Goal: Transaction & Acquisition: Book appointment/travel/reservation

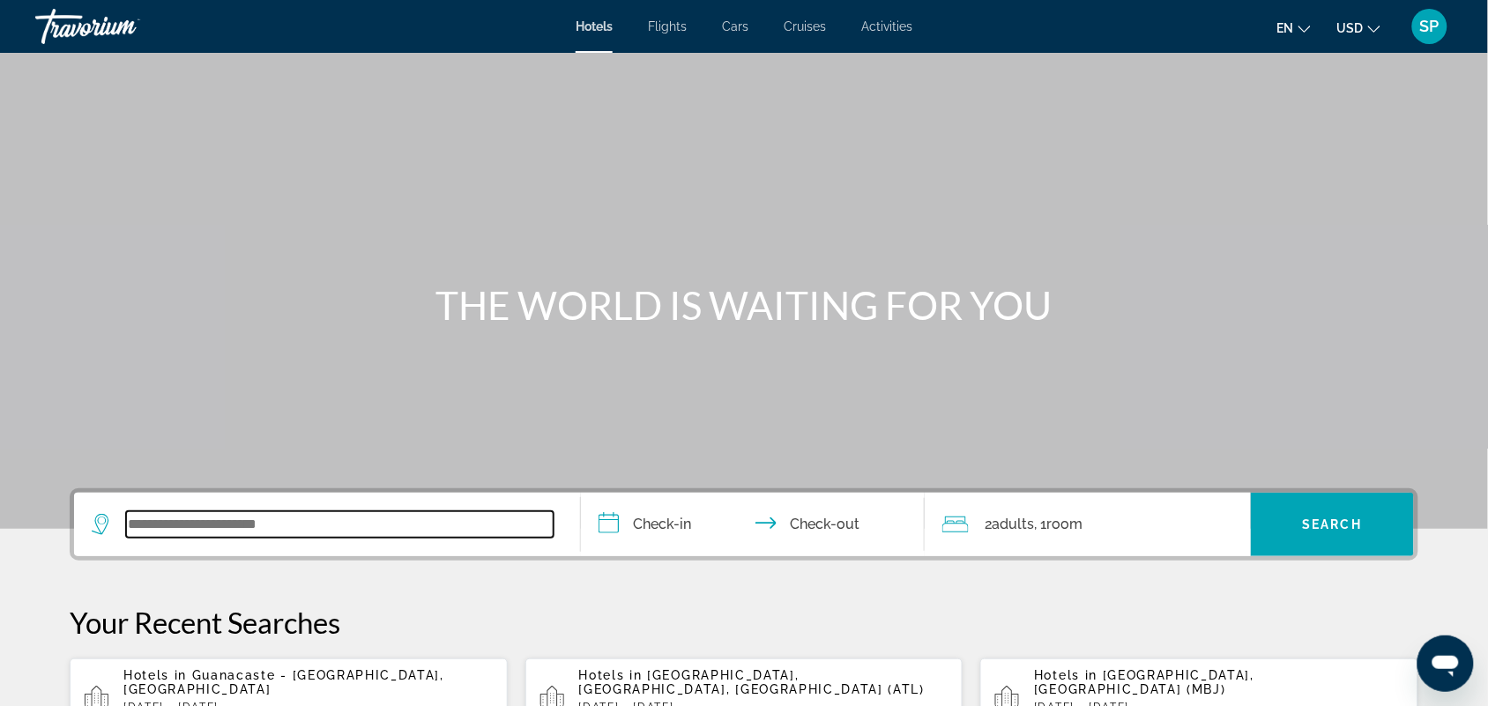
click at [161, 521] on input "Search widget" at bounding box center [339, 524] width 427 height 26
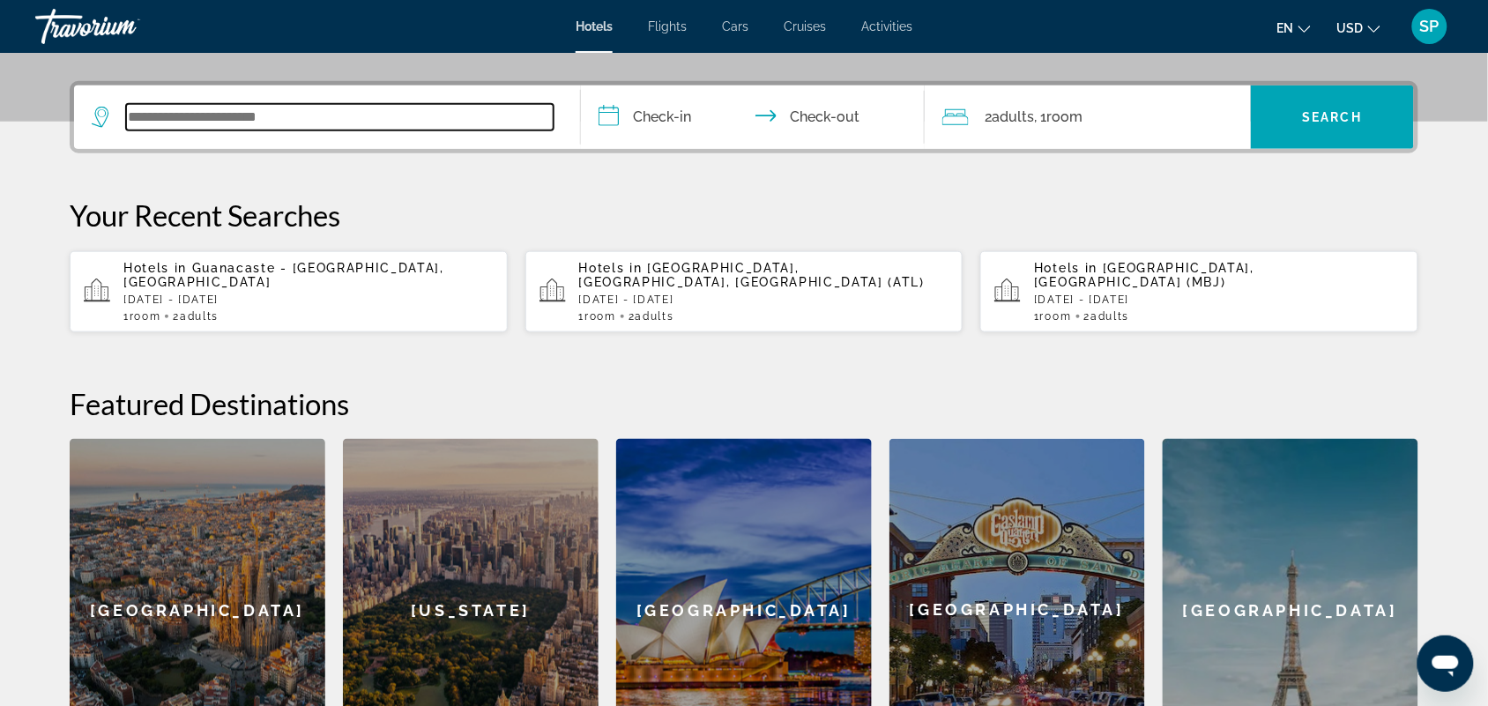
scroll to position [430, 0]
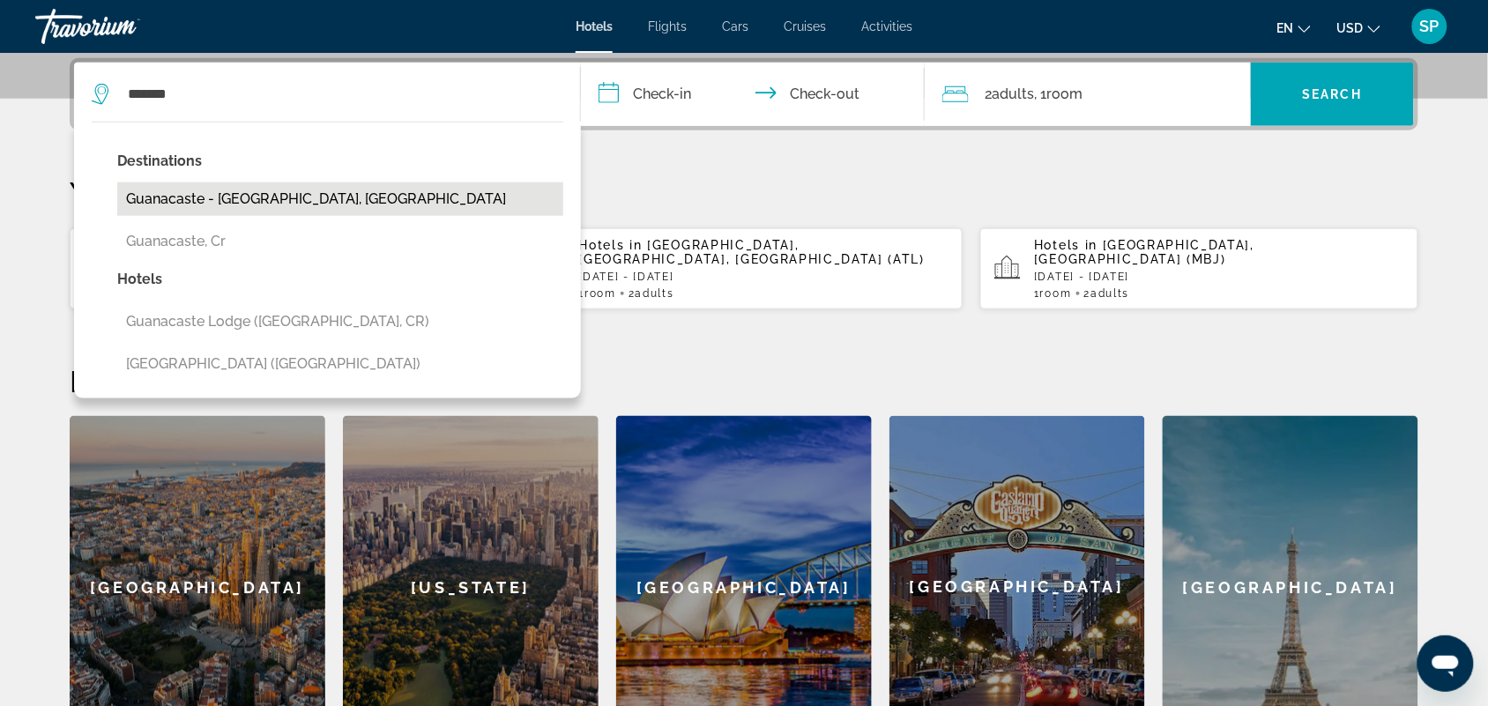
click at [283, 204] on button "Guanacaste - [GEOGRAPHIC_DATA], [GEOGRAPHIC_DATA]" at bounding box center [340, 198] width 446 height 33
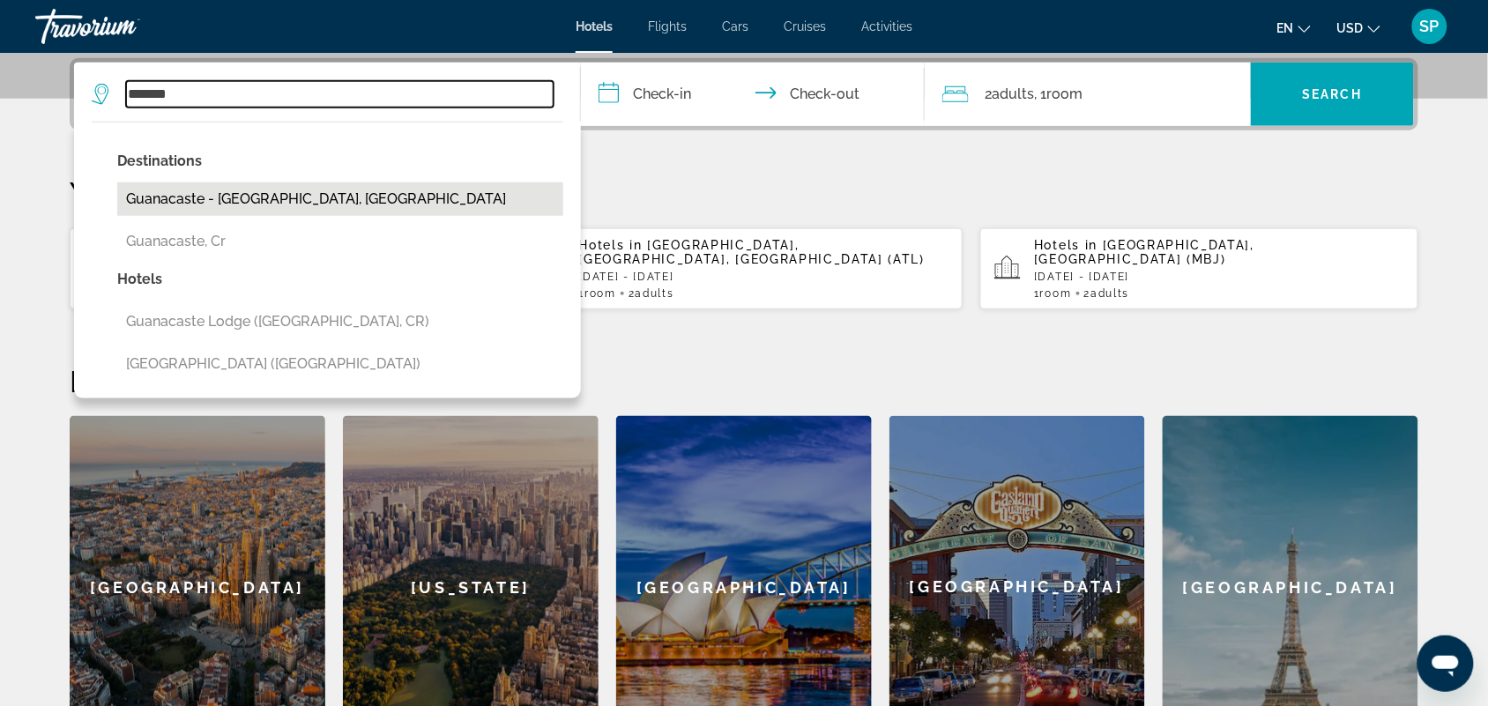
type input "**********"
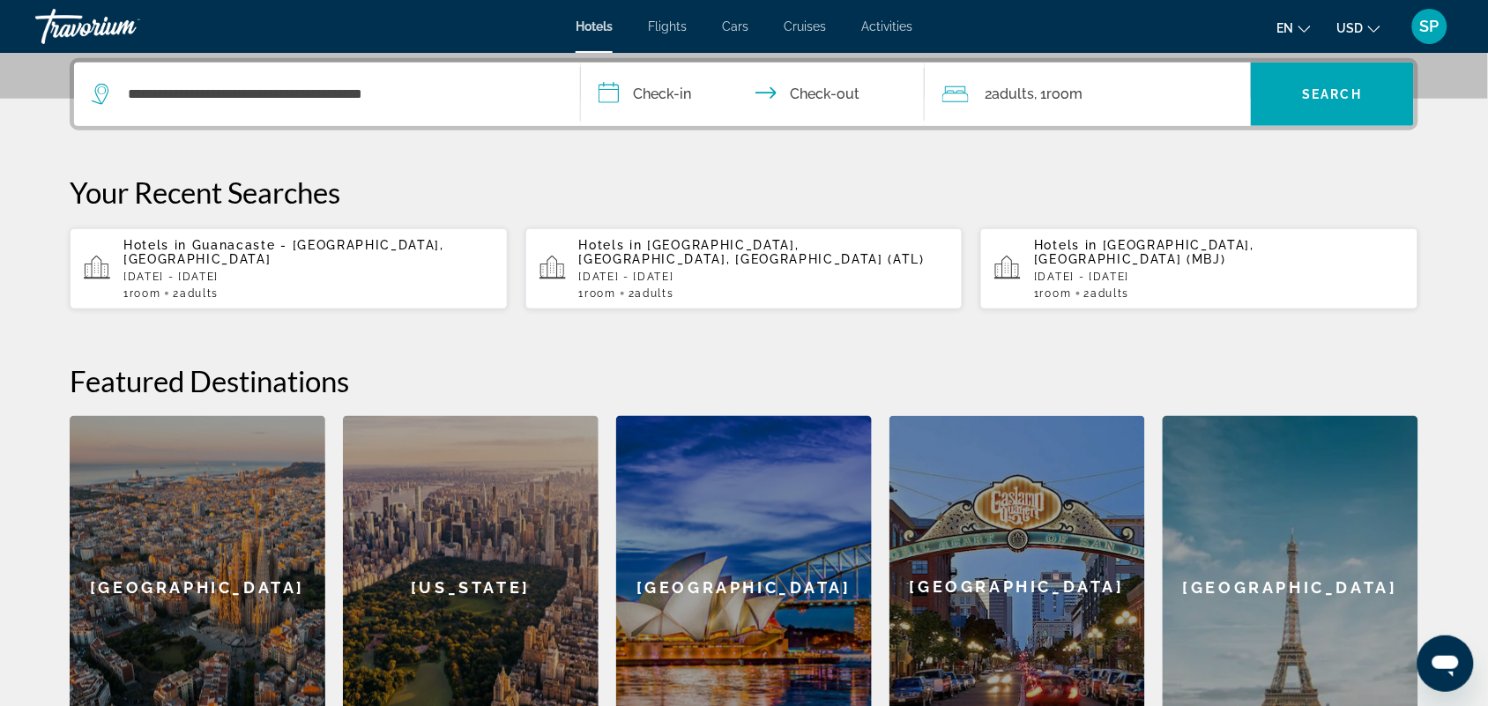
click at [694, 108] on input "**********" at bounding box center [756, 97] width 351 height 69
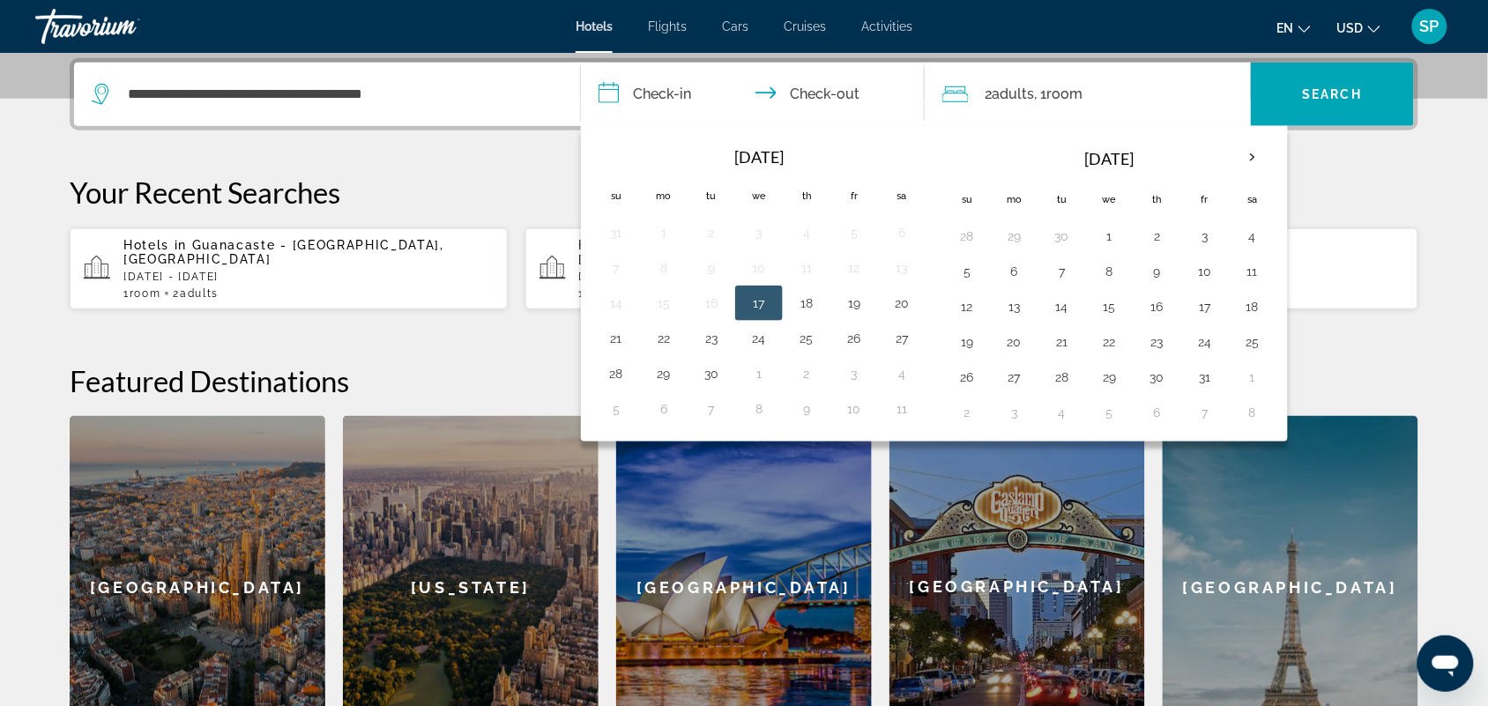
click at [694, 108] on input "**********" at bounding box center [756, 97] width 351 height 69
click at [1253, 154] on th "Next month" at bounding box center [1253, 157] width 48 height 39
click at [980, 318] on button "9" at bounding box center [967, 306] width 28 height 25
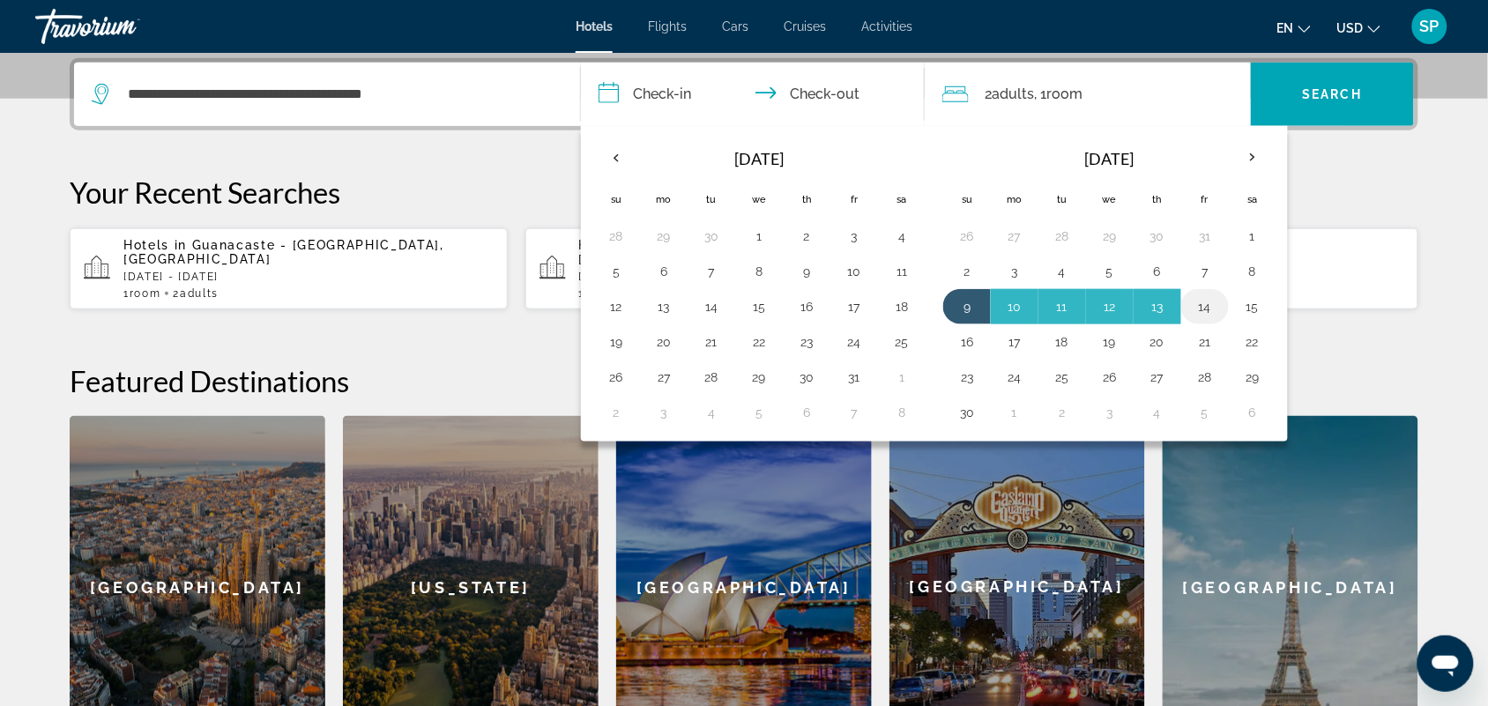
click at [1219, 308] on button "14" at bounding box center [1205, 306] width 28 height 25
type input "**********"
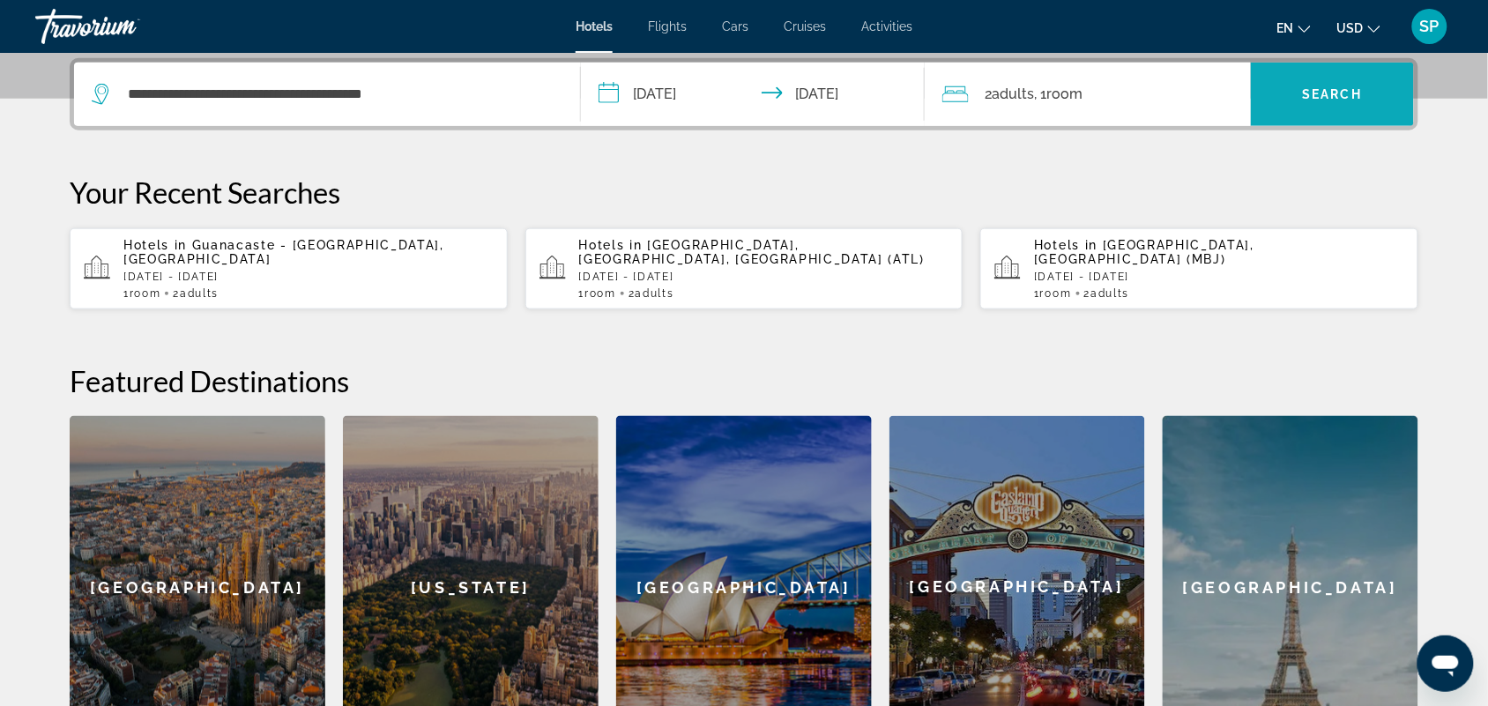
click at [1315, 95] on span "Search" at bounding box center [1333, 94] width 60 height 14
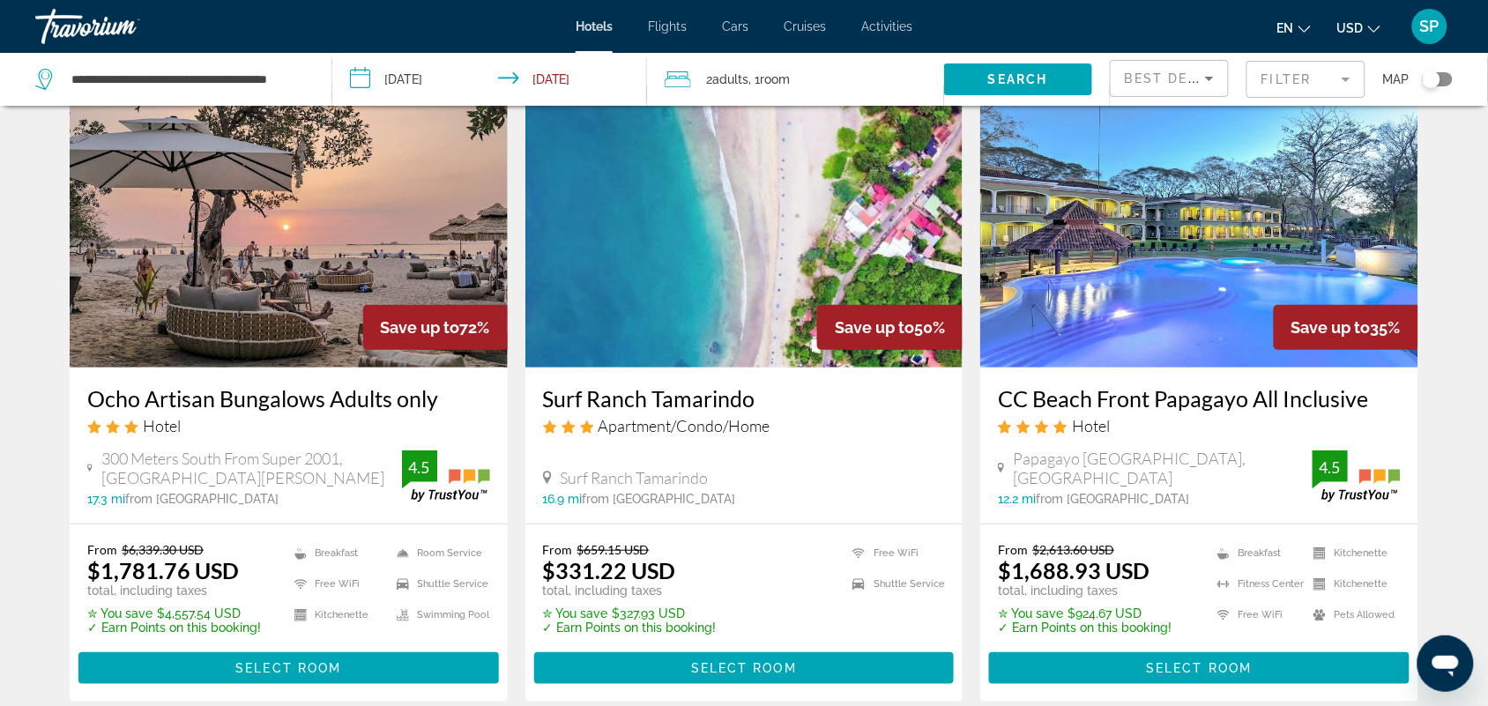
scroll to position [88, 0]
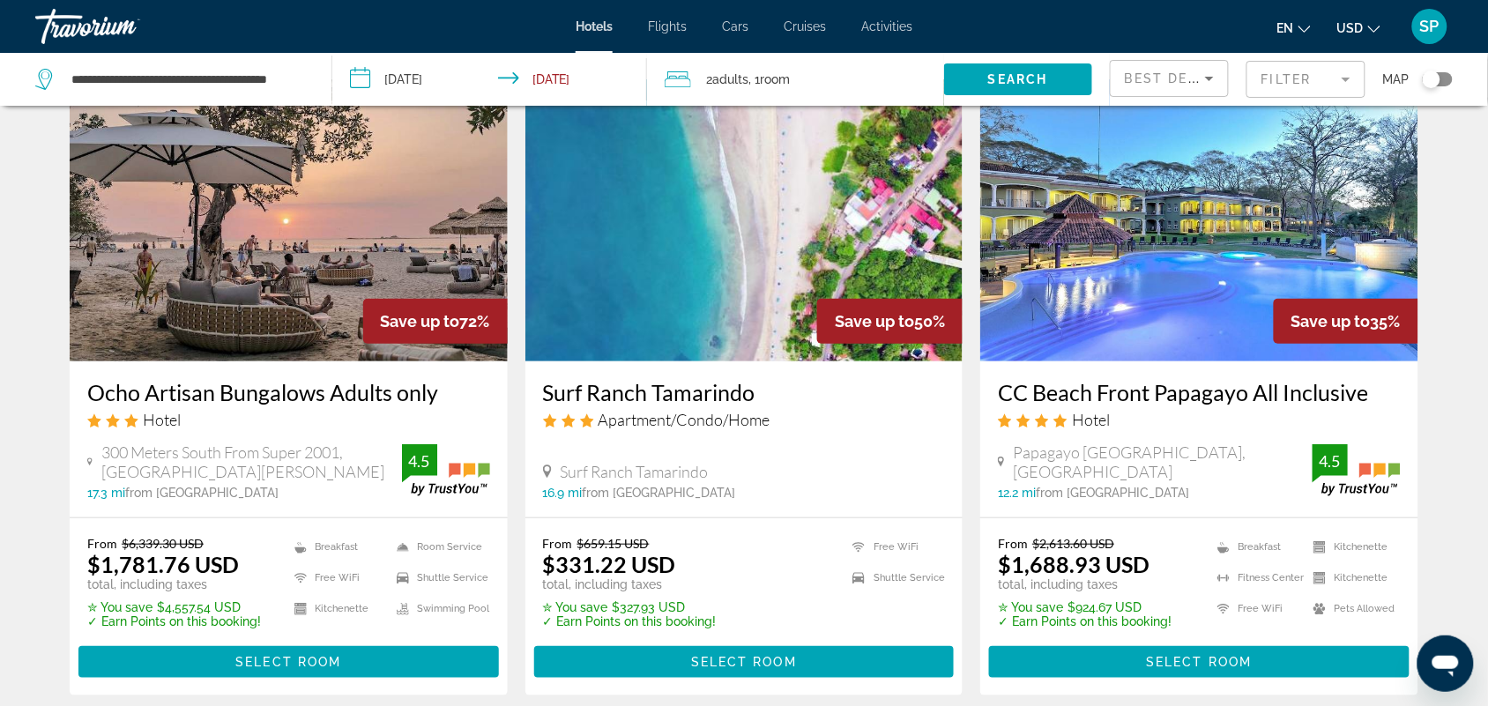
click at [727, 286] on img "Main content" at bounding box center [744, 220] width 438 height 282
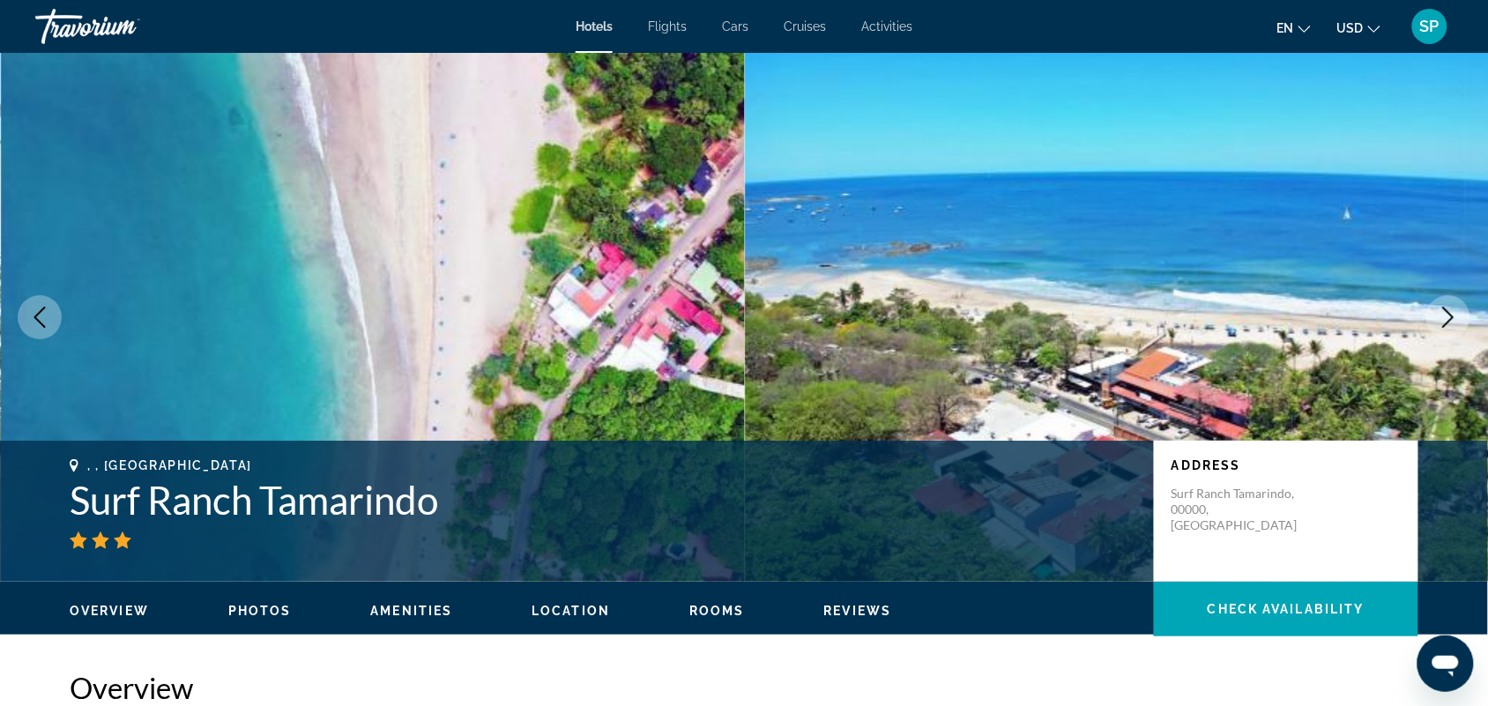
click at [1437, 332] on button "Next image" at bounding box center [1448, 317] width 44 height 44
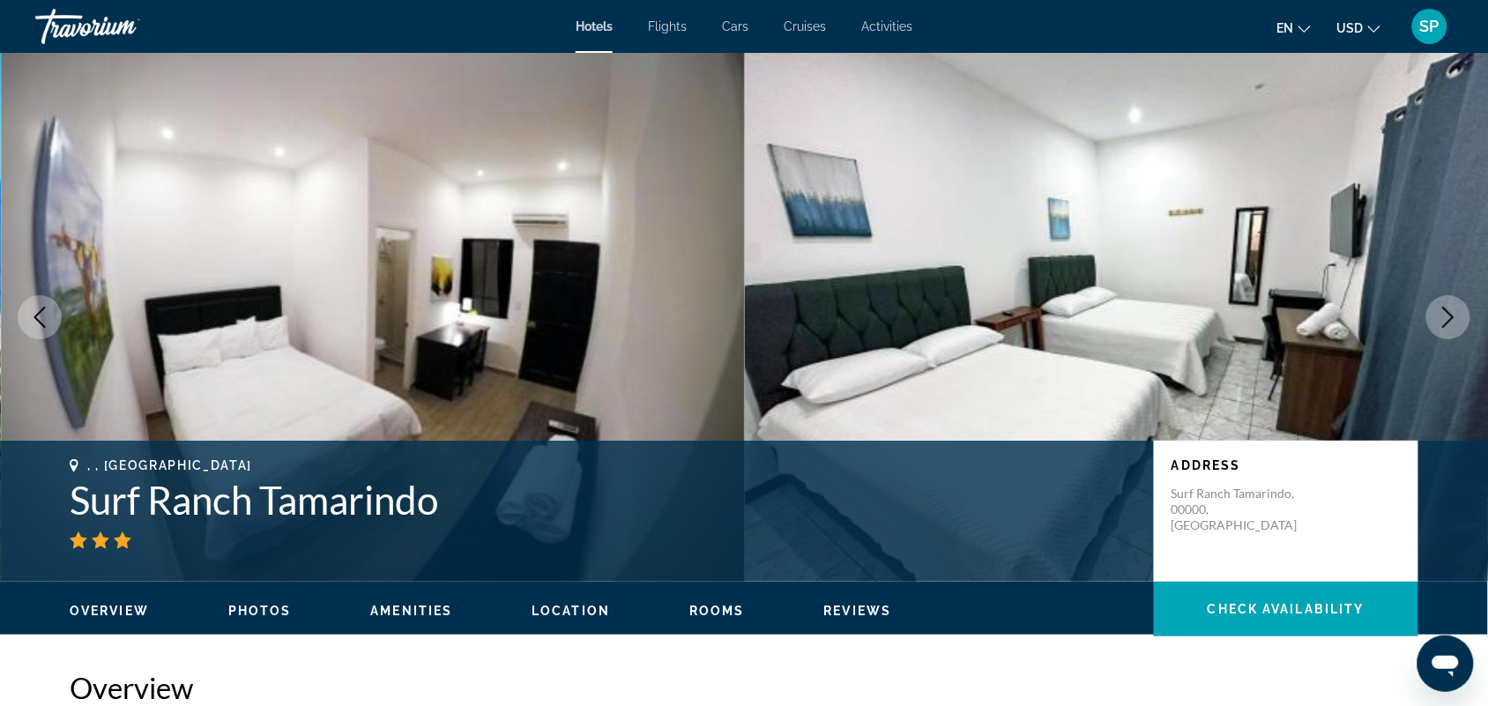
click at [1438, 311] on icon "Next image" at bounding box center [1447, 317] width 21 height 21
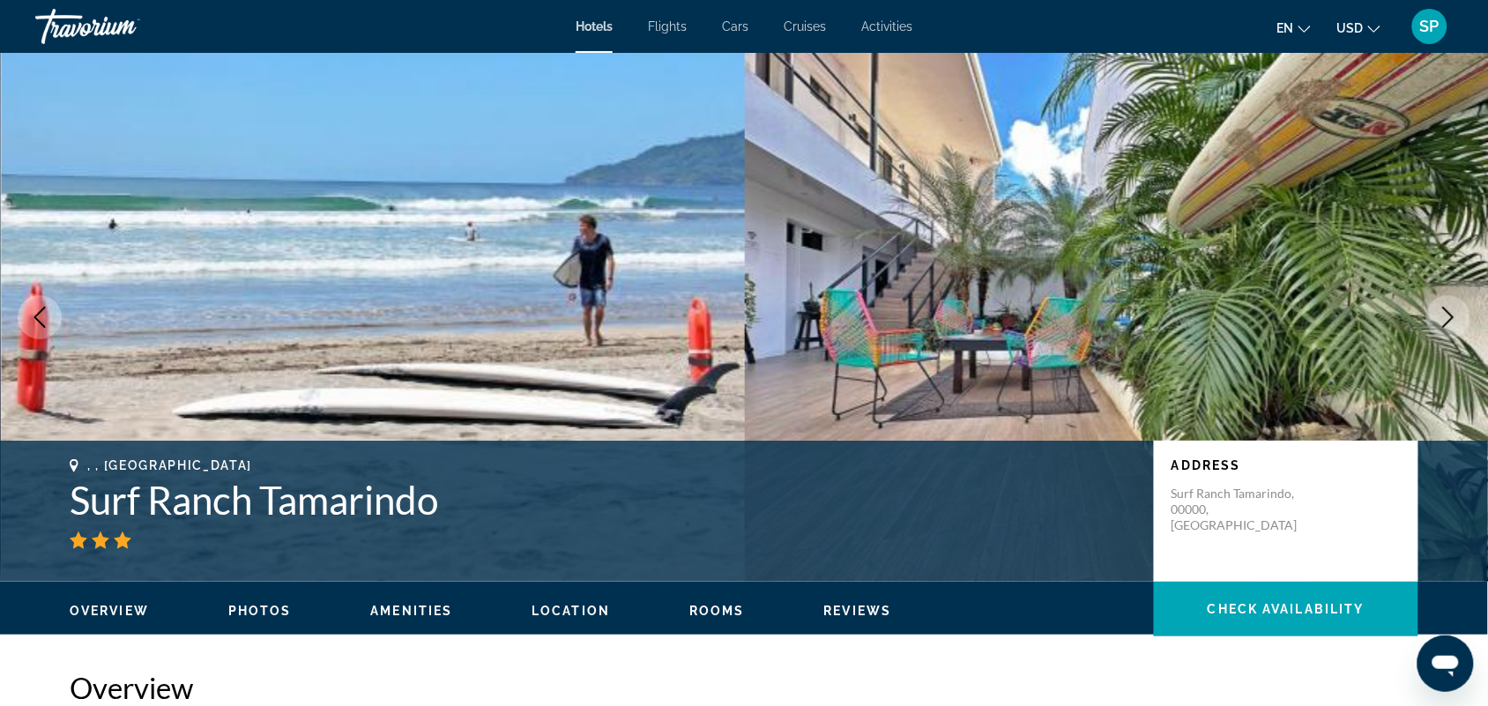
click at [1437, 319] on button "Next image" at bounding box center [1448, 317] width 44 height 44
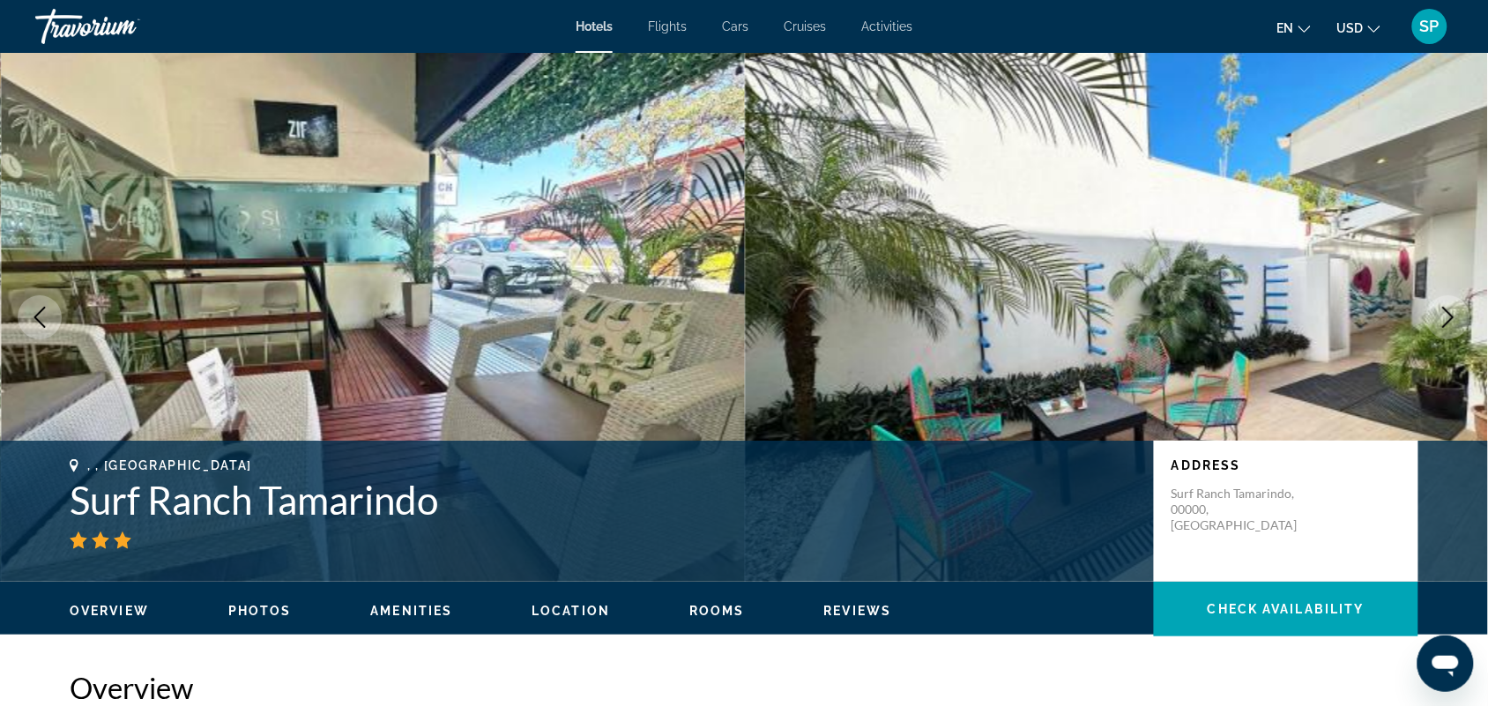
click at [1442, 316] on icon "Next image" at bounding box center [1447, 317] width 21 height 21
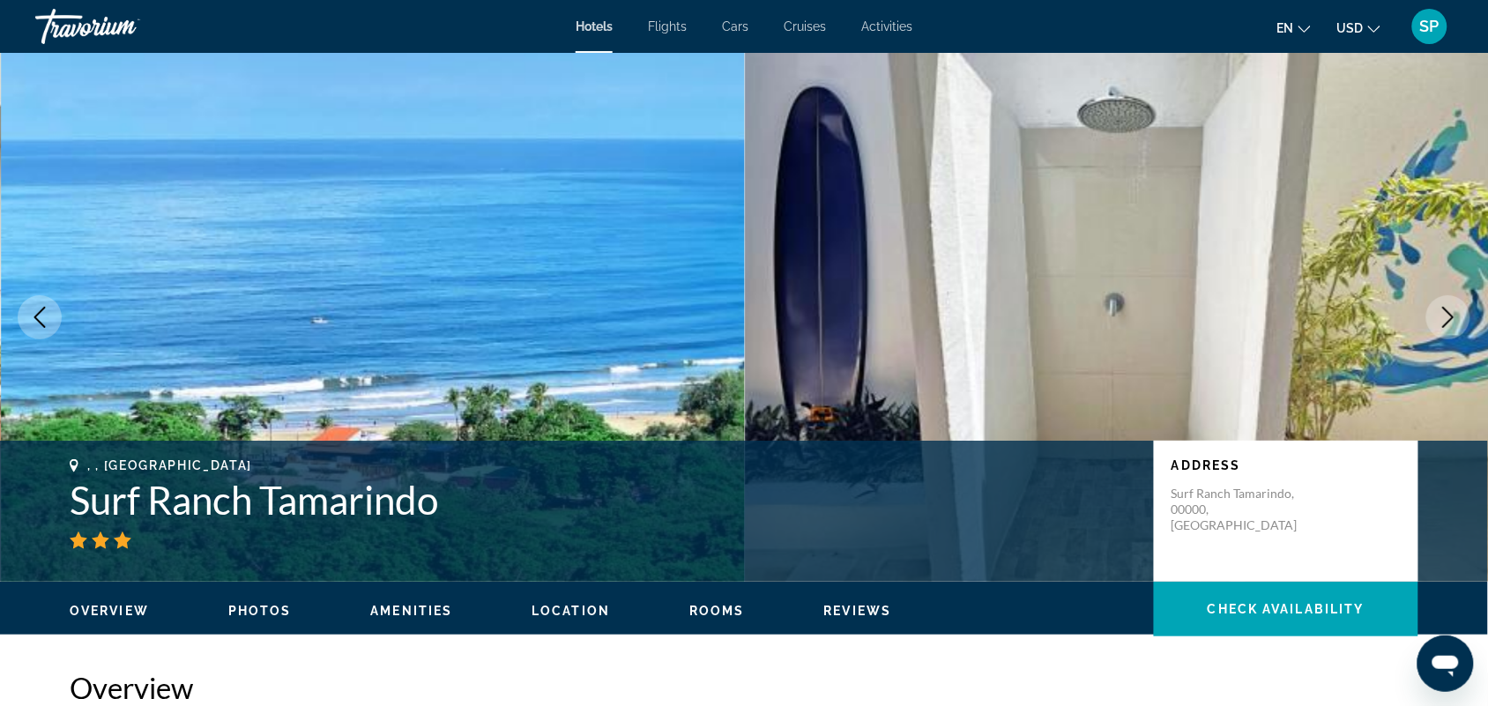
click at [1452, 322] on icon "Next image" at bounding box center [1447, 317] width 21 height 21
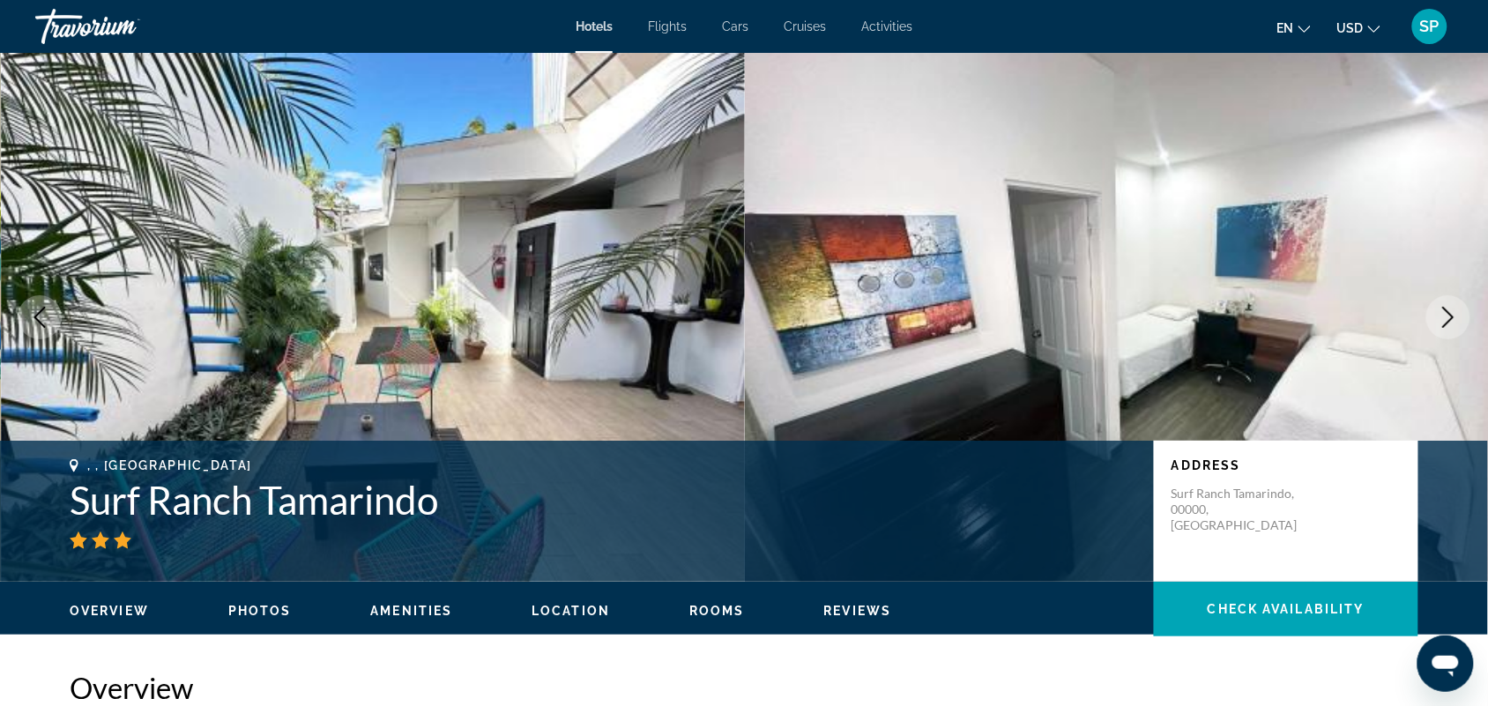
click at [1442, 319] on icon "Next image" at bounding box center [1447, 317] width 21 height 21
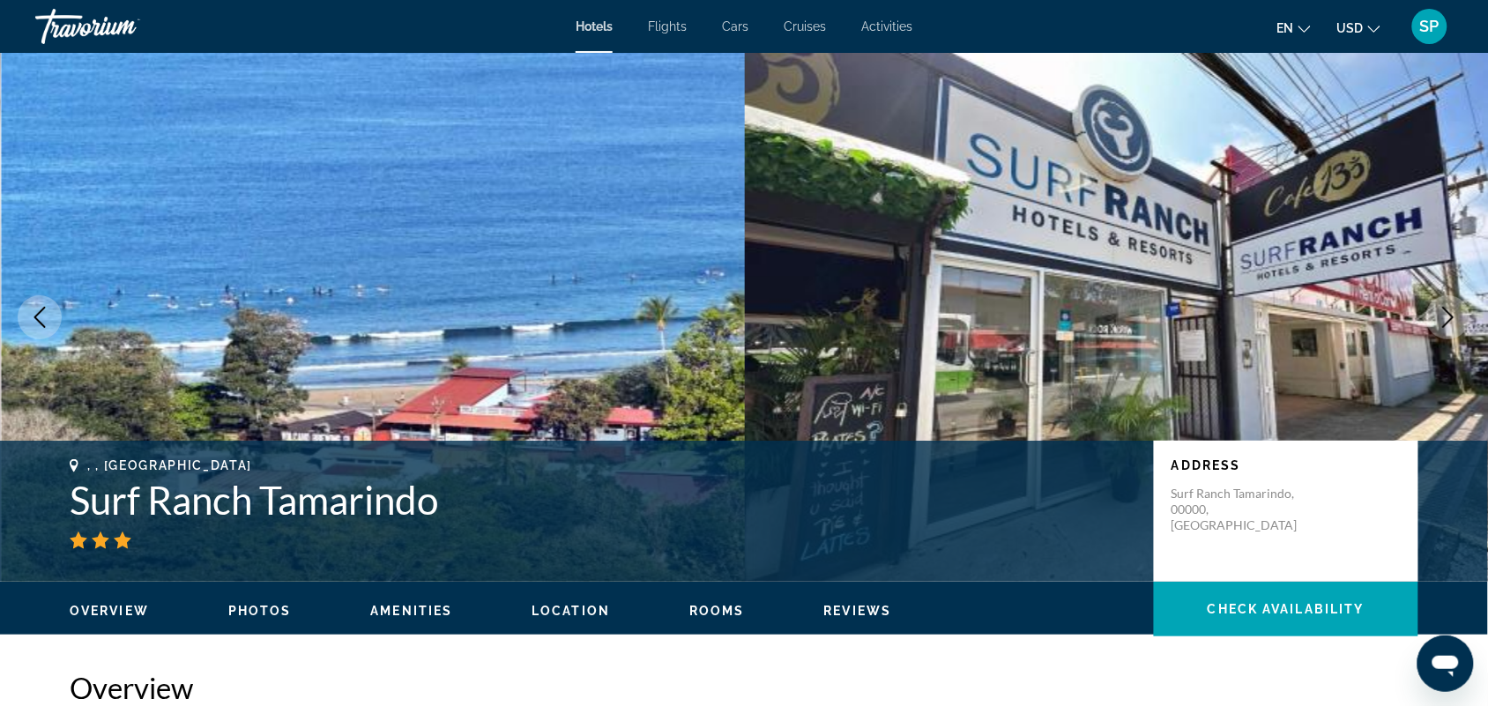
click at [1446, 311] on icon "Next image" at bounding box center [1447, 317] width 21 height 21
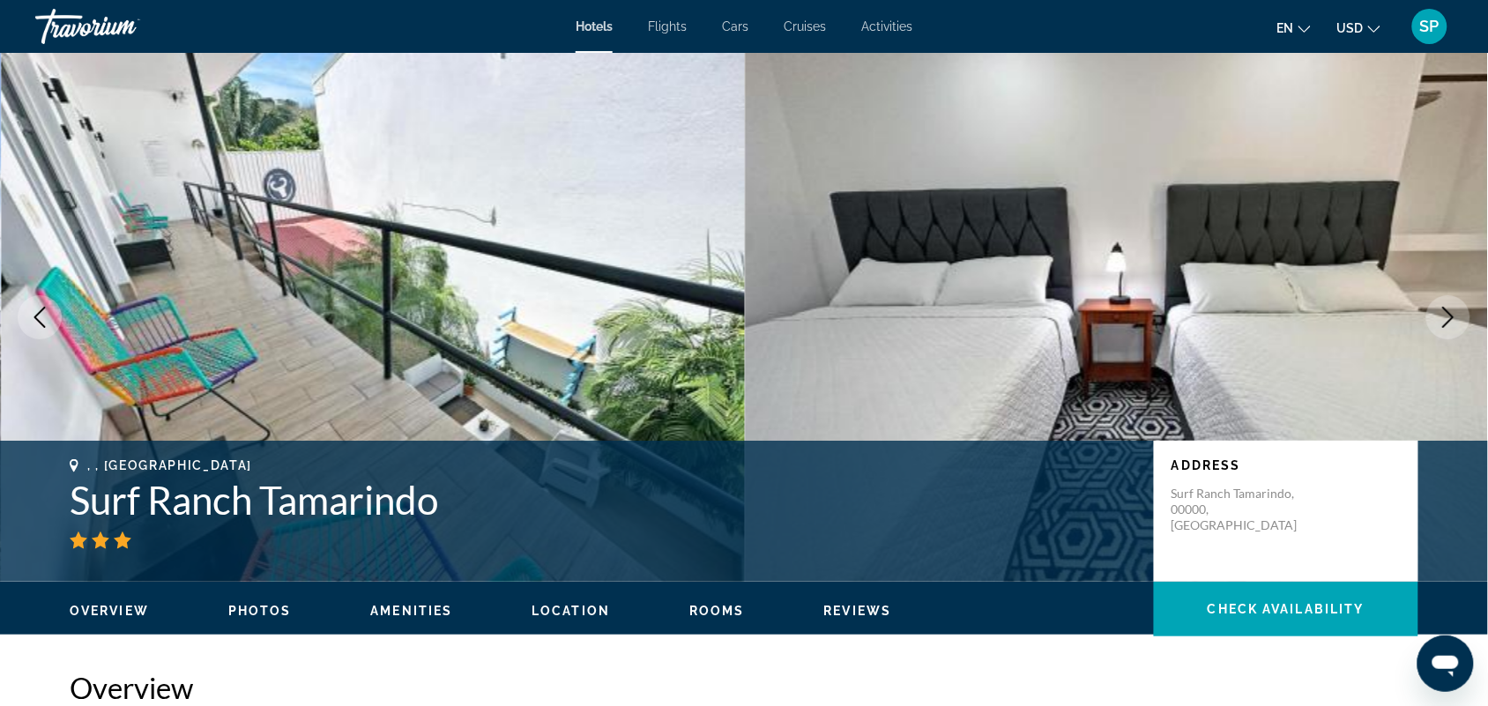
click at [1444, 315] on icon "Next image" at bounding box center [1447, 317] width 21 height 21
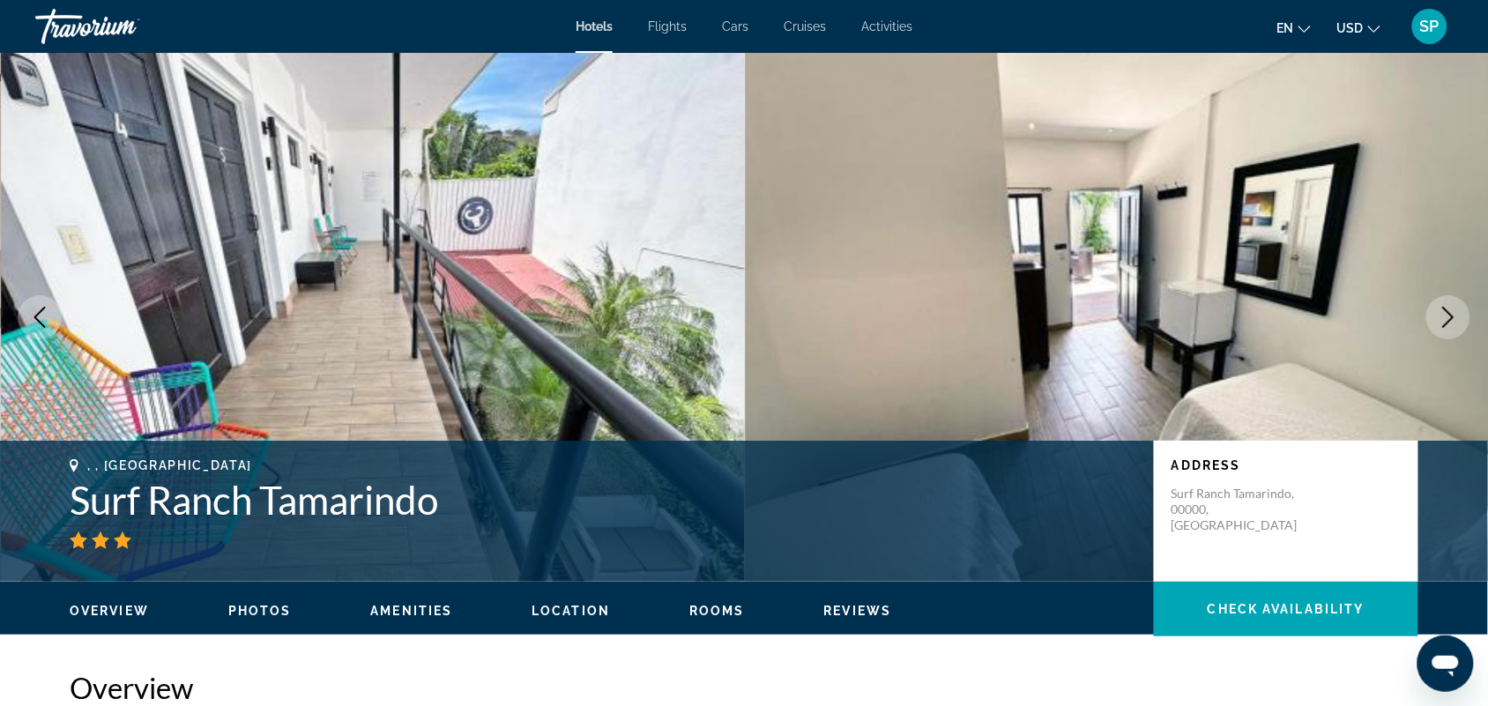
click at [1437, 320] on button "Next image" at bounding box center [1448, 317] width 44 height 44
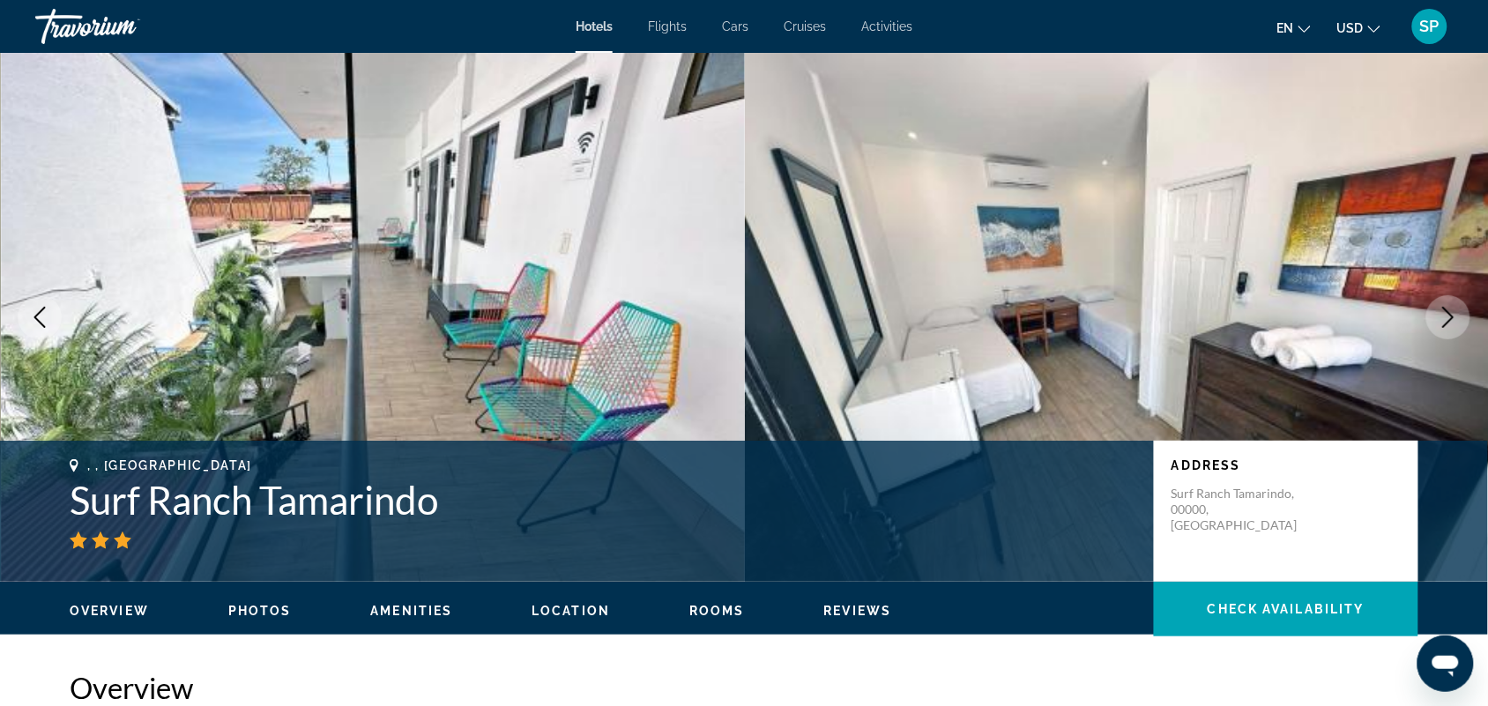
click at [1442, 322] on icon "Next image" at bounding box center [1447, 317] width 21 height 21
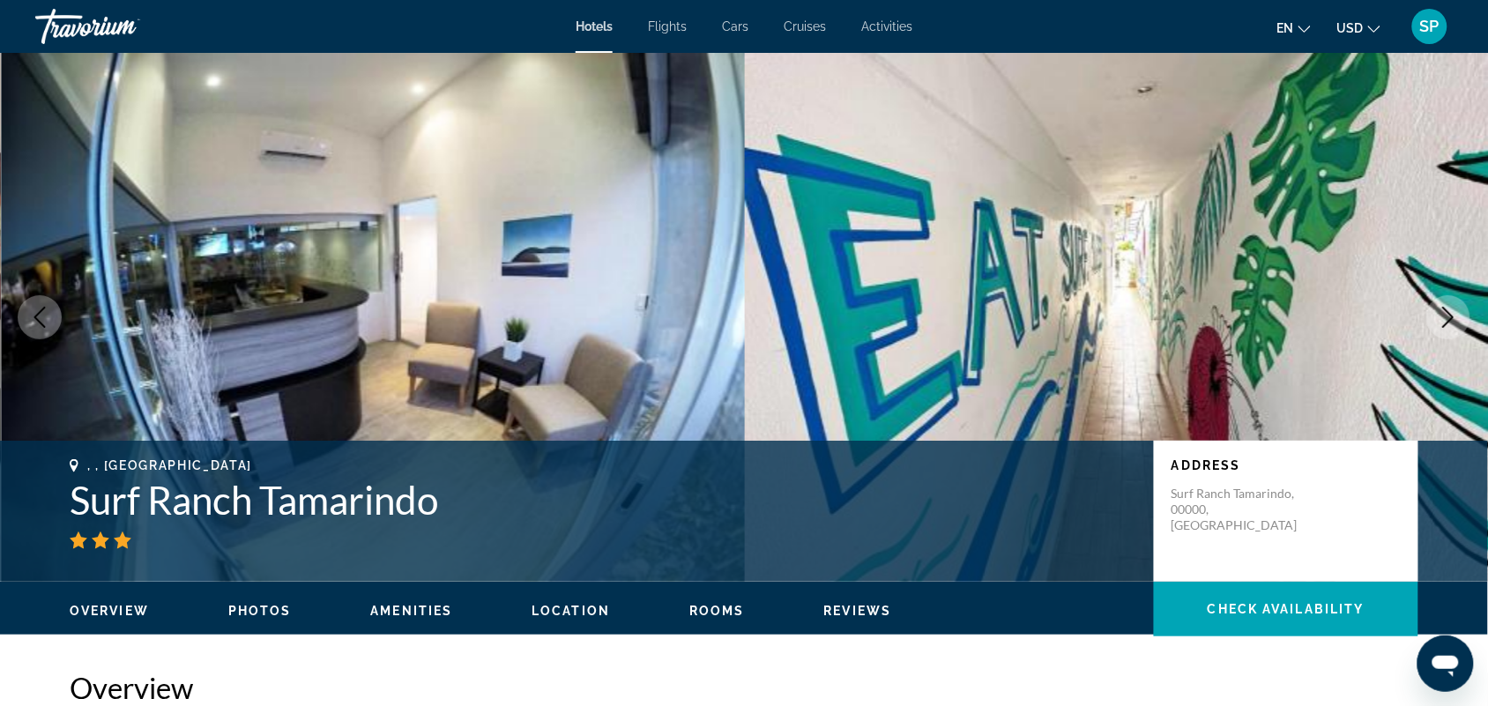
click at [1445, 318] on icon "Next image" at bounding box center [1447, 317] width 21 height 21
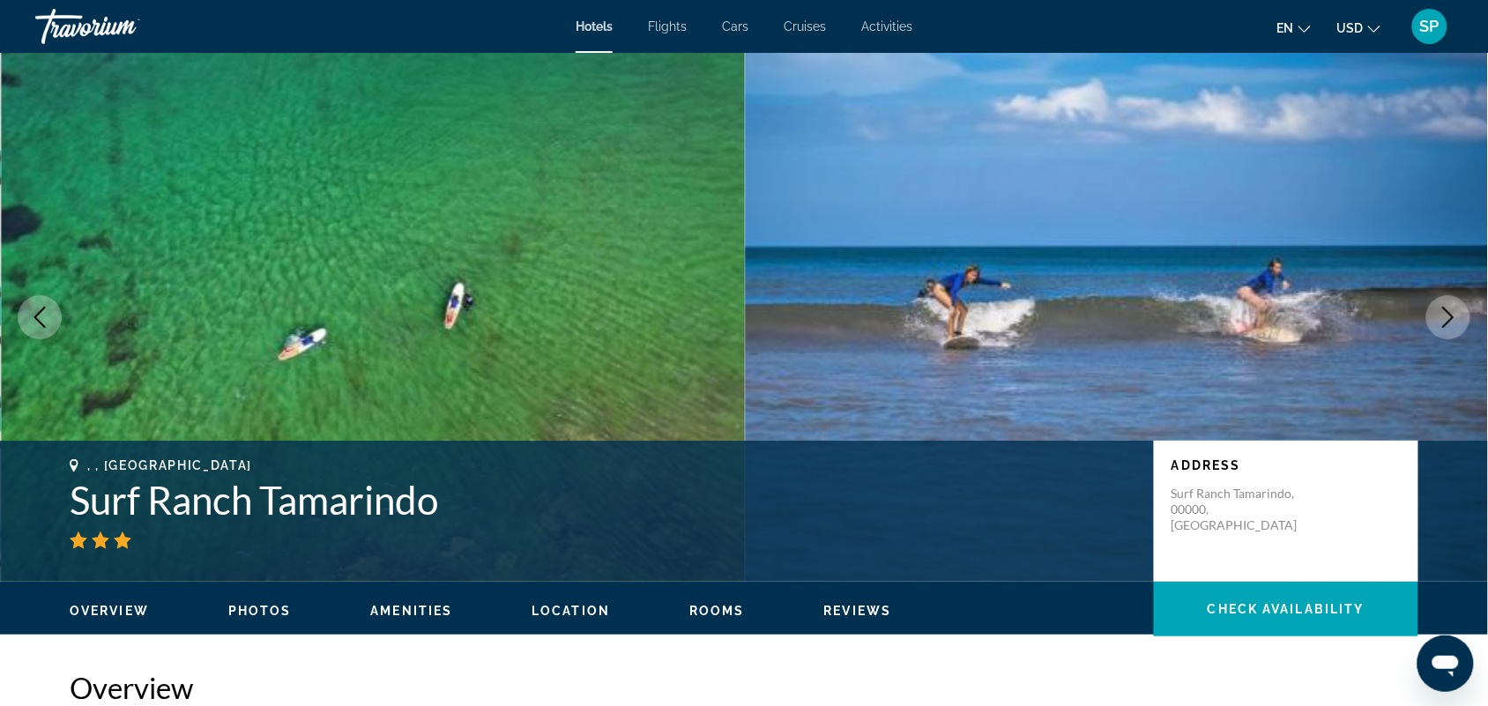
click at [1445, 318] on icon "Next image" at bounding box center [1447, 317] width 21 height 21
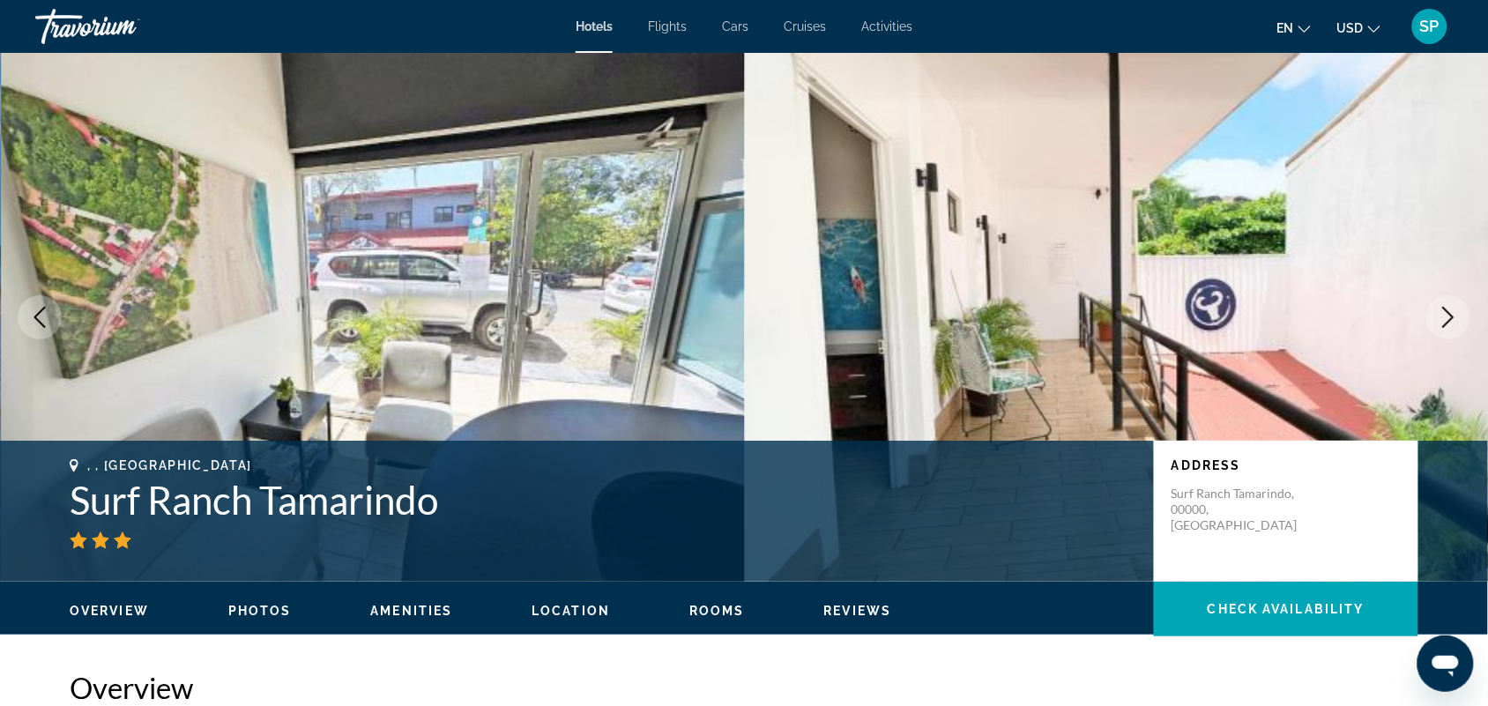
click at [1438, 316] on icon "Next image" at bounding box center [1447, 317] width 21 height 21
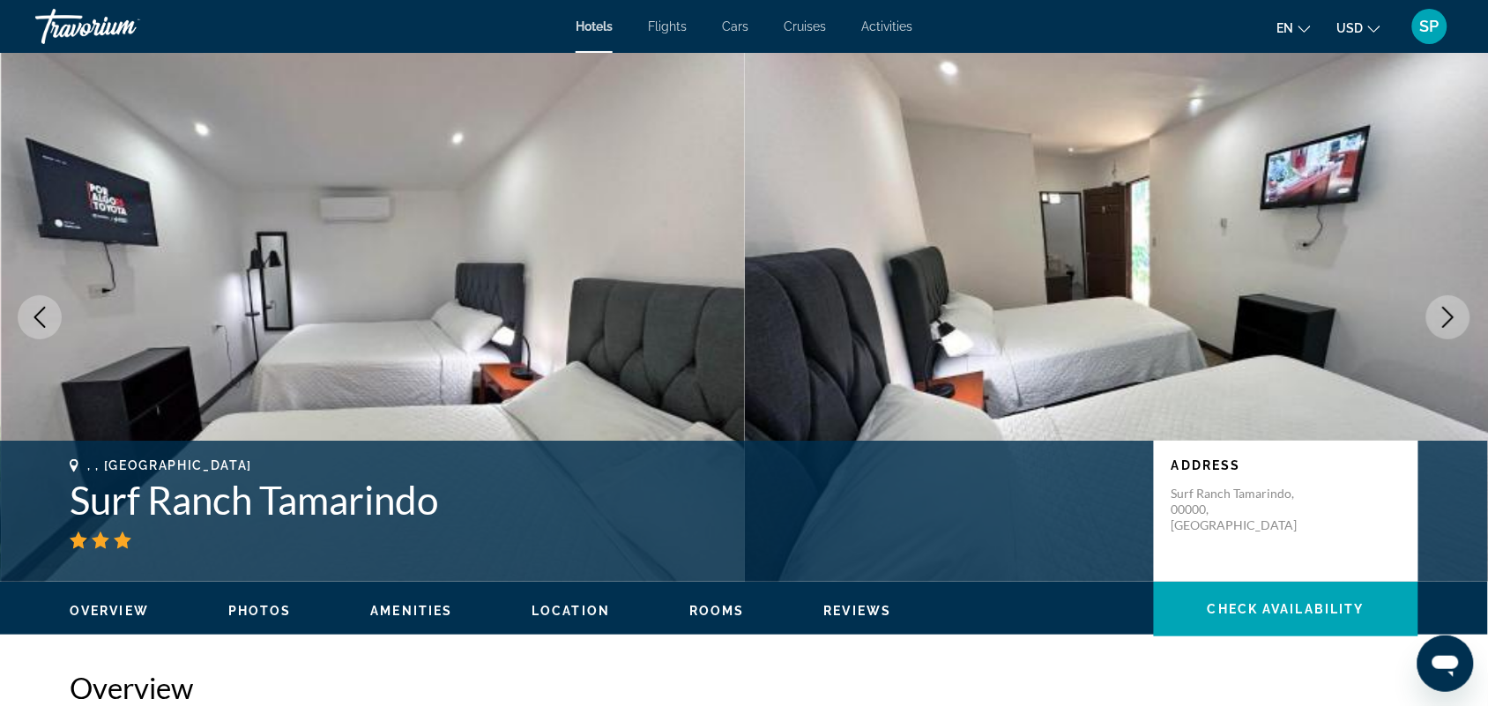
click at [1448, 288] on img "Main content" at bounding box center [1117, 317] width 745 height 529
click at [1437, 313] on icon "Next image" at bounding box center [1447, 317] width 21 height 21
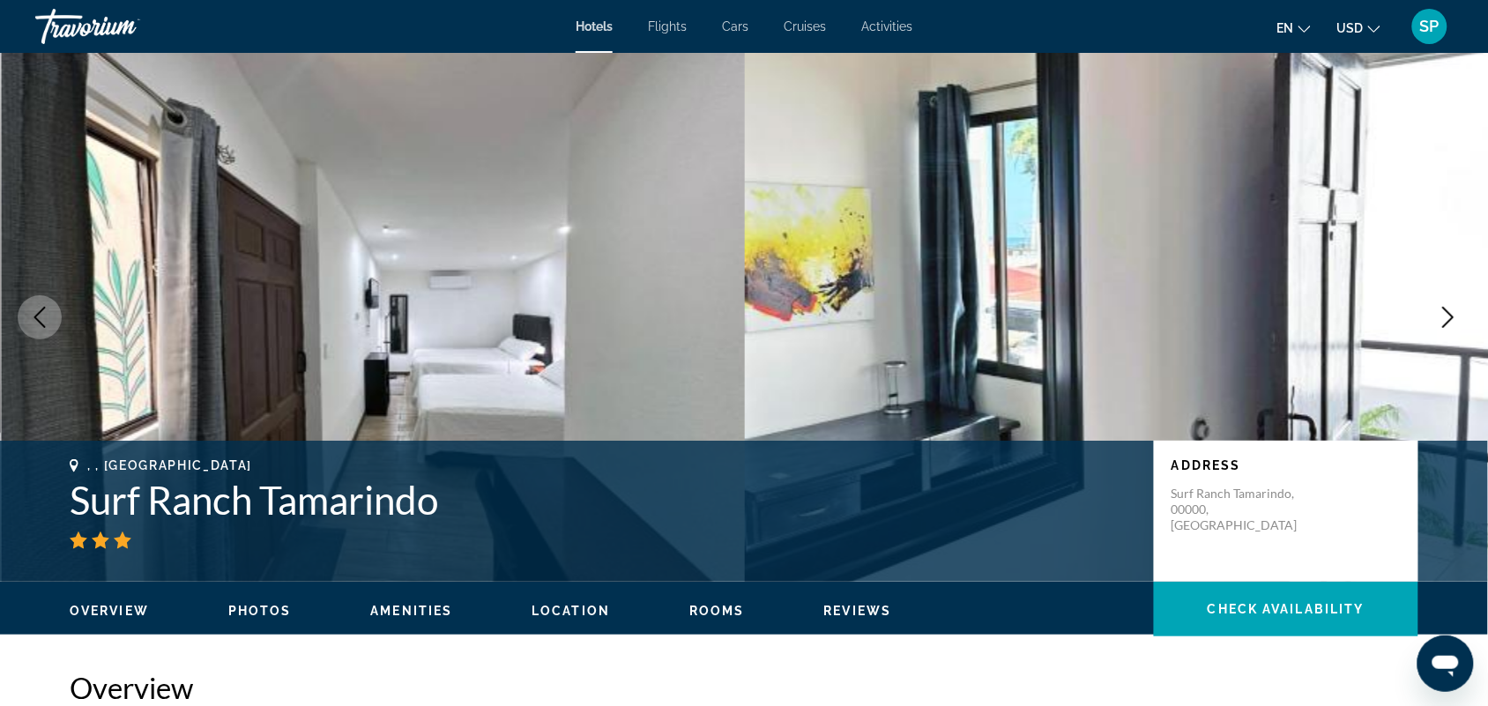
click at [1437, 313] on icon "Next image" at bounding box center [1447, 317] width 21 height 21
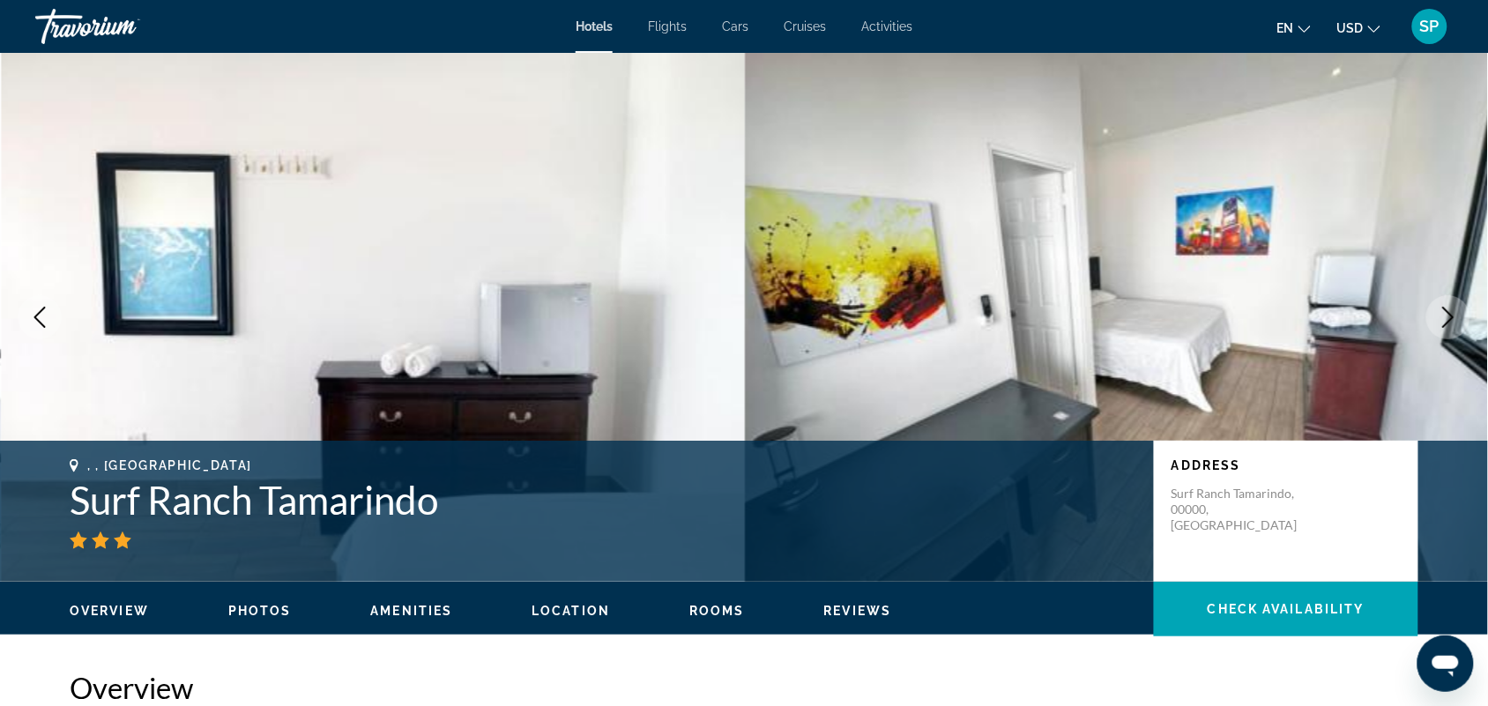
click at [1437, 313] on icon "Next image" at bounding box center [1447, 317] width 21 height 21
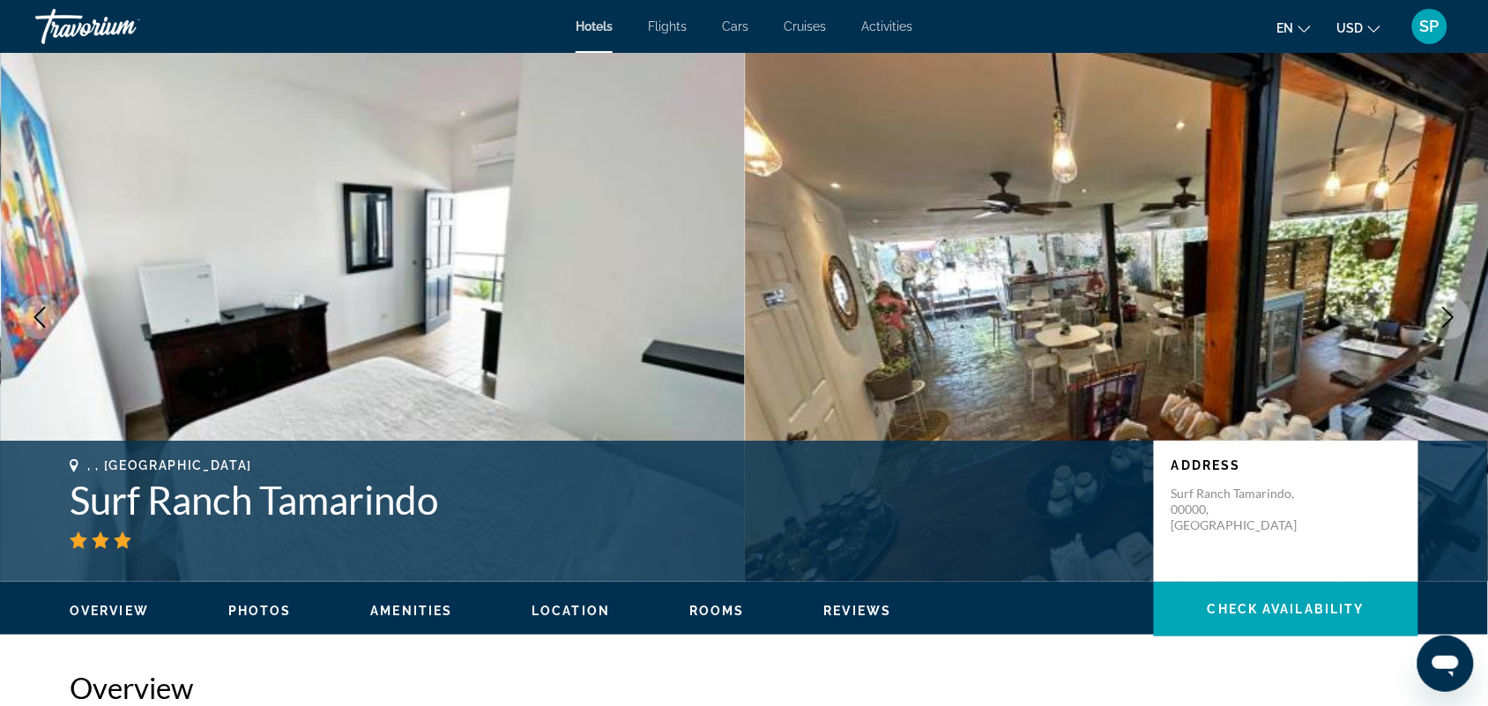
click at [1437, 313] on icon "Next image" at bounding box center [1447, 317] width 21 height 21
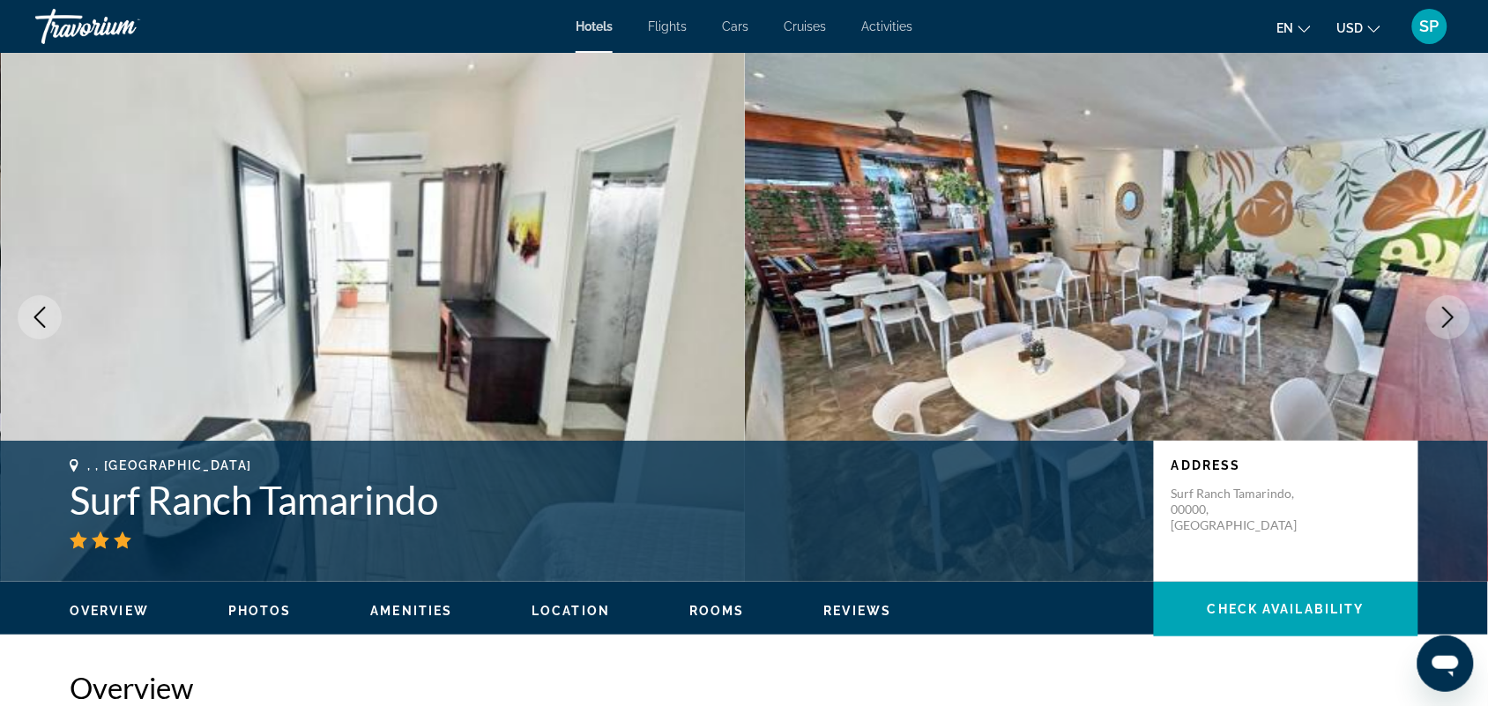
click at [1437, 313] on icon "Next image" at bounding box center [1447, 317] width 21 height 21
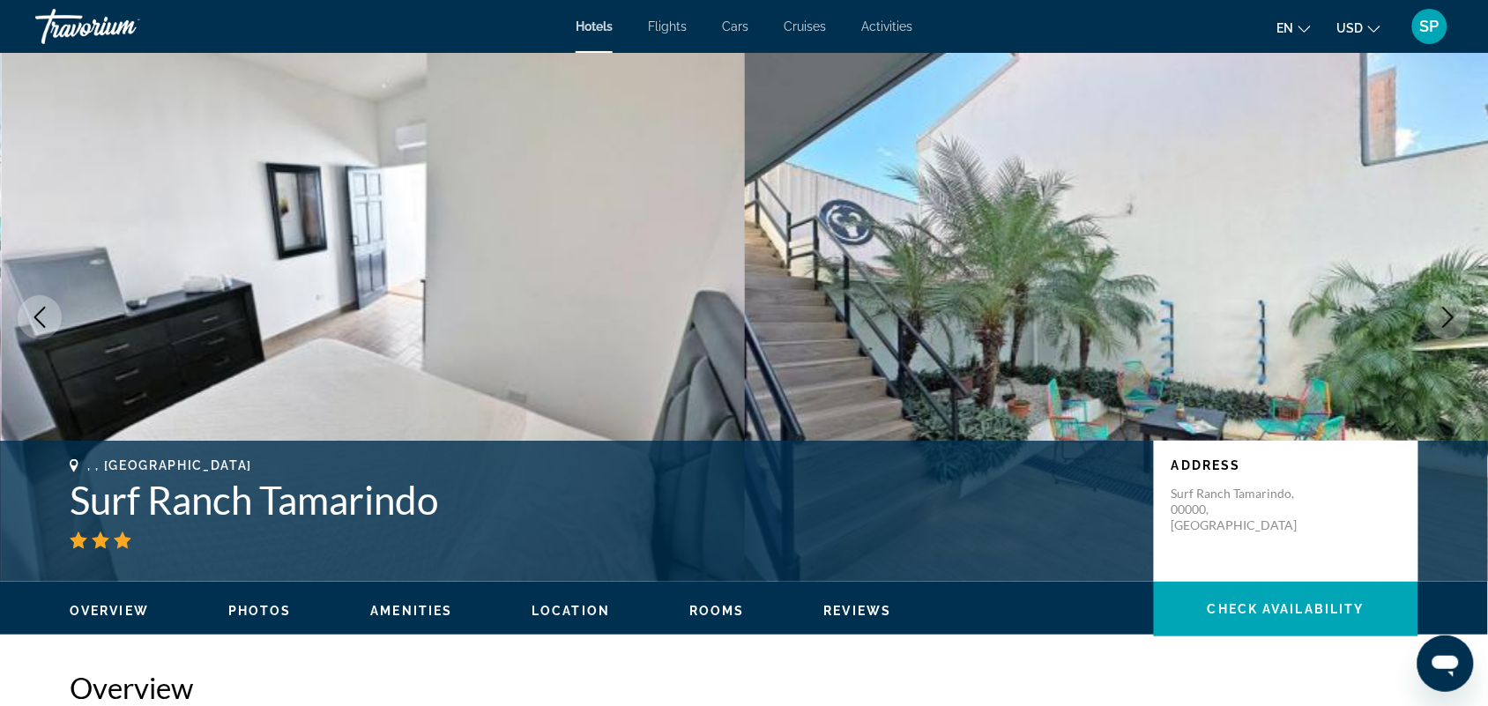
click at [1437, 313] on icon "Next image" at bounding box center [1447, 317] width 21 height 21
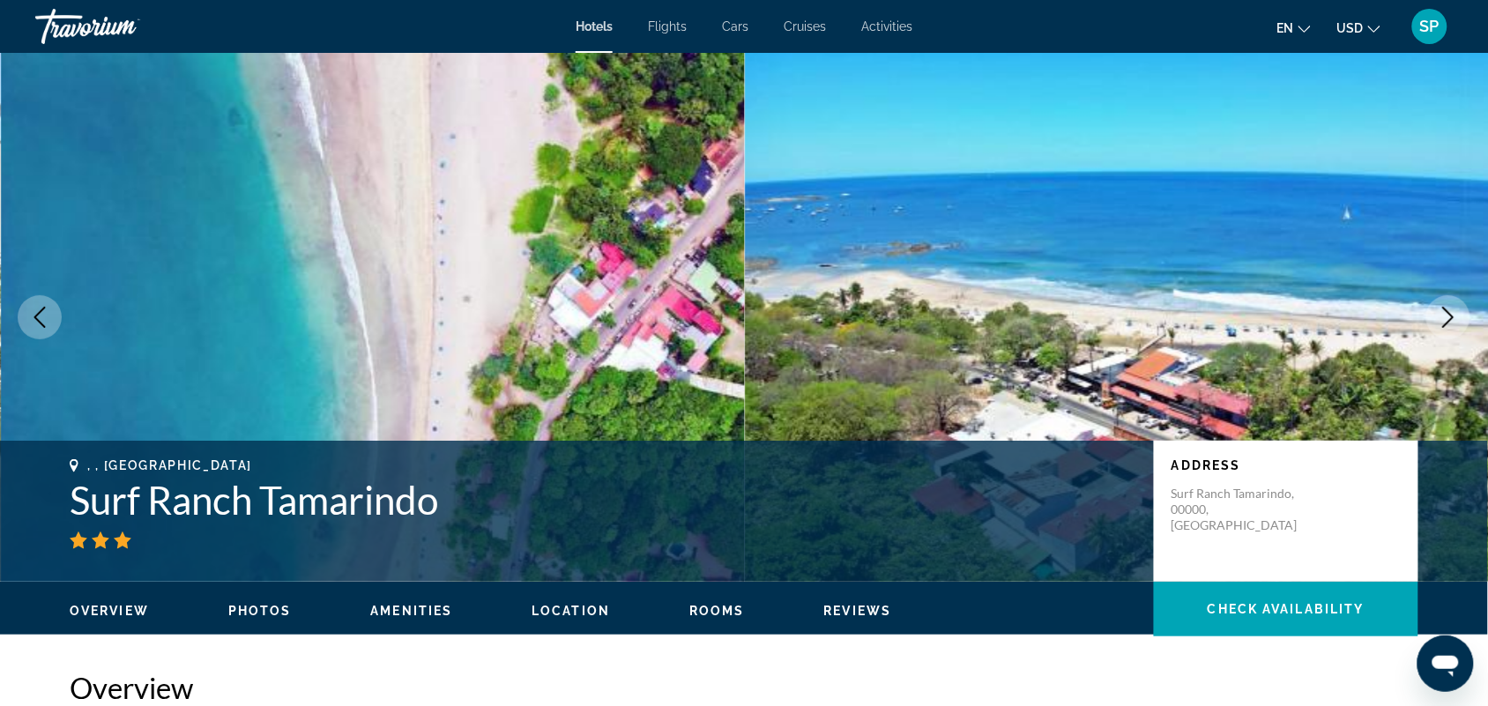
click at [1437, 313] on icon "Next image" at bounding box center [1447, 317] width 21 height 21
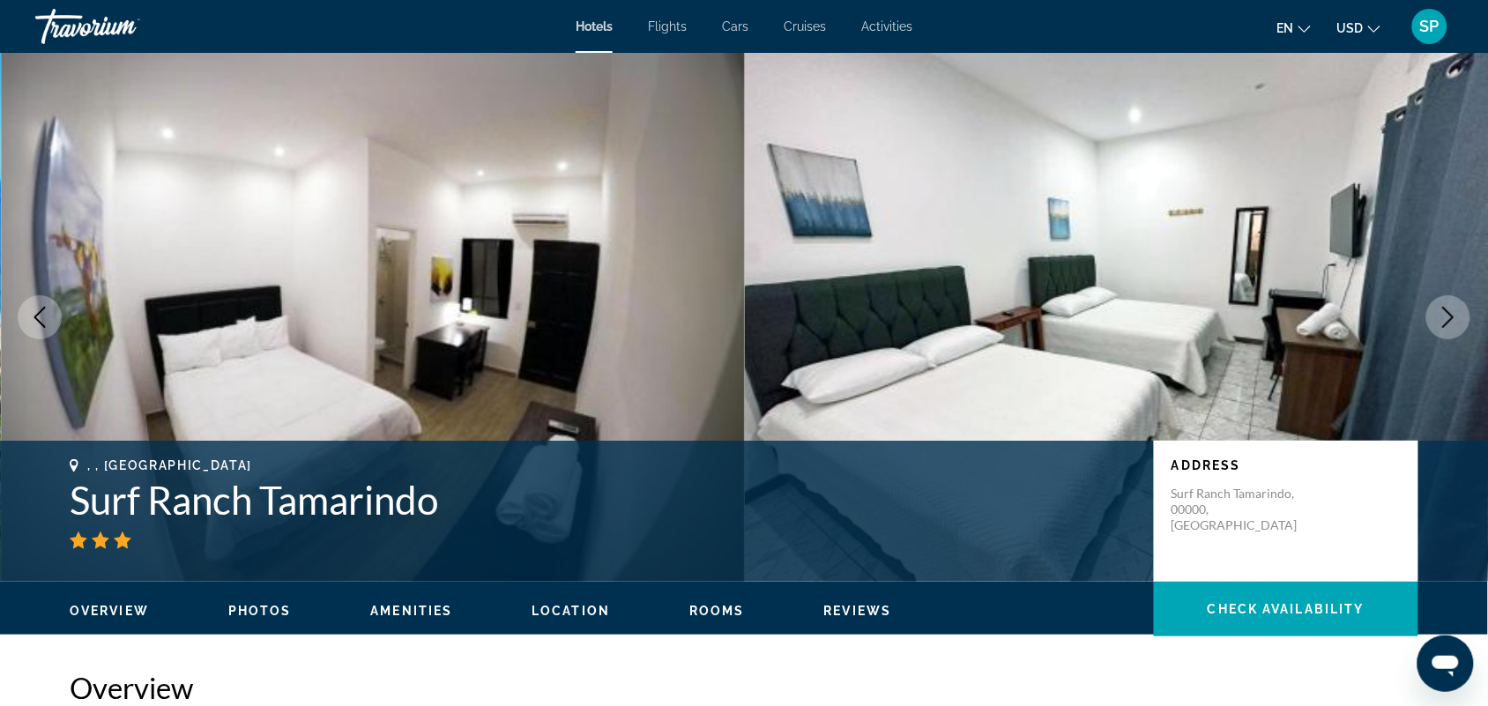
click at [1437, 313] on icon "Next image" at bounding box center [1447, 317] width 21 height 21
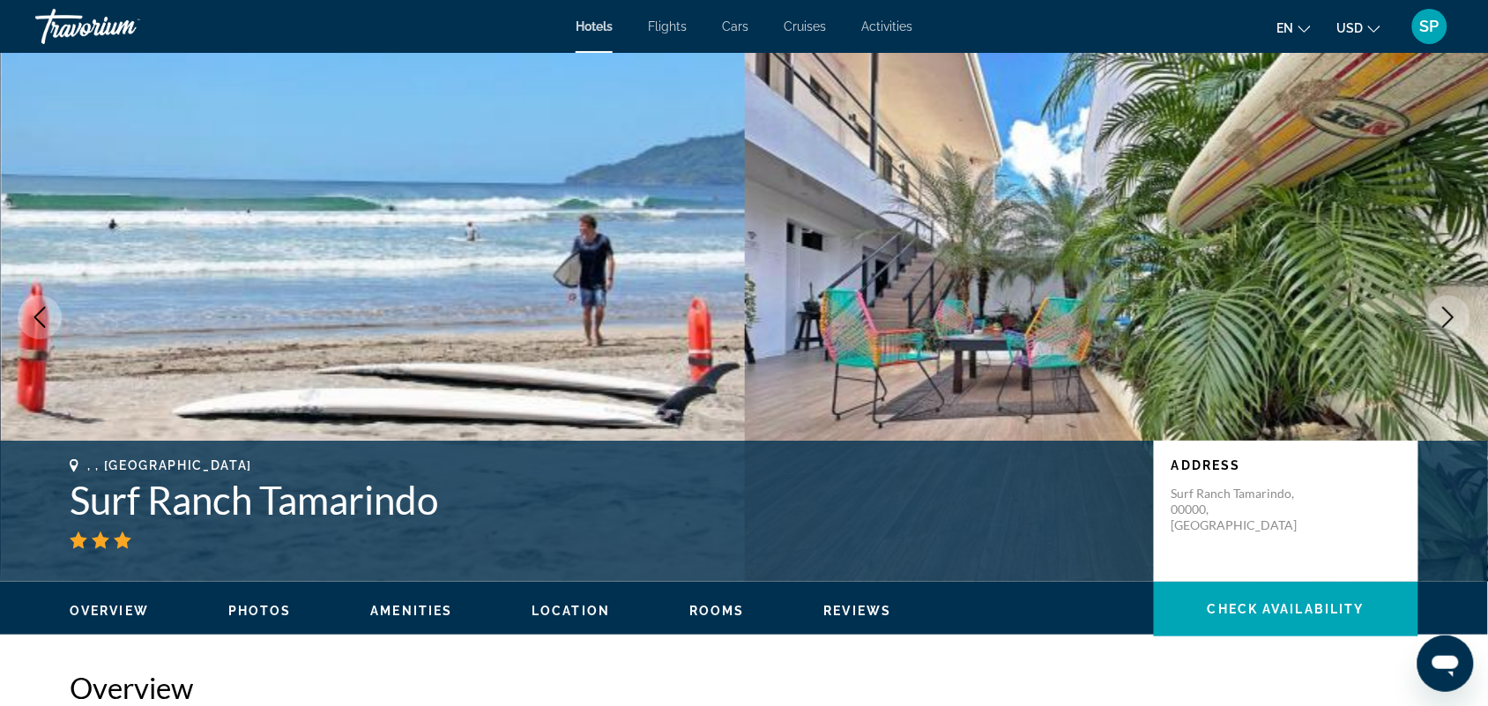
click at [1437, 313] on icon "Next image" at bounding box center [1447, 317] width 21 height 21
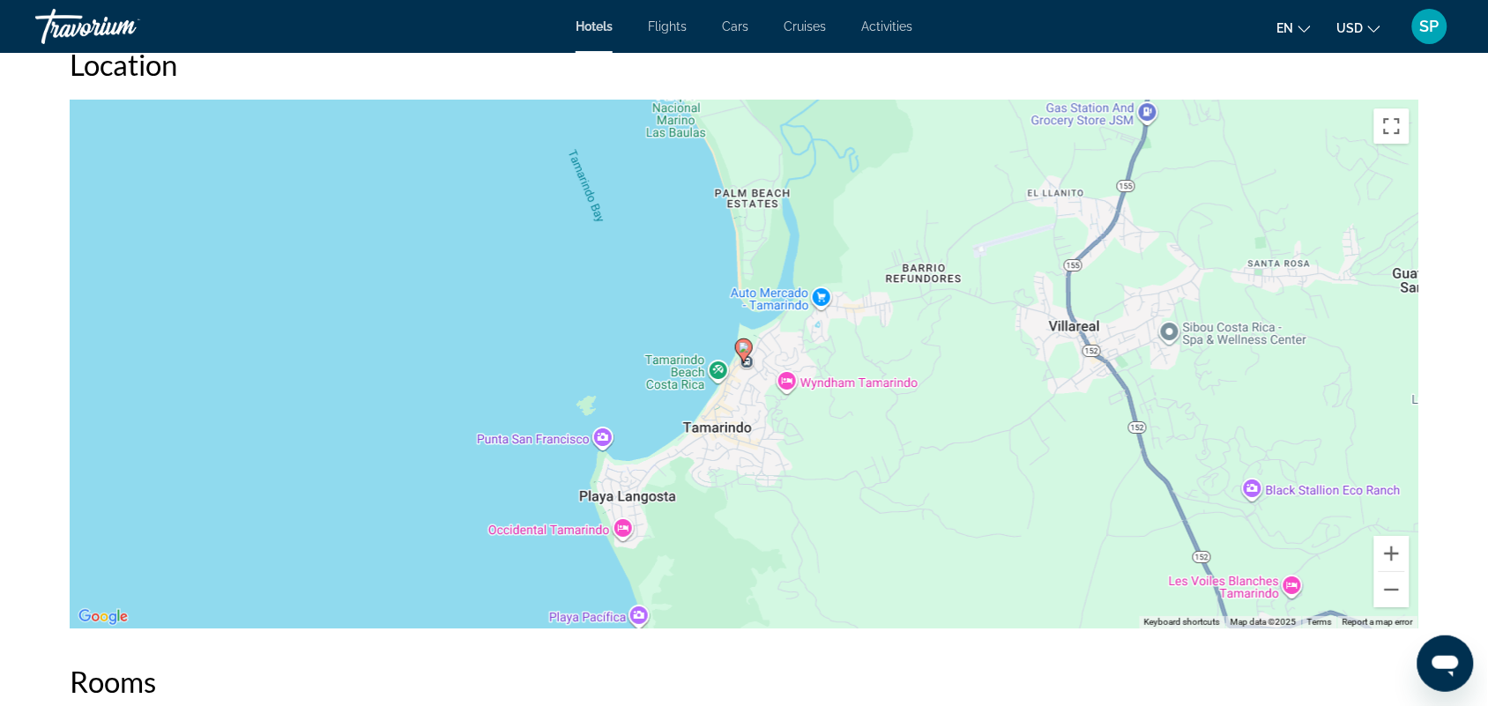
scroll to position [1623, 0]
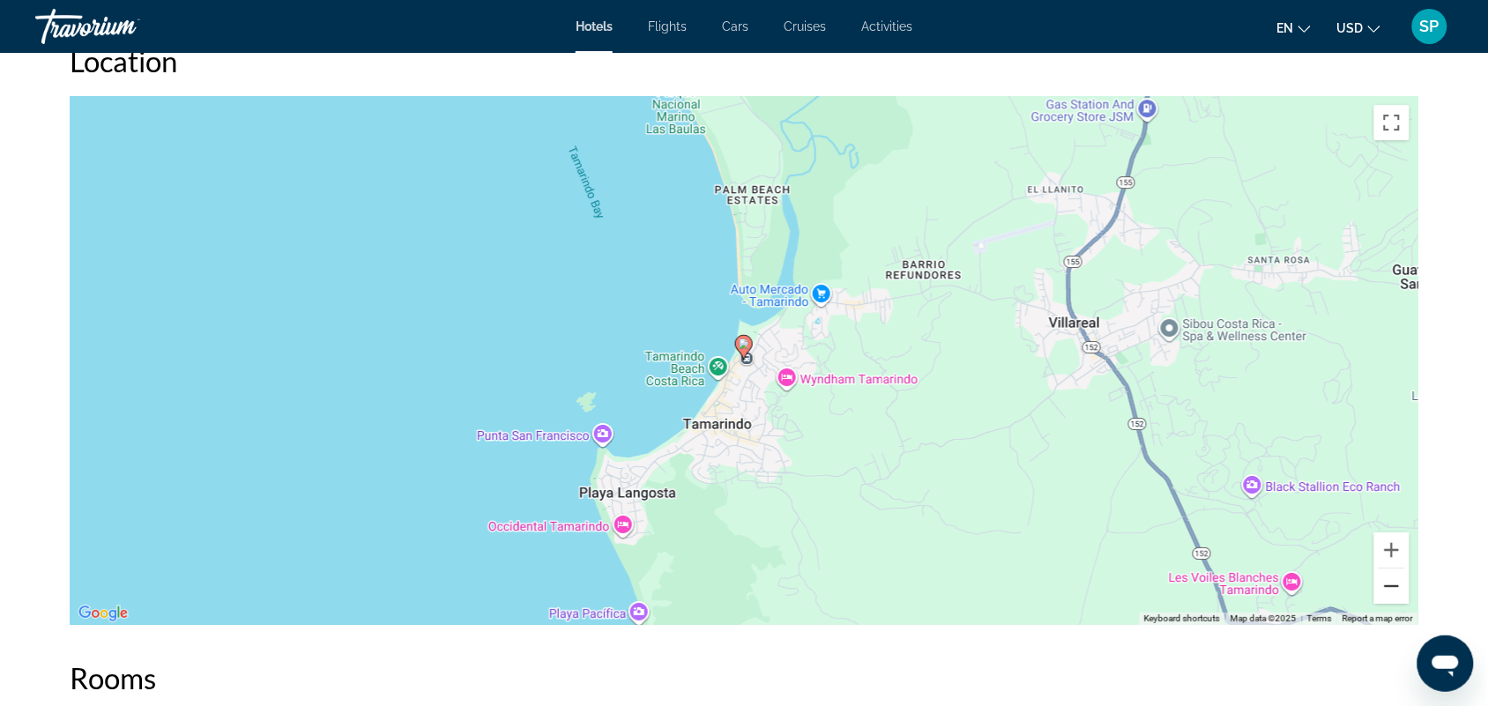
click at [1392, 589] on button "Zoom out" at bounding box center [1391, 585] width 35 height 35
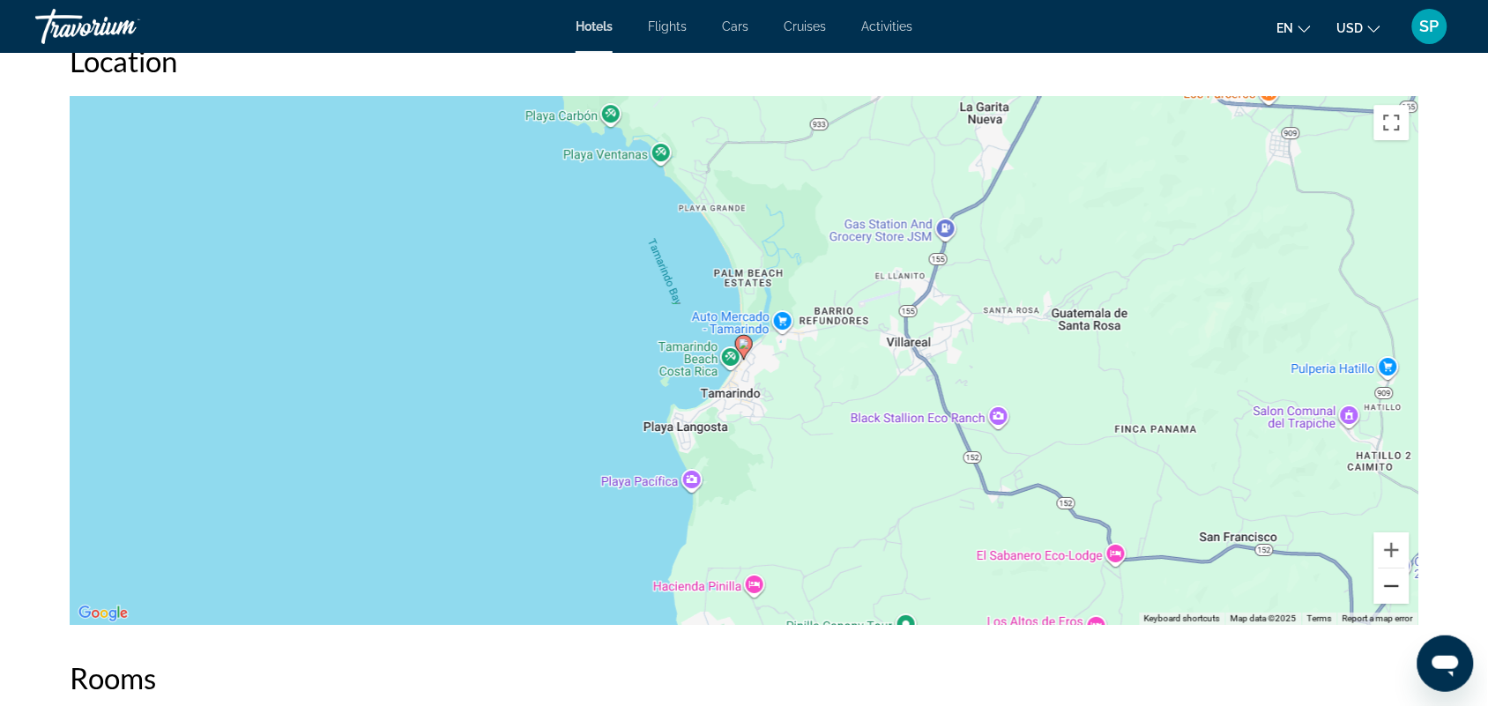
click at [1392, 589] on button "Zoom out" at bounding box center [1391, 585] width 35 height 35
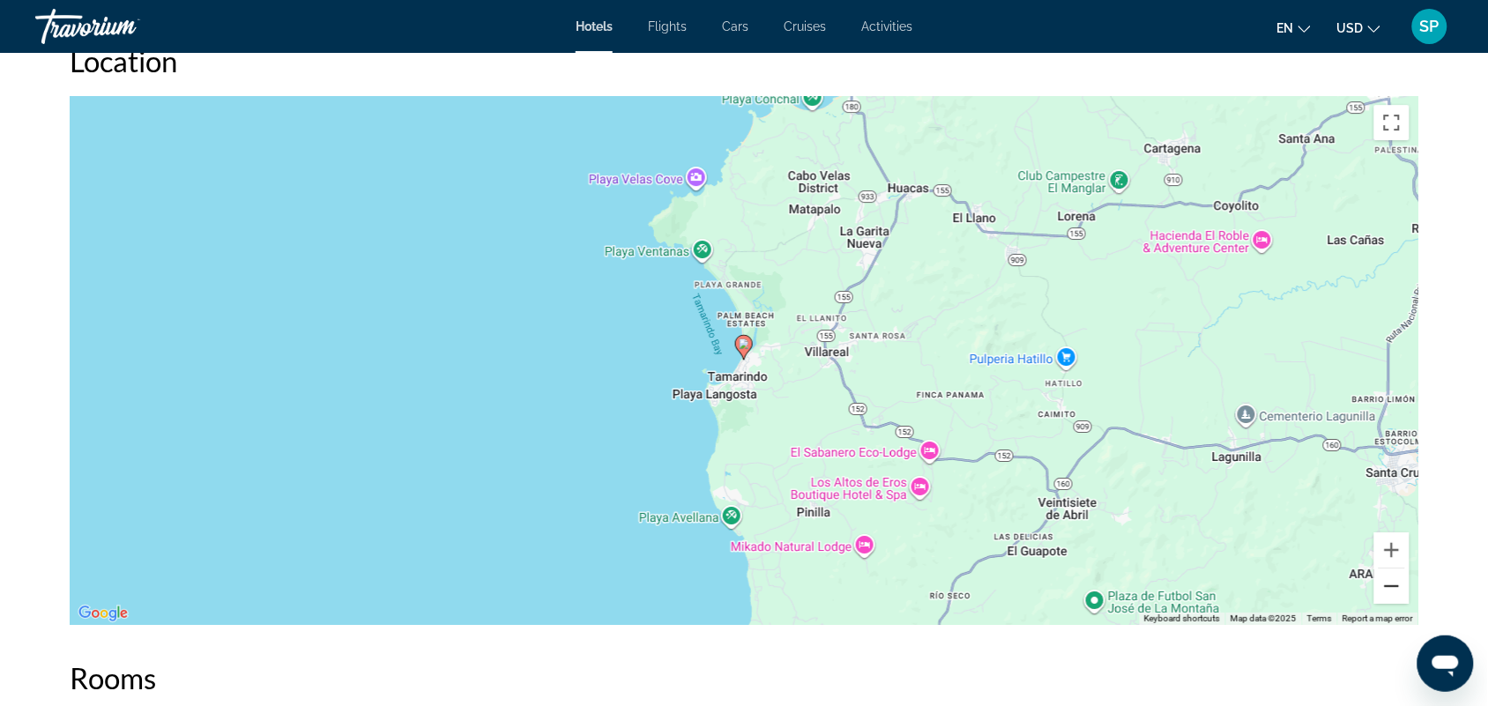
click at [1392, 589] on button "Zoom out" at bounding box center [1391, 585] width 35 height 35
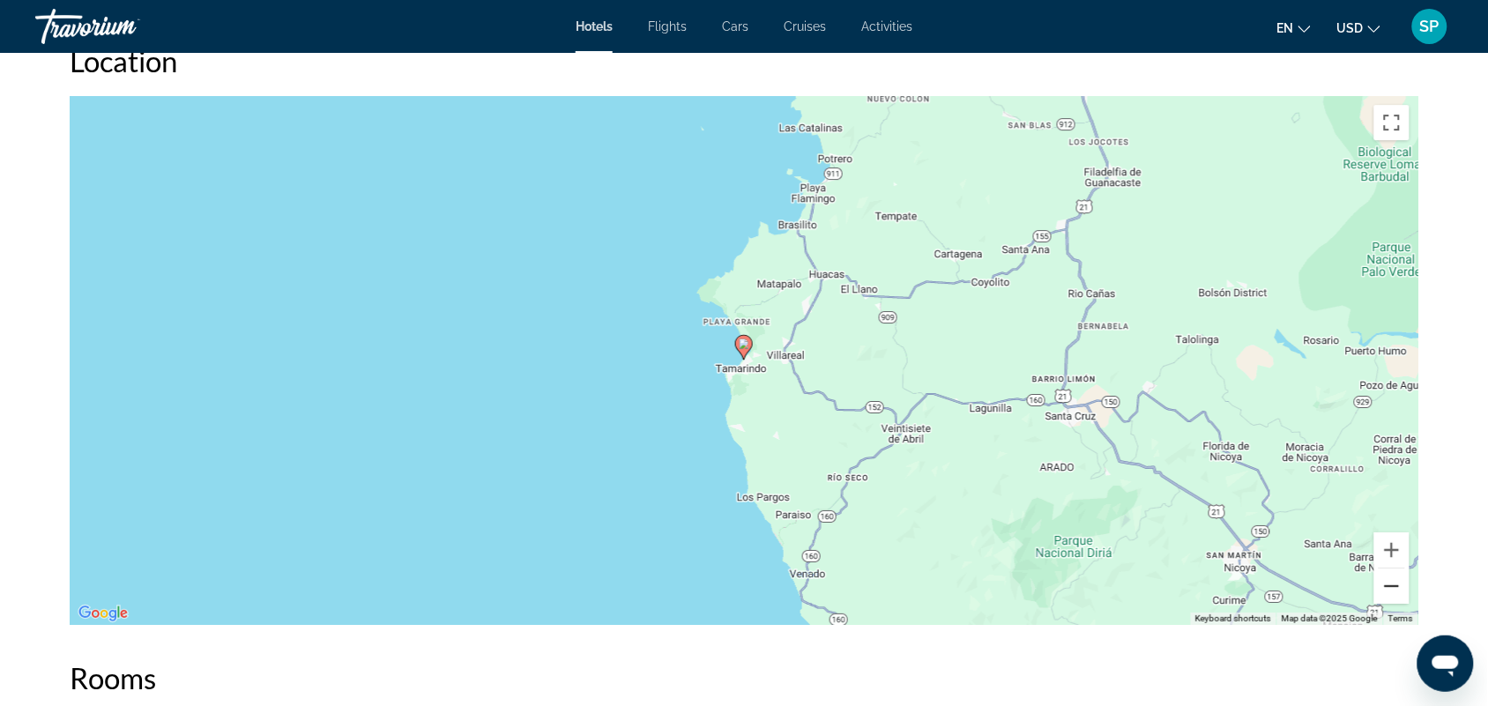
click at [1392, 589] on button "Zoom out" at bounding box center [1391, 585] width 35 height 35
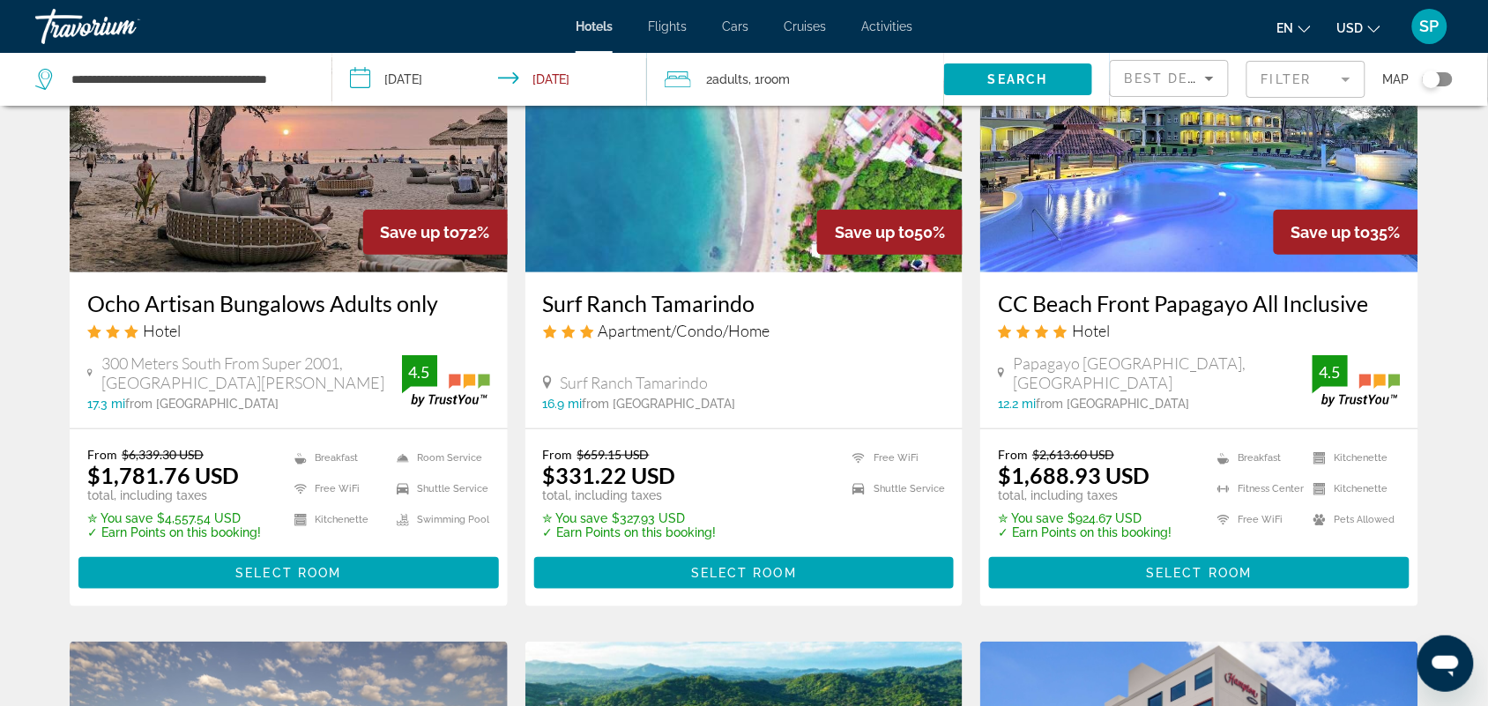
scroll to position [157, 0]
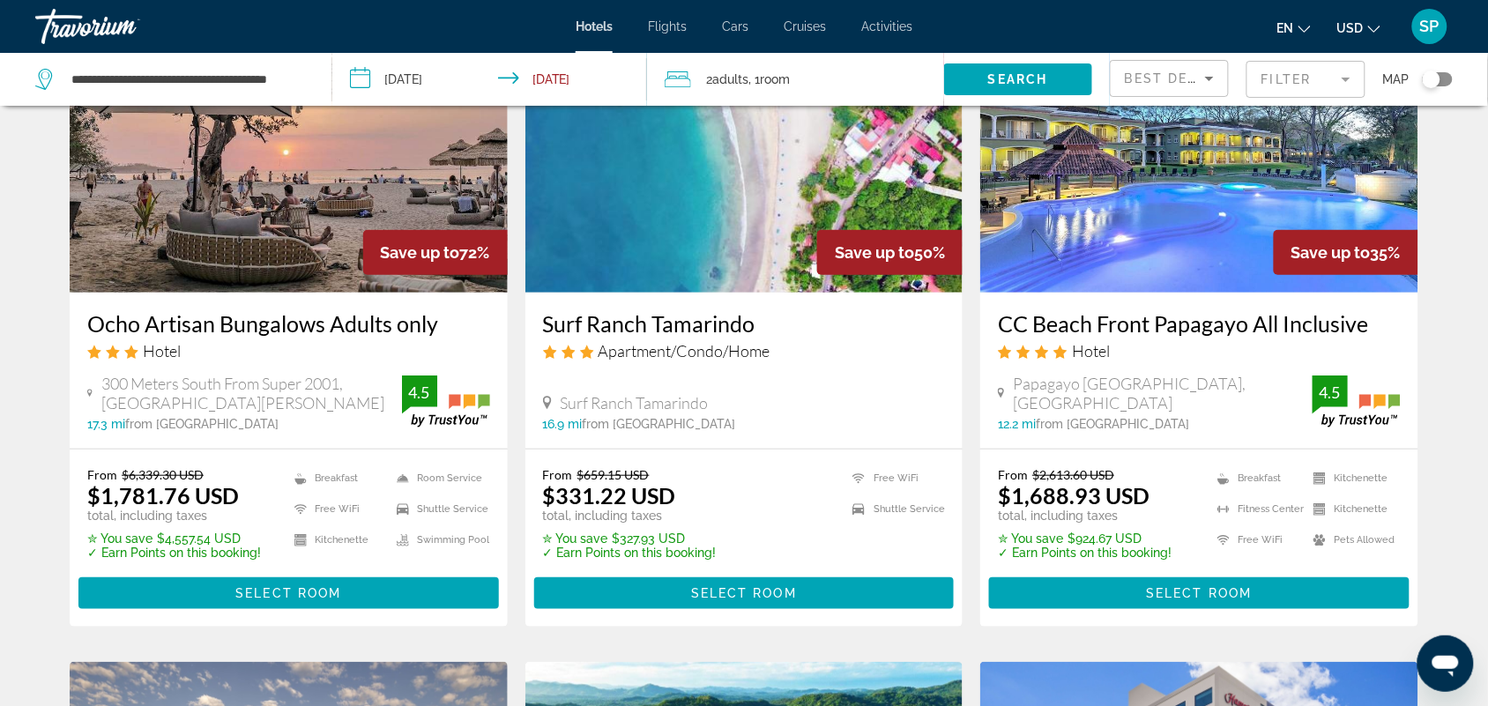
click at [286, 258] on img "Main content" at bounding box center [289, 152] width 438 height 282
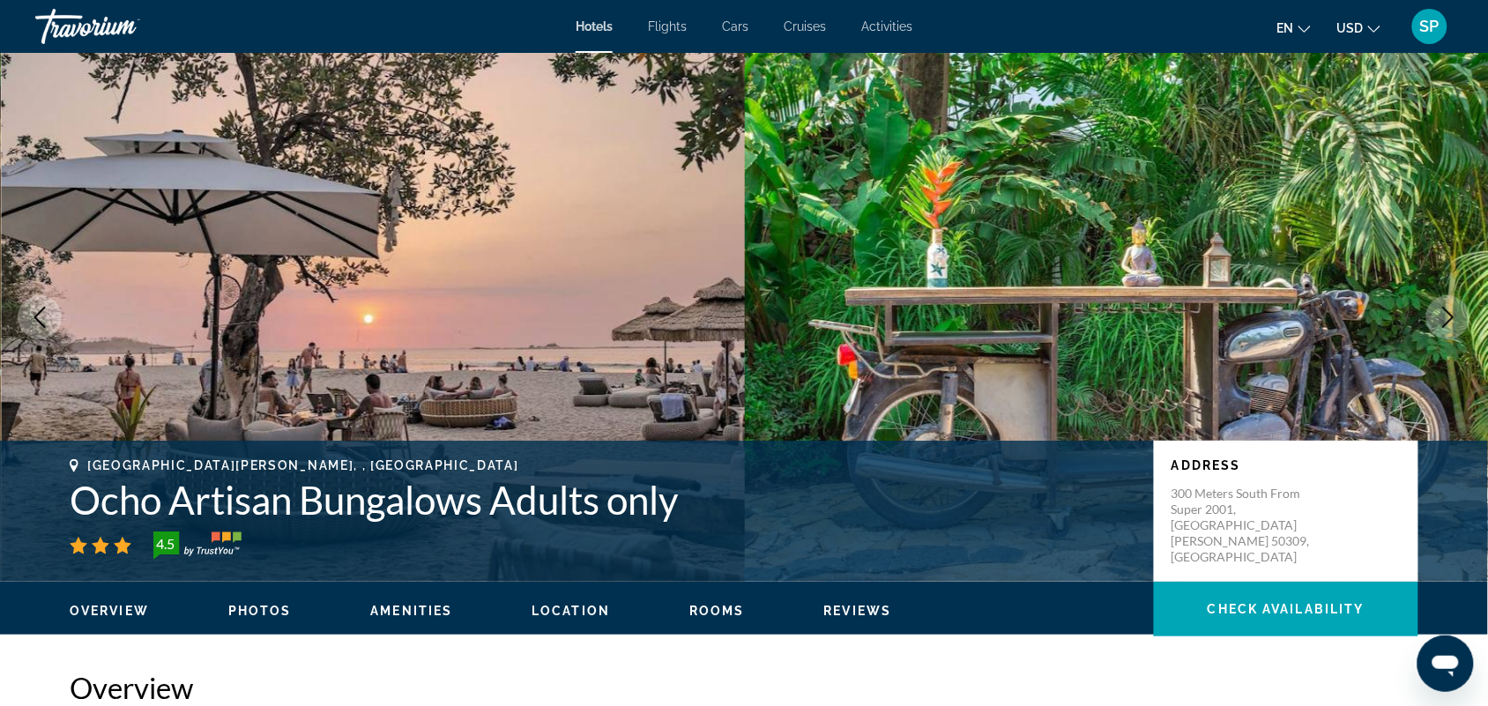
click at [1445, 318] on icon "Next image" at bounding box center [1447, 317] width 21 height 21
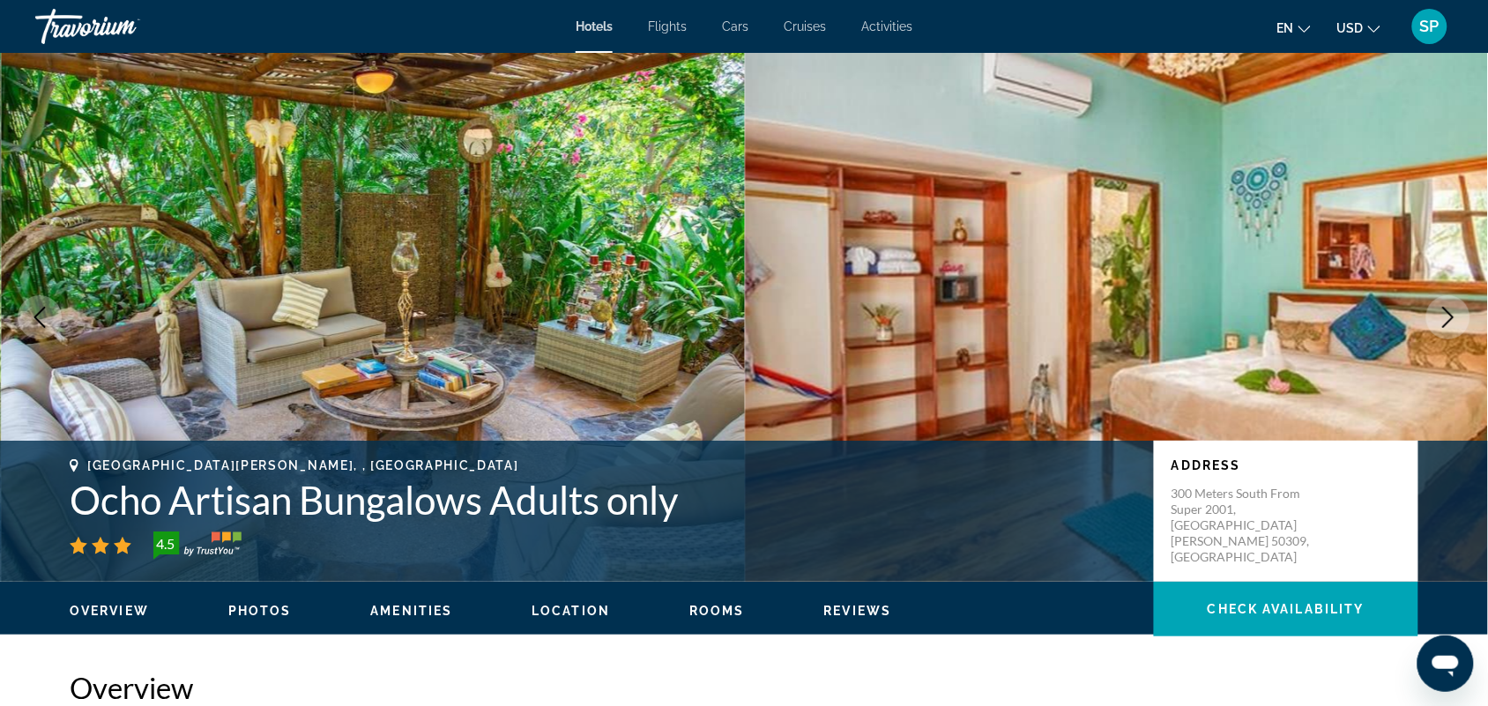
click at [1445, 318] on icon "Next image" at bounding box center [1447, 317] width 21 height 21
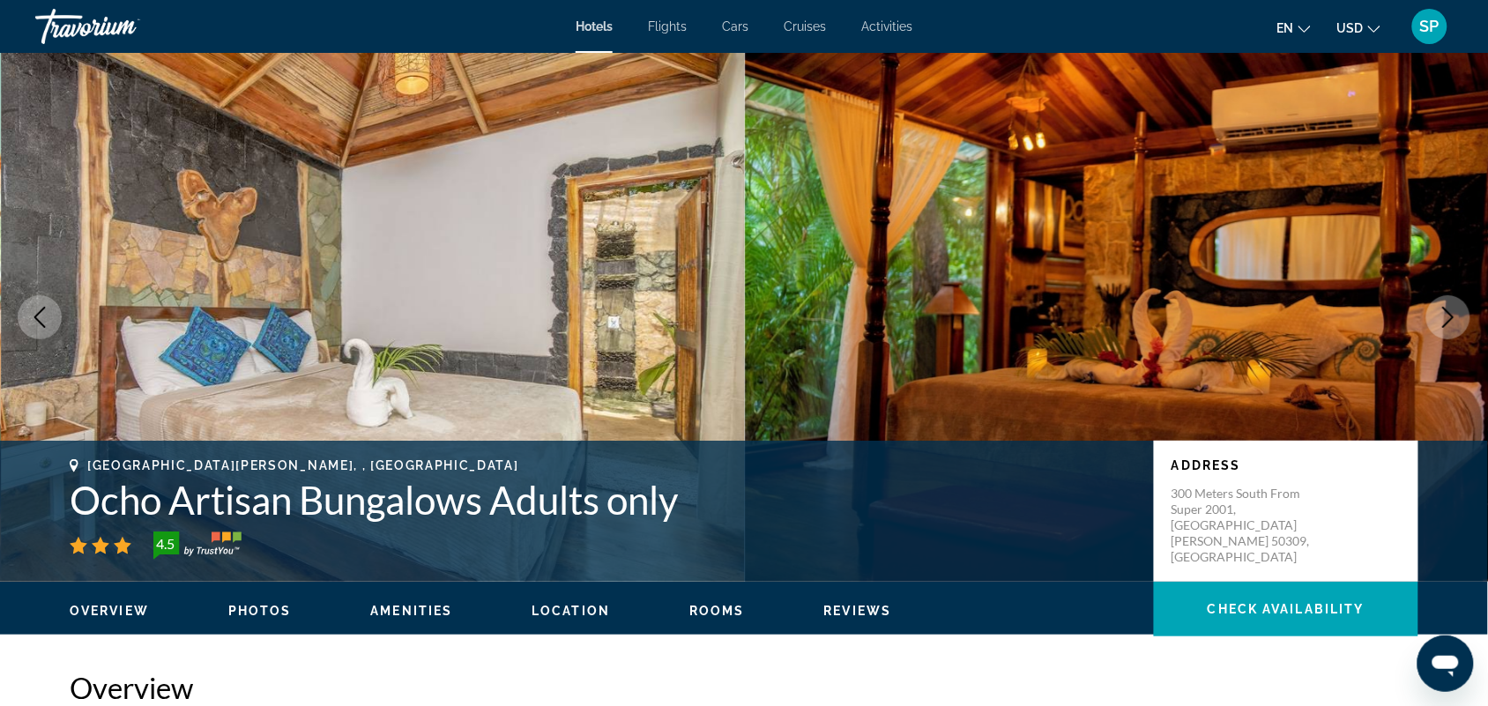
click at [1445, 318] on icon "Next image" at bounding box center [1447, 317] width 21 height 21
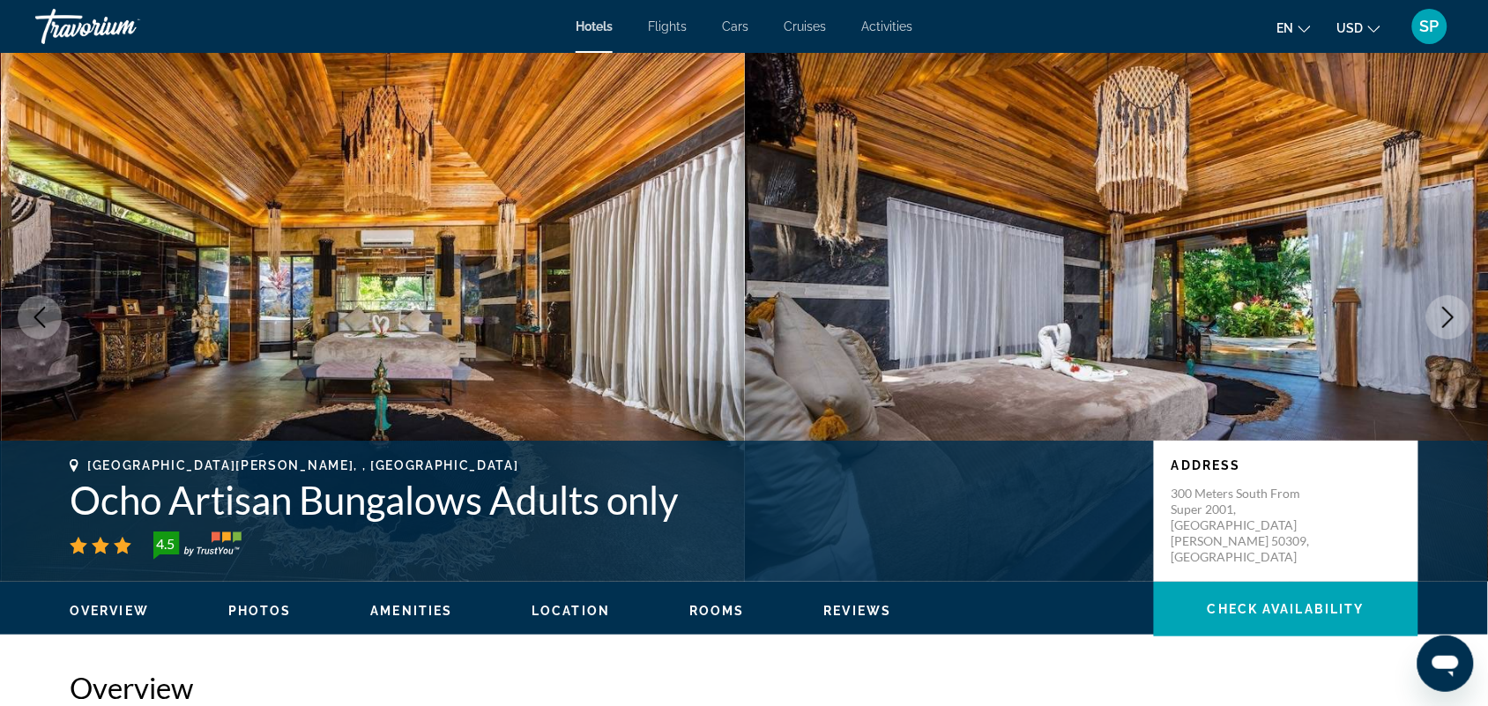
click at [1445, 318] on icon "Next image" at bounding box center [1447, 317] width 21 height 21
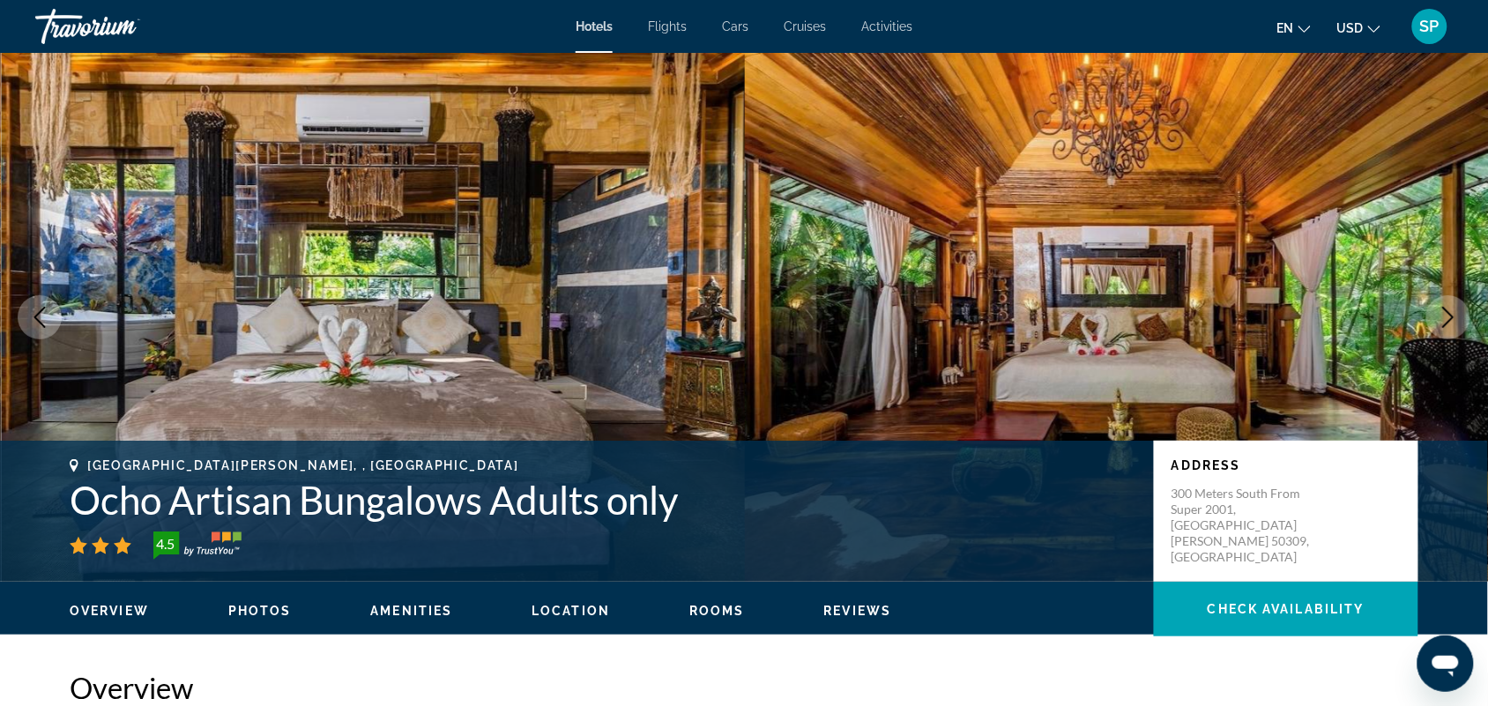
click at [1445, 318] on icon "Next image" at bounding box center [1447, 317] width 21 height 21
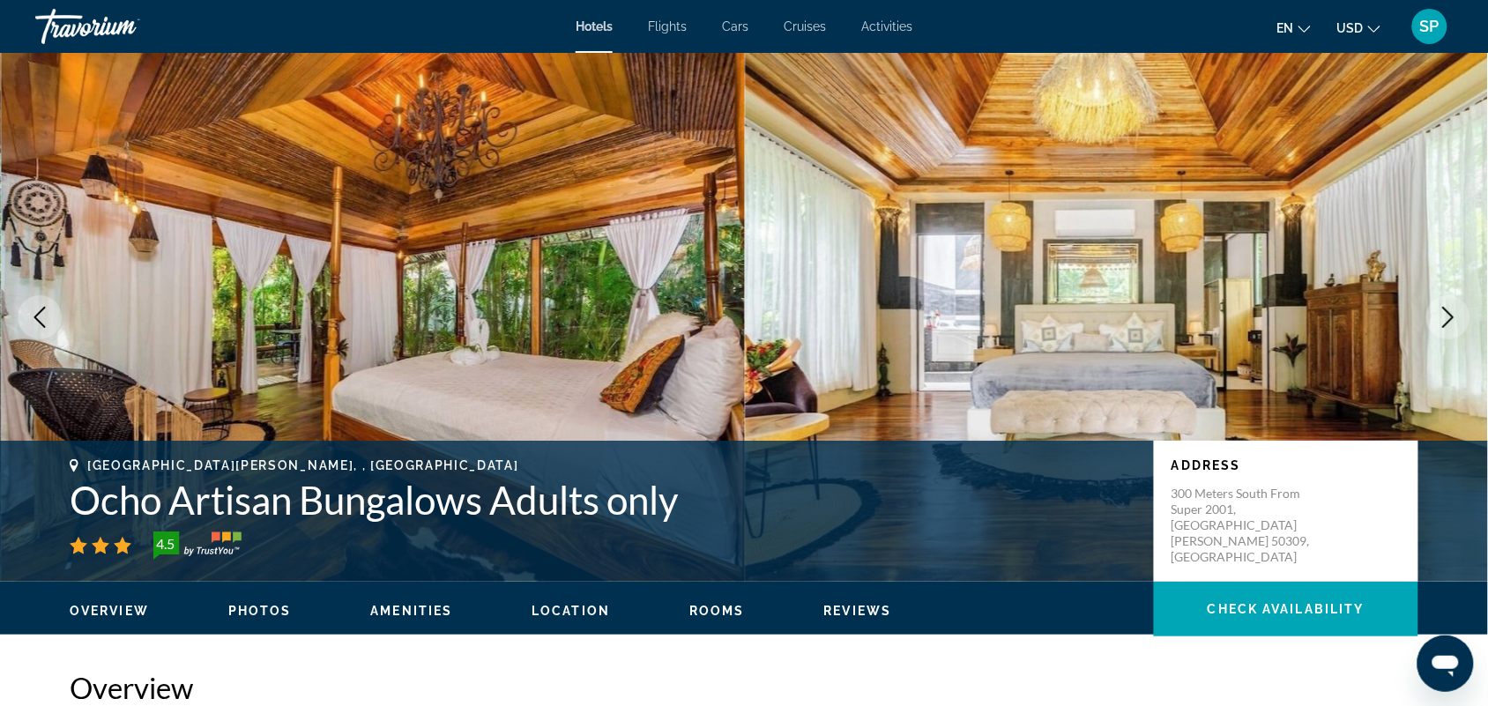
click at [1445, 318] on icon "Next image" at bounding box center [1447, 317] width 21 height 21
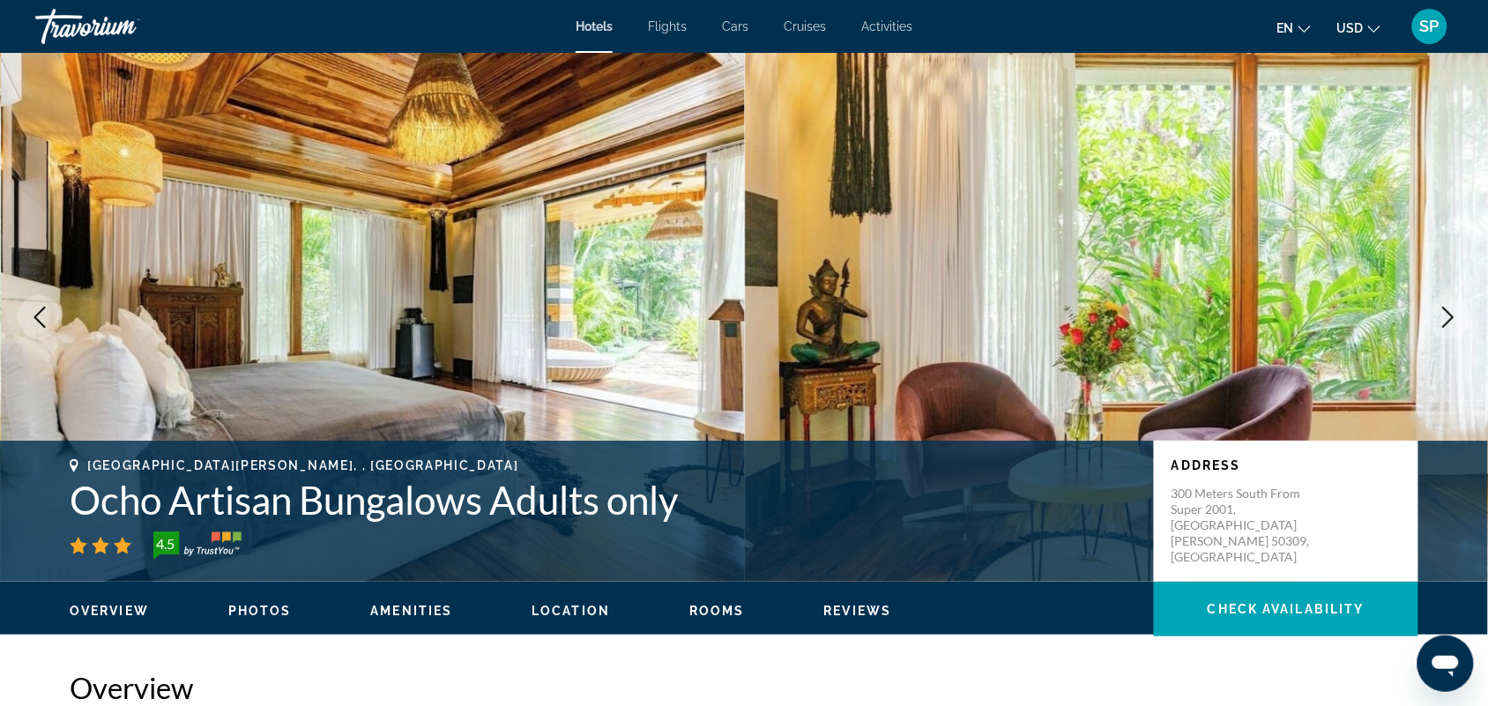
click at [1445, 318] on icon "Next image" at bounding box center [1447, 317] width 21 height 21
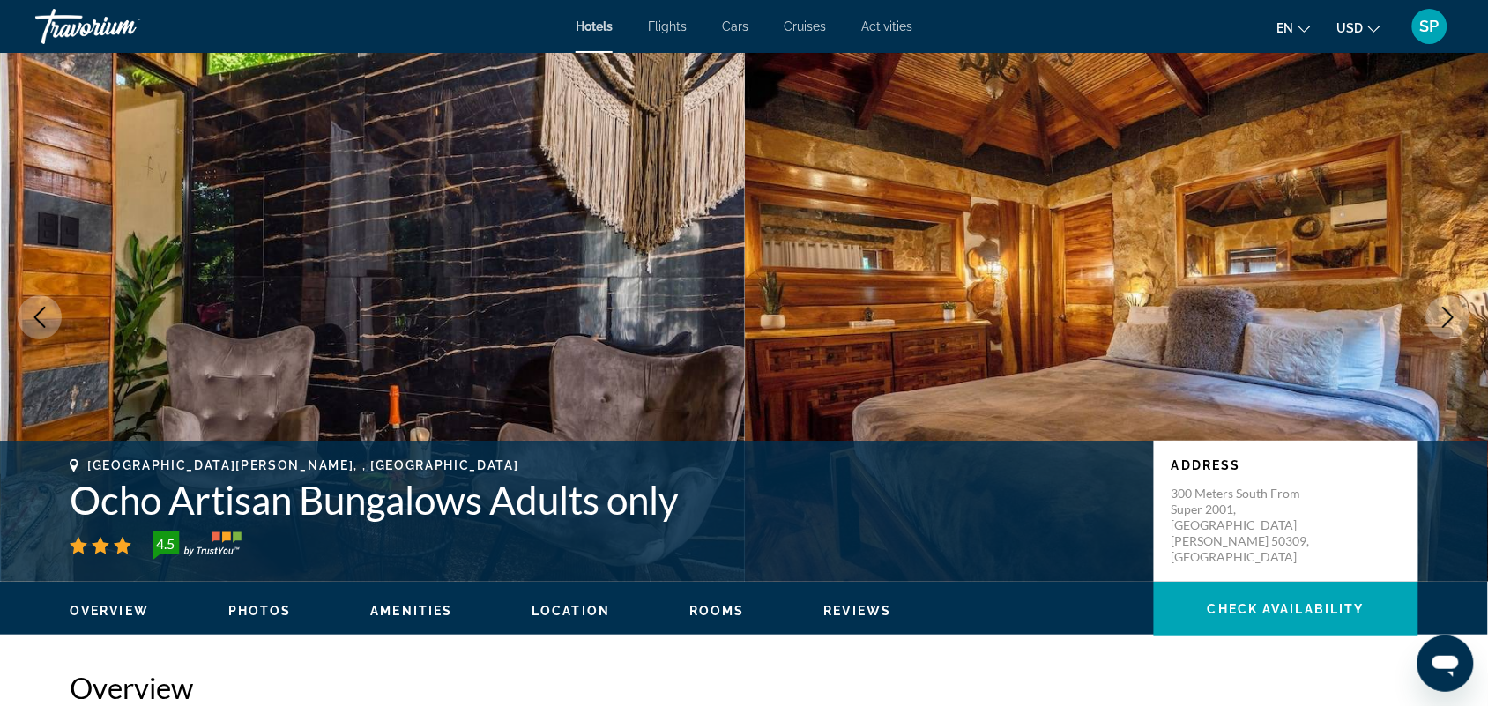
click at [1445, 318] on icon "Next image" at bounding box center [1447, 317] width 21 height 21
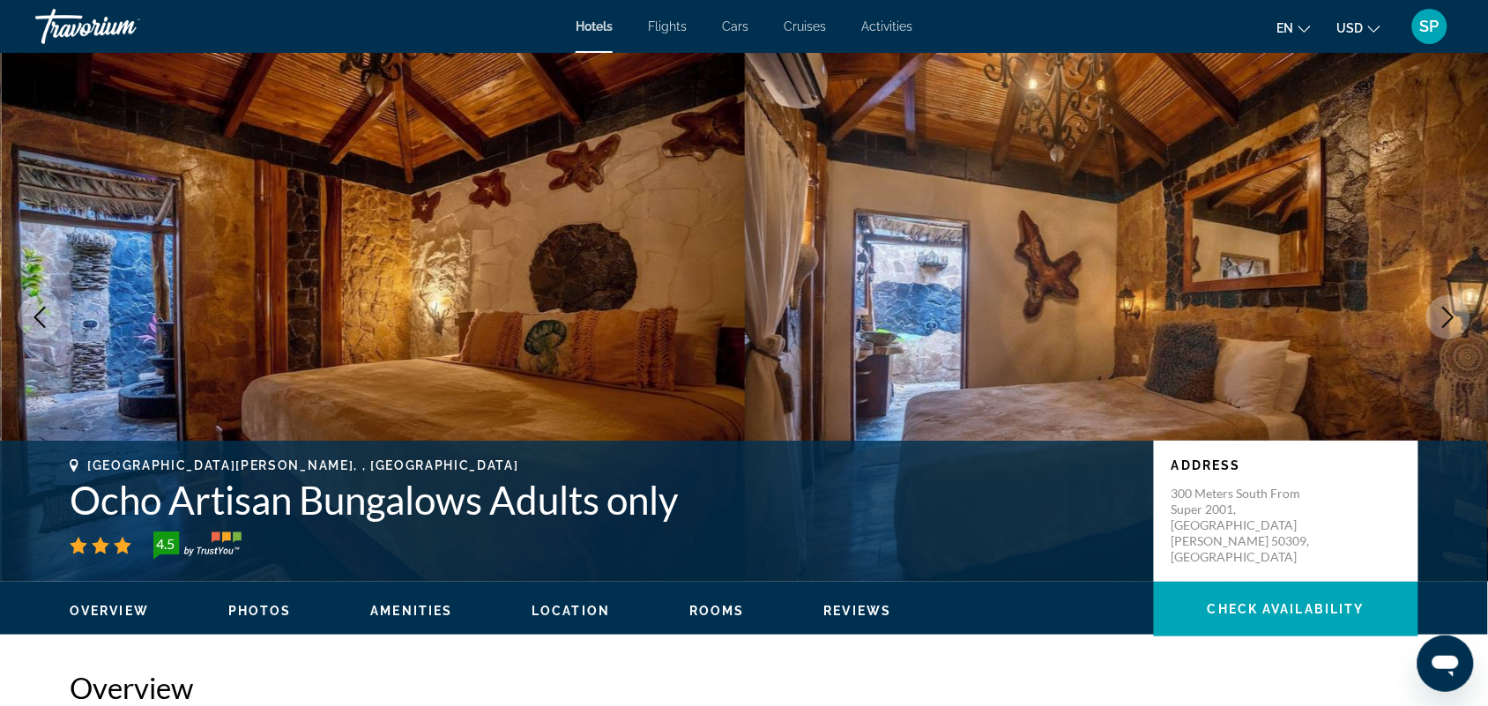
click at [1445, 318] on icon "Next image" at bounding box center [1447, 317] width 21 height 21
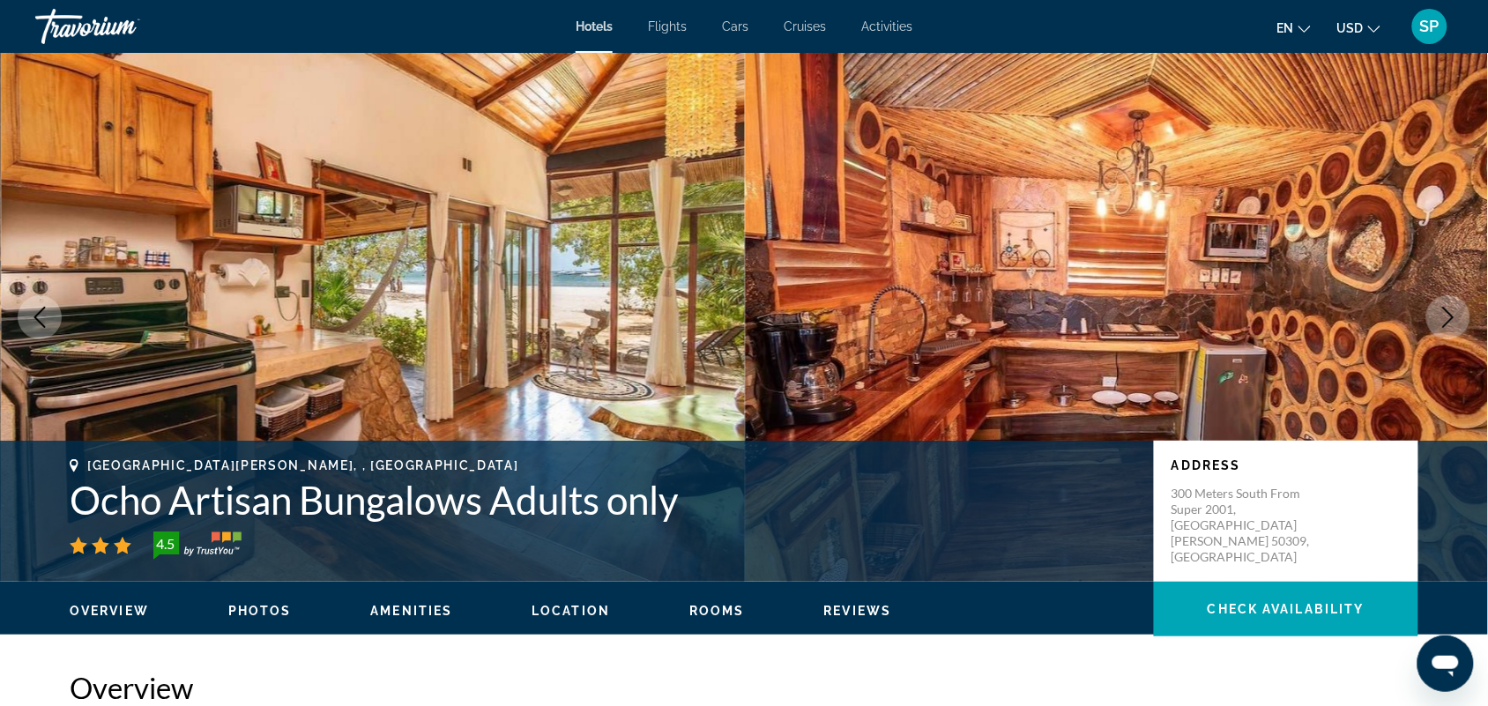
click at [1445, 318] on icon "Next image" at bounding box center [1447, 317] width 21 height 21
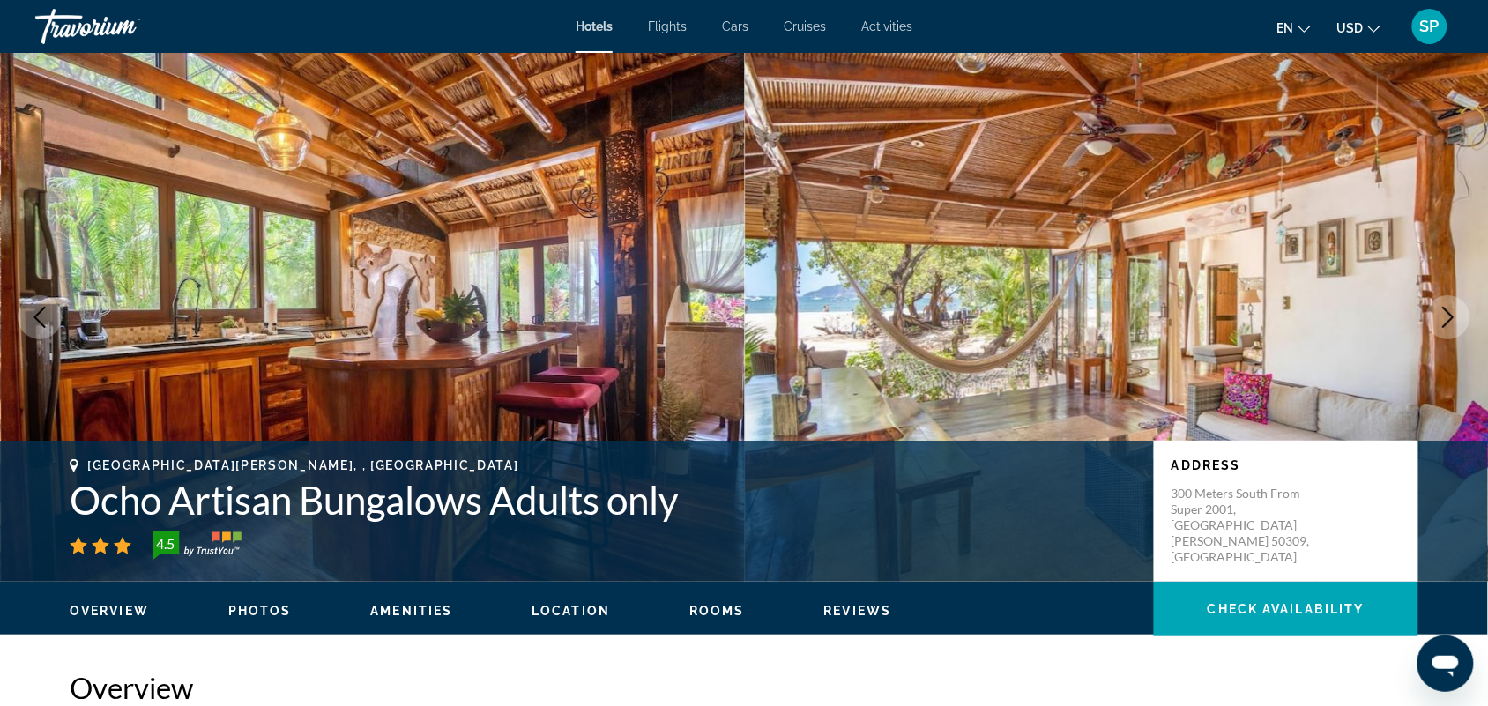
click at [1444, 318] on icon "Next image" at bounding box center [1447, 317] width 21 height 21
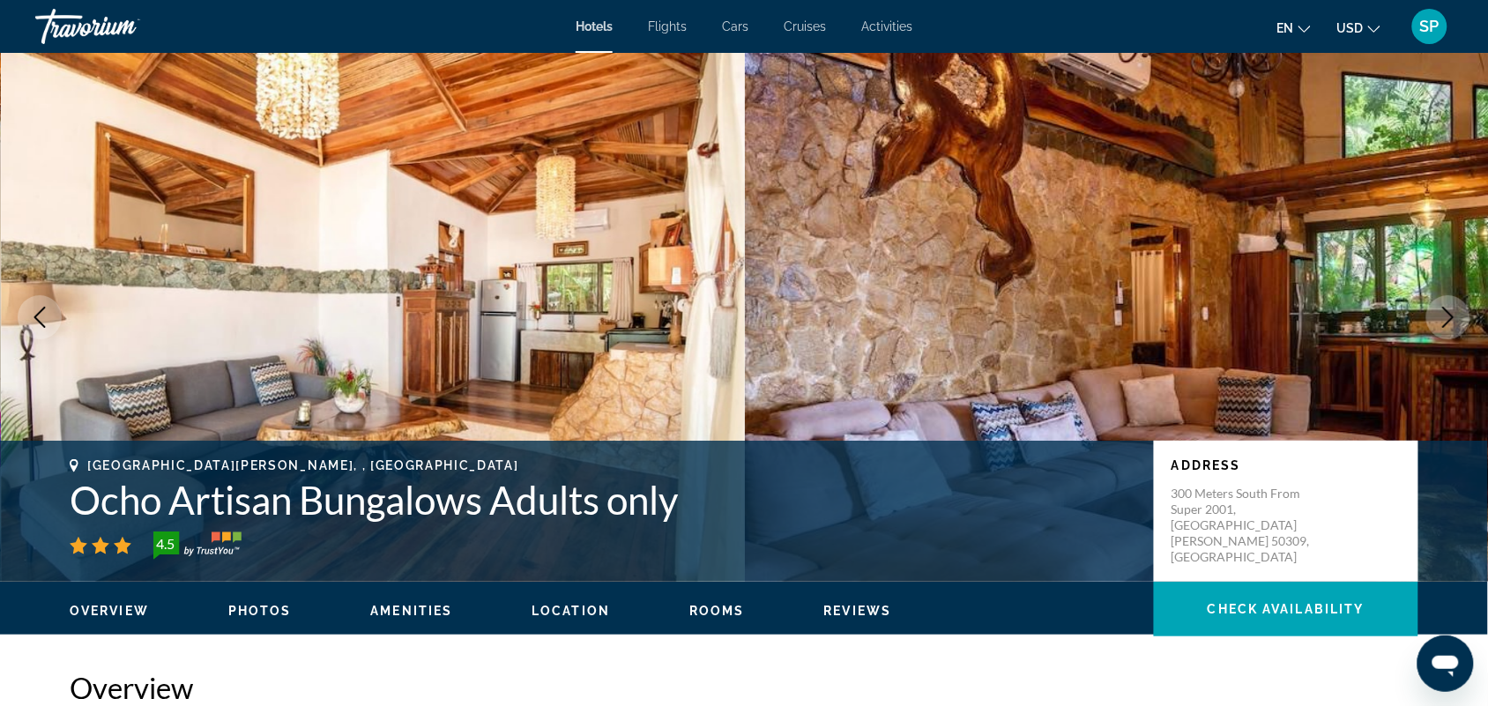
click at [1439, 323] on icon "Next image" at bounding box center [1447, 317] width 21 height 21
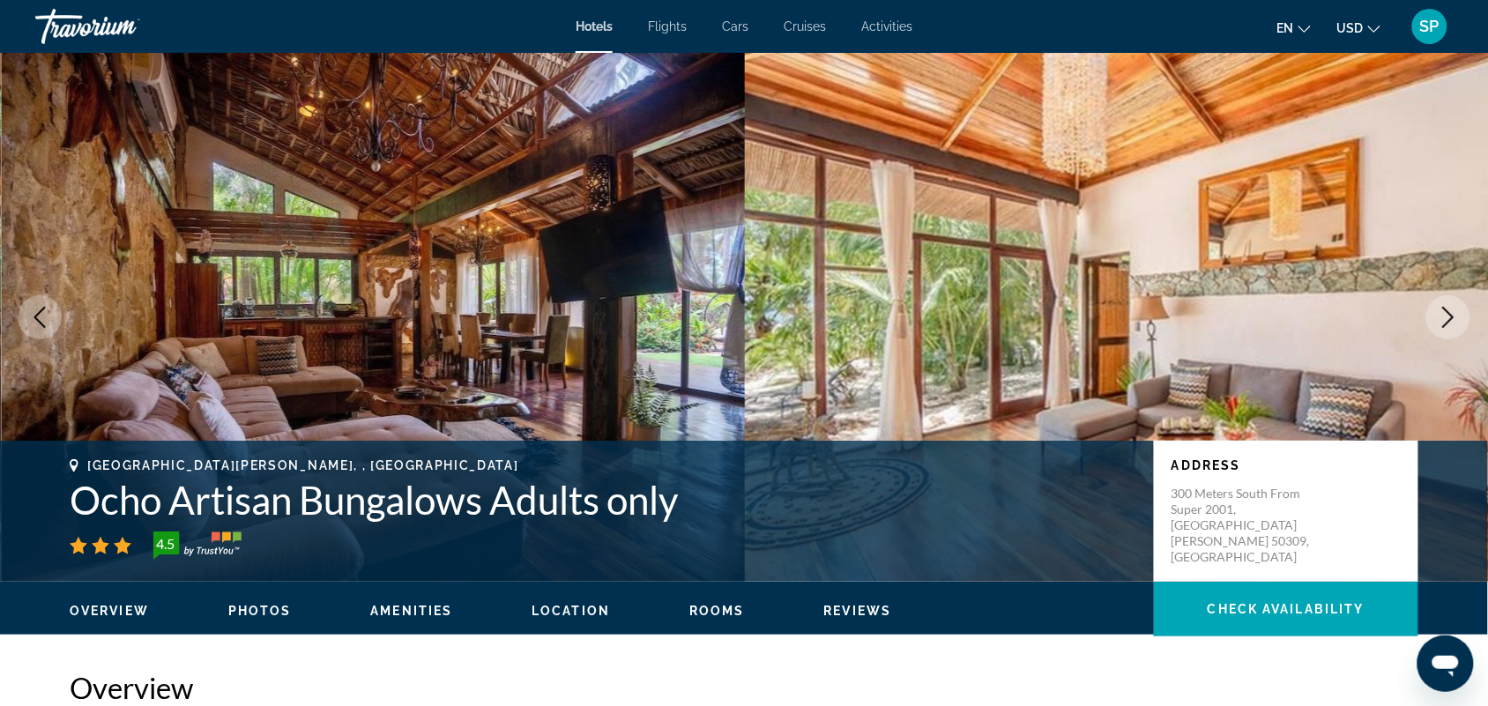
click at [1444, 316] on icon "Next image" at bounding box center [1447, 317] width 21 height 21
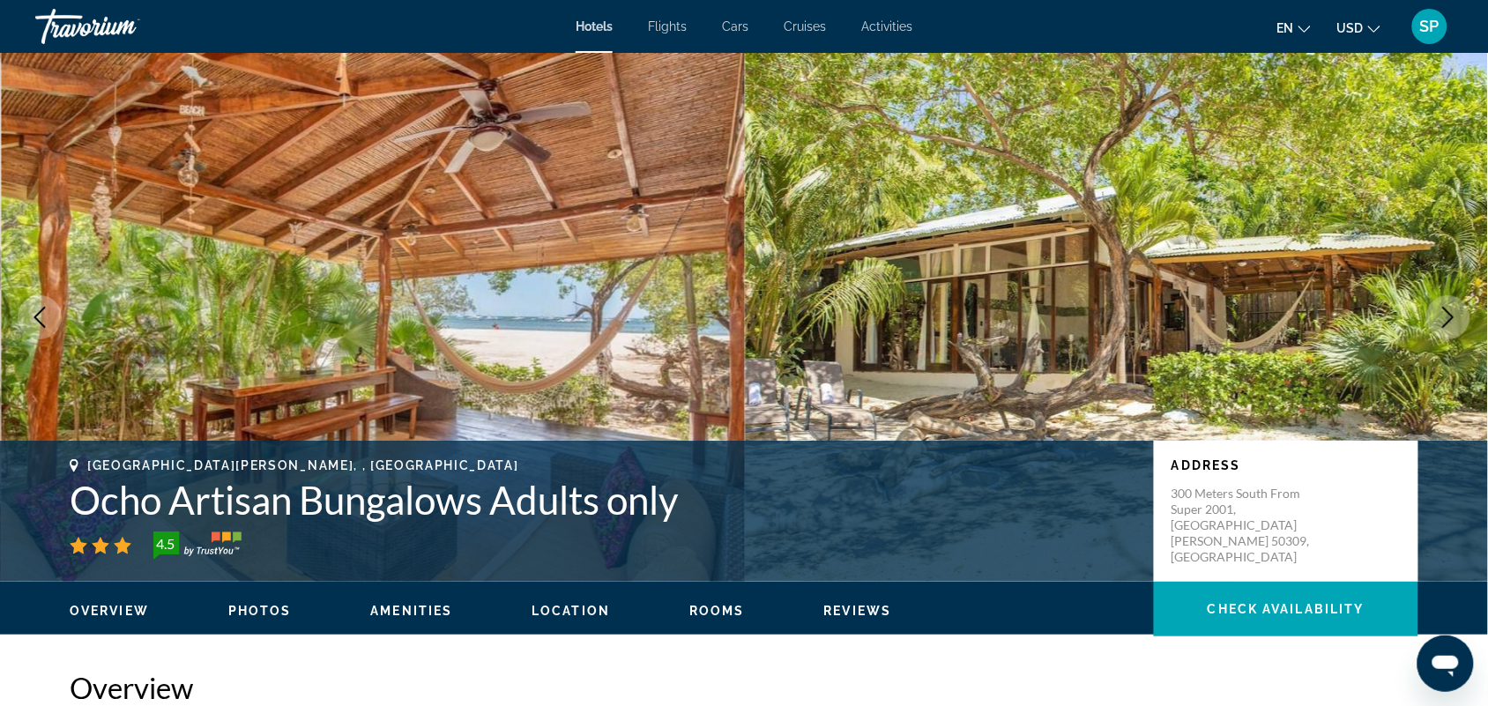
click at [1454, 315] on icon "Next image" at bounding box center [1447, 317] width 21 height 21
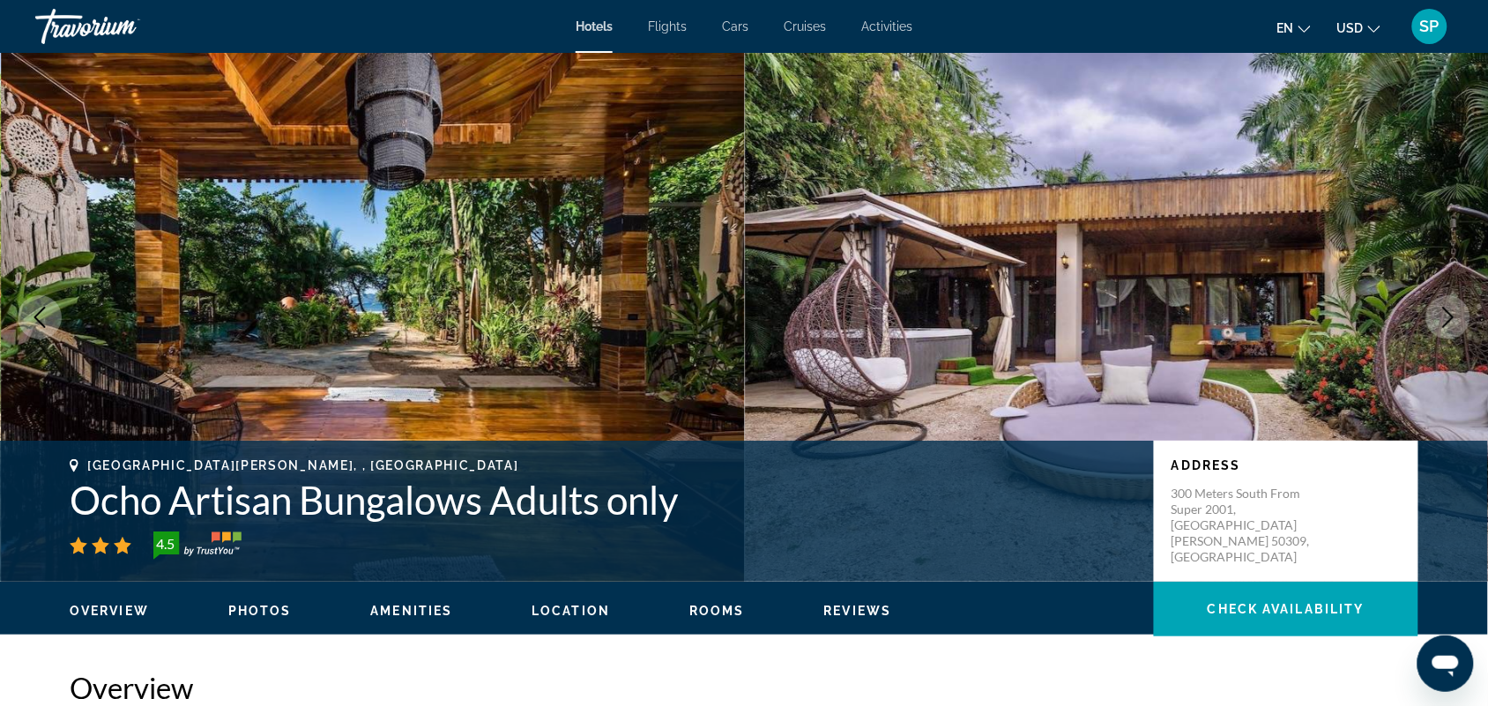
click at [1448, 319] on icon "Next image" at bounding box center [1447, 317] width 21 height 21
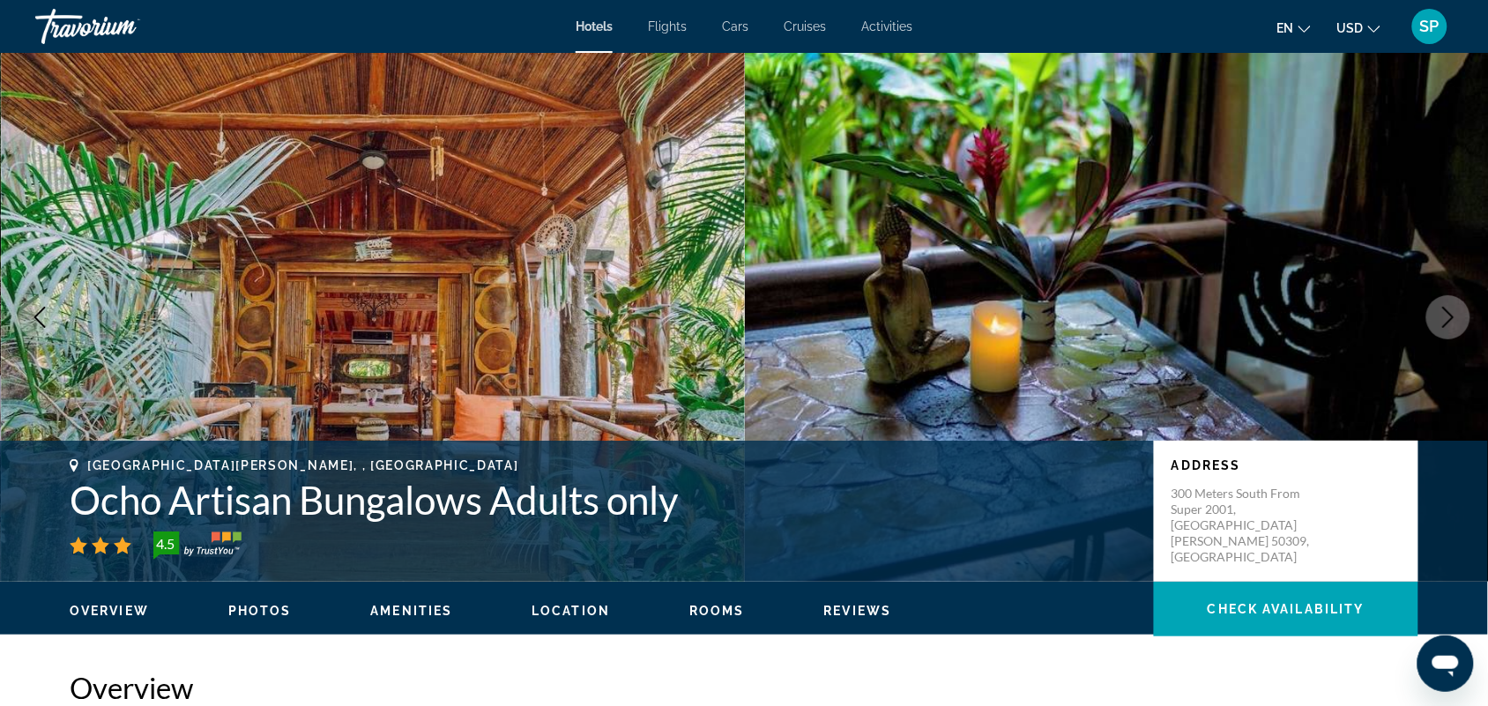
click at [1448, 319] on icon "Next image" at bounding box center [1447, 317] width 21 height 21
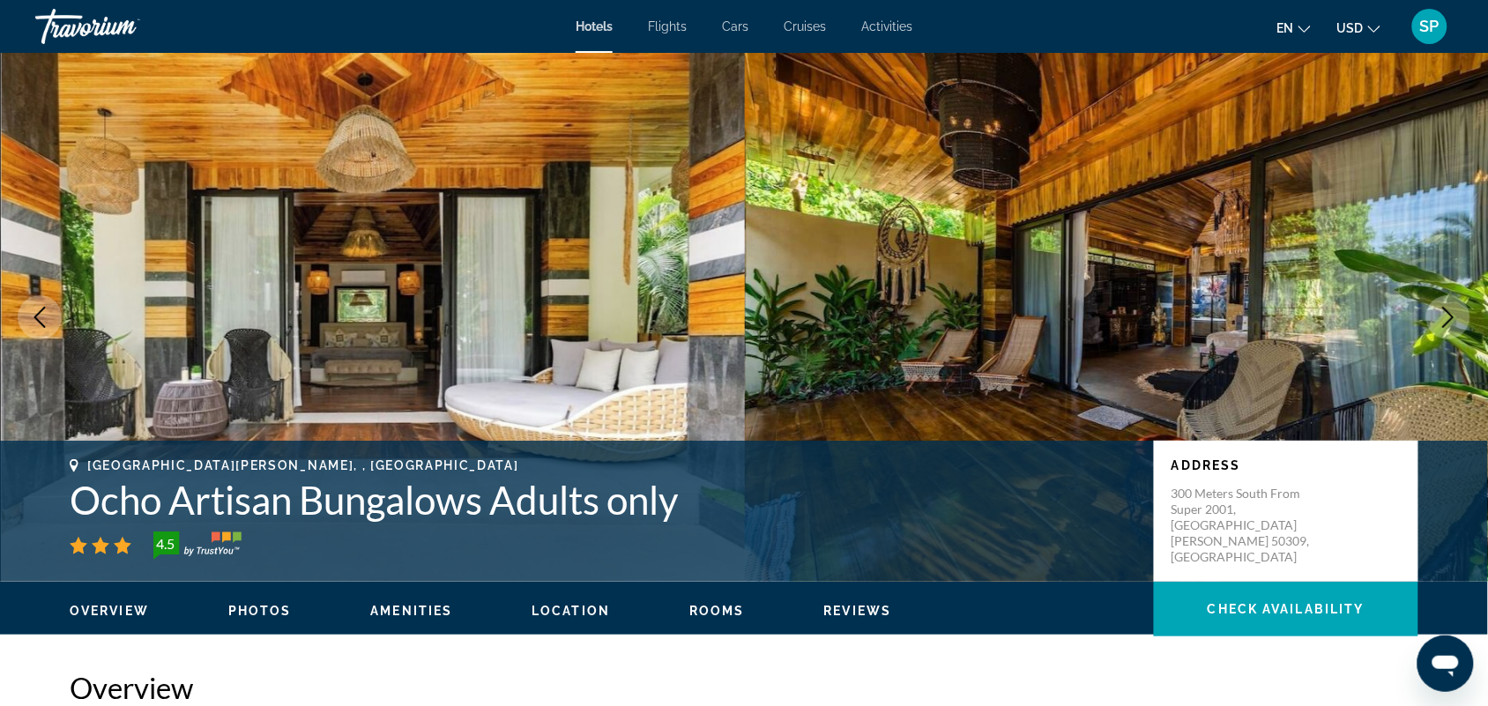
click at [1448, 319] on icon "Next image" at bounding box center [1447, 317] width 21 height 21
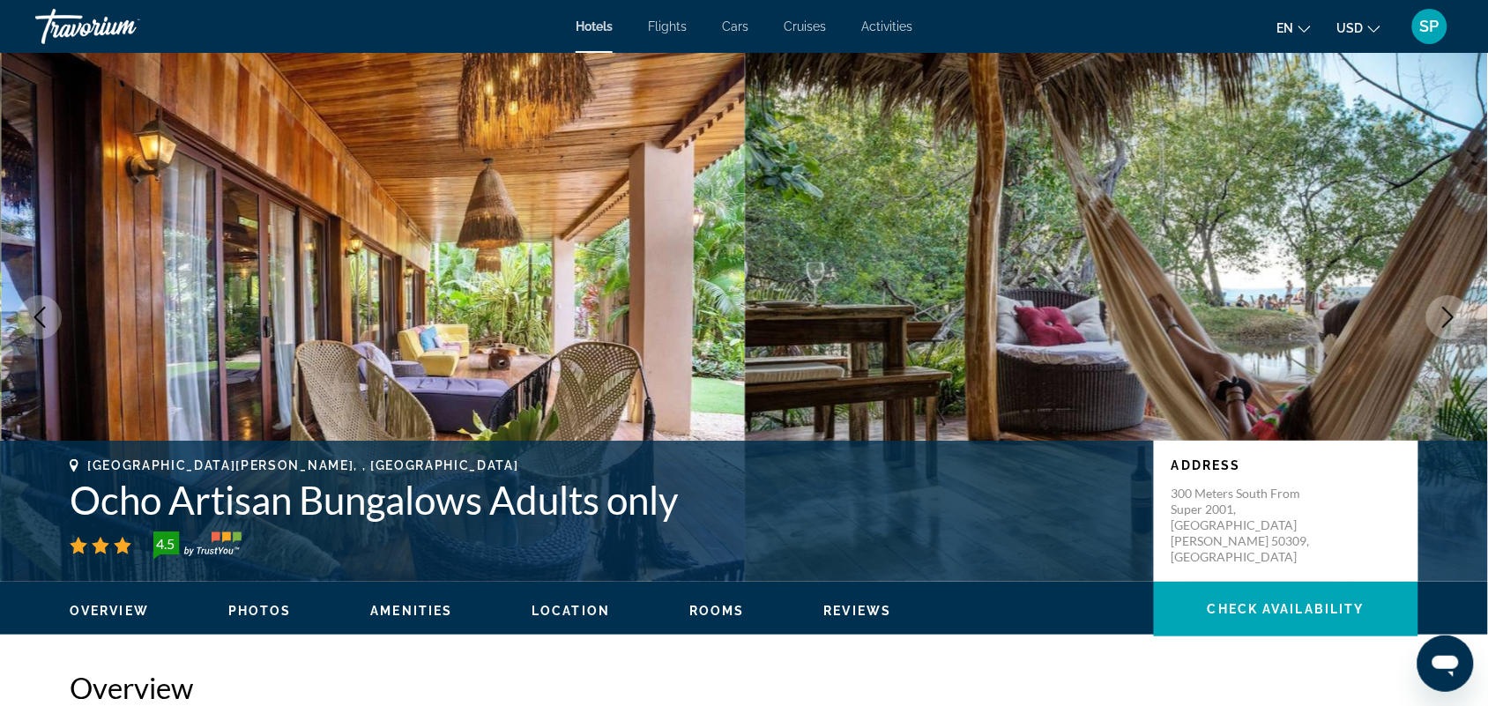
click at [1448, 319] on icon "Next image" at bounding box center [1447, 317] width 21 height 21
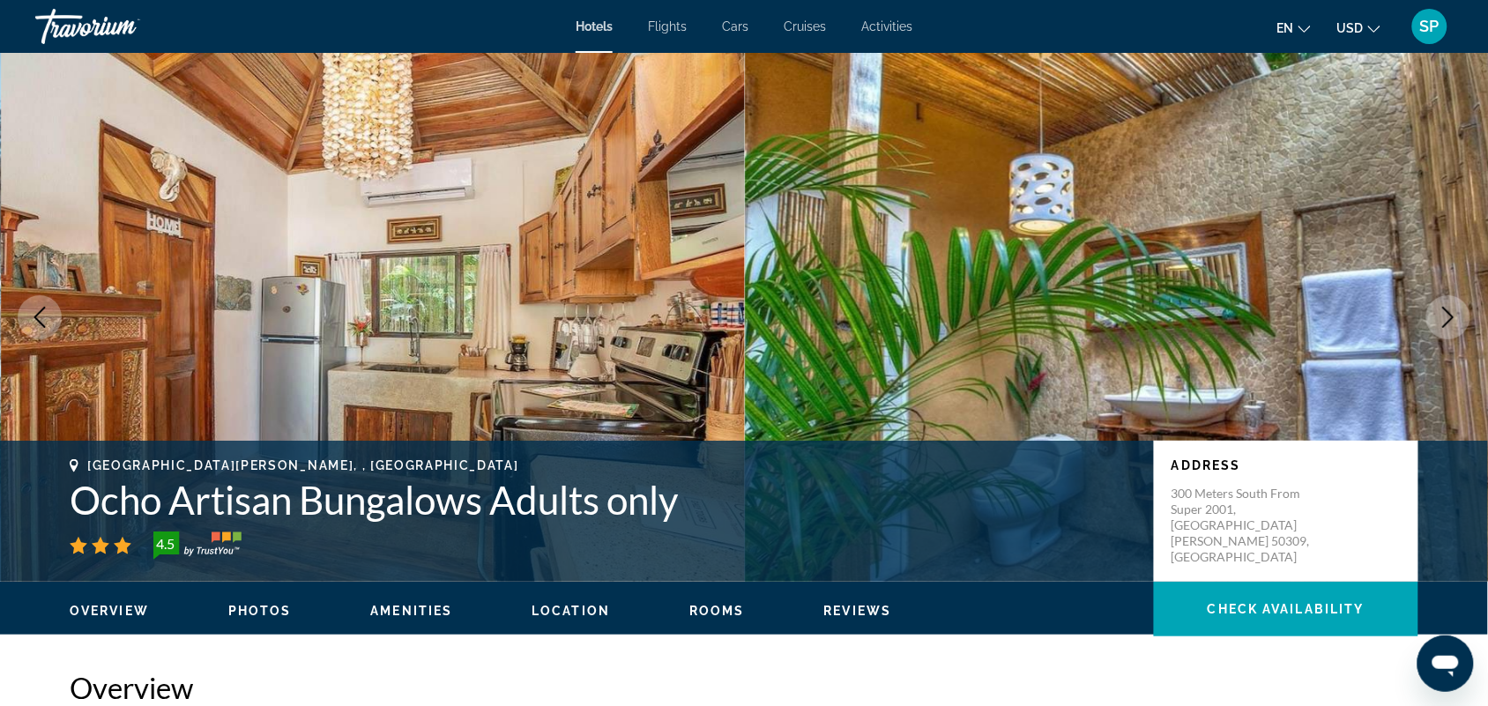
click at [1448, 319] on icon "Next image" at bounding box center [1447, 317] width 21 height 21
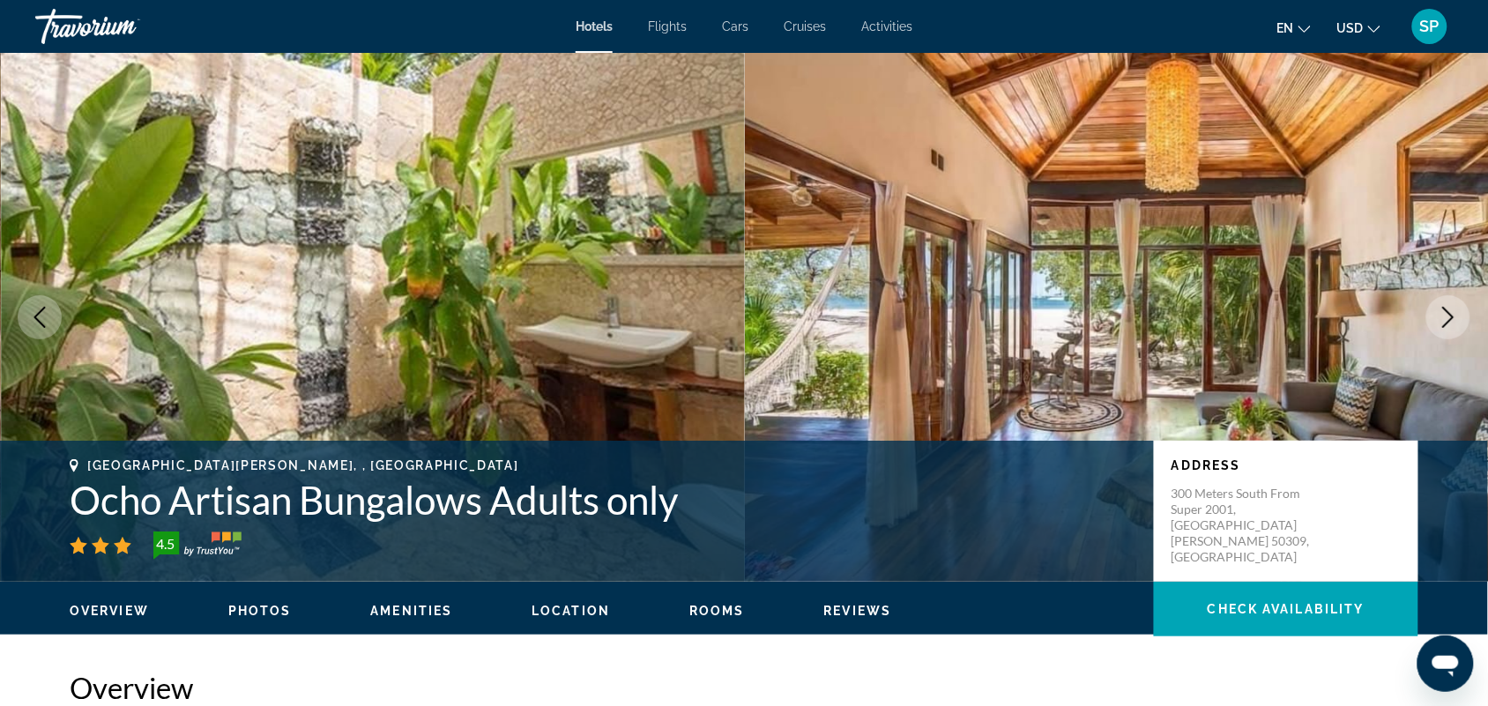
click at [1448, 319] on icon "Next image" at bounding box center [1447, 317] width 21 height 21
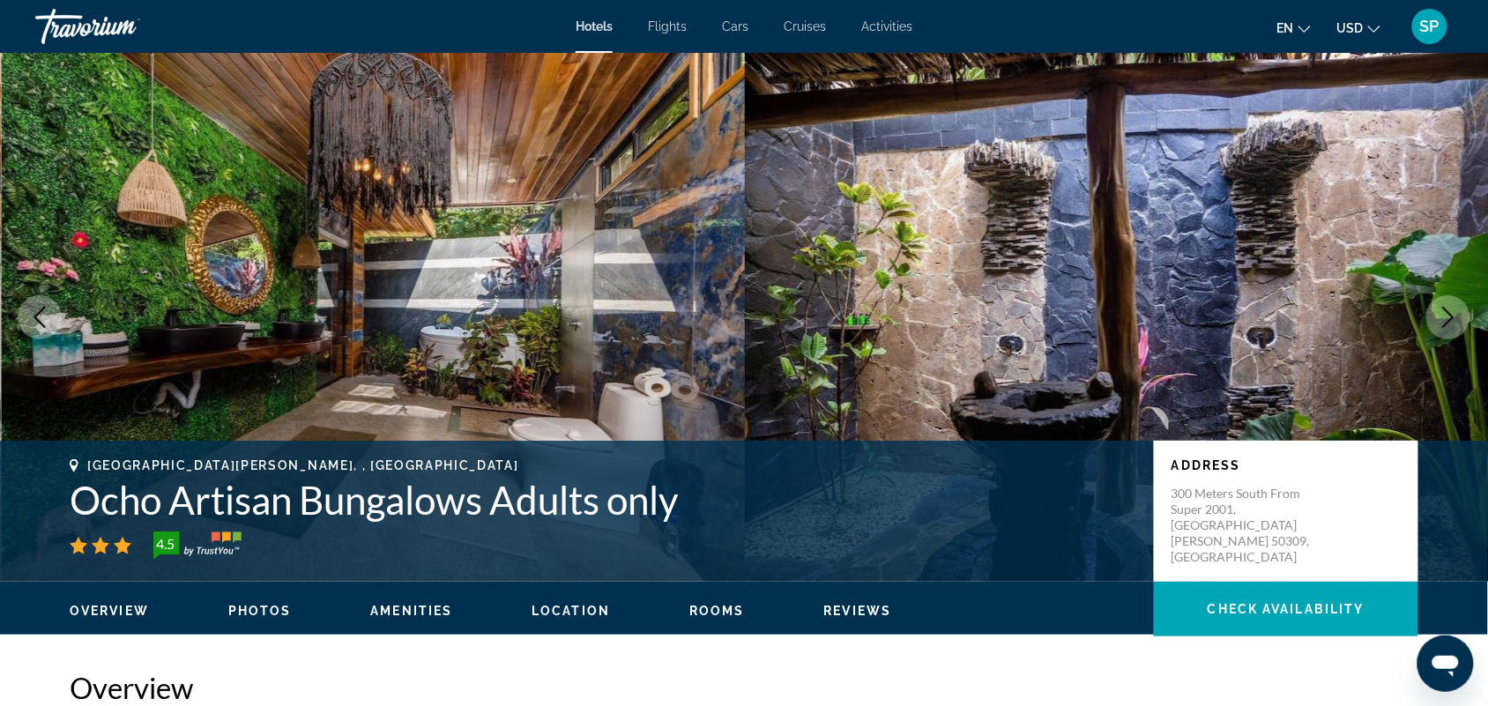
click at [1448, 319] on icon "Next image" at bounding box center [1447, 317] width 21 height 21
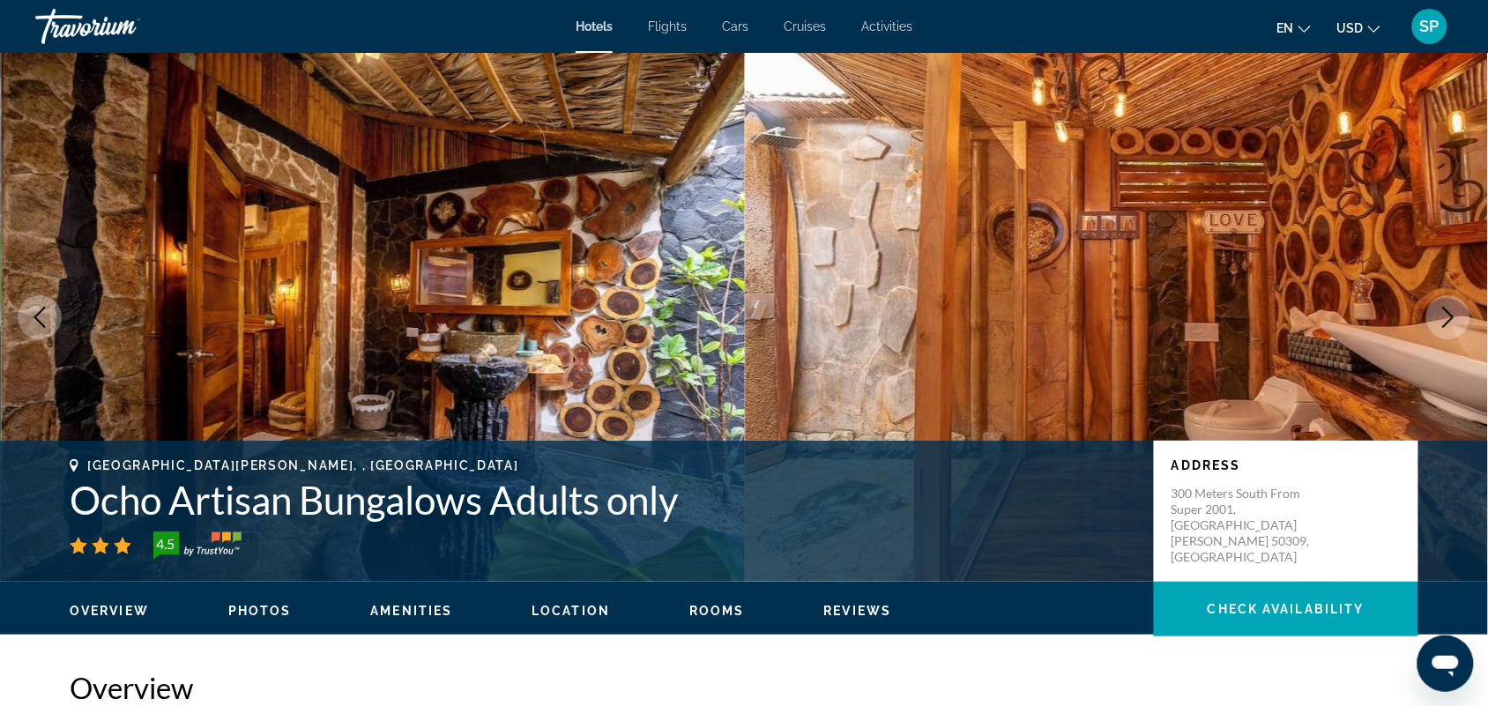
click at [1437, 323] on button "Next image" at bounding box center [1448, 317] width 44 height 44
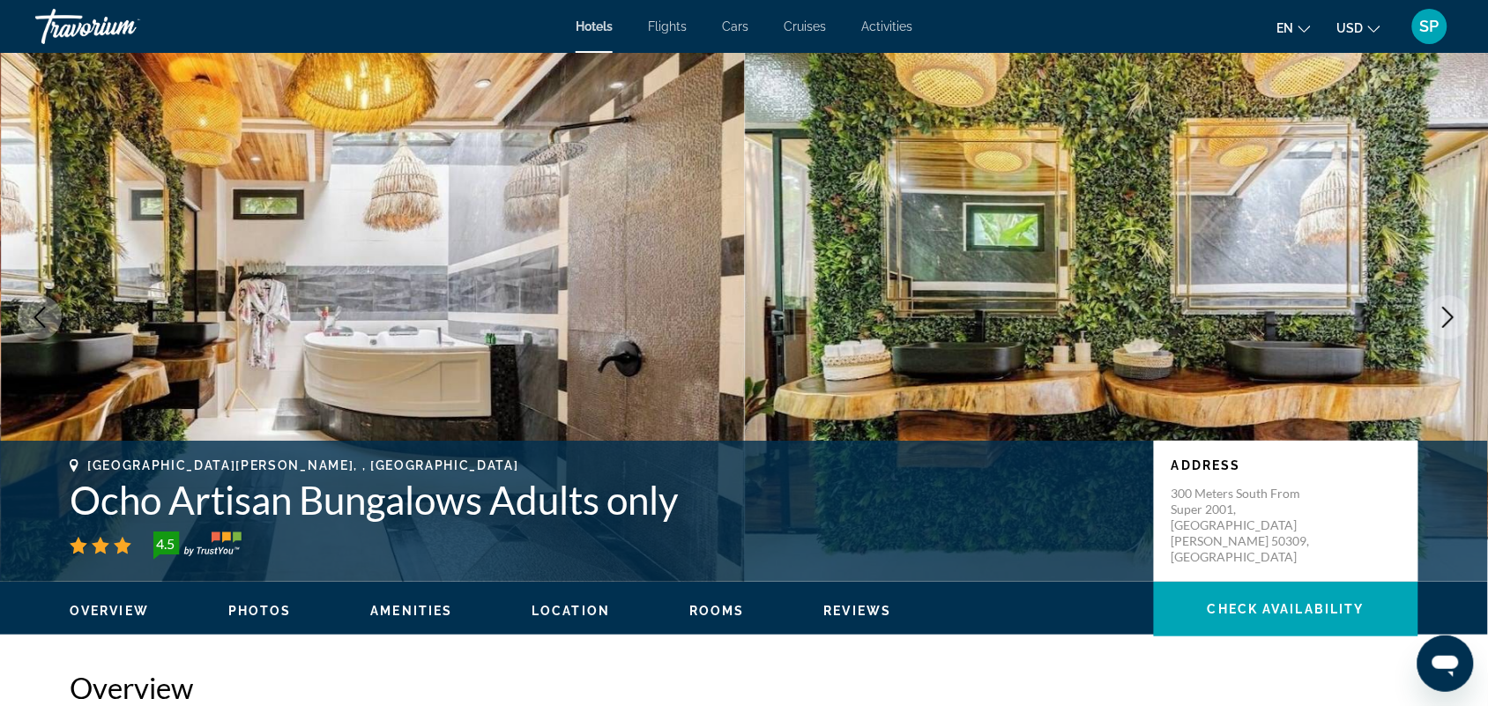
click at [1438, 311] on icon "Next image" at bounding box center [1447, 317] width 21 height 21
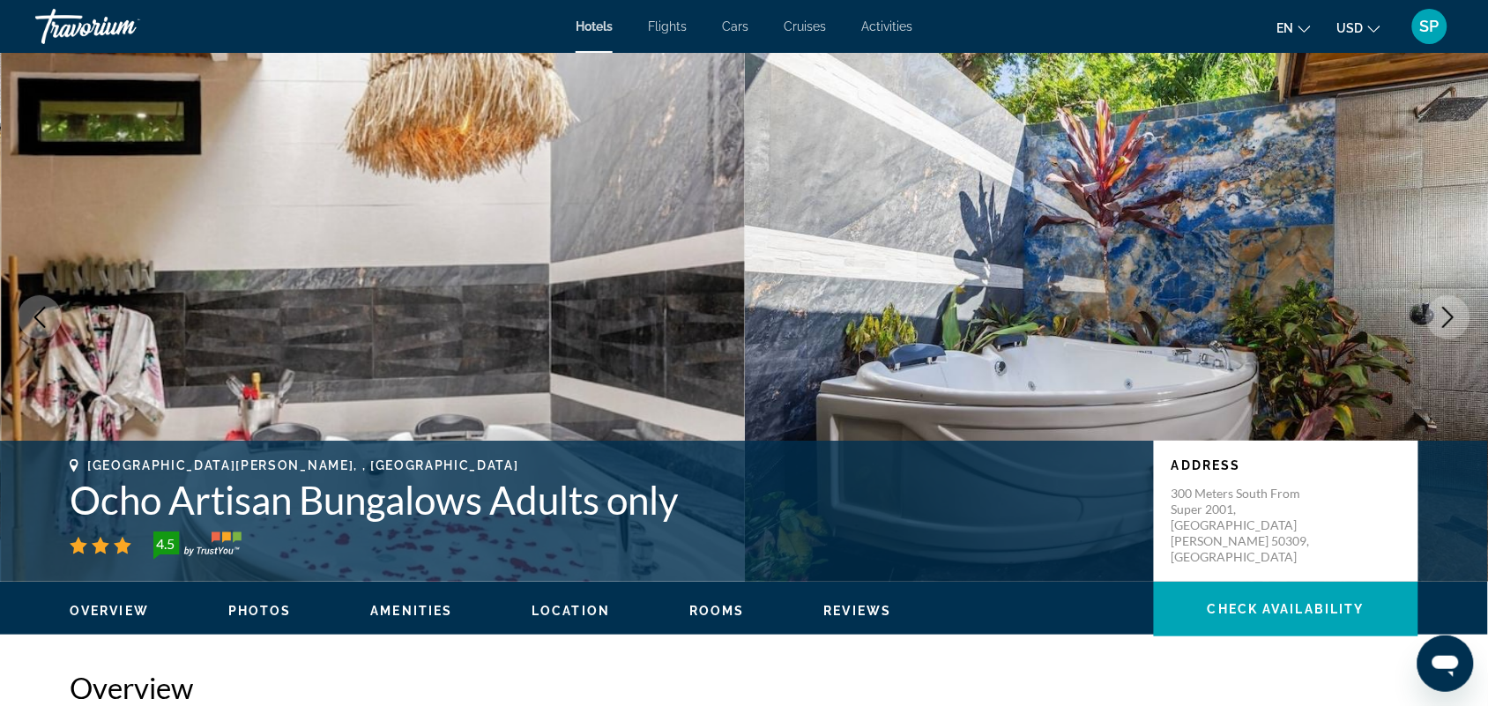
click at [1438, 316] on icon "Next image" at bounding box center [1447, 317] width 21 height 21
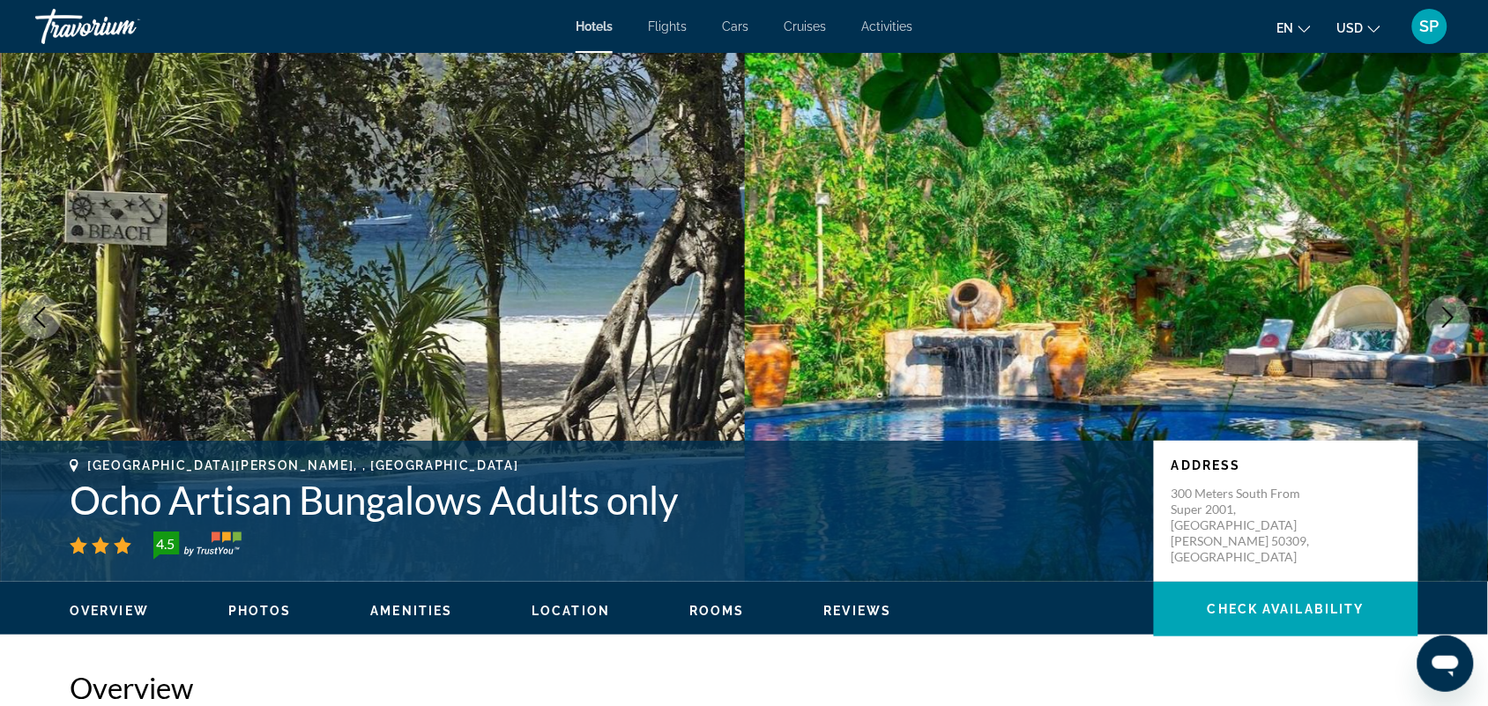
click at [1445, 323] on icon "Next image" at bounding box center [1447, 317] width 21 height 21
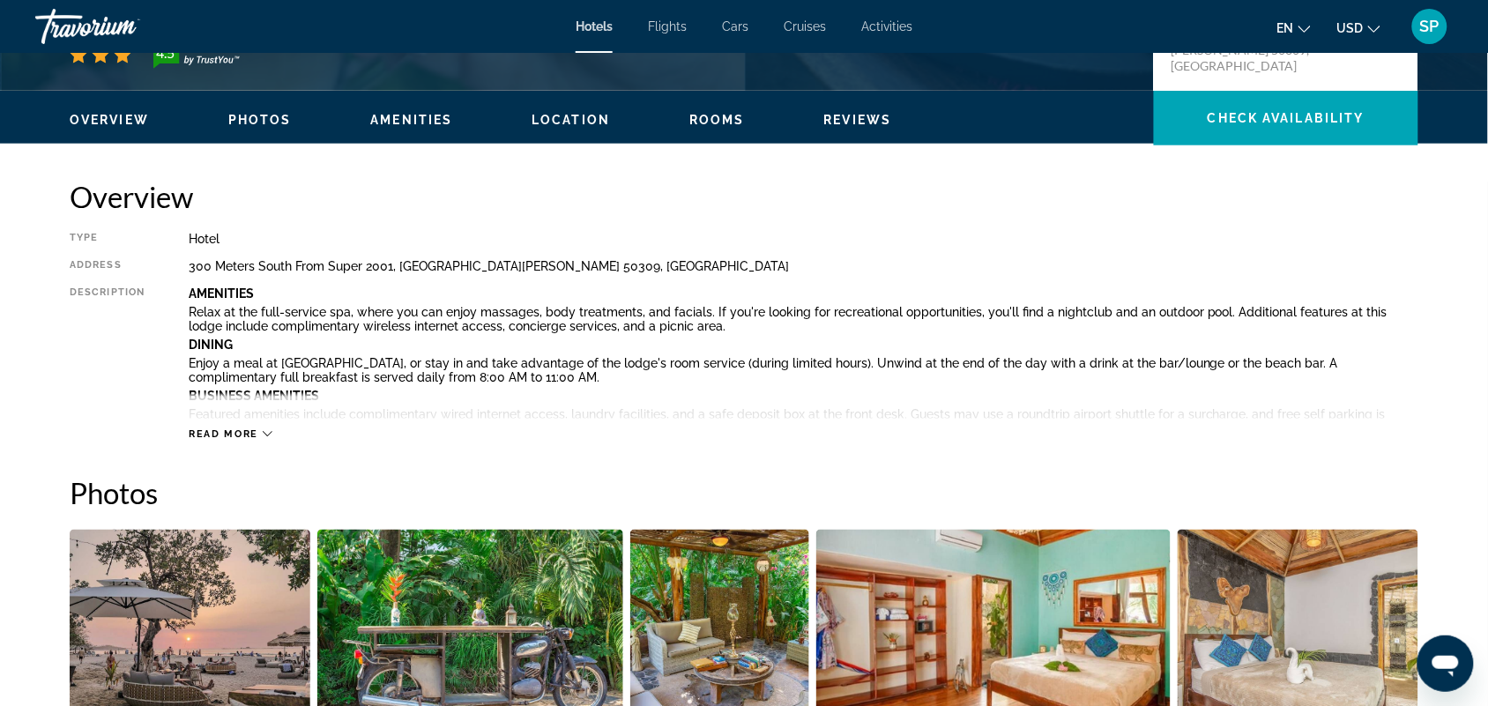
scroll to position [635, 0]
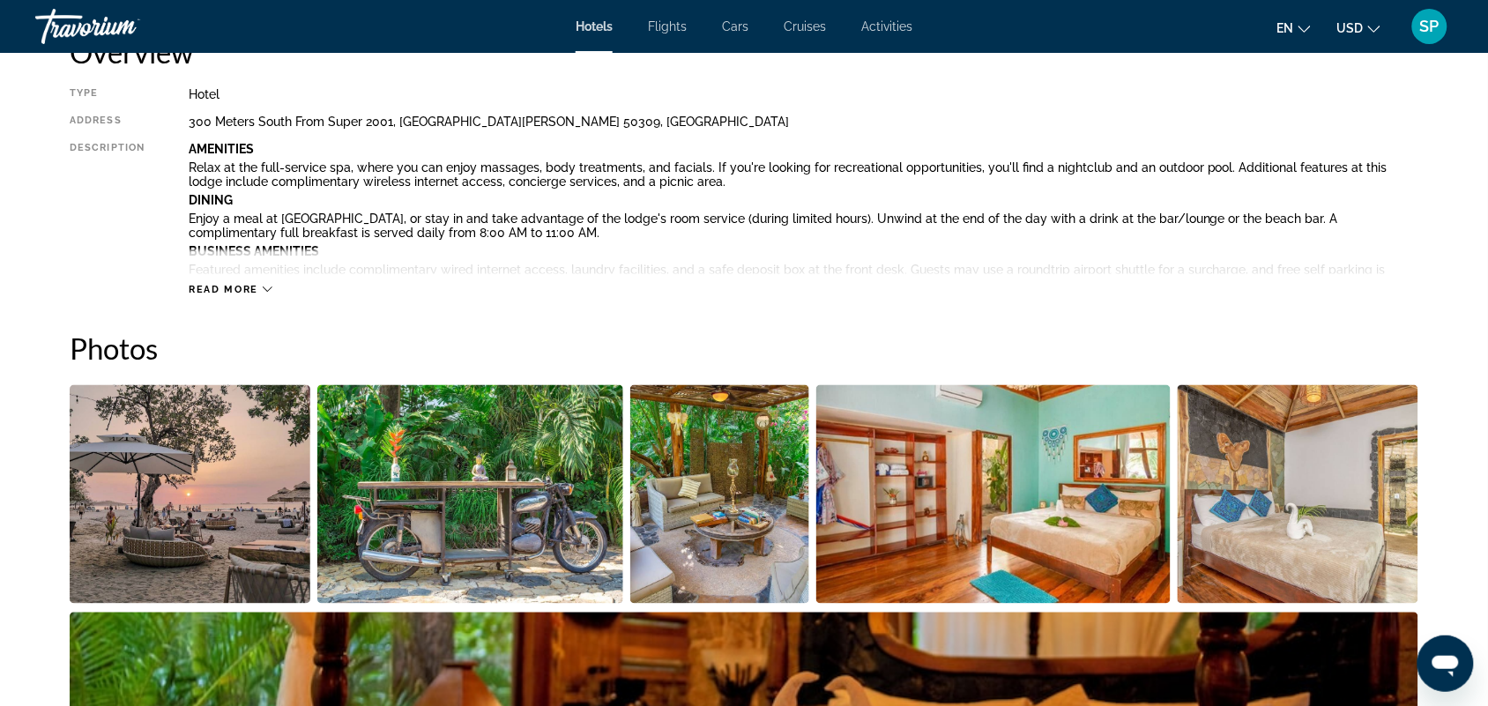
click at [265, 285] on icon "Main content" at bounding box center [268, 290] width 10 height 10
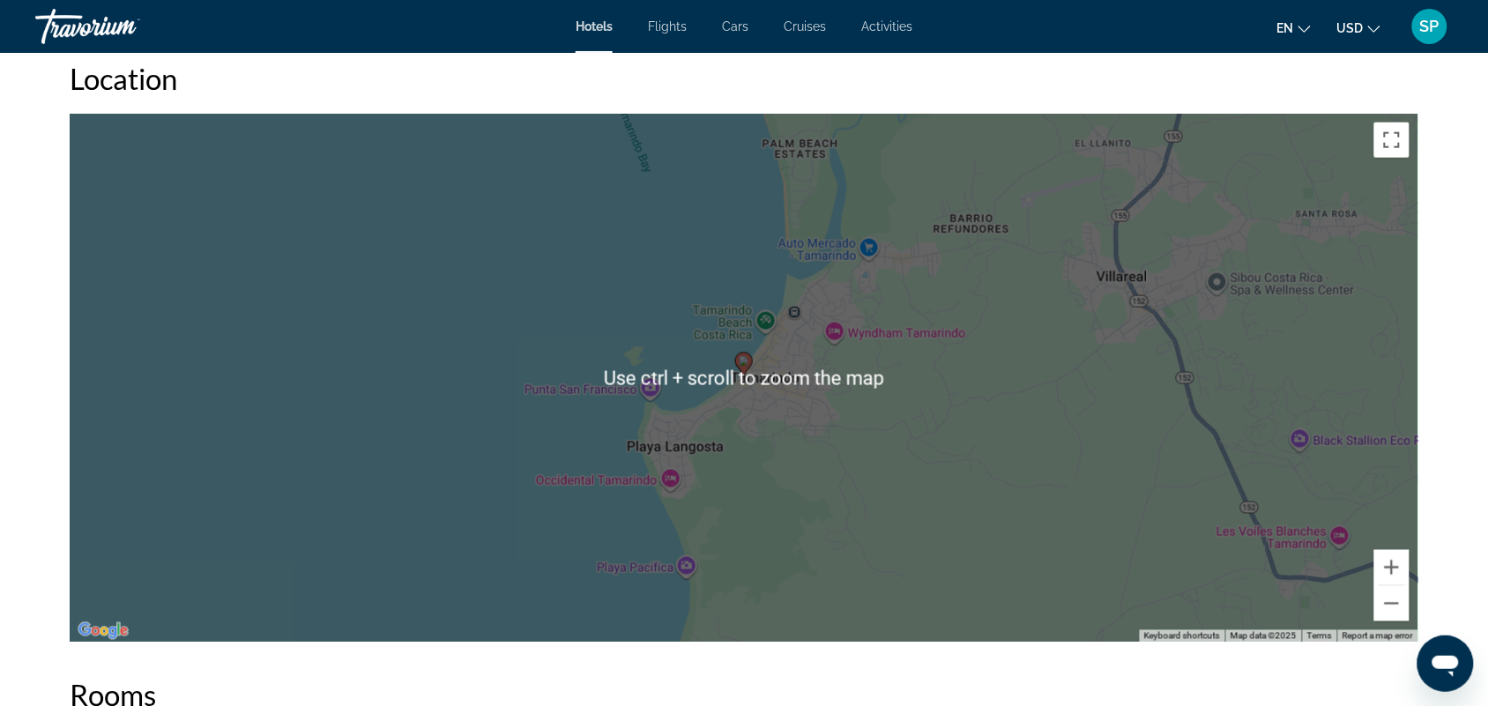
scroll to position [2434, 0]
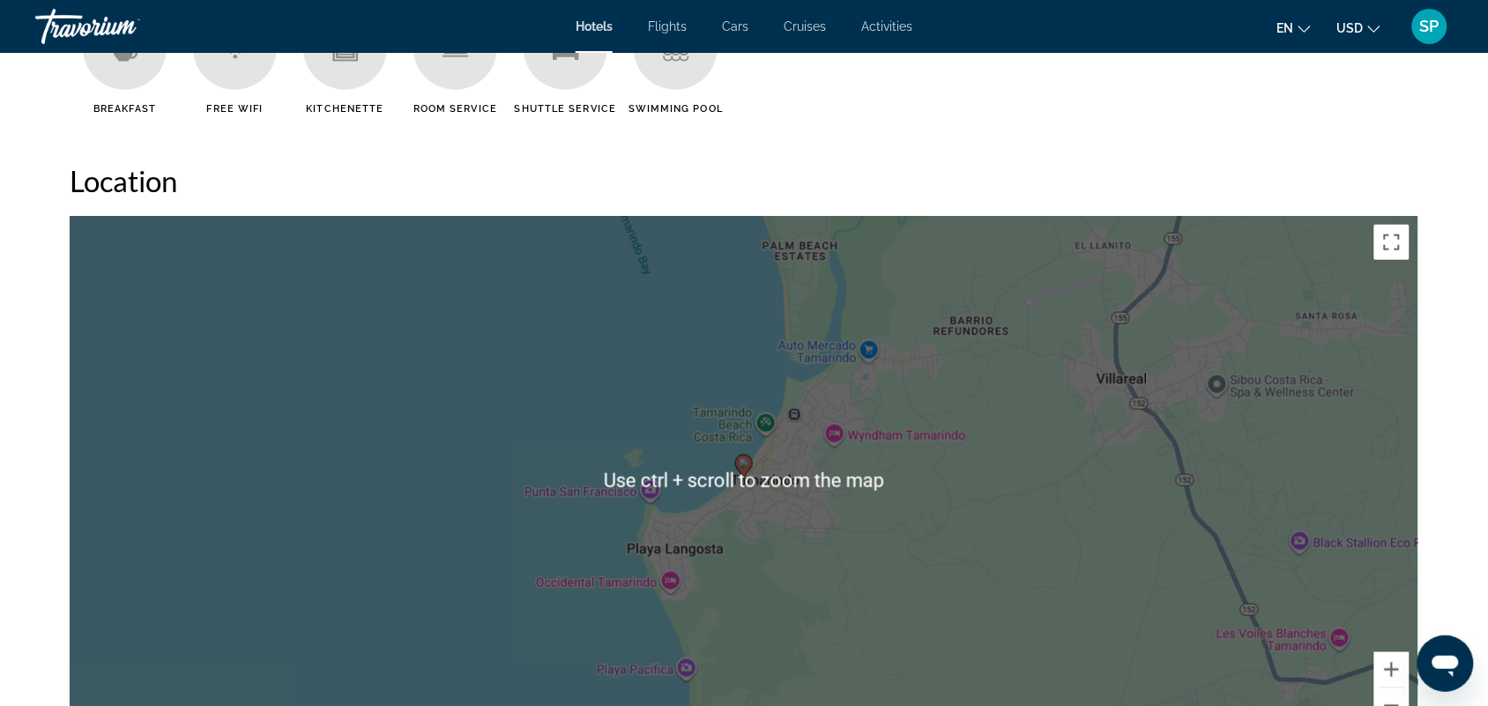
click at [944, 531] on div "To activate drag with keyboard, press Alt + Enter. Once in keyboard drag state,…" at bounding box center [744, 480] width 1348 height 529
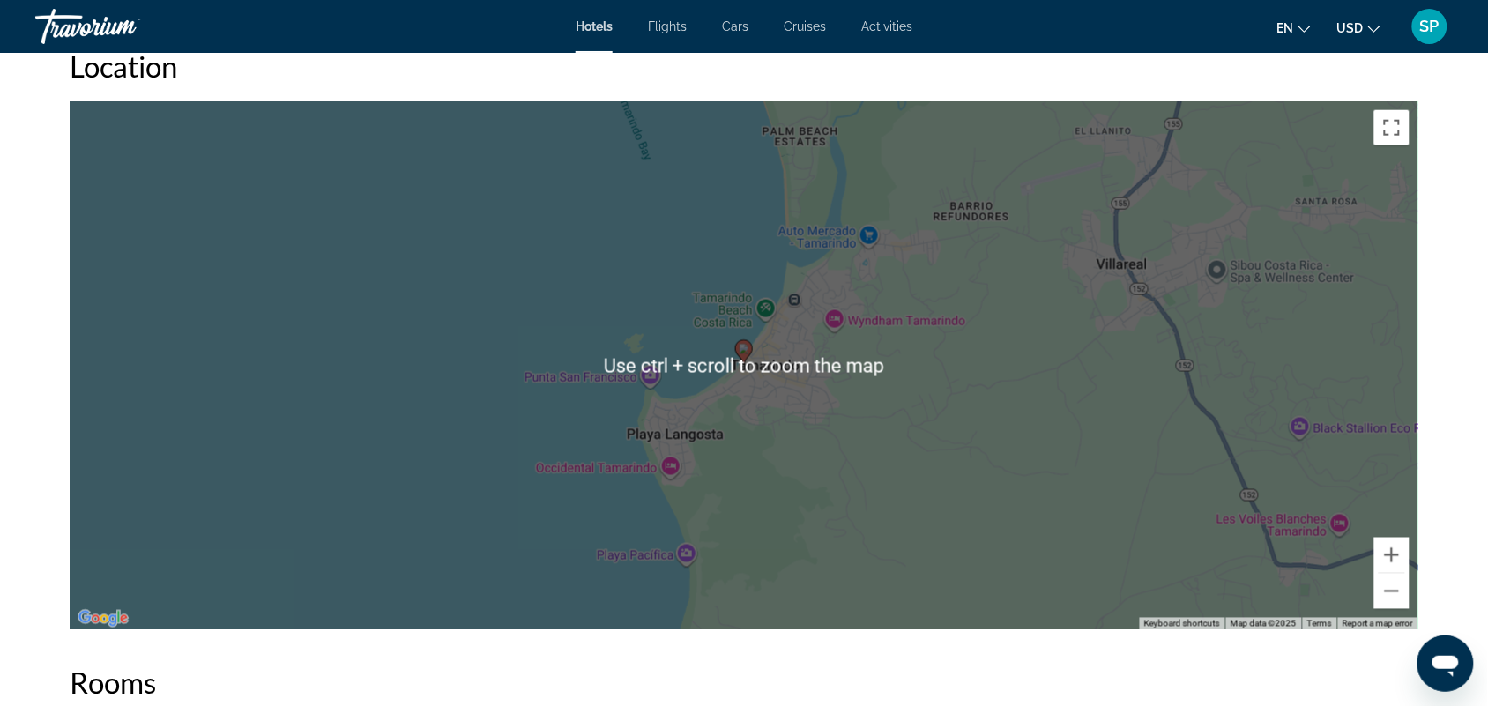
scroll to position [2569, 0]
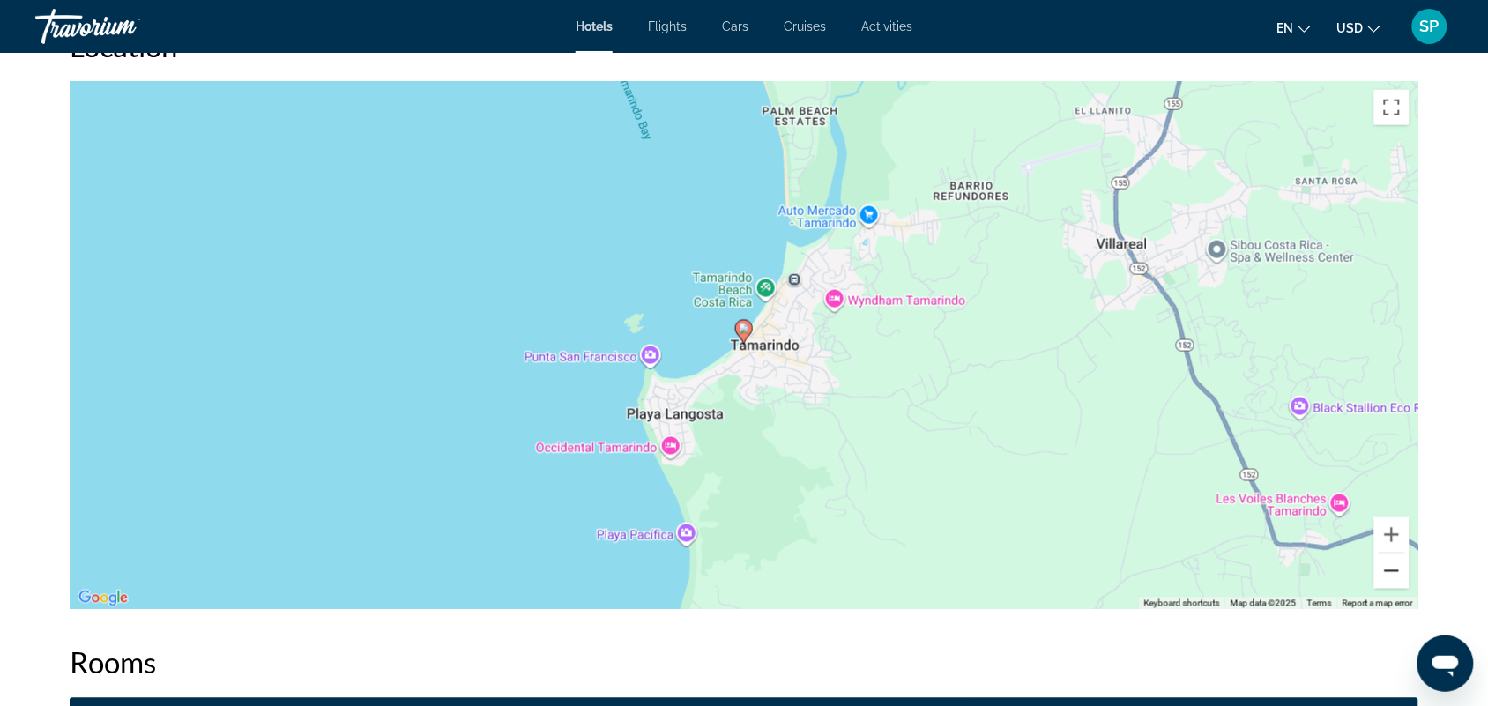
click at [1386, 568] on button "Zoom out" at bounding box center [1391, 570] width 35 height 35
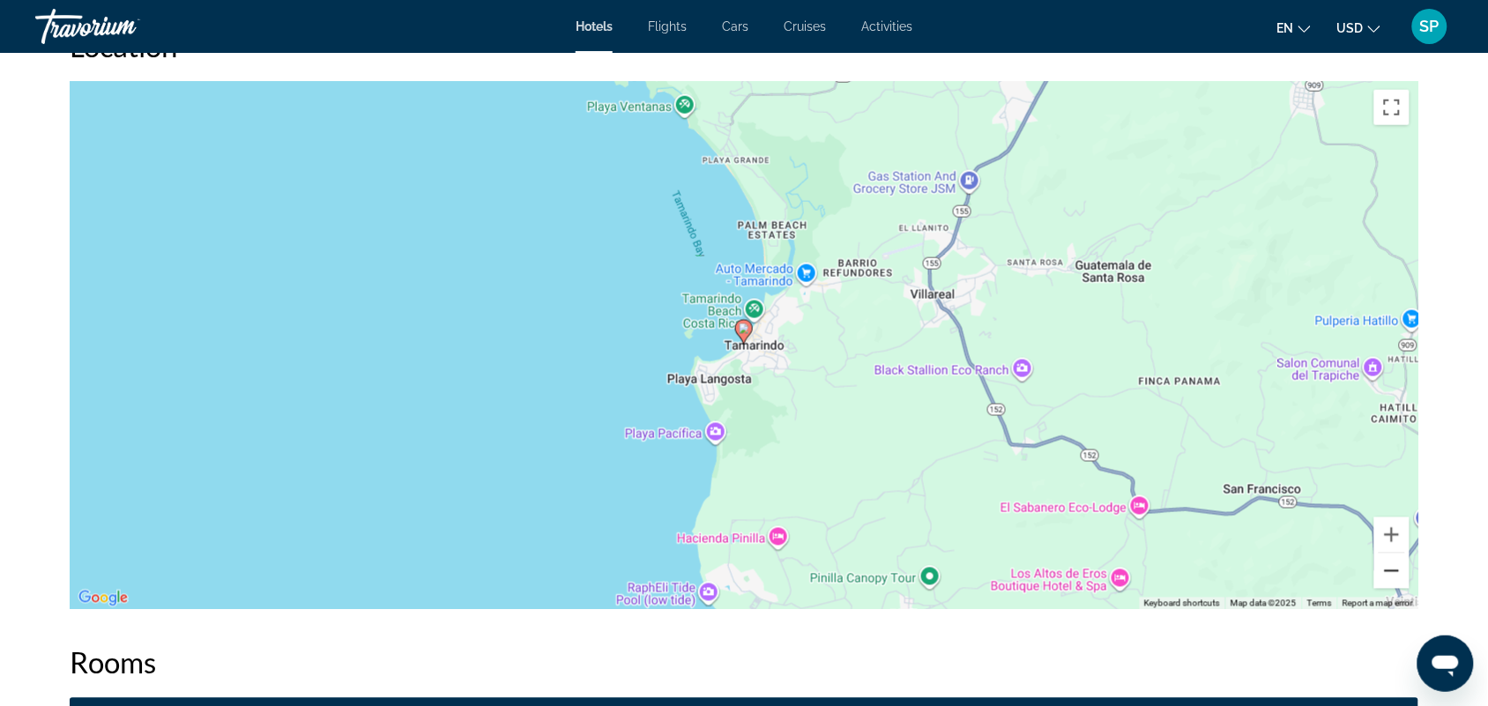
click at [1386, 567] on button "Zoom out" at bounding box center [1391, 570] width 35 height 35
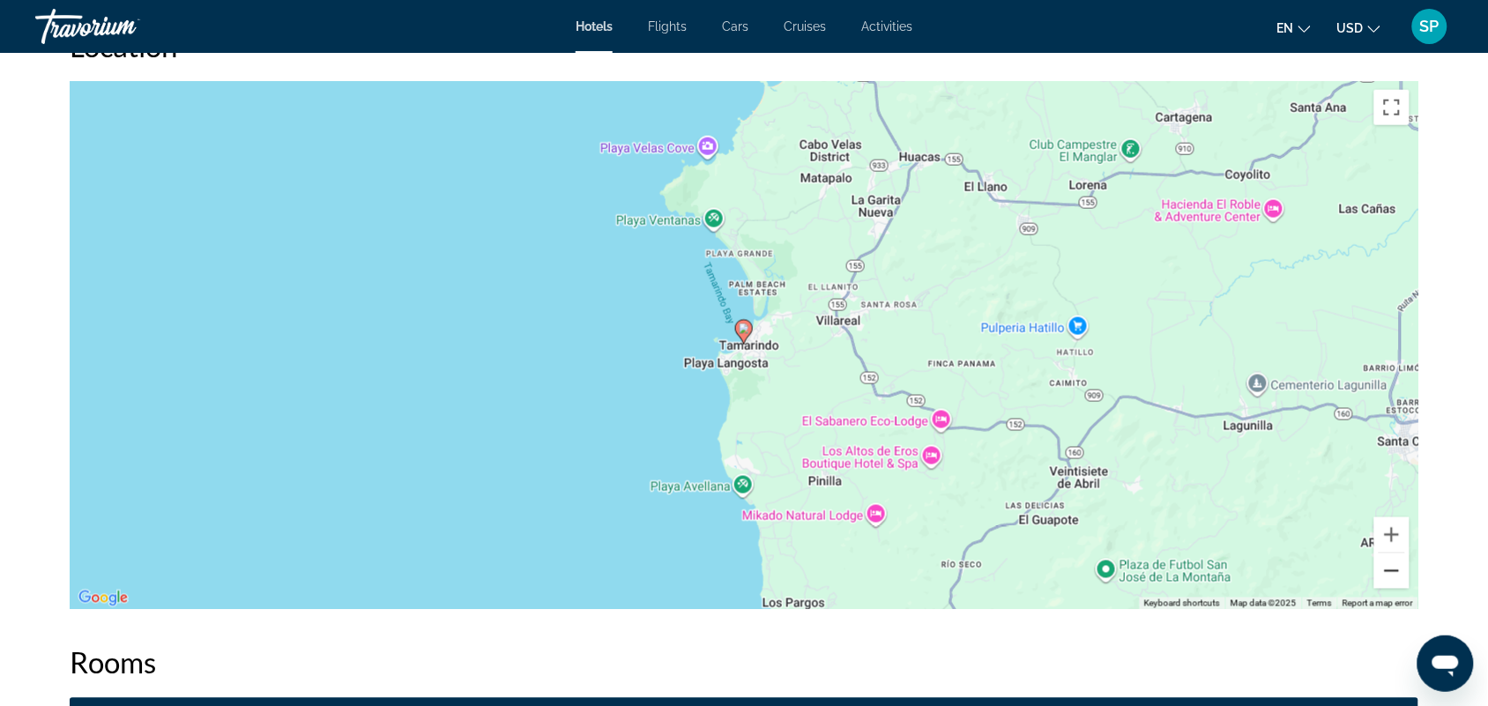
click at [1390, 575] on button "Zoom out" at bounding box center [1391, 570] width 35 height 35
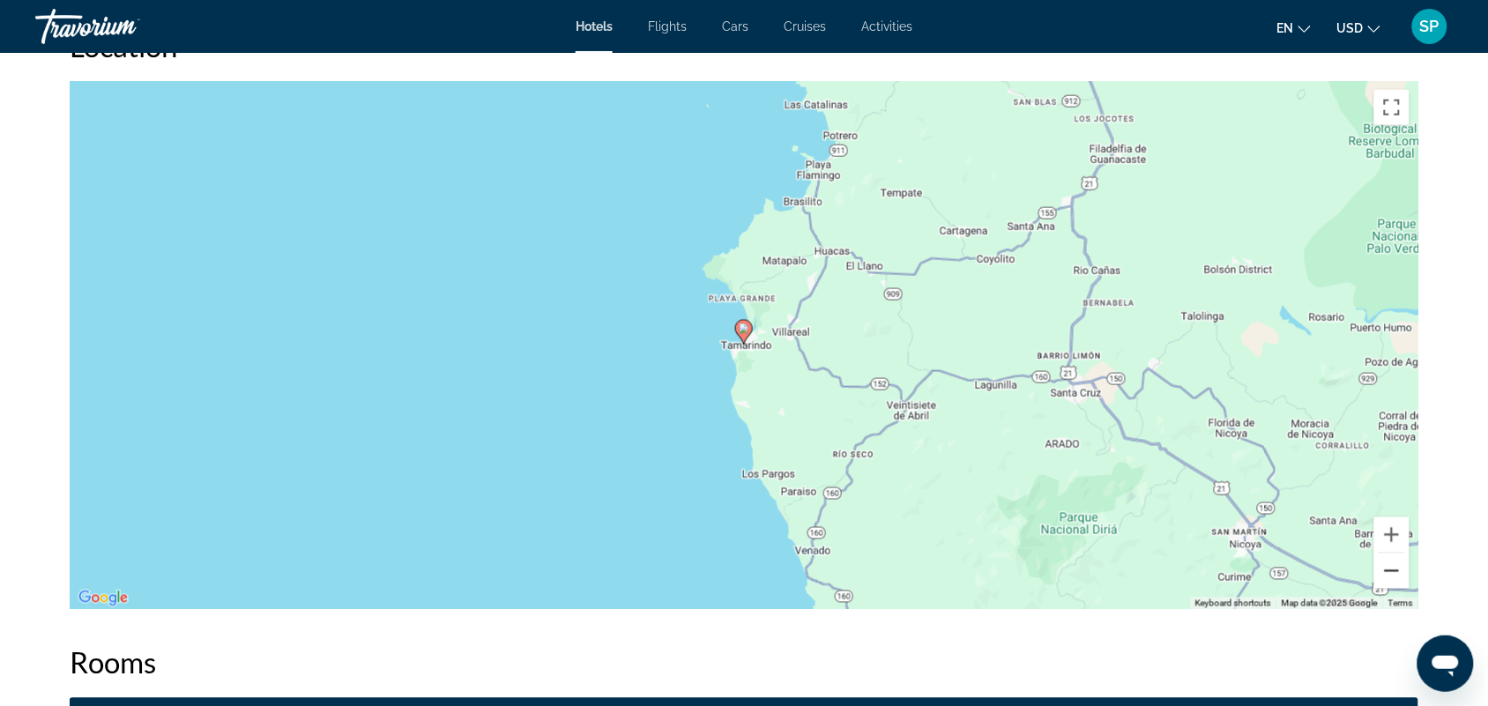
click at [1390, 575] on button "Zoom out" at bounding box center [1391, 570] width 35 height 35
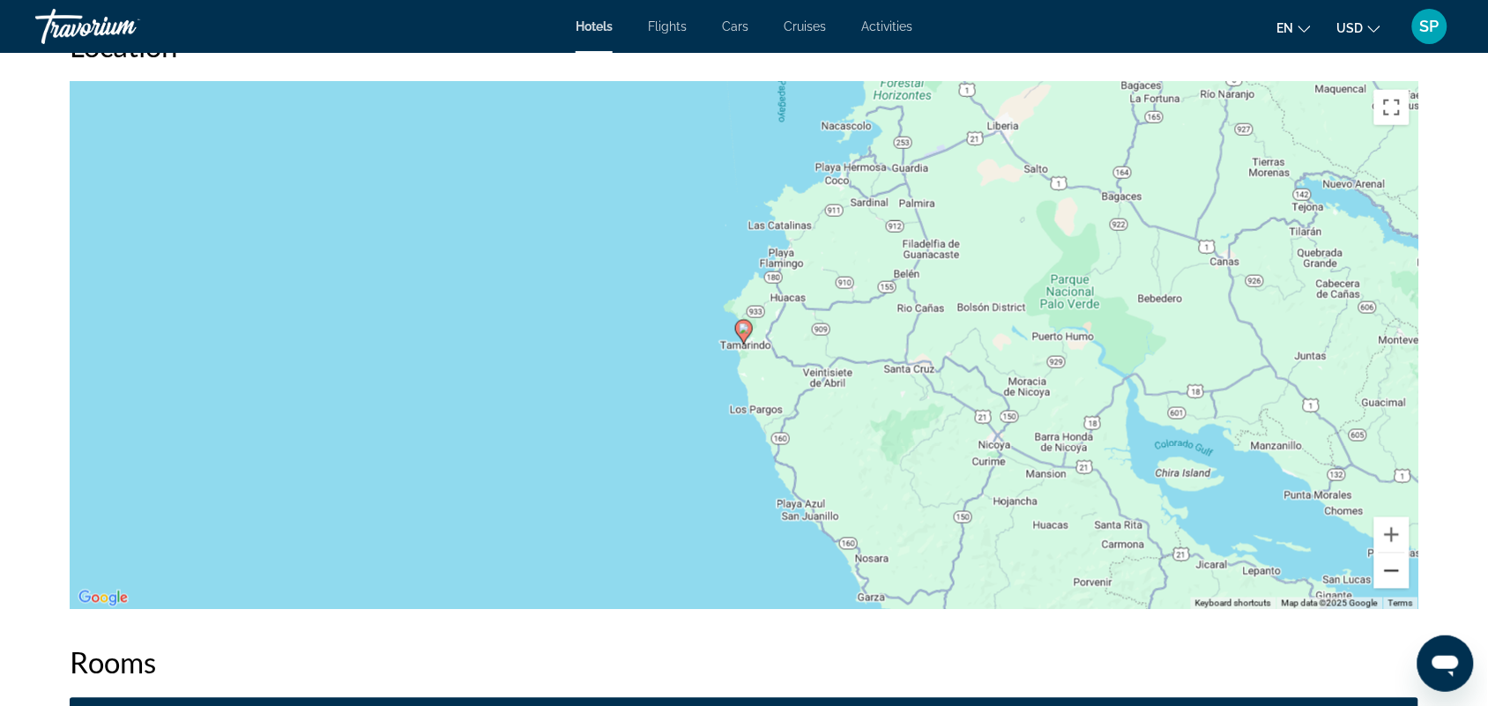
click at [1394, 578] on button "Zoom out" at bounding box center [1391, 570] width 35 height 35
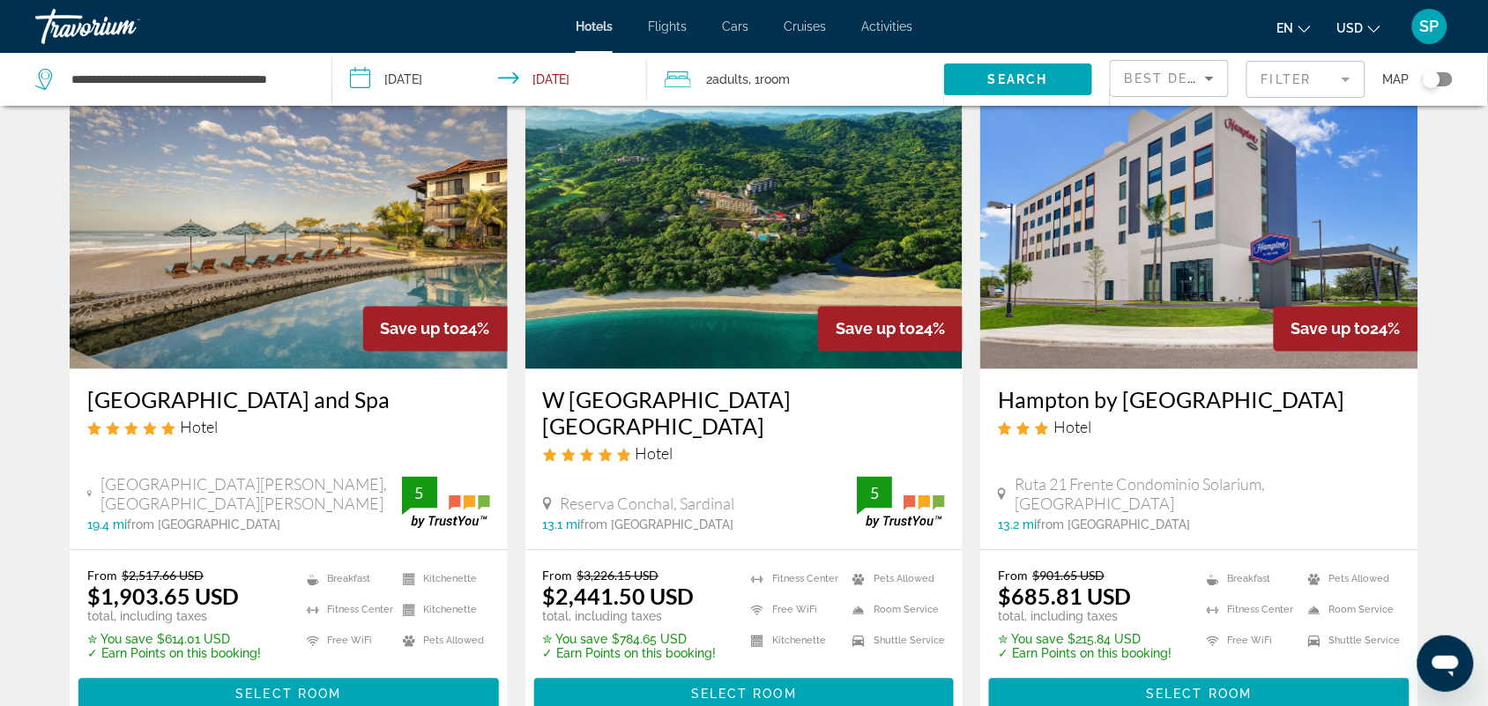
scroll to position [743, 0]
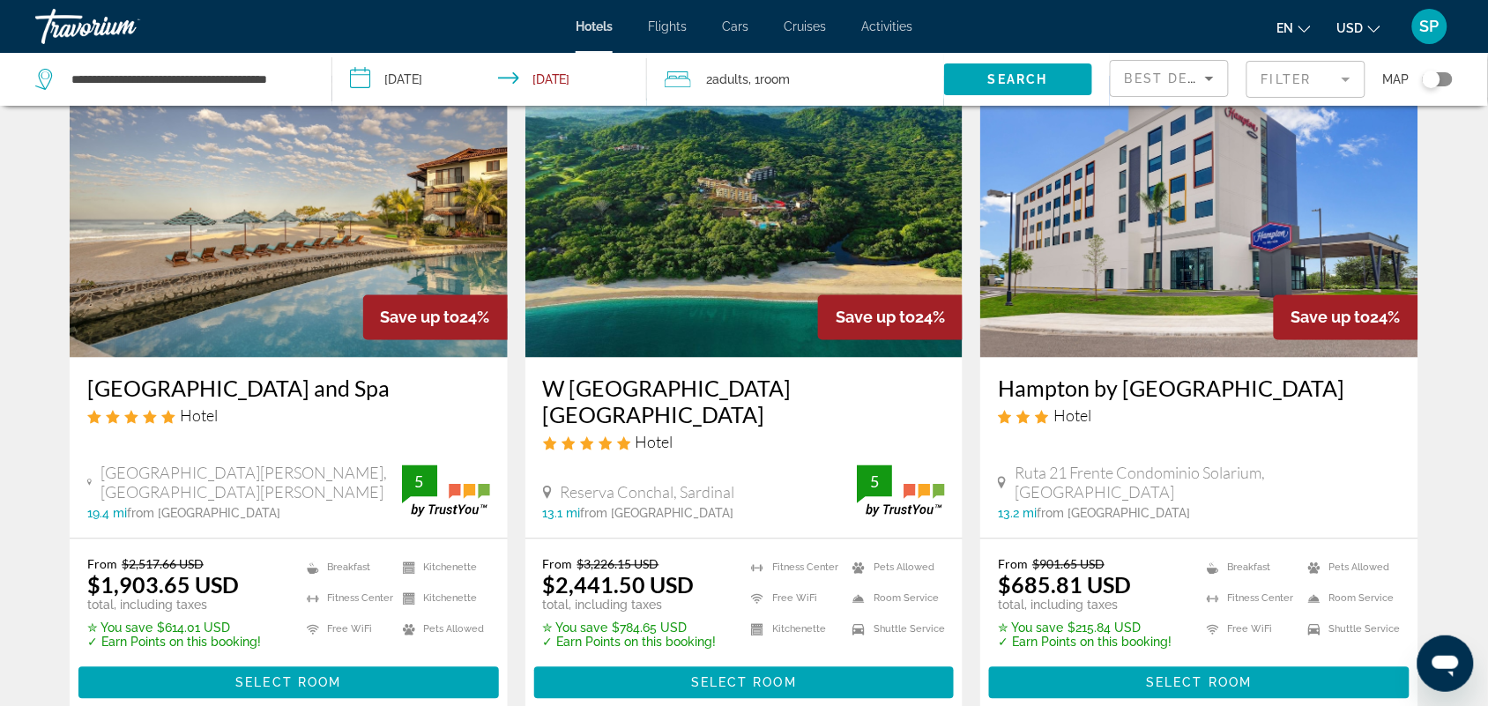
click at [1142, 276] on img "Main content" at bounding box center [1199, 217] width 438 height 282
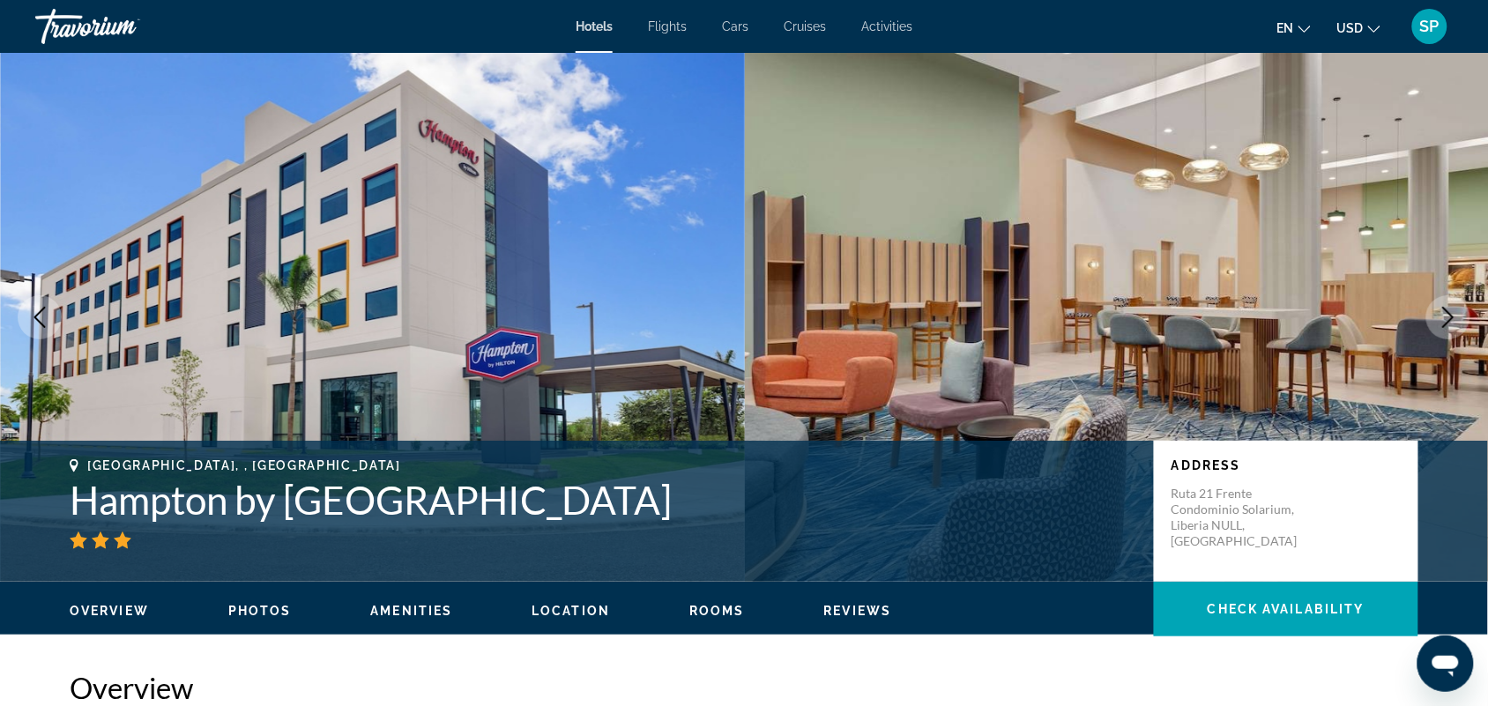
click at [1447, 320] on icon "Next image" at bounding box center [1447, 317] width 21 height 21
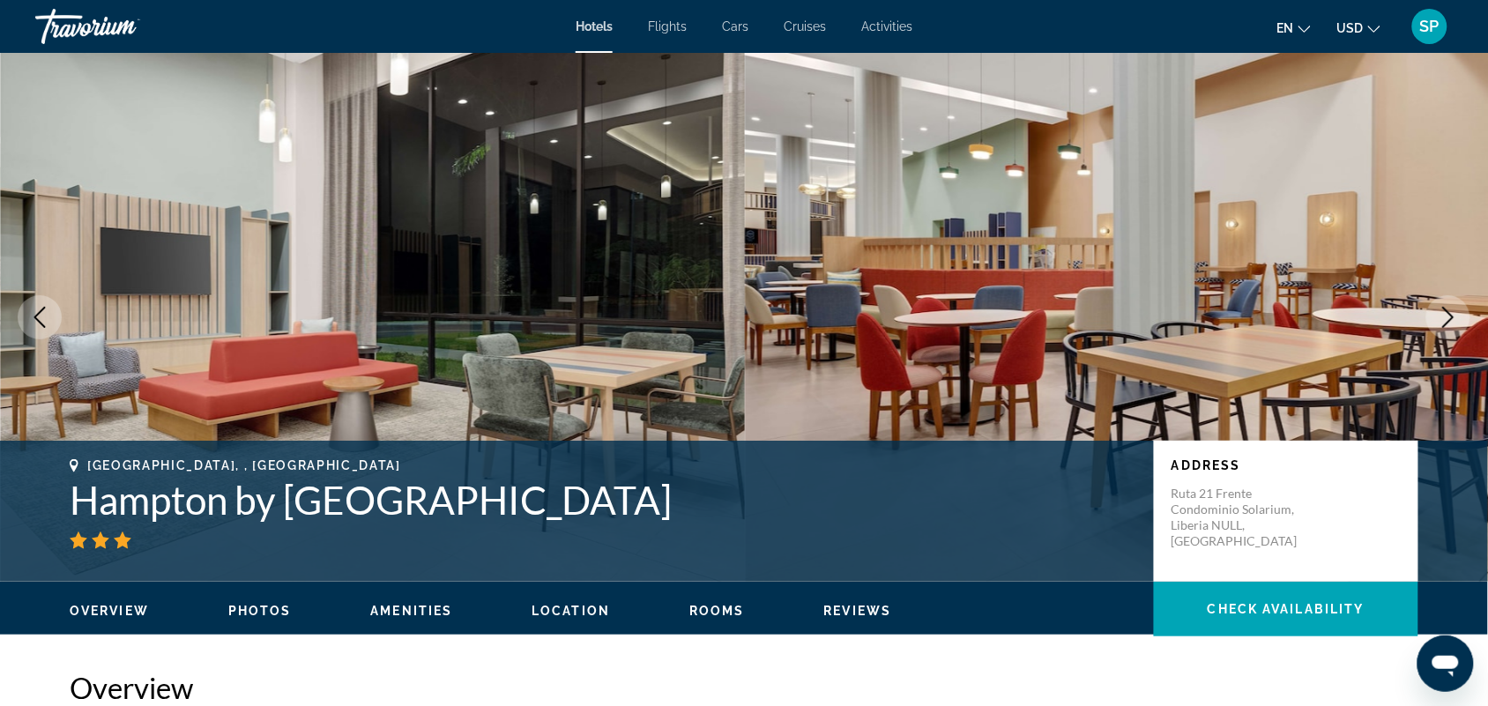
click at [1447, 326] on icon "Next image" at bounding box center [1447, 317] width 21 height 21
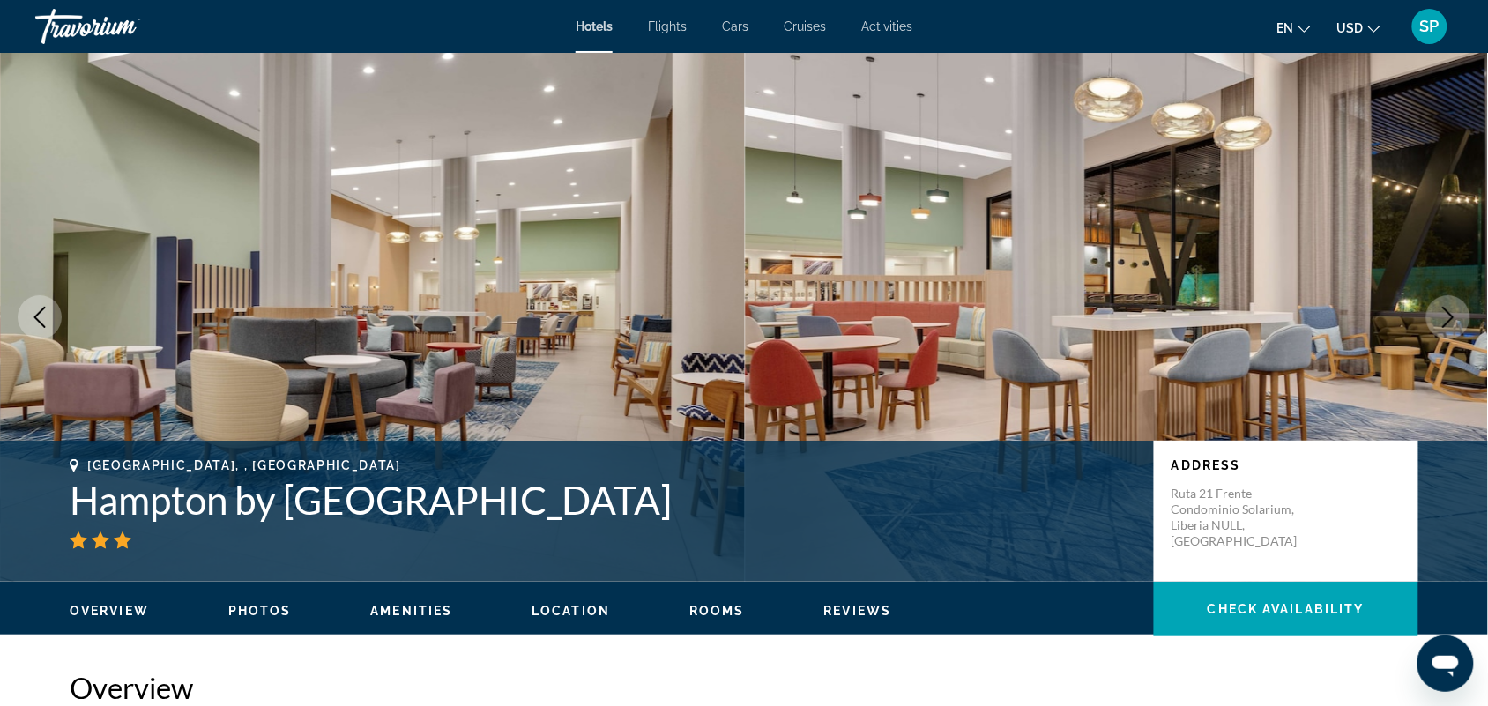
click at [1447, 324] on icon "Next image" at bounding box center [1447, 317] width 21 height 21
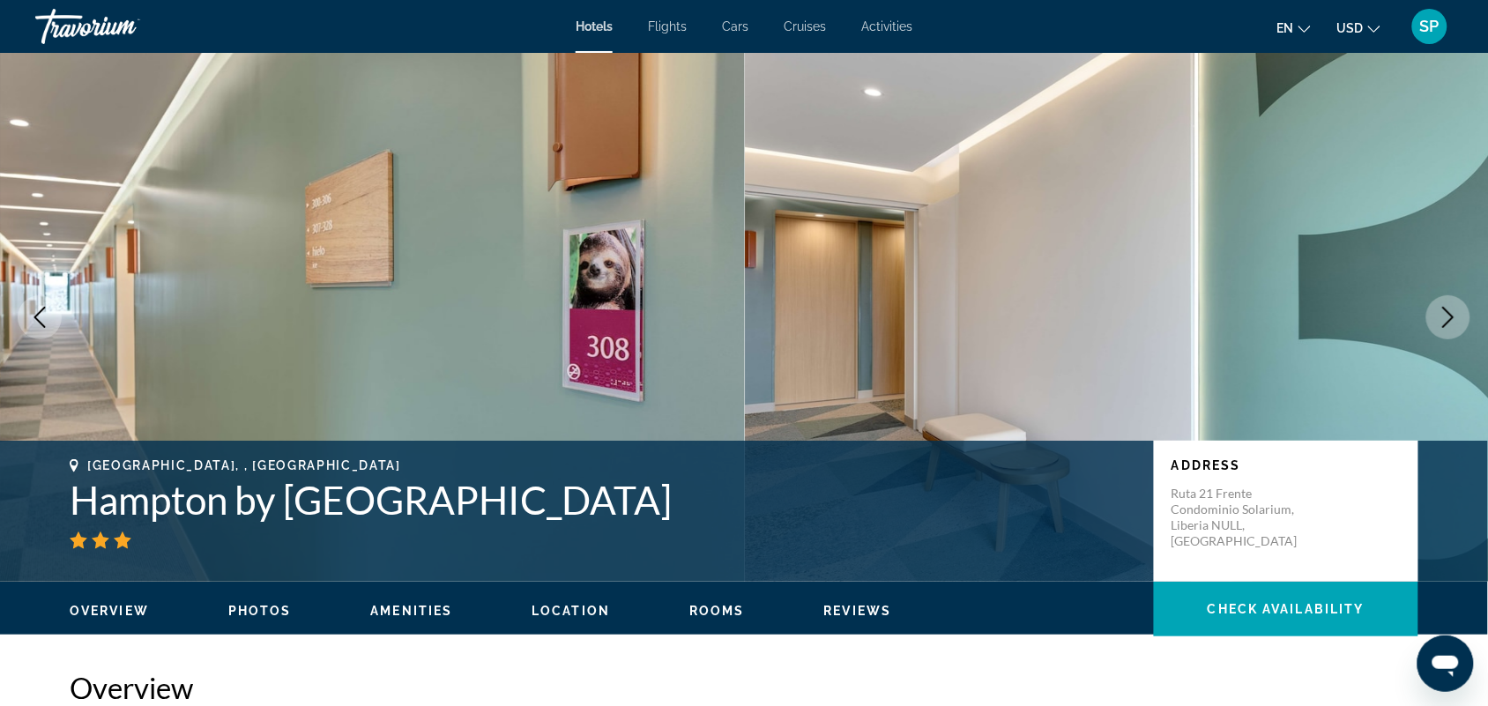
click at [1447, 323] on icon "Next image" at bounding box center [1448, 317] width 11 height 21
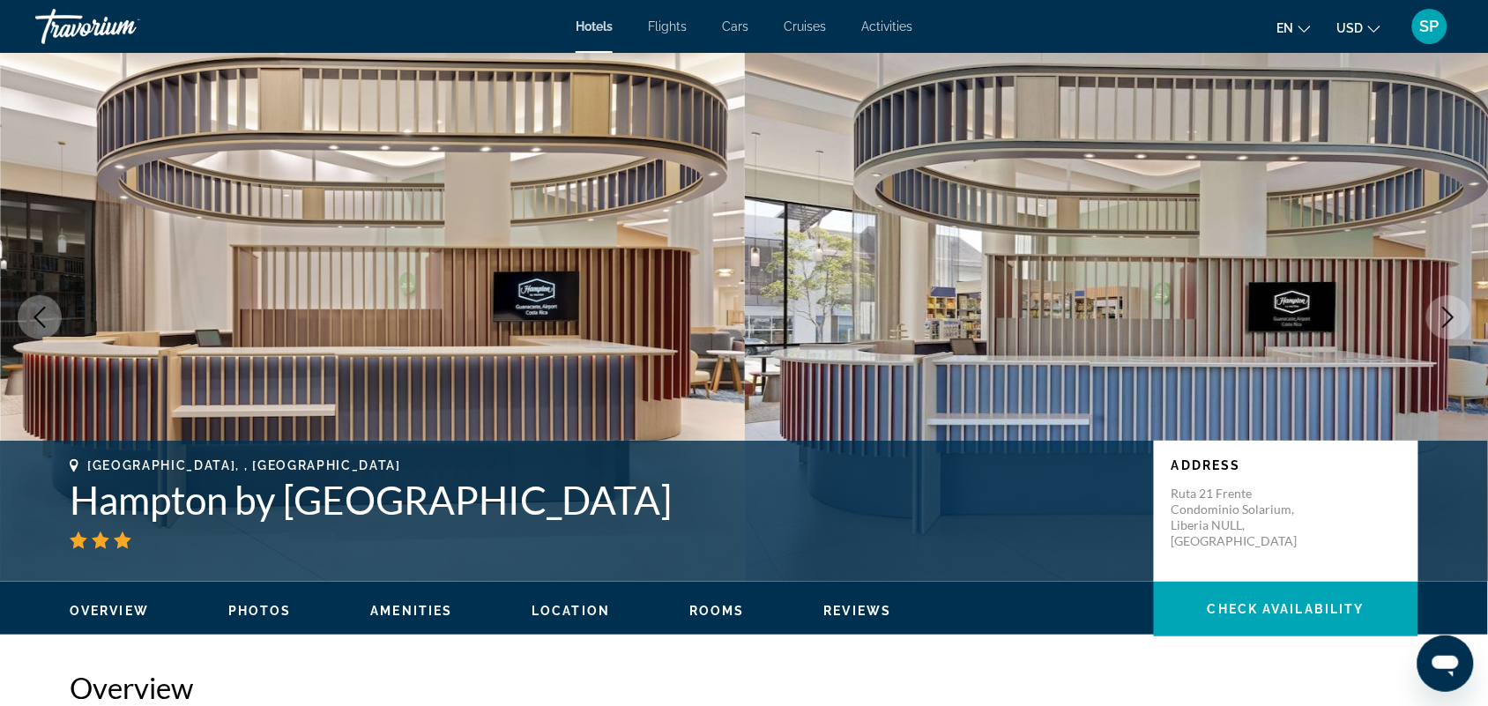
click at [1447, 323] on icon "Next image" at bounding box center [1448, 317] width 11 height 21
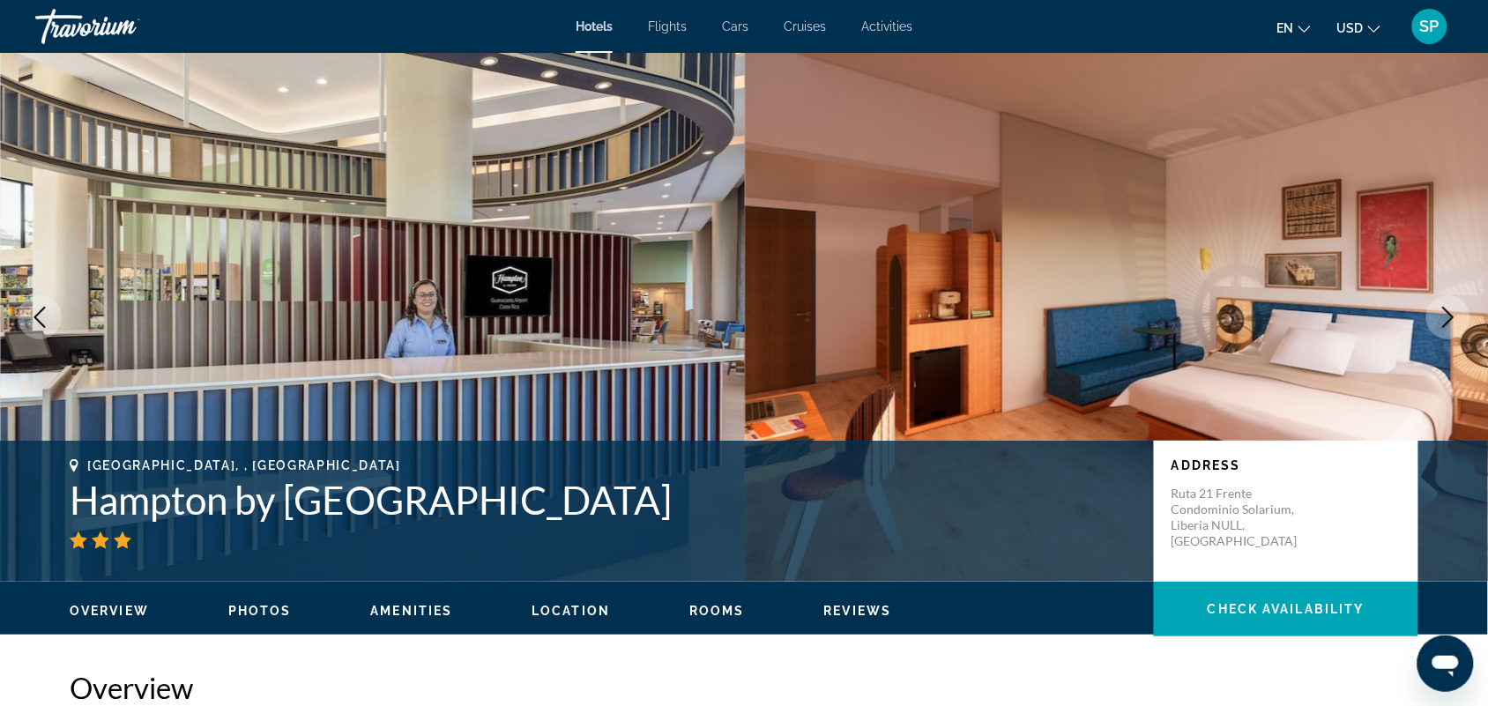
click at [1447, 323] on icon "Next image" at bounding box center [1448, 317] width 11 height 21
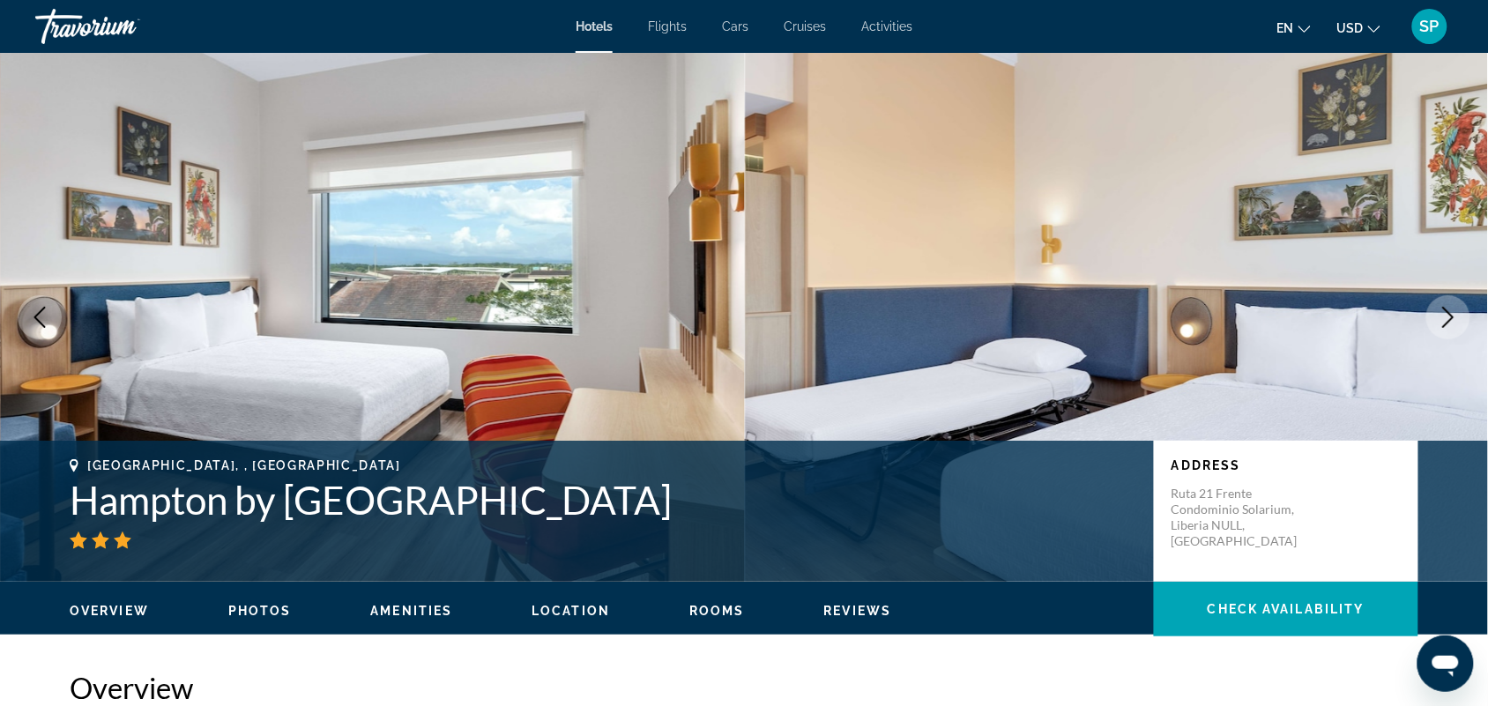
click at [1447, 323] on icon "Next image" at bounding box center [1448, 317] width 11 height 21
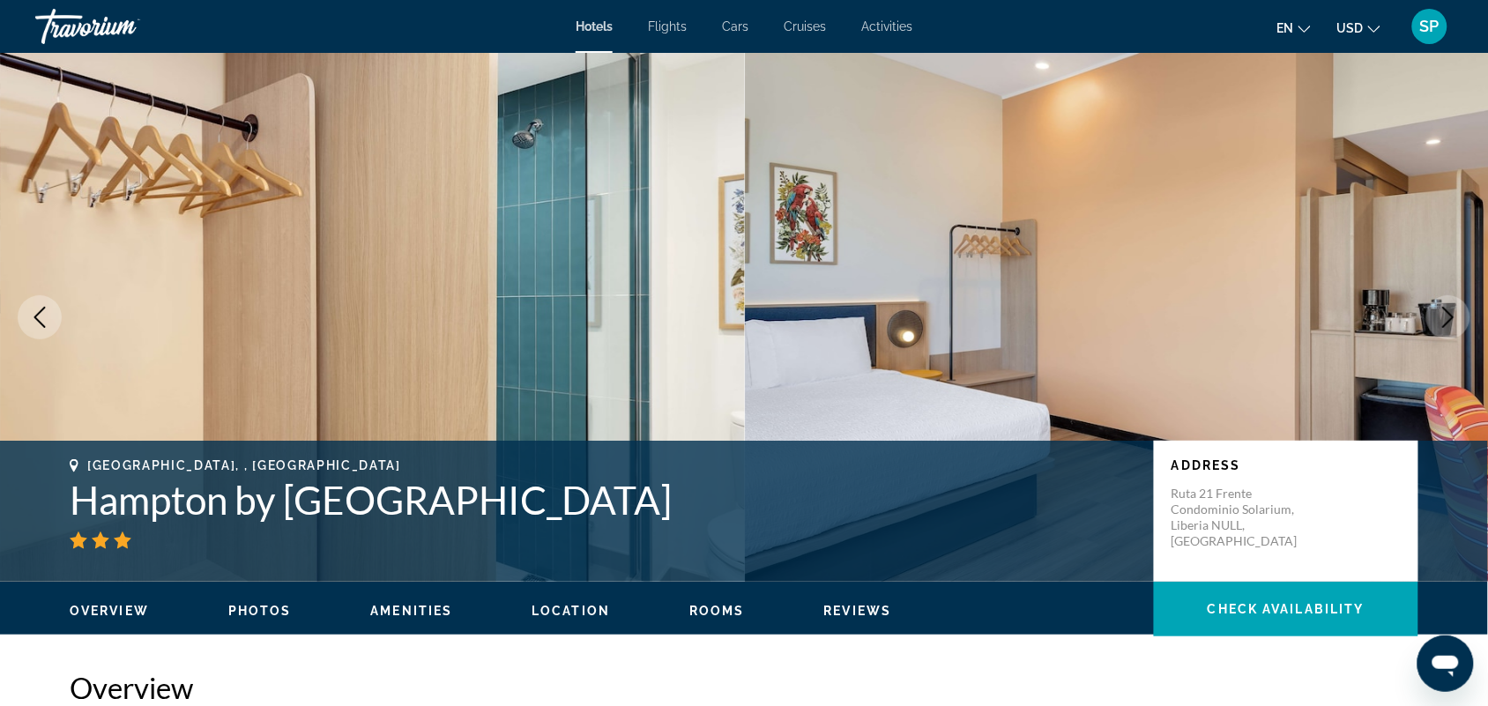
click at [1447, 323] on icon "Next image" at bounding box center [1448, 317] width 11 height 21
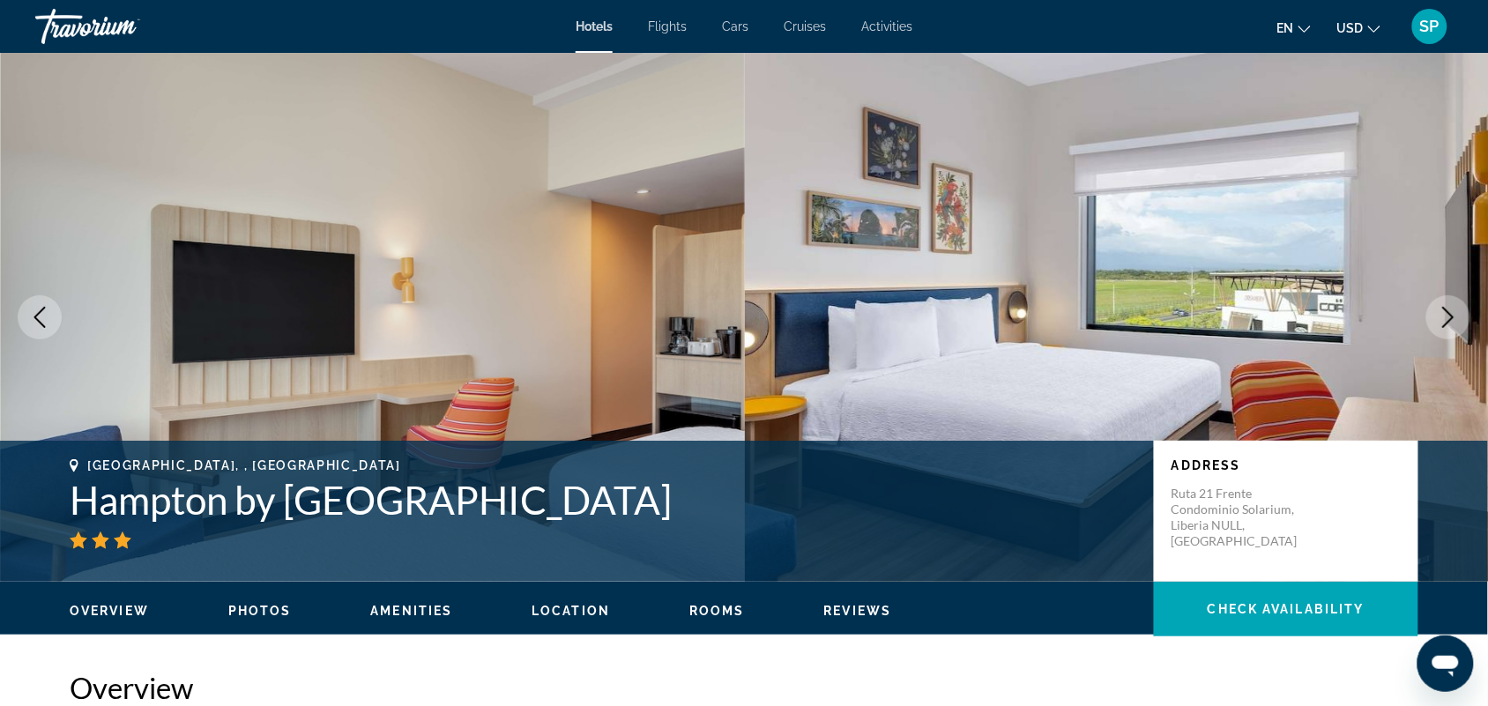
click at [1447, 322] on icon "Next image" at bounding box center [1447, 317] width 21 height 21
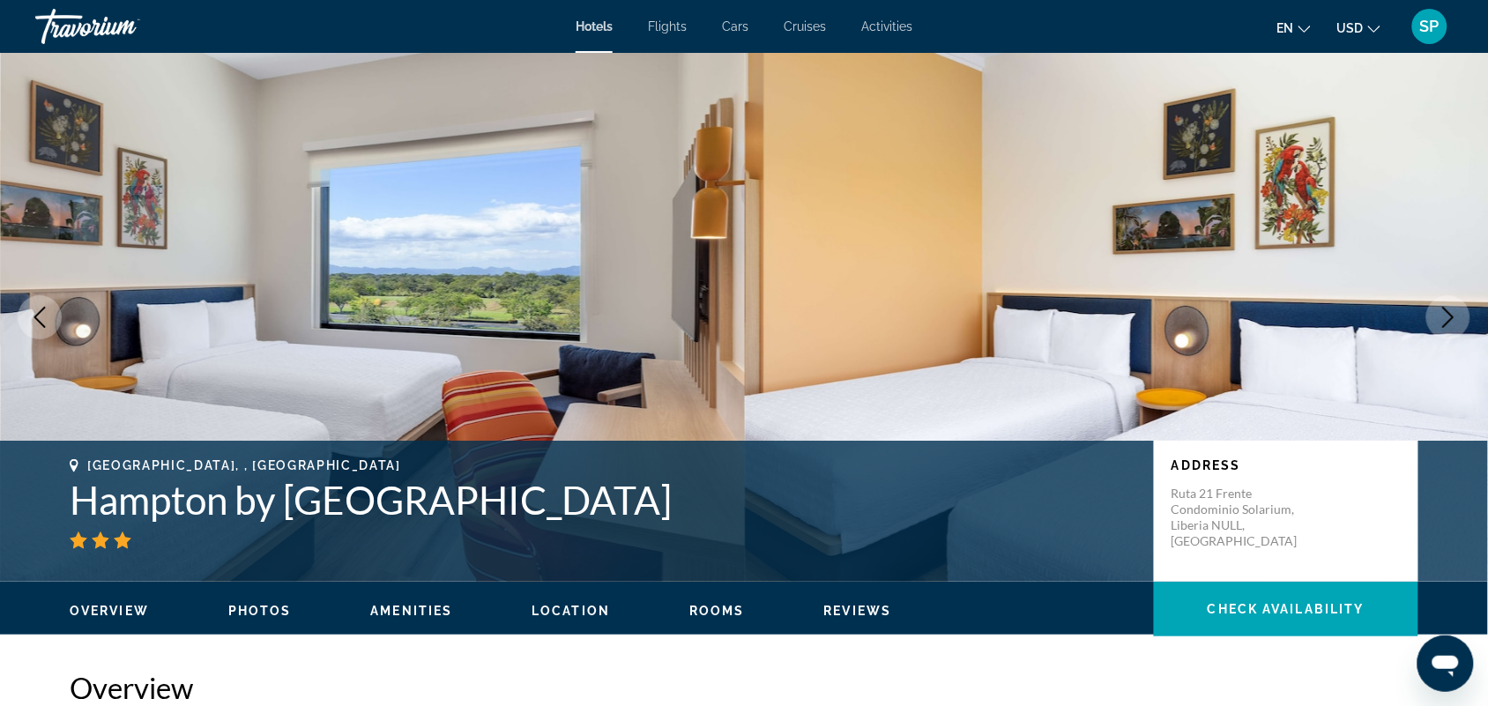
click at [1447, 320] on icon "Next image" at bounding box center [1447, 317] width 21 height 21
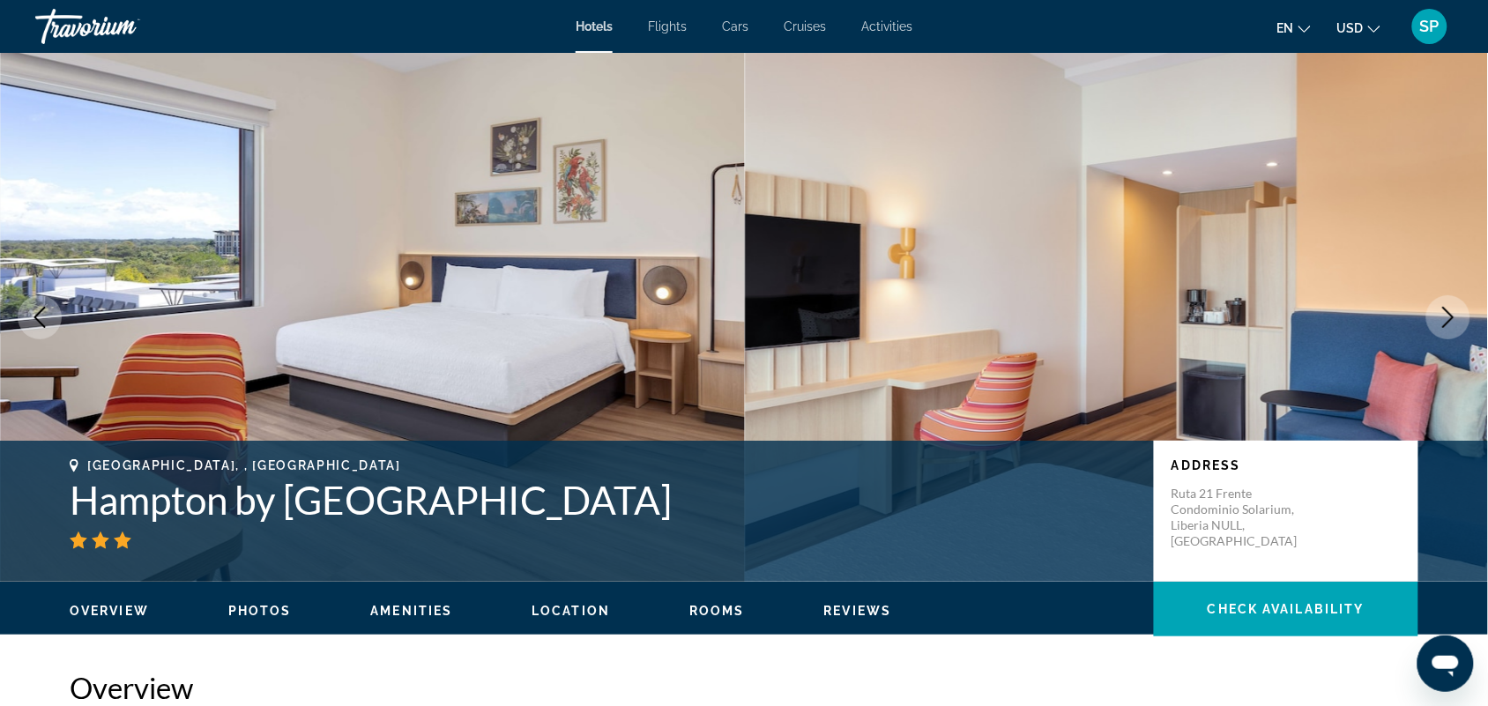
click at [1447, 320] on icon "Next image" at bounding box center [1447, 317] width 21 height 21
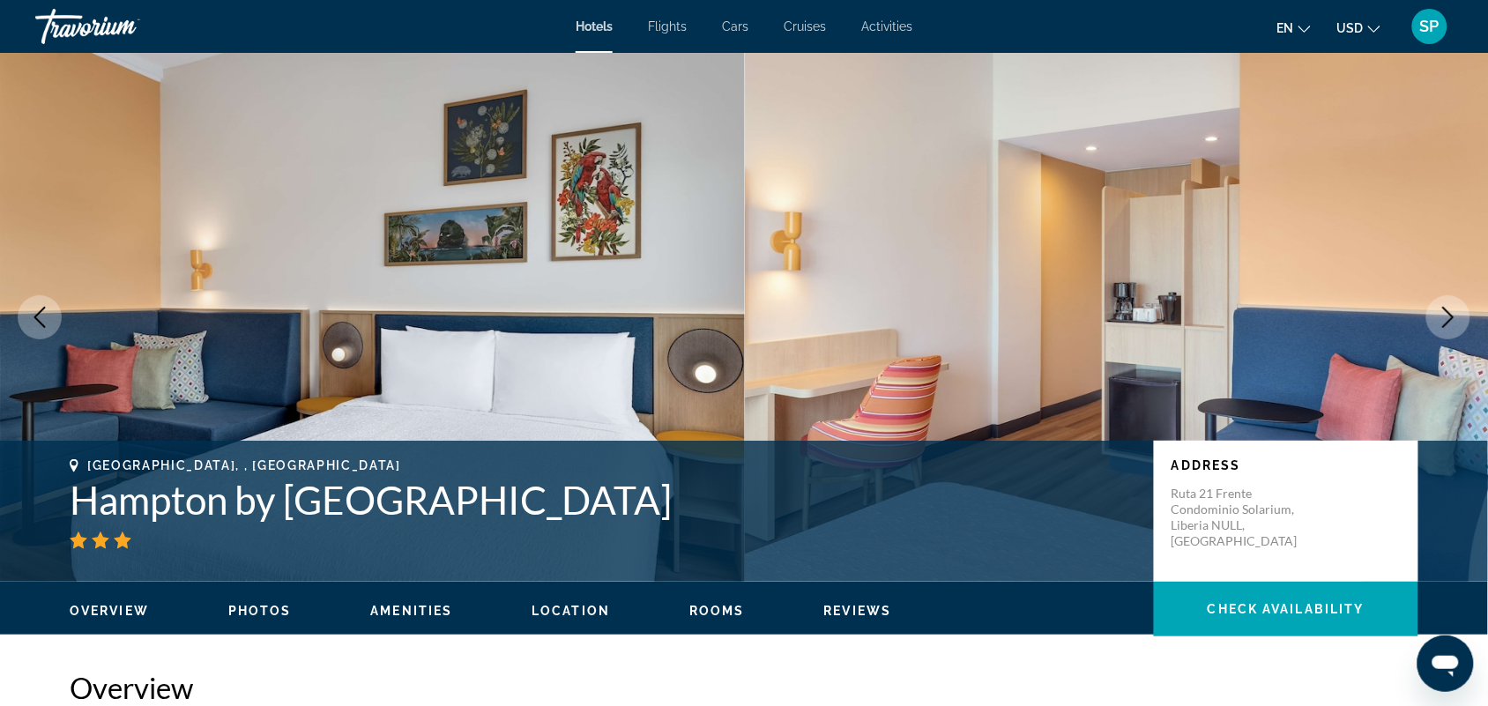
click at [1447, 319] on icon "Next image" at bounding box center [1447, 317] width 21 height 21
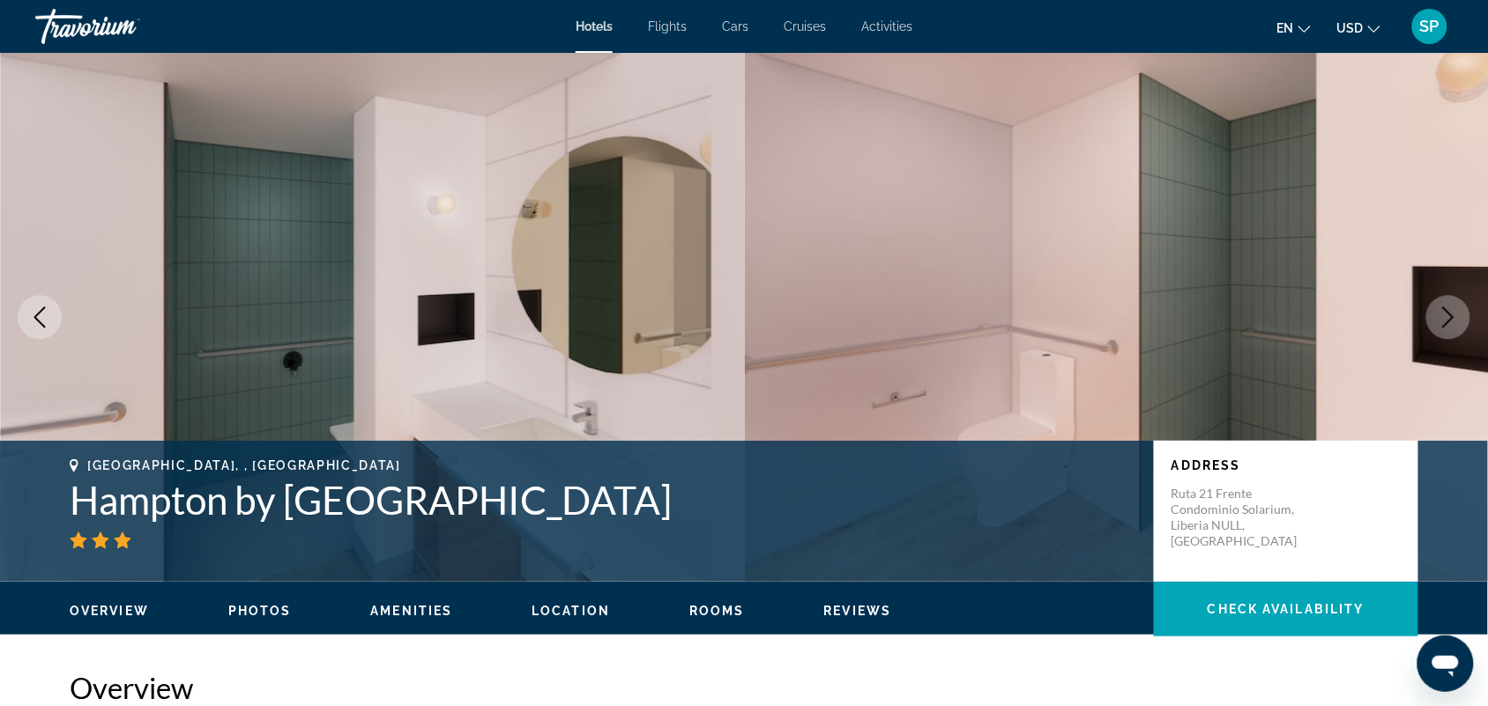
click at [1447, 319] on icon "Next image" at bounding box center [1447, 317] width 21 height 21
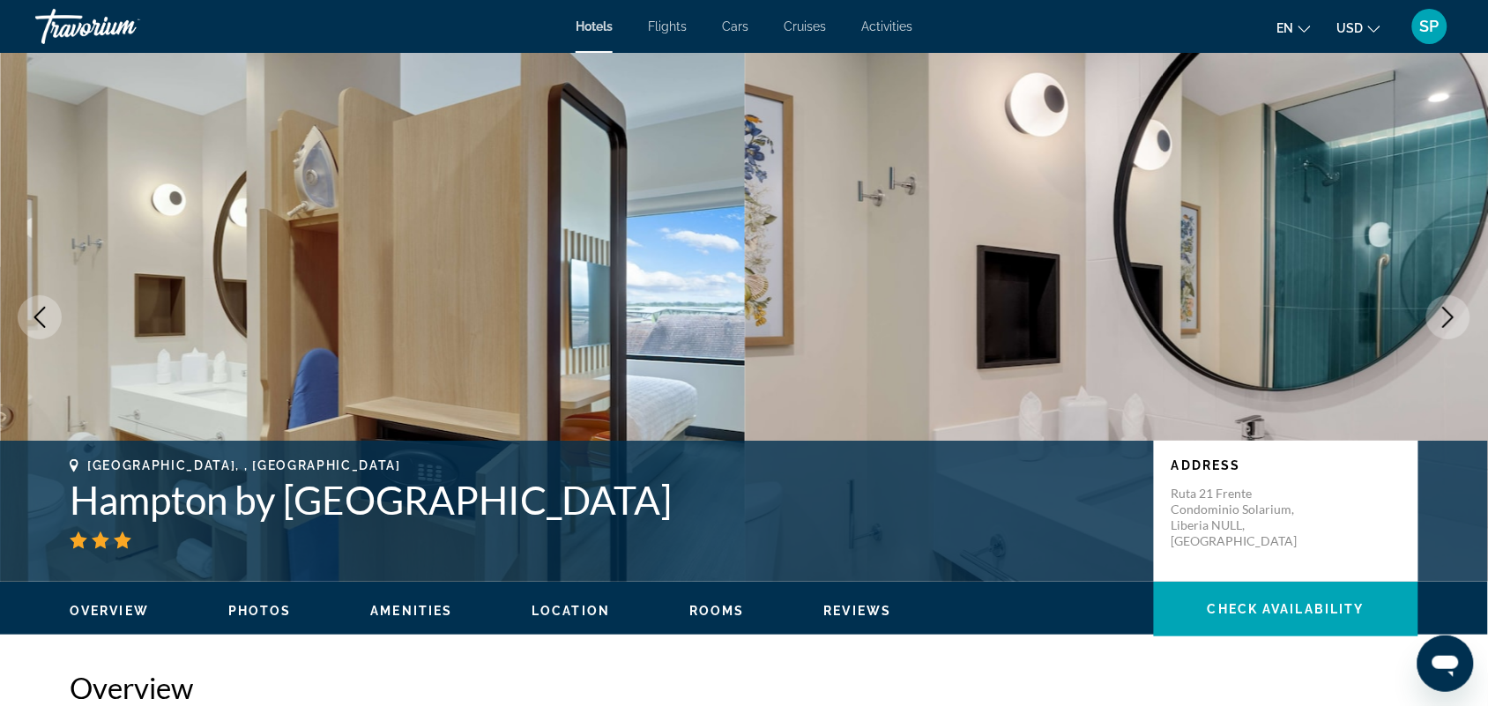
click at [1447, 319] on icon "Next image" at bounding box center [1447, 317] width 21 height 21
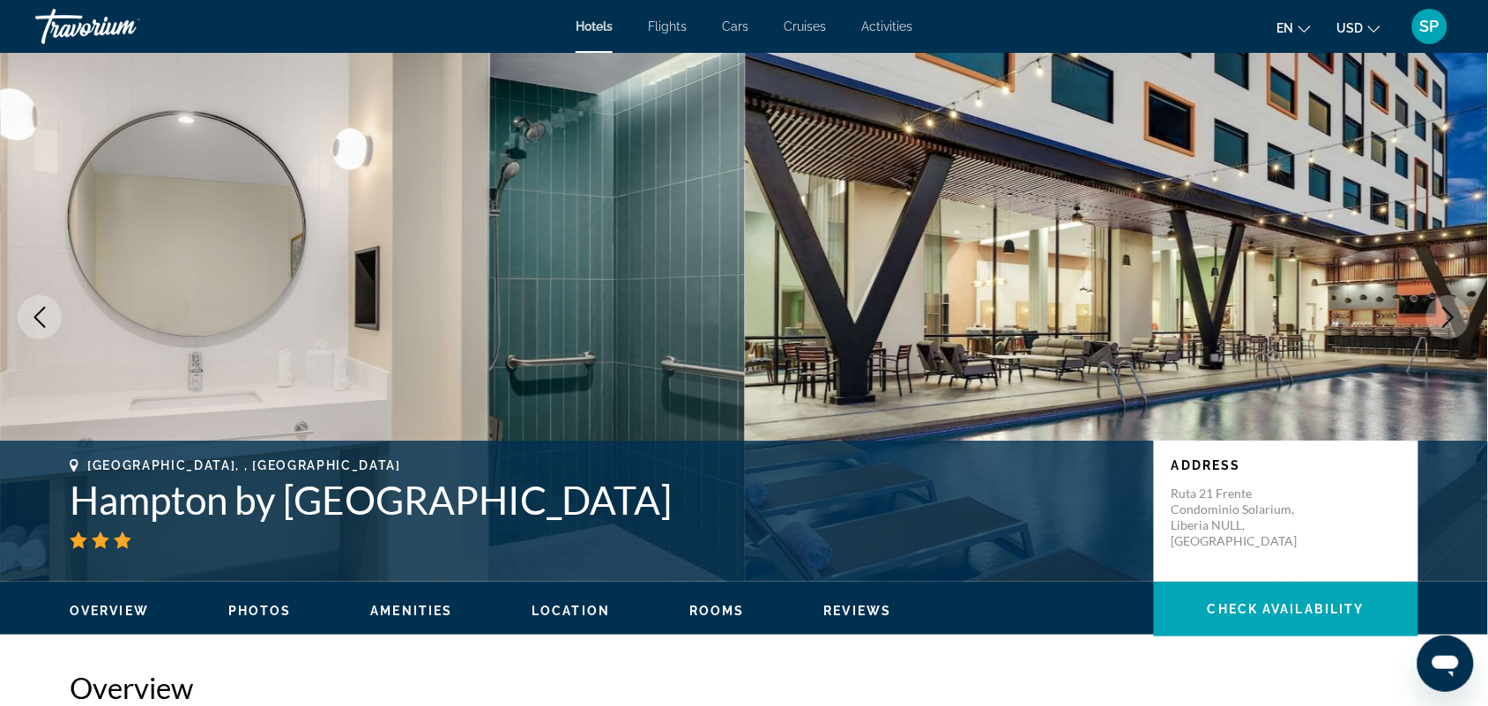
click at [1442, 315] on icon "Next image" at bounding box center [1447, 317] width 21 height 21
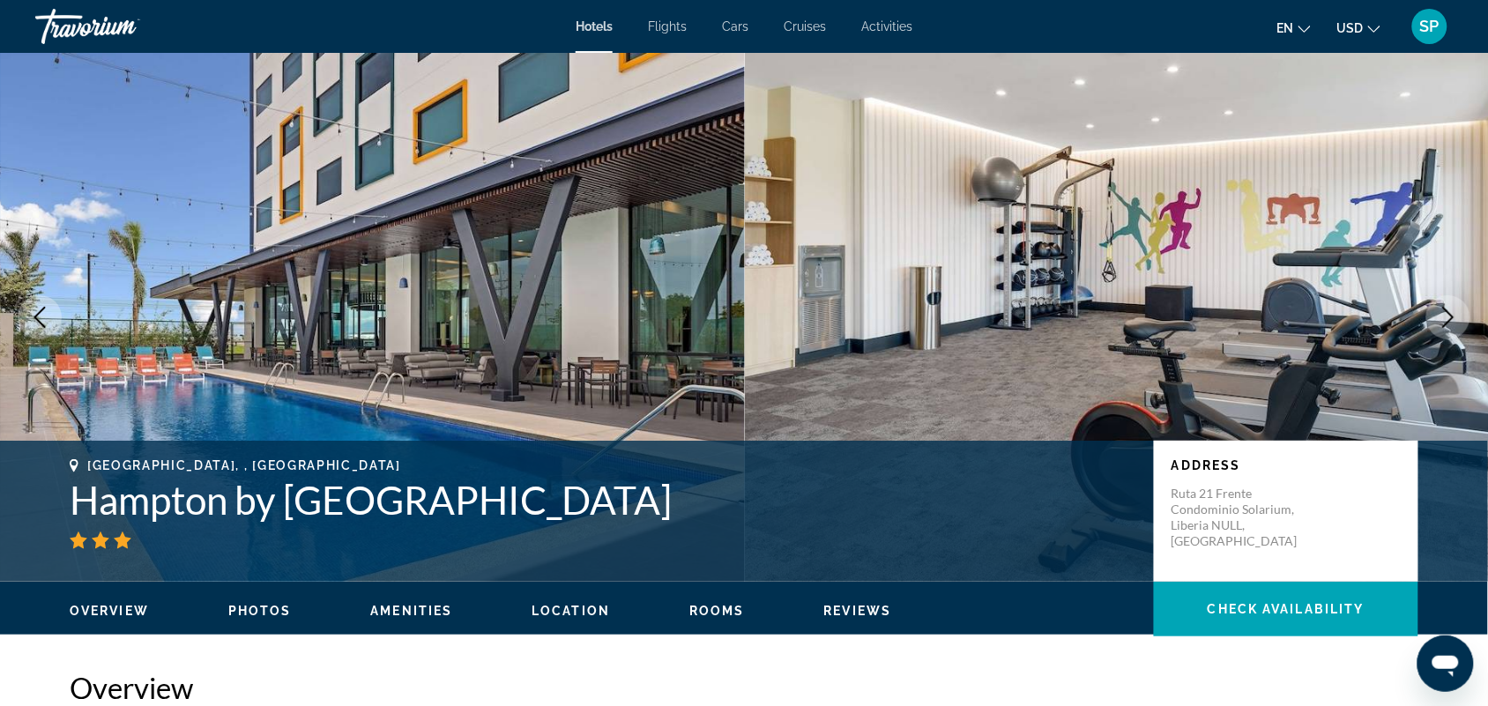
click at [1442, 314] on icon "Next image" at bounding box center [1447, 317] width 21 height 21
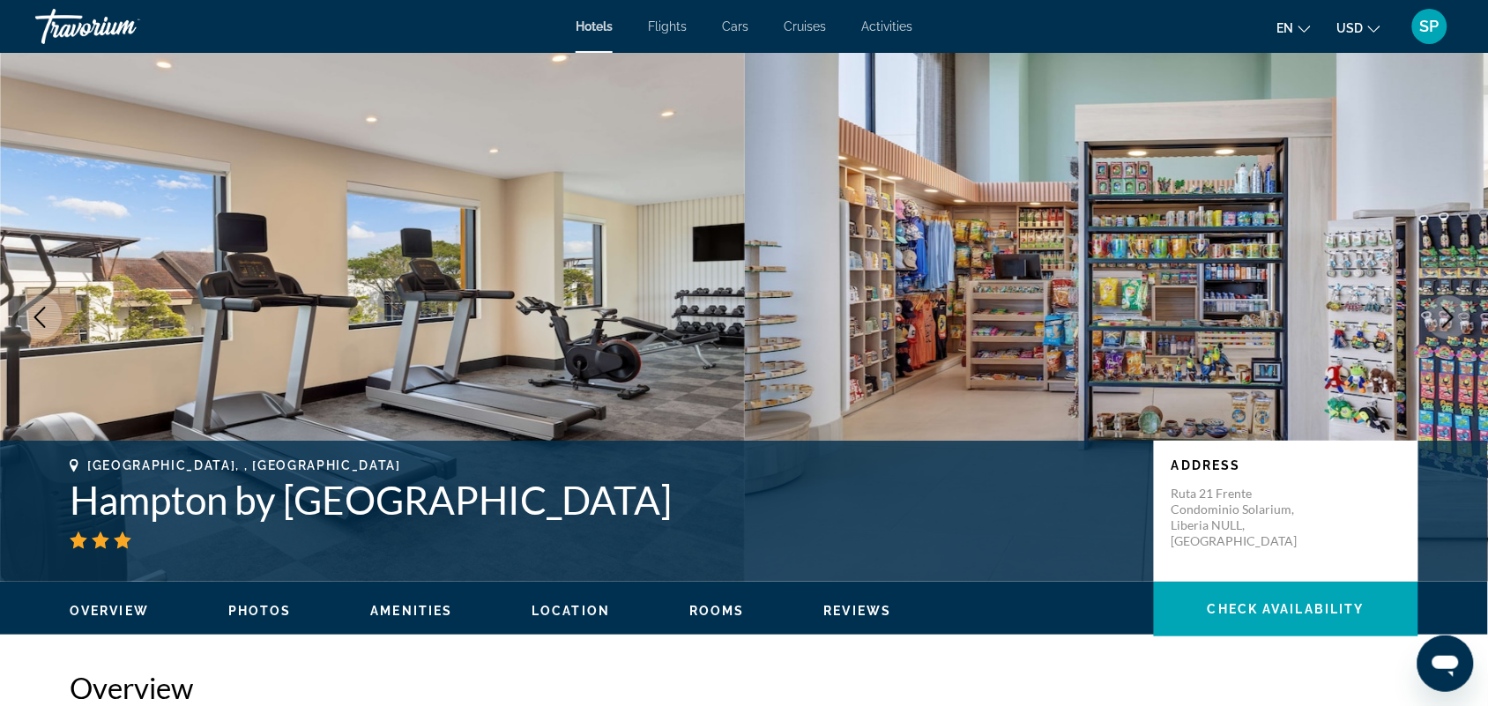
click at [1442, 314] on icon "Next image" at bounding box center [1447, 317] width 21 height 21
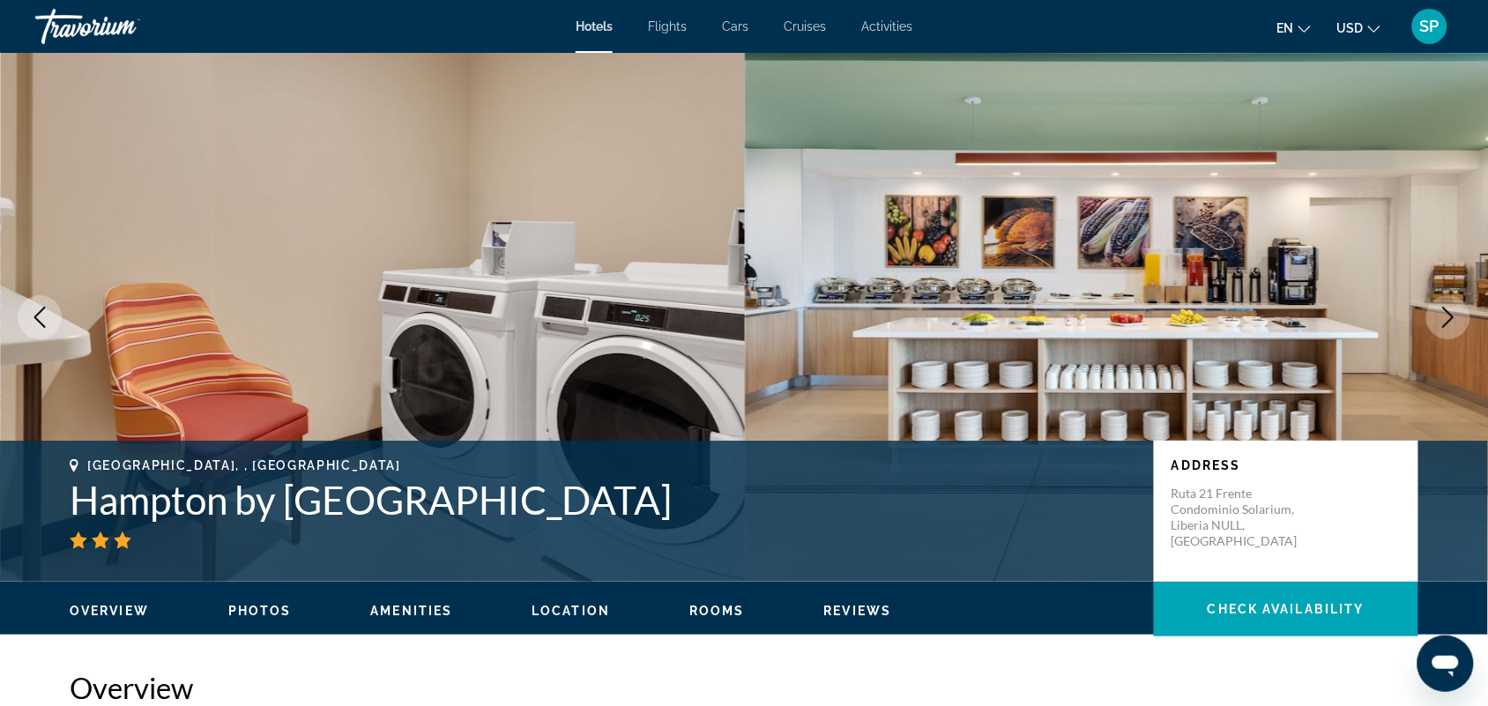
click at [1442, 314] on icon "Next image" at bounding box center [1447, 317] width 21 height 21
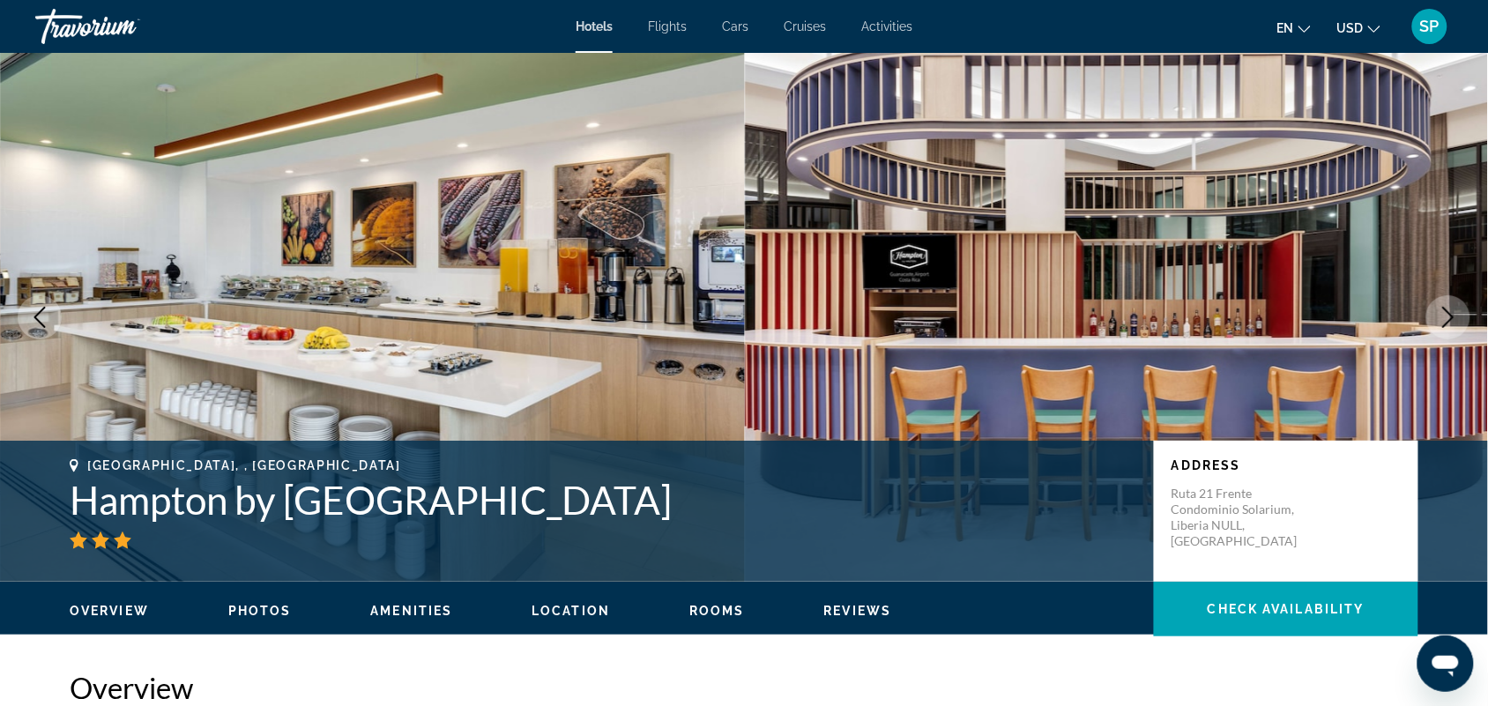
click at [1442, 314] on icon "Next image" at bounding box center [1447, 317] width 21 height 21
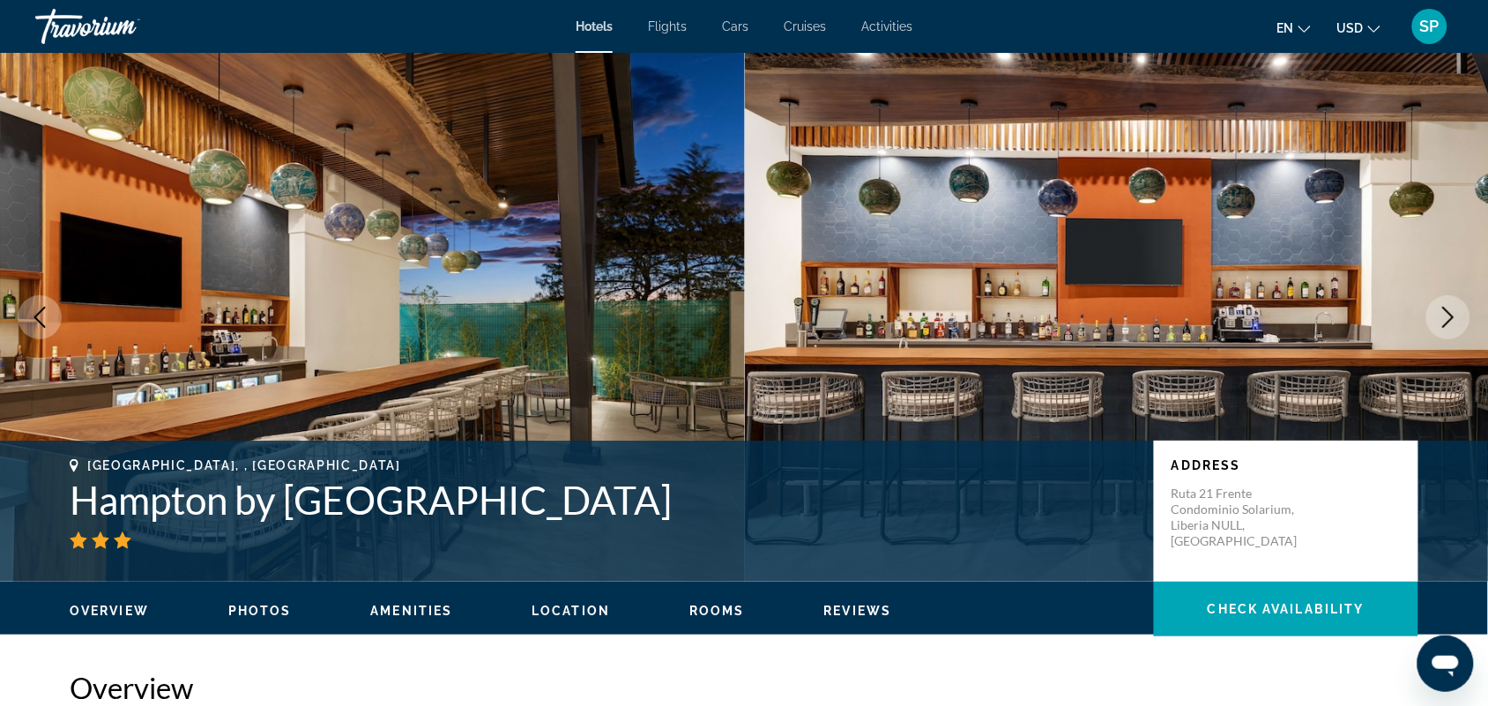
click at [1442, 314] on icon "Next image" at bounding box center [1447, 317] width 21 height 21
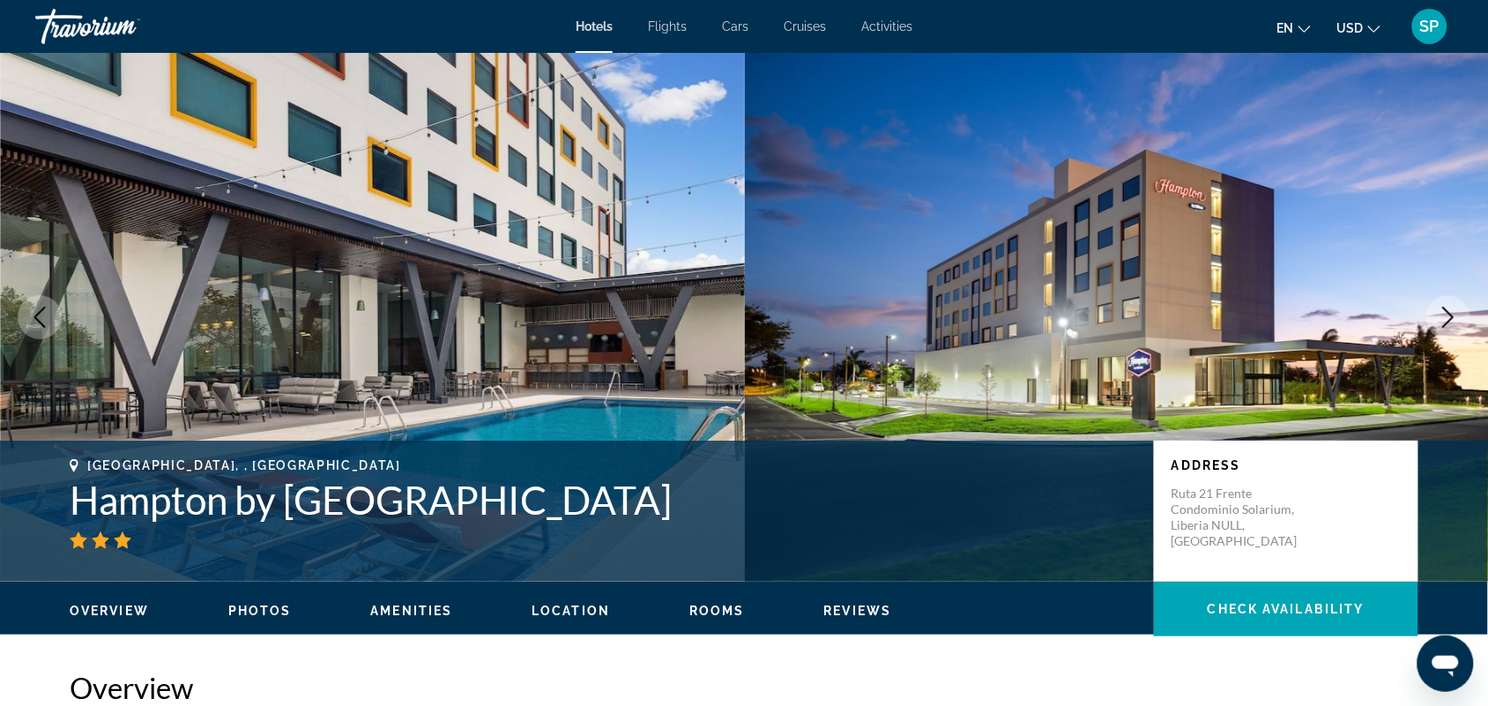
click at [1442, 314] on icon "Next image" at bounding box center [1447, 317] width 21 height 21
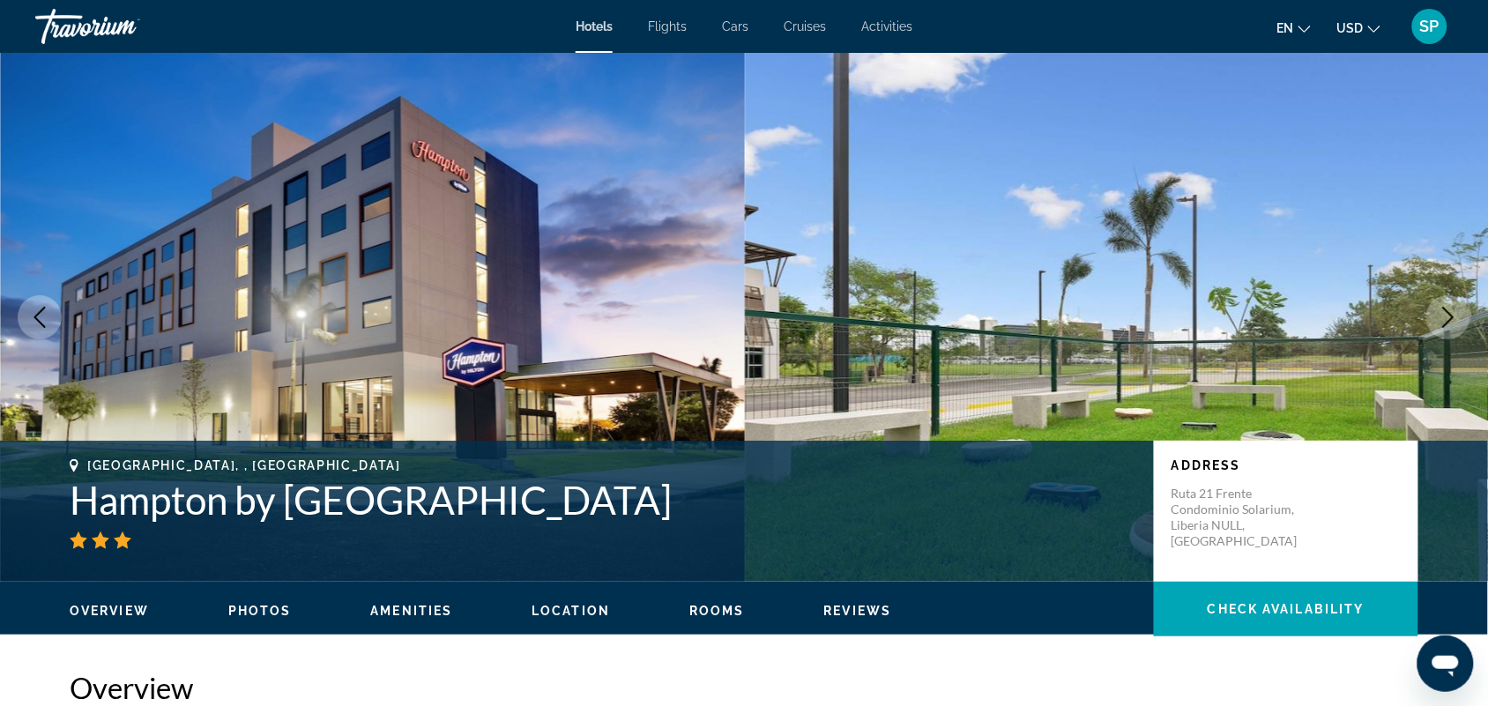
click at [1442, 314] on icon "Next image" at bounding box center [1447, 317] width 21 height 21
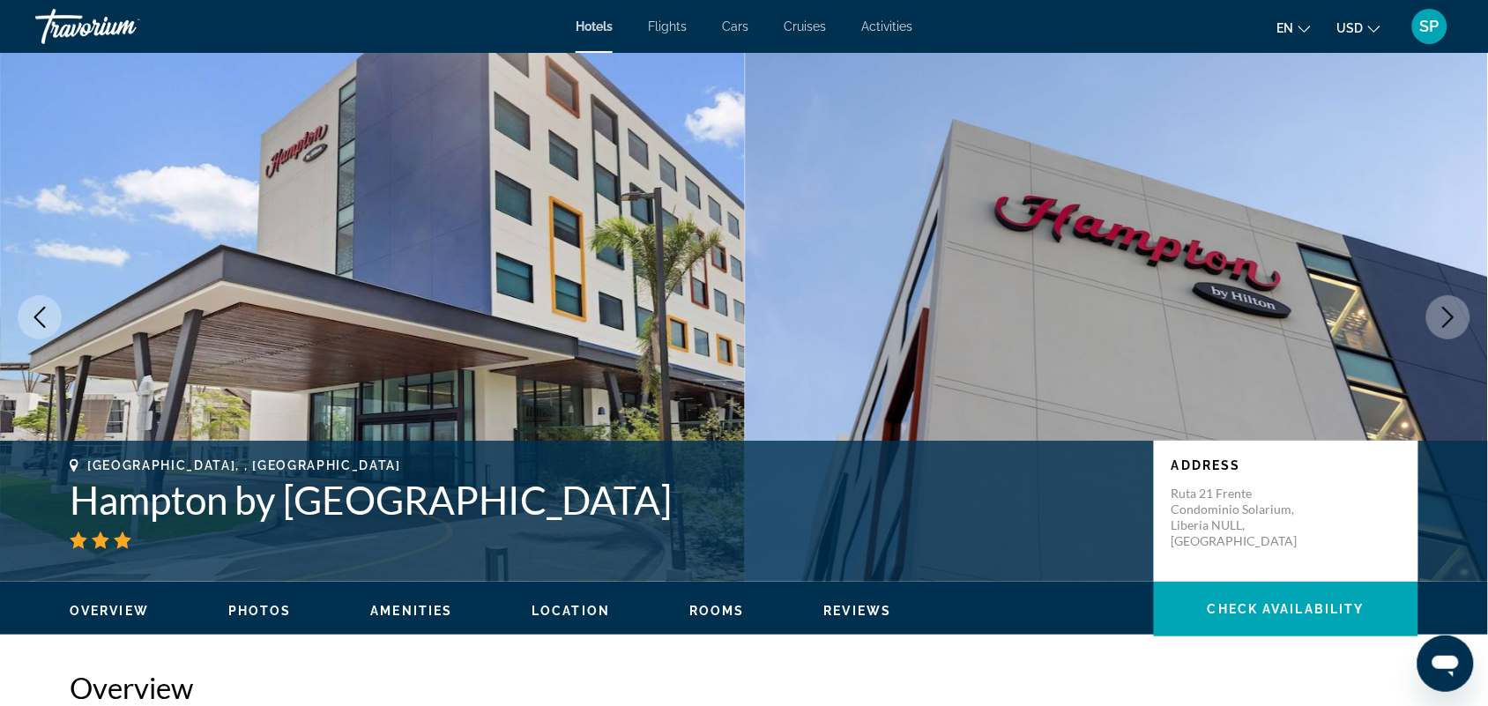
click at [1442, 314] on icon "Next image" at bounding box center [1447, 317] width 21 height 21
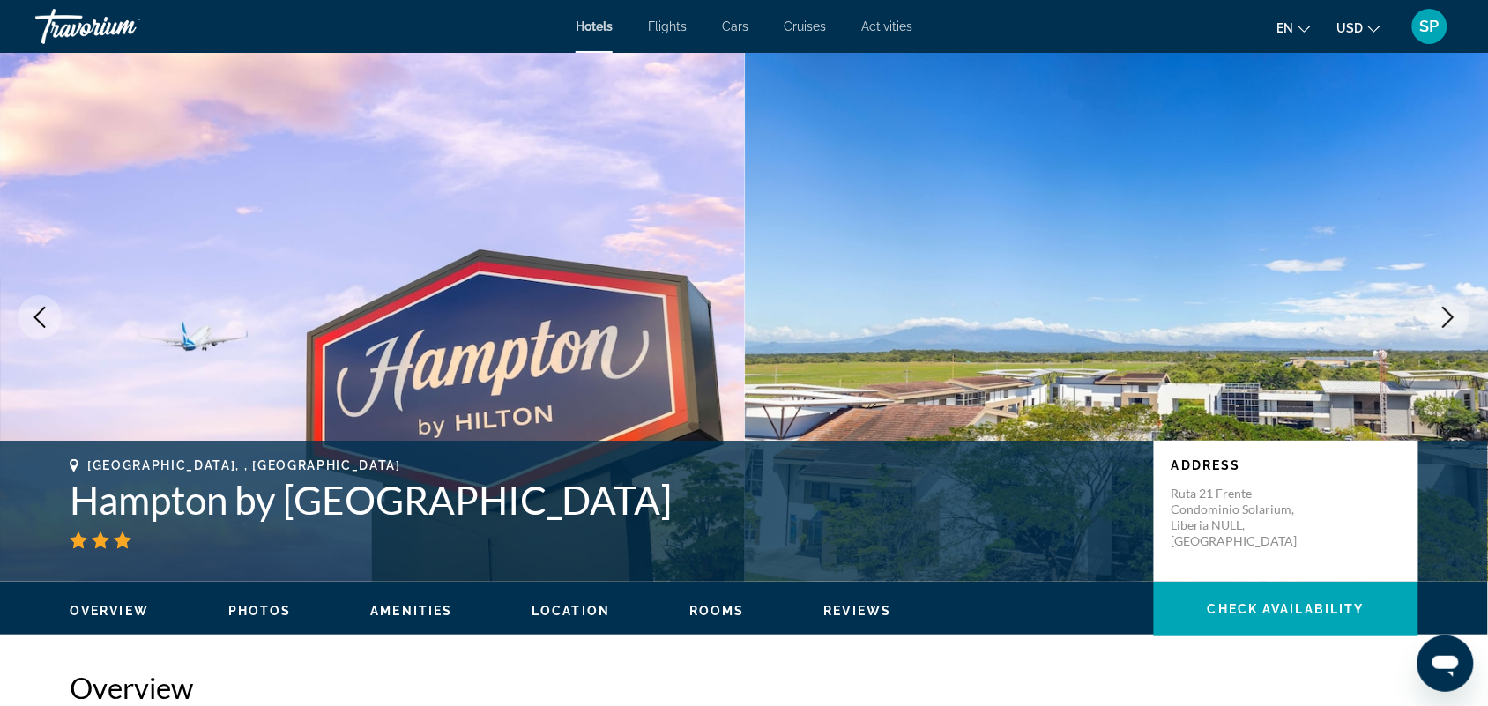
click at [1442, 314] on icon "Next image" at bounding box center [1447, 317] width 21 height 21
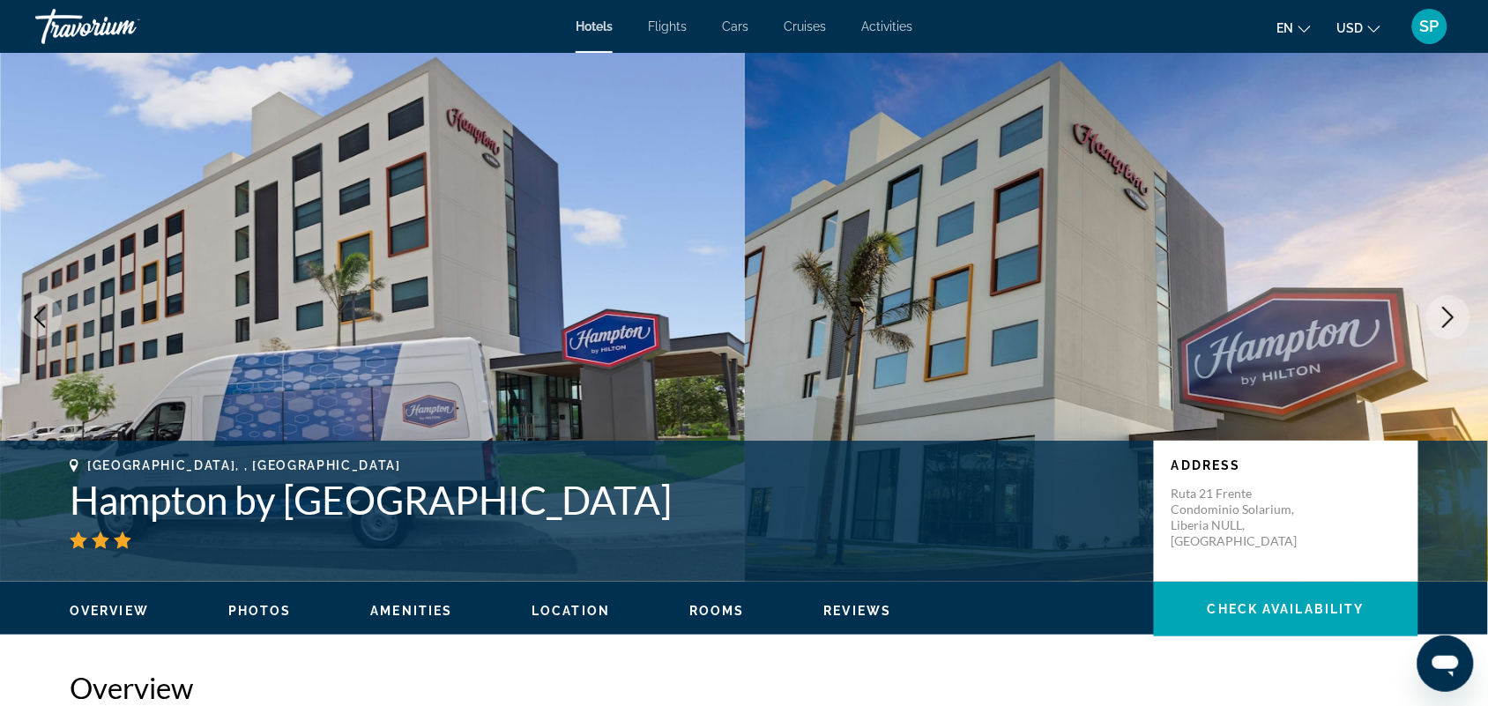
click at [1442, 314] on icon "Next image" at bounding box center [1447, 317] width 21 height 21
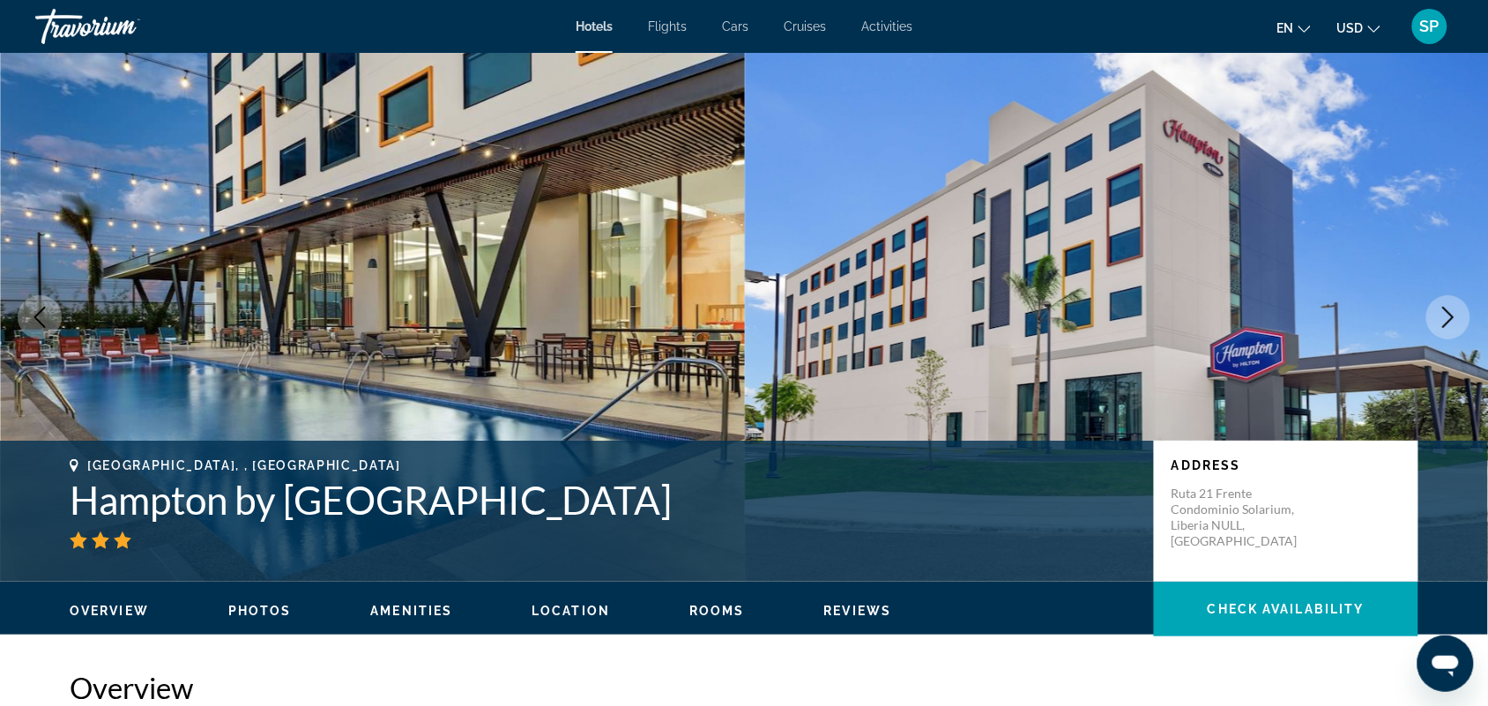
click at [1442, 314] on icon "Next image" at bounding box center [1447, 317] width 21 height 21
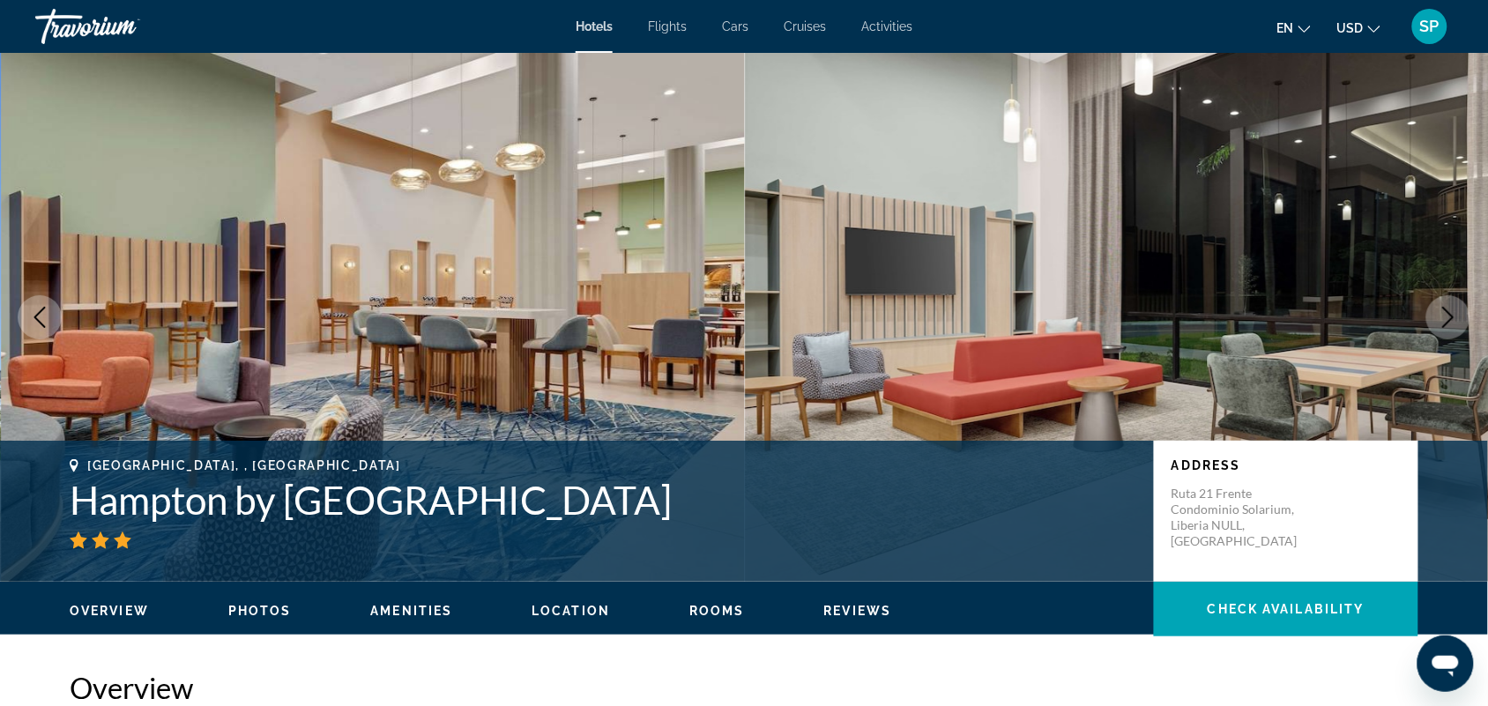
click at [1442, 314] on icon "Next image" at bounding box center [1447, 317] width 21 height 21
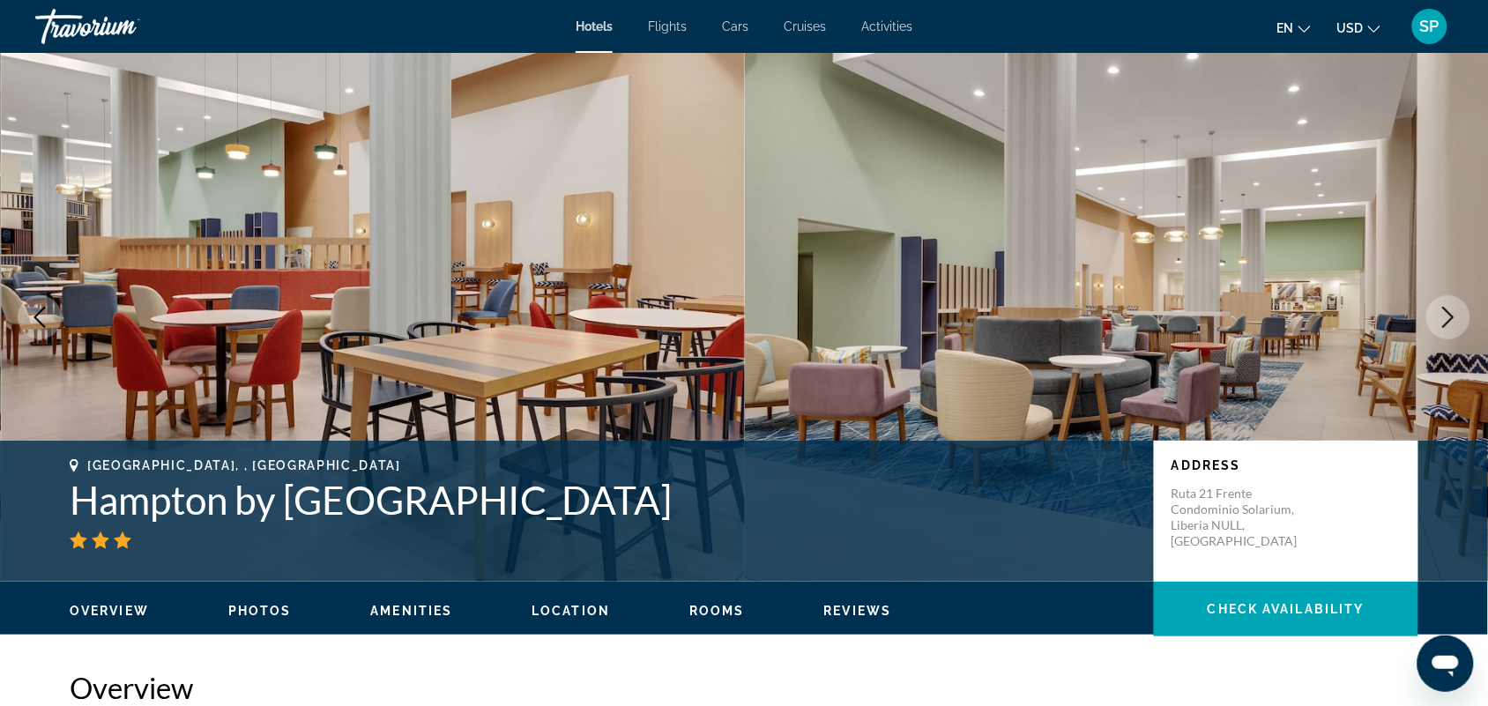
click at [1442, 314] on icon "Next image" at bounding box center [1447, 317] width 21 height 21
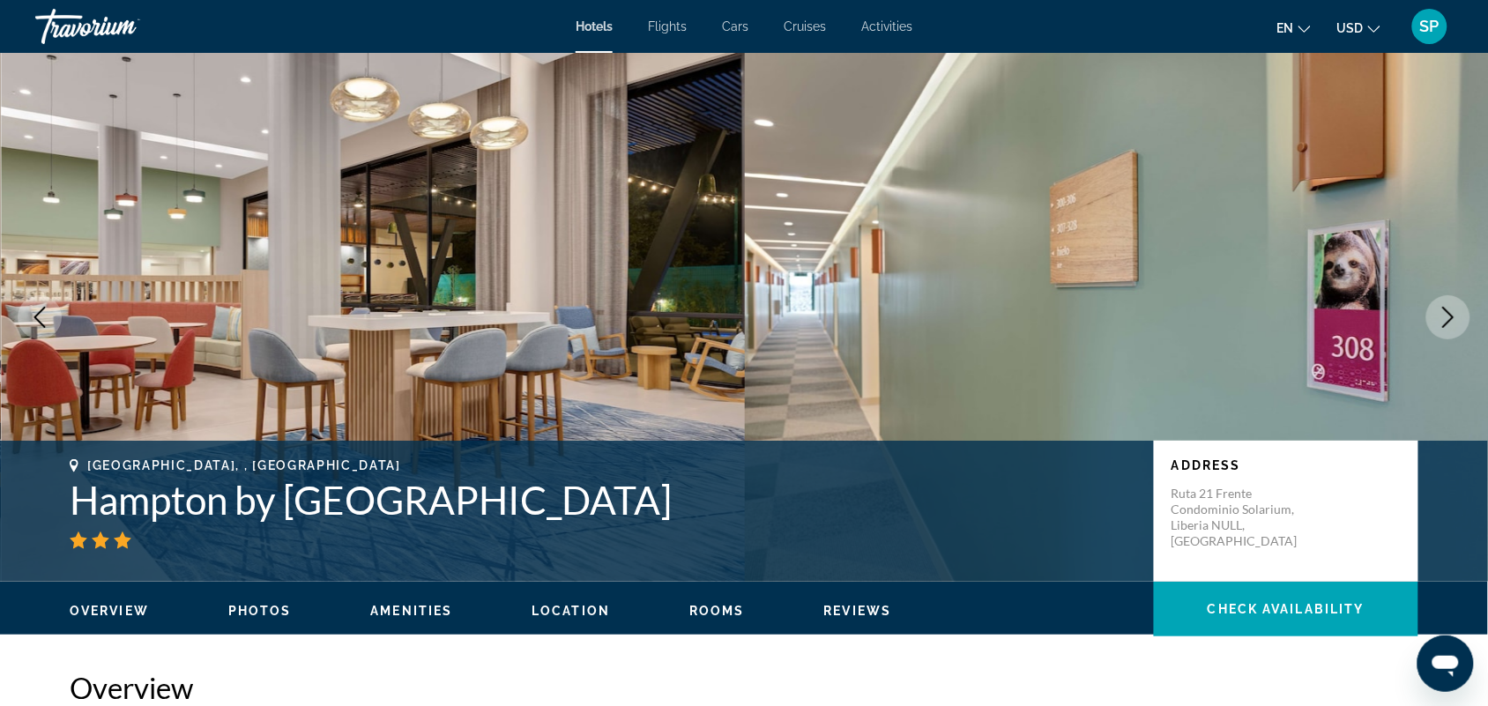
click at [1442, 311] on icon "Next image" at bounding box center [1447, 317] width 21 height 21
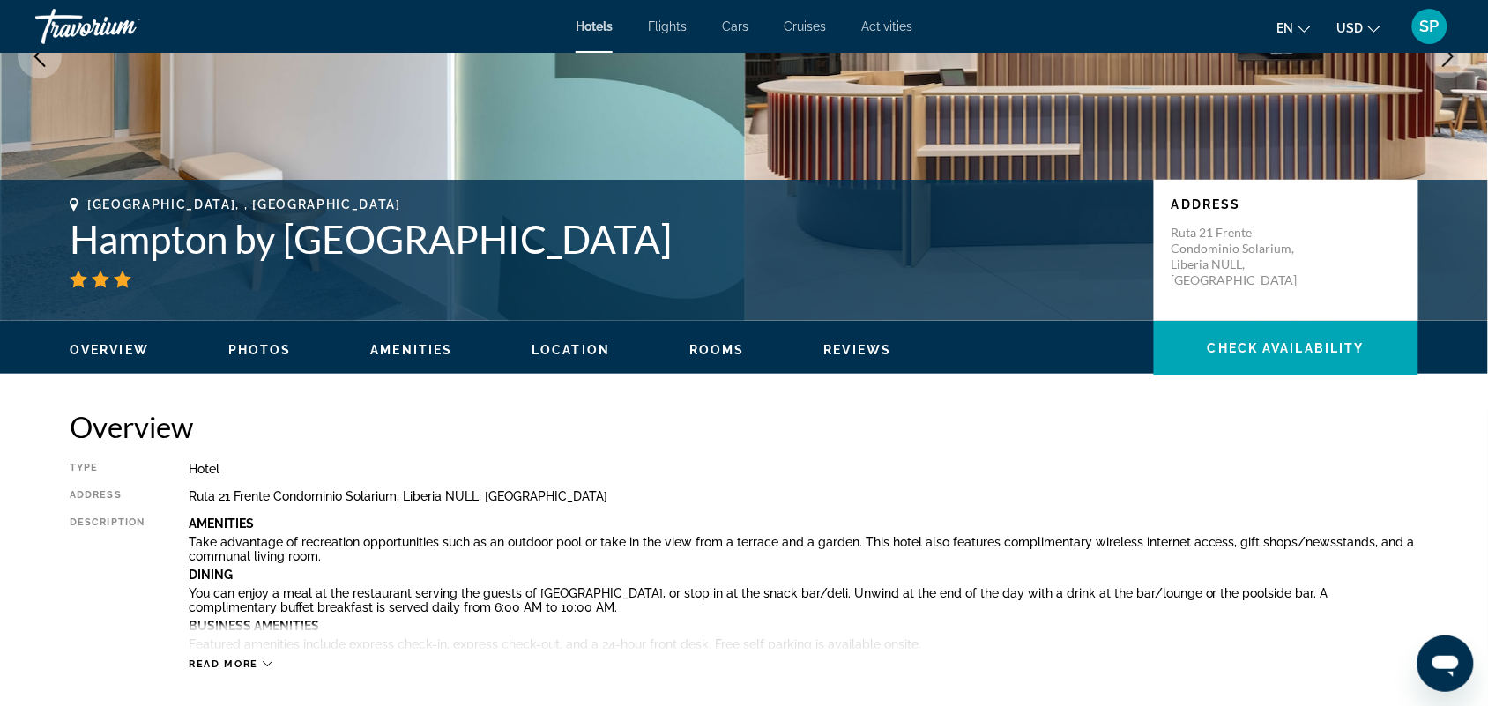
scroll to position [276, 0]
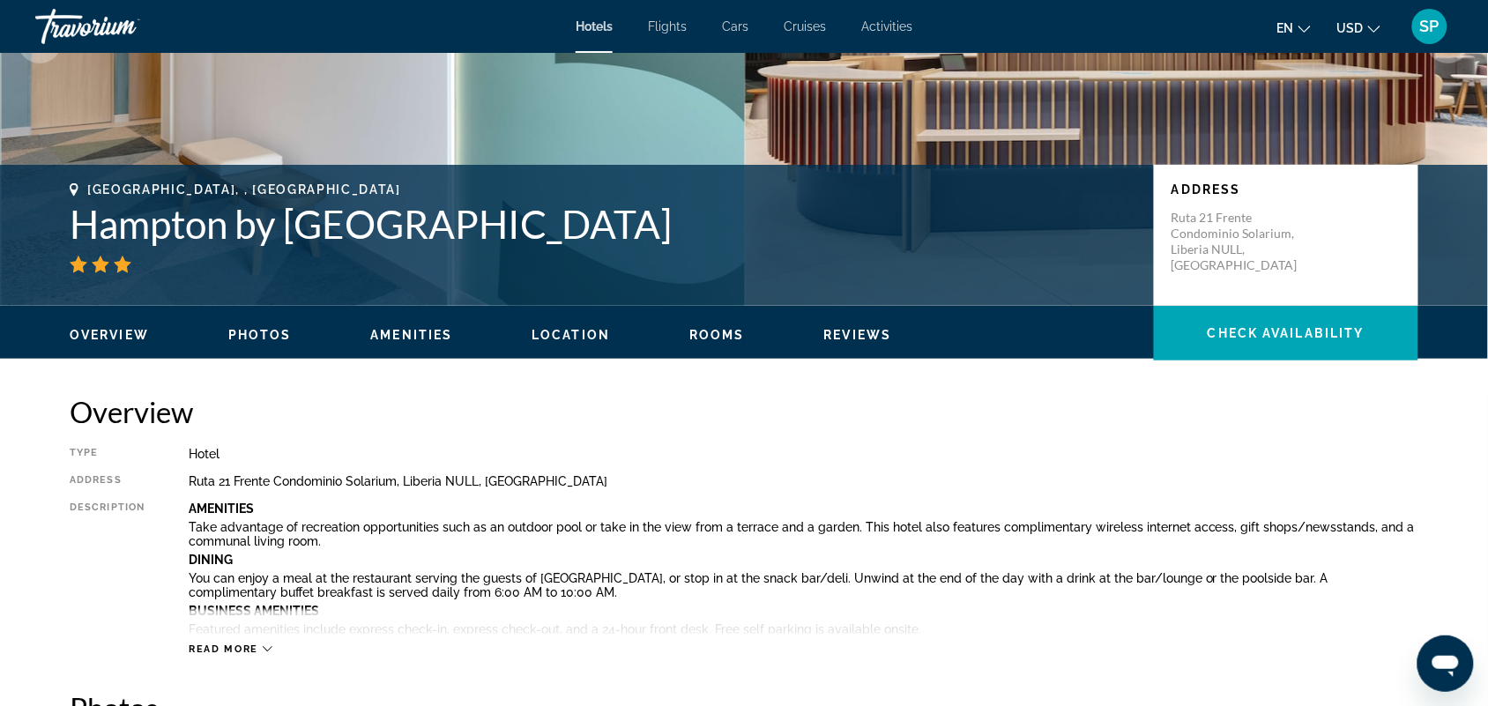
click at [578, 336] on span "Location" at bounding box center [570, 335] width 78 height 14
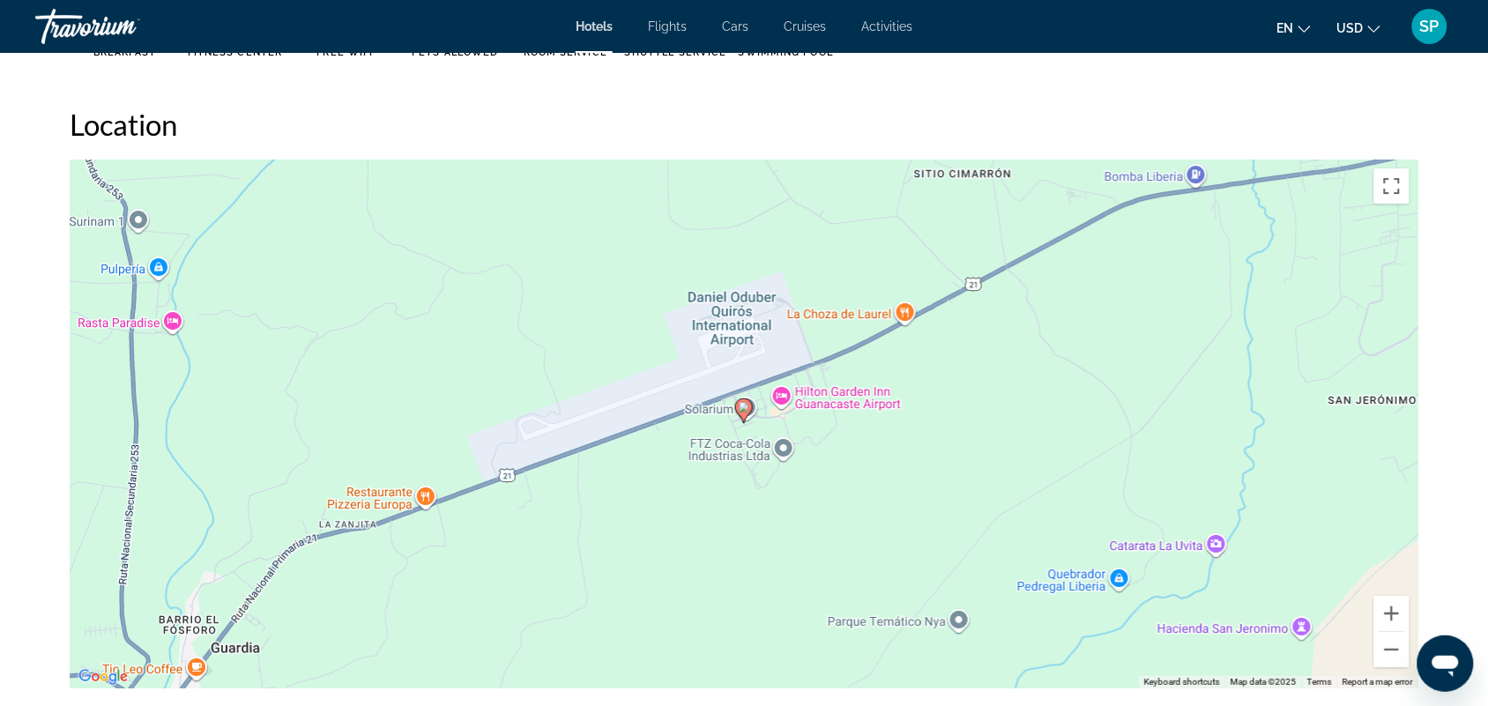
scroll to position [1614, 0]
click at [1385, 649] on button "Zoom out" at bounding box center [1391, 648] width 35 height 35
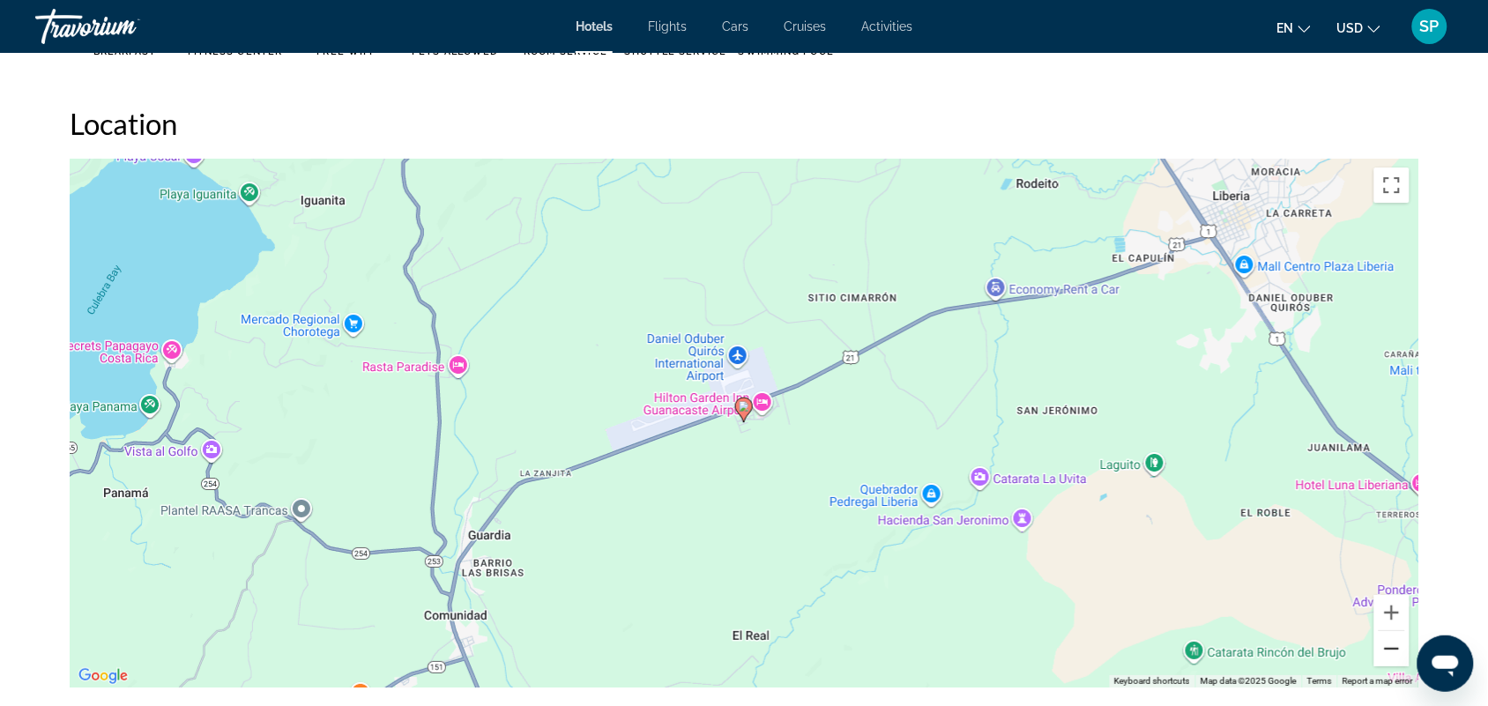
click at [1385, 649] on button "Zoom out" at bounding box center [1391, 648] width 35 height 35
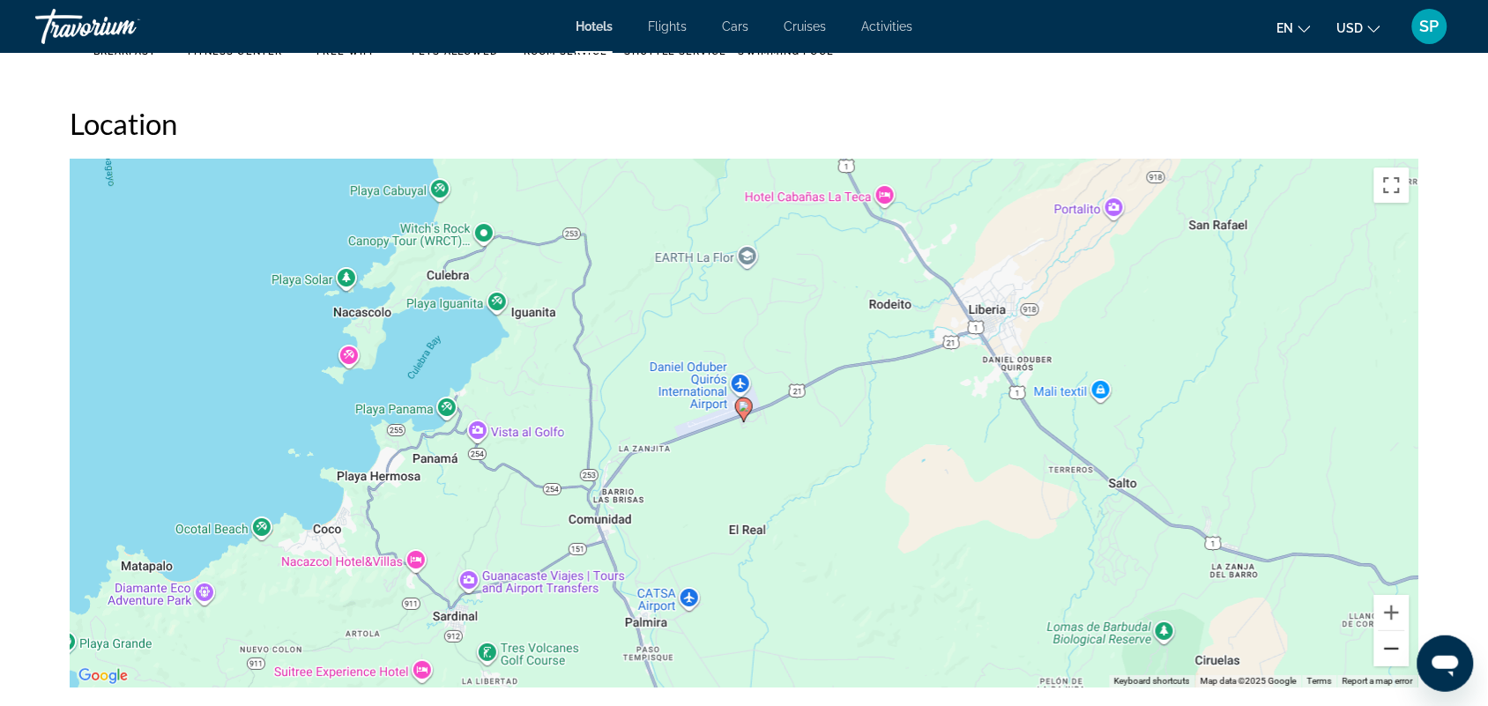
click at [1385, 649] on button "Zoom out" at bounding box center [1391, 648] width 35 height 35
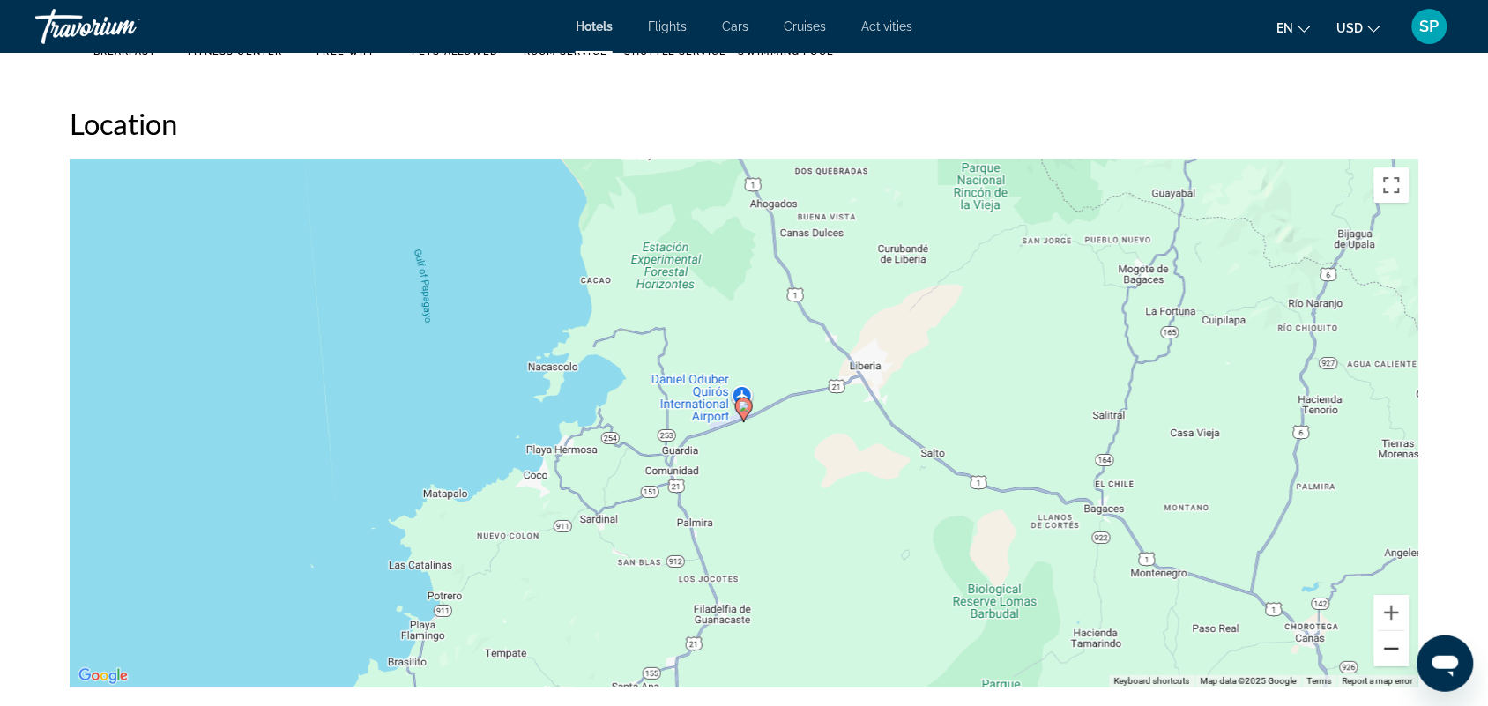
click at [1385, 649] on button "Zoom out" at bounding box center [1391, 648] width 35 height 35
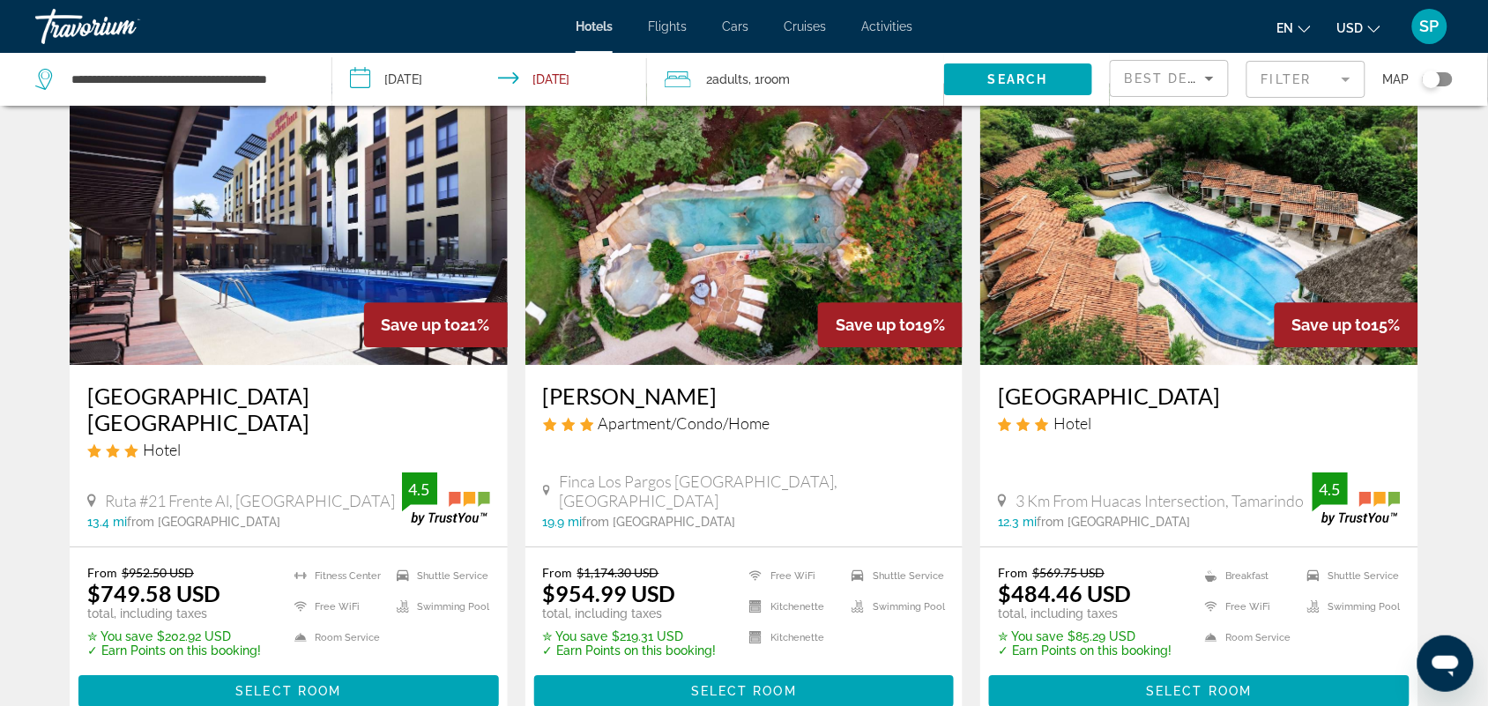
scroll to position [1413, 0]
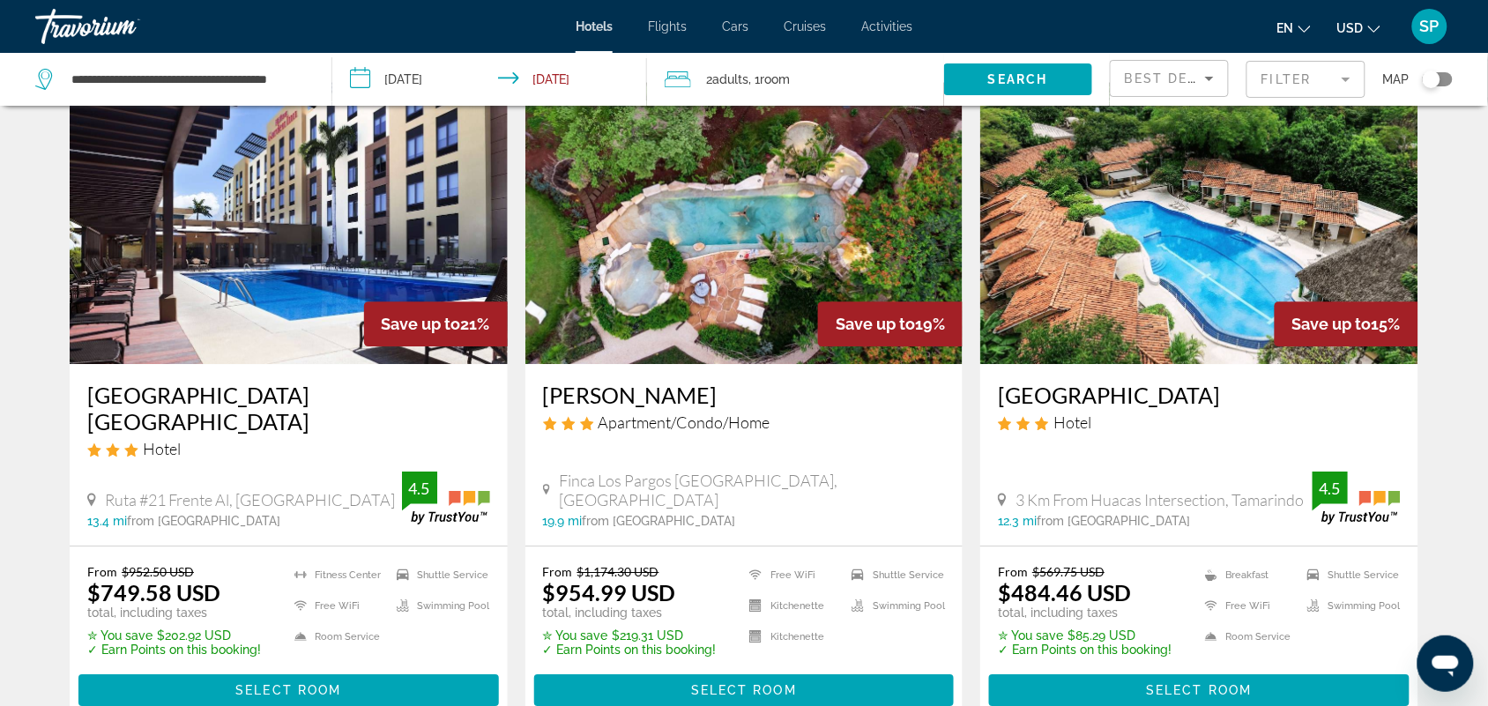
click at [1204, 235] on img "Main content" at bounding box center [1199, 223] width 438 height 282
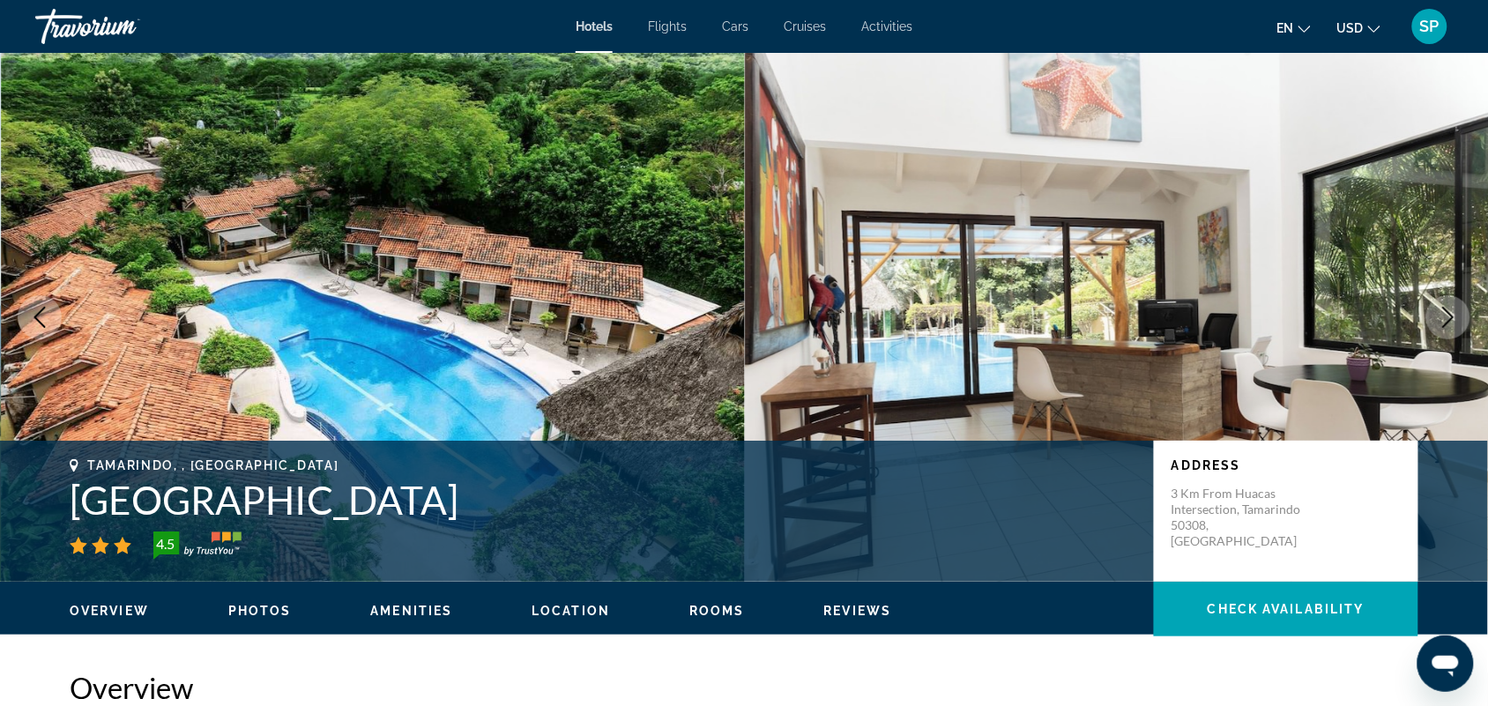
click at [1443, 313] on icon "Next image" at bounding box center [1447, 317] width 21 height 21
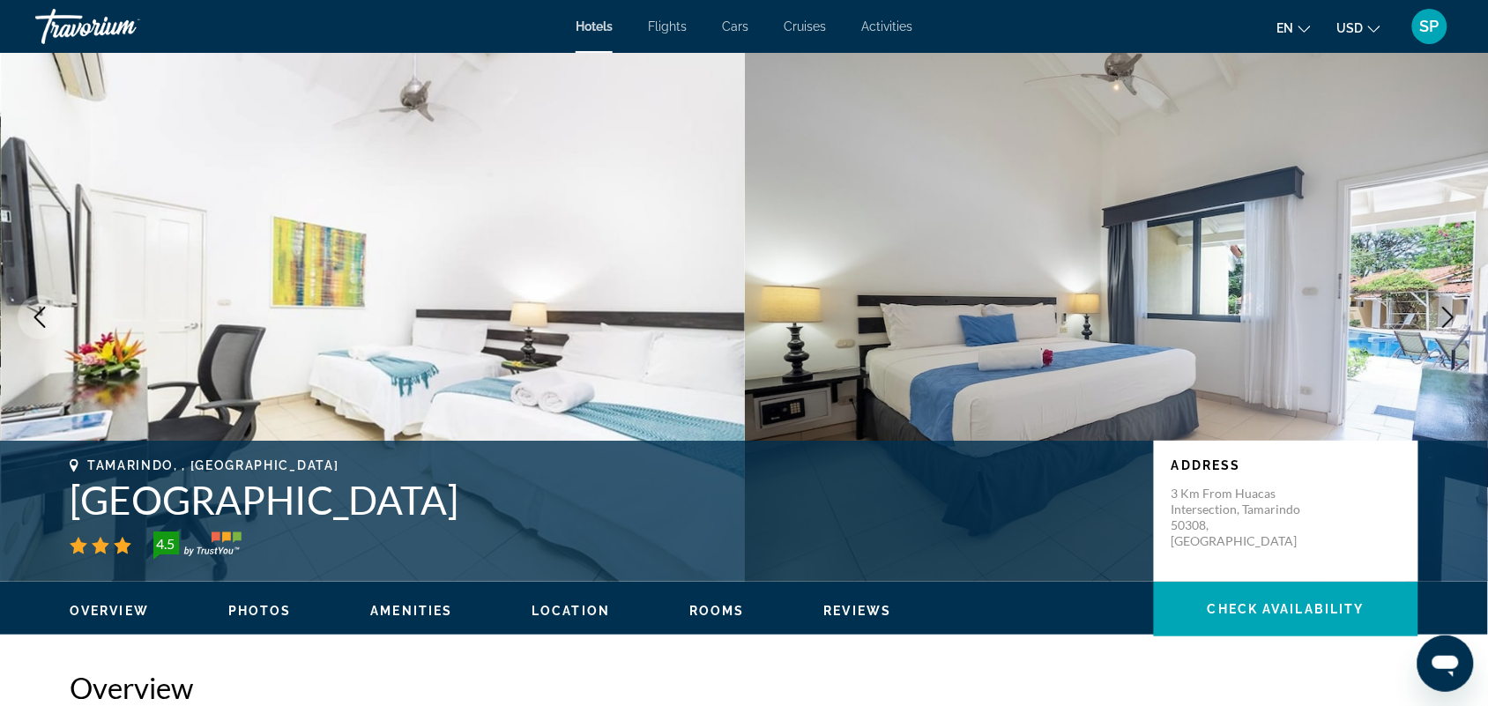
click at [1446, 314] on icon "Next image" at bounding box center [1447, 317] width 21 height 21
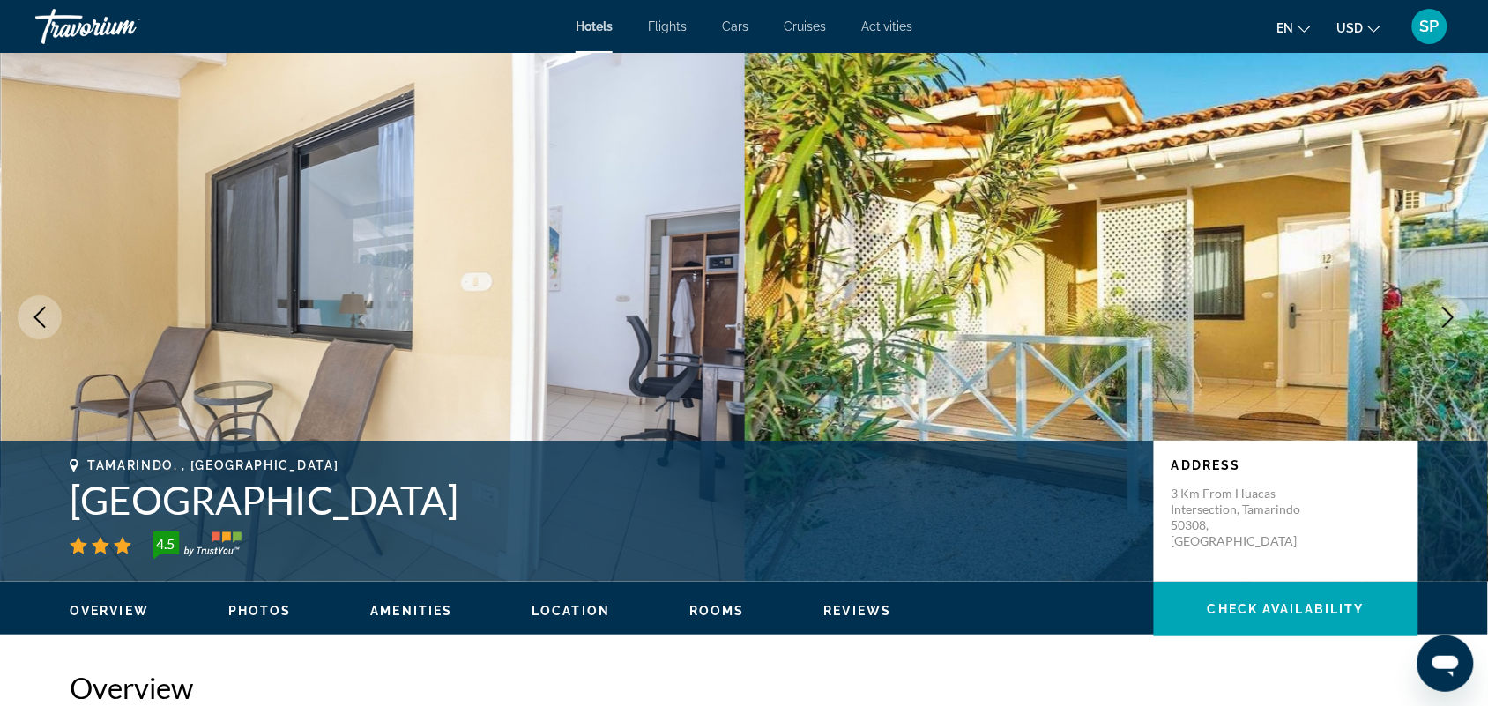
click at [1446, 313] on icon "Next image" at bounding box center [1447, 317] width 21 height 21
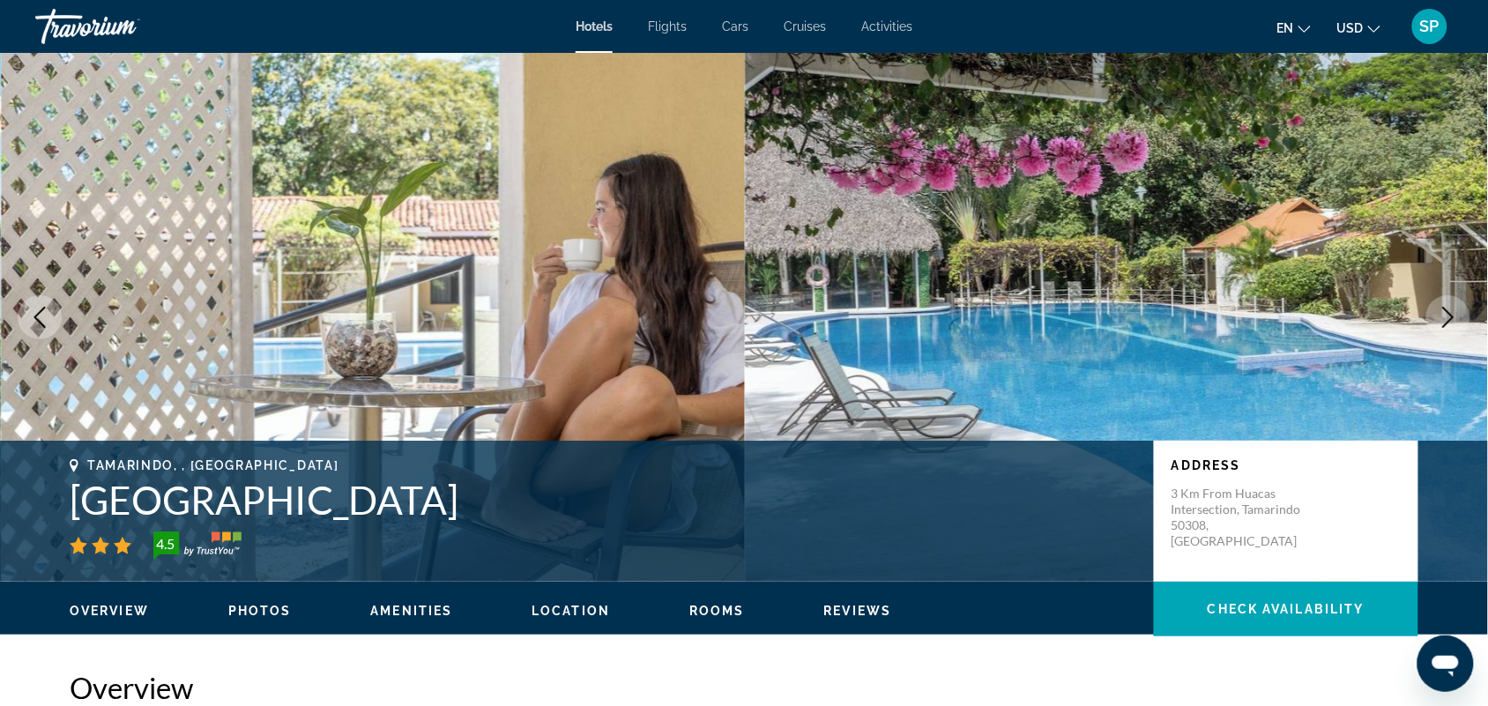
click at [1446, 313] on icon "Next image" at bounding box center [1447, 317] width 21 height 21
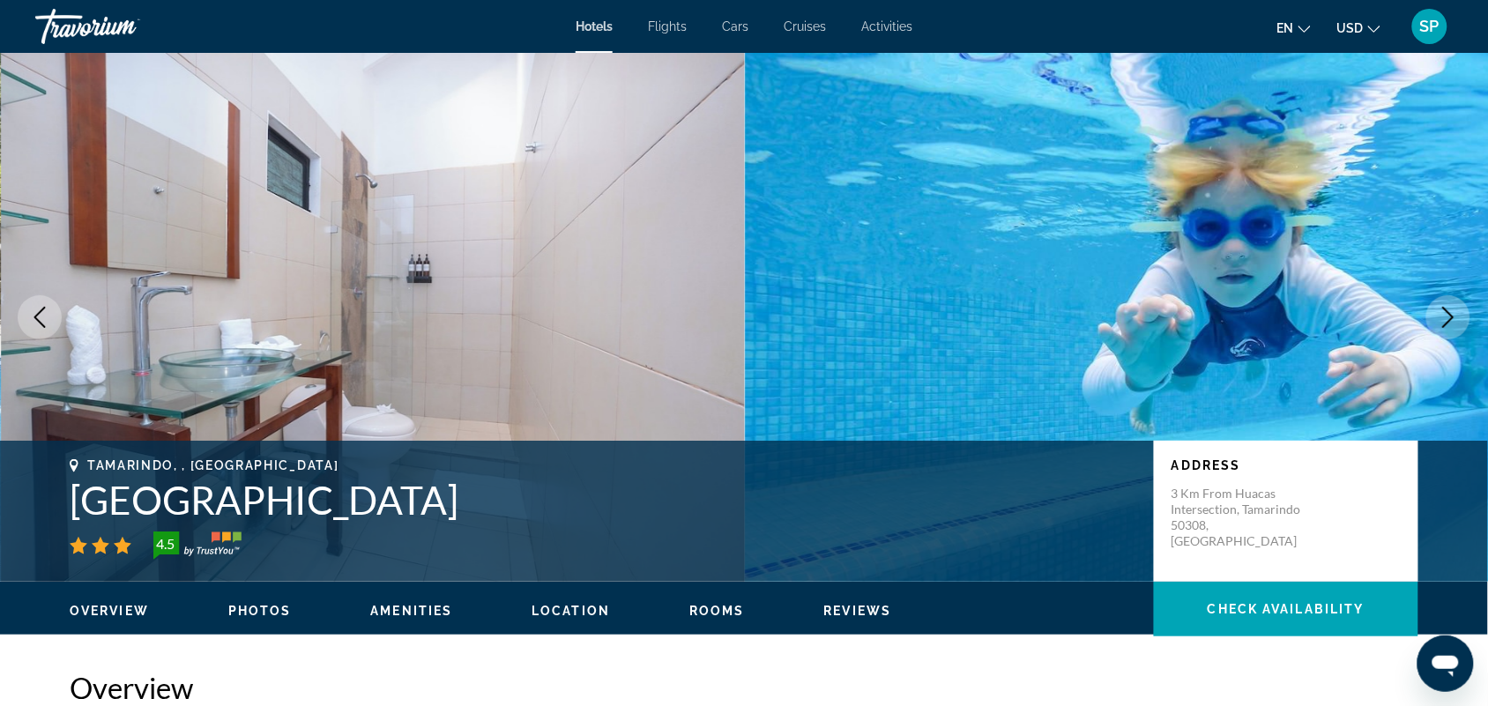
click at [1446, 313] on icon "Next image" at bounding box center [1447, 317] width 21 height 21
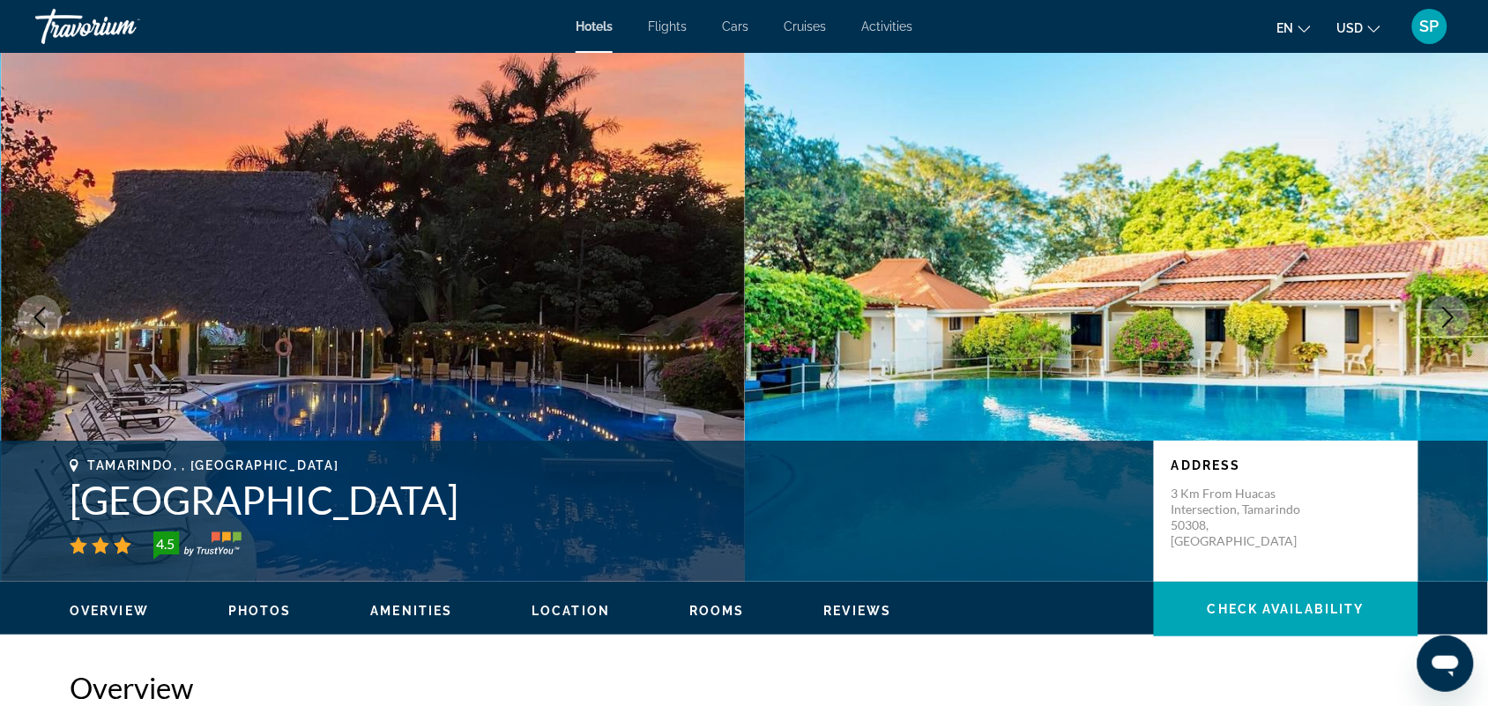
click at [1446, 313] on icon "Next image" at bounding box center [1447, 317] width 21 height 21
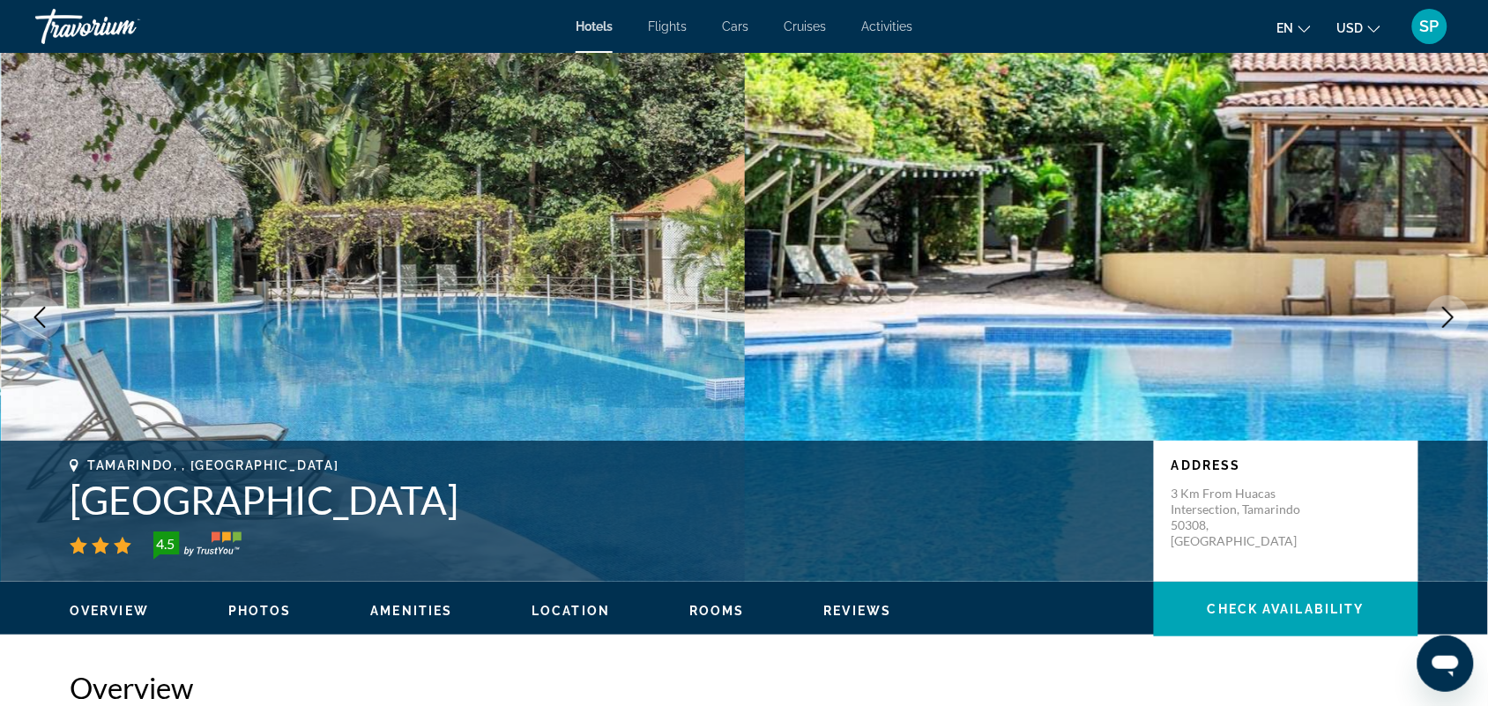
click at [1446, 313] on icon "Next image" at bounding box center [1447, 317] width 21 height 21
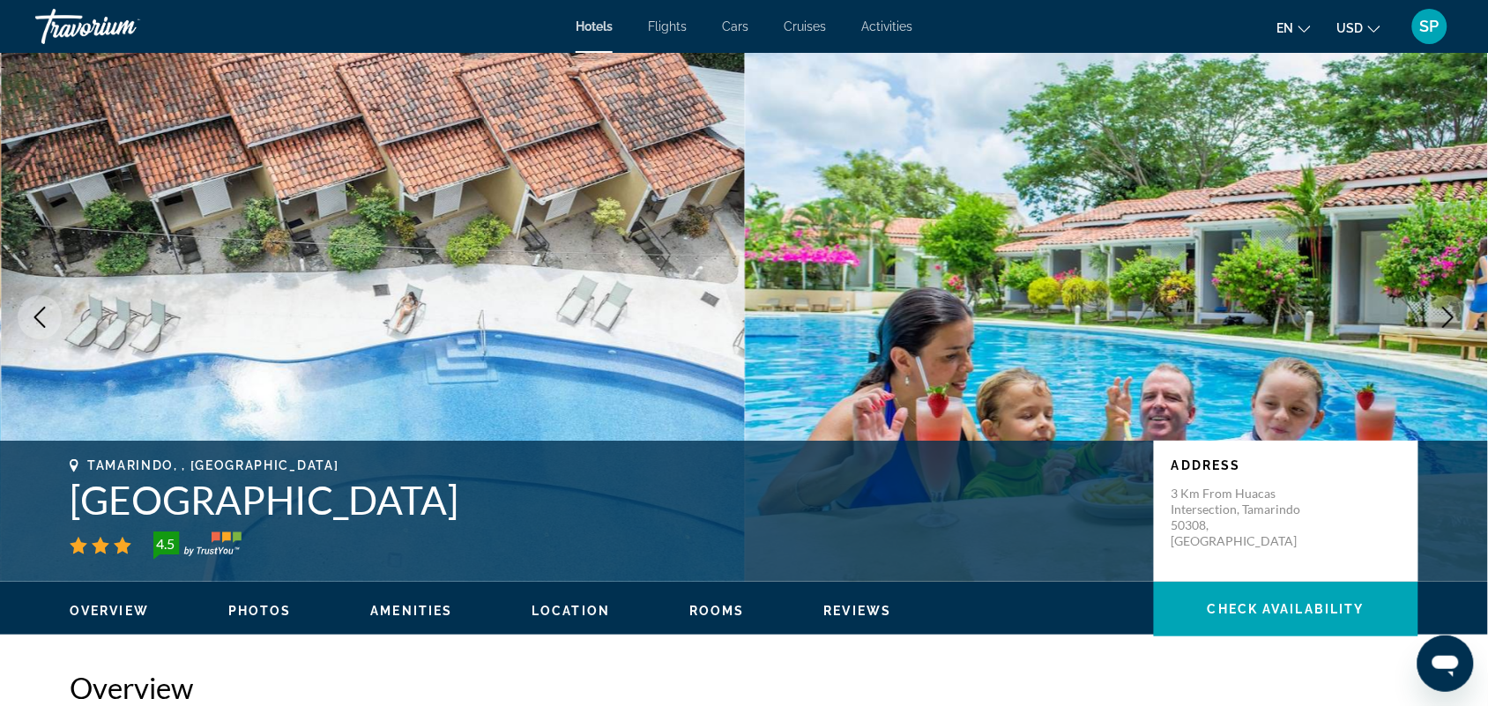
click at [1444, 307] on icon "Next image" at bounding box center [1447, 317] width 21 height 21
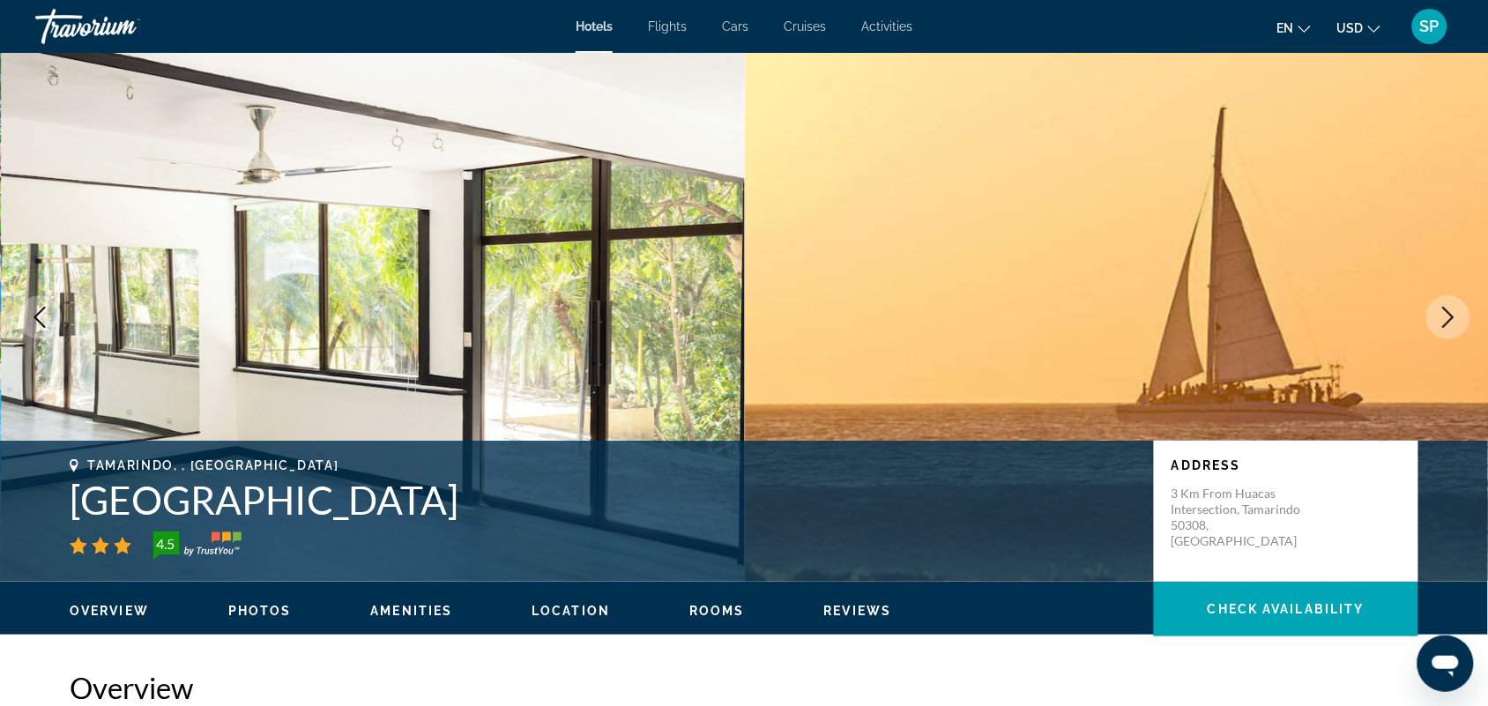
click at [1444, 307] on icon "Next image" at bounding box center [1447, 317] width 21 height 21
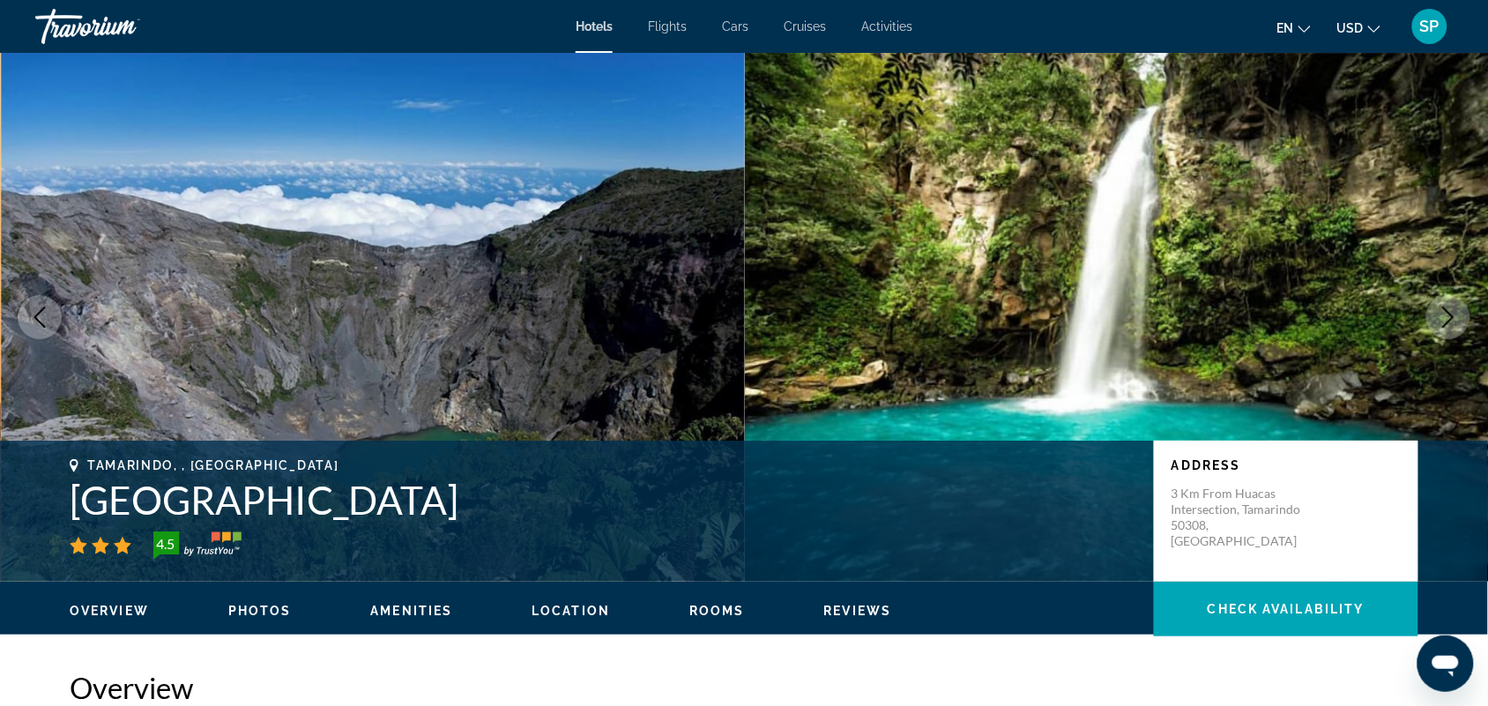
click at [1444, 307] on icon "Next image" at bounding box center [1447, 317] width 21 height 21
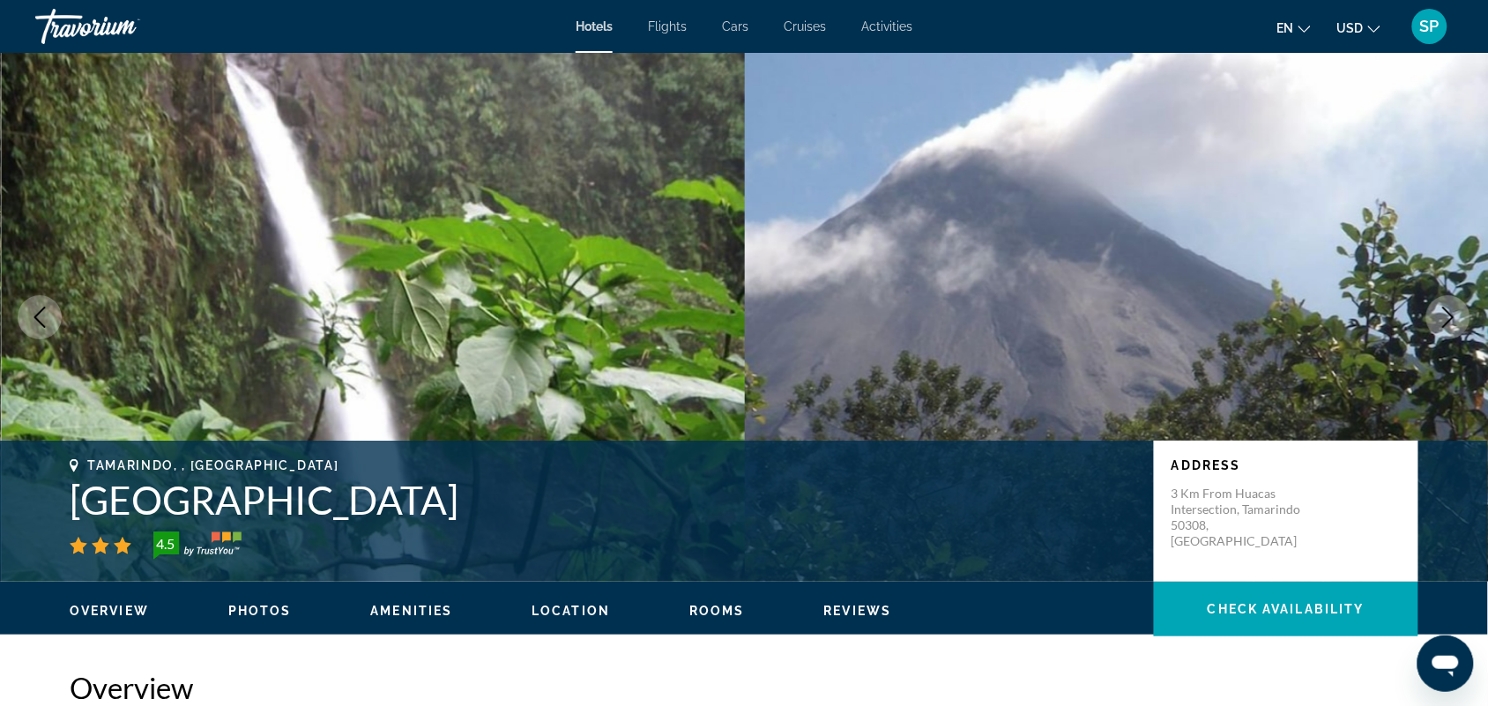
click at [1444, 307] on icon "Next image" at bounding box center [1447, 317] width 21 height 21
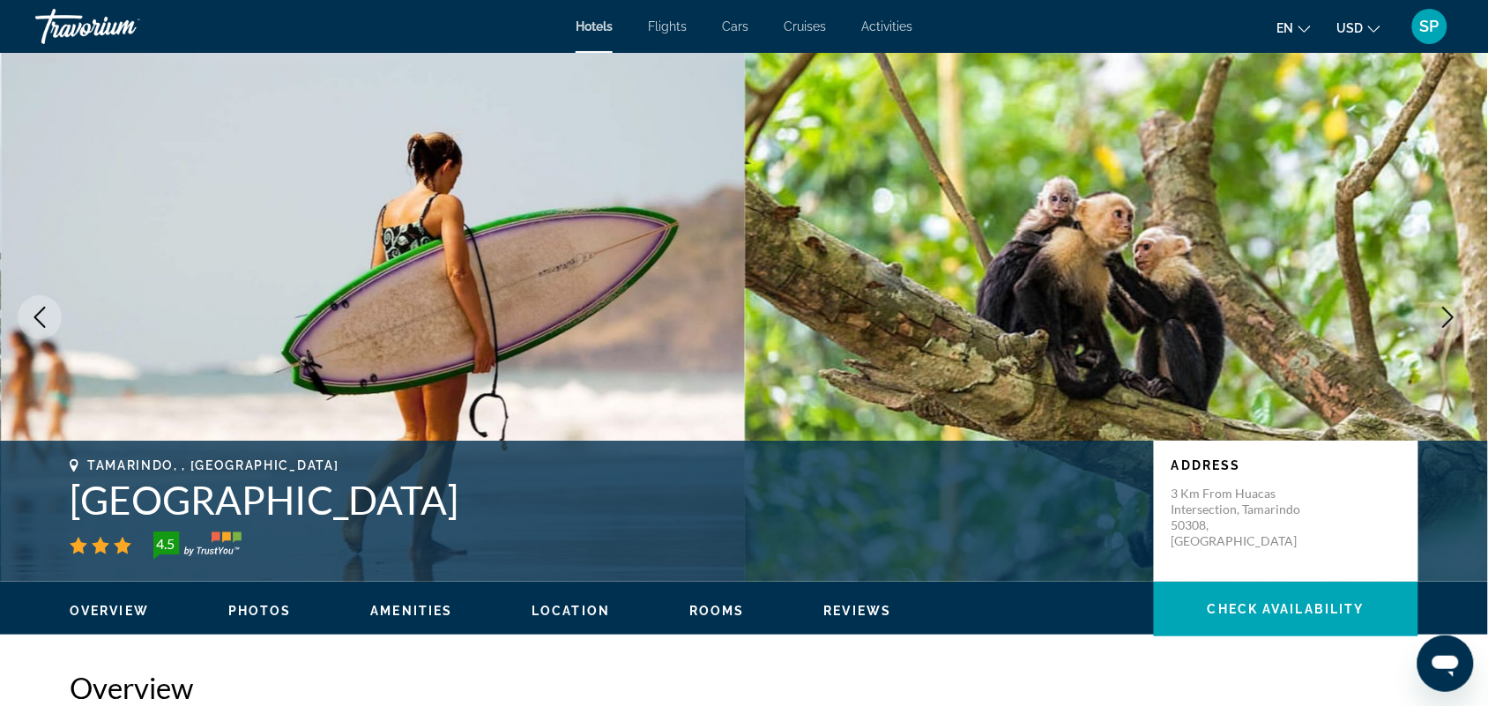
click at [1444, 307] on icon "Next image" at bounding box center [1447, 317] width 21 height 21
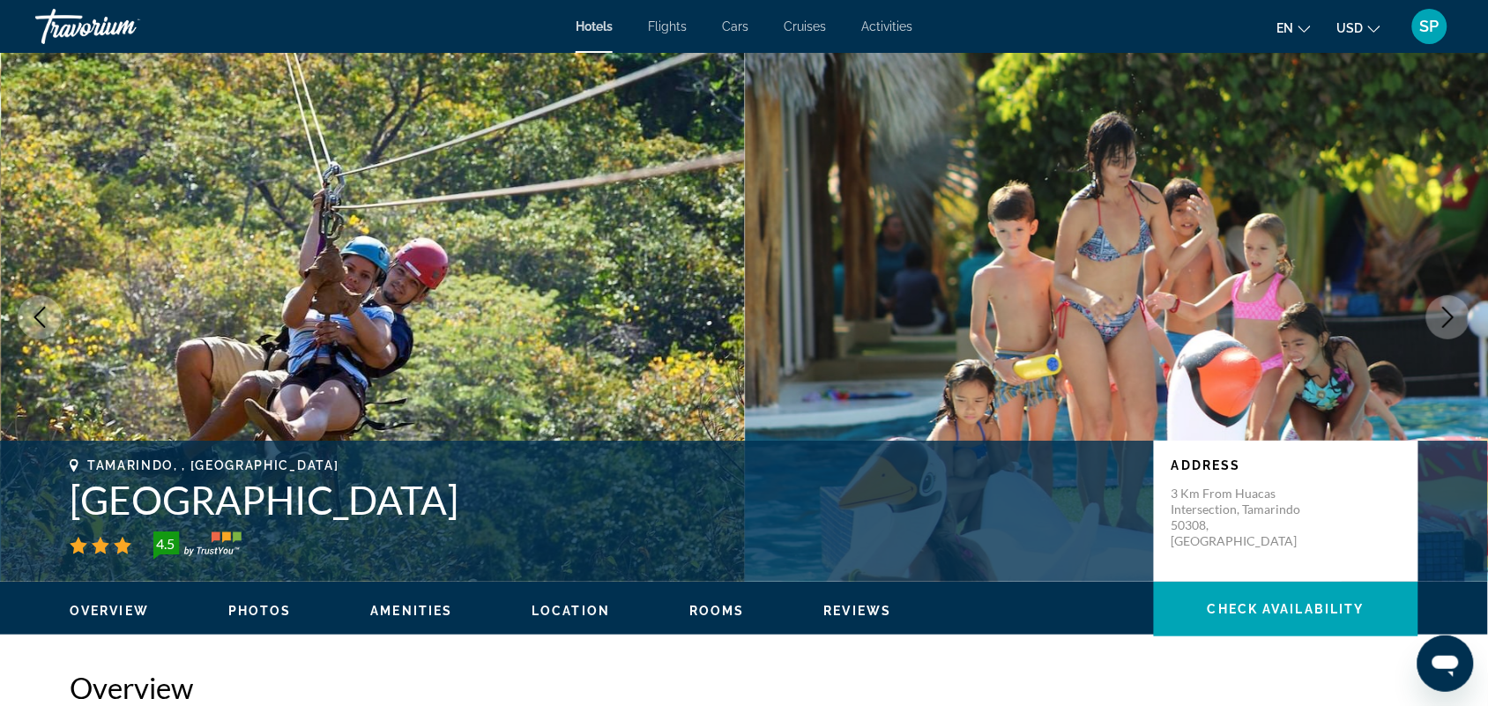
click at [1444, 307] on icon "Next image" at bounding box center [1447, 317] width 21 height 21
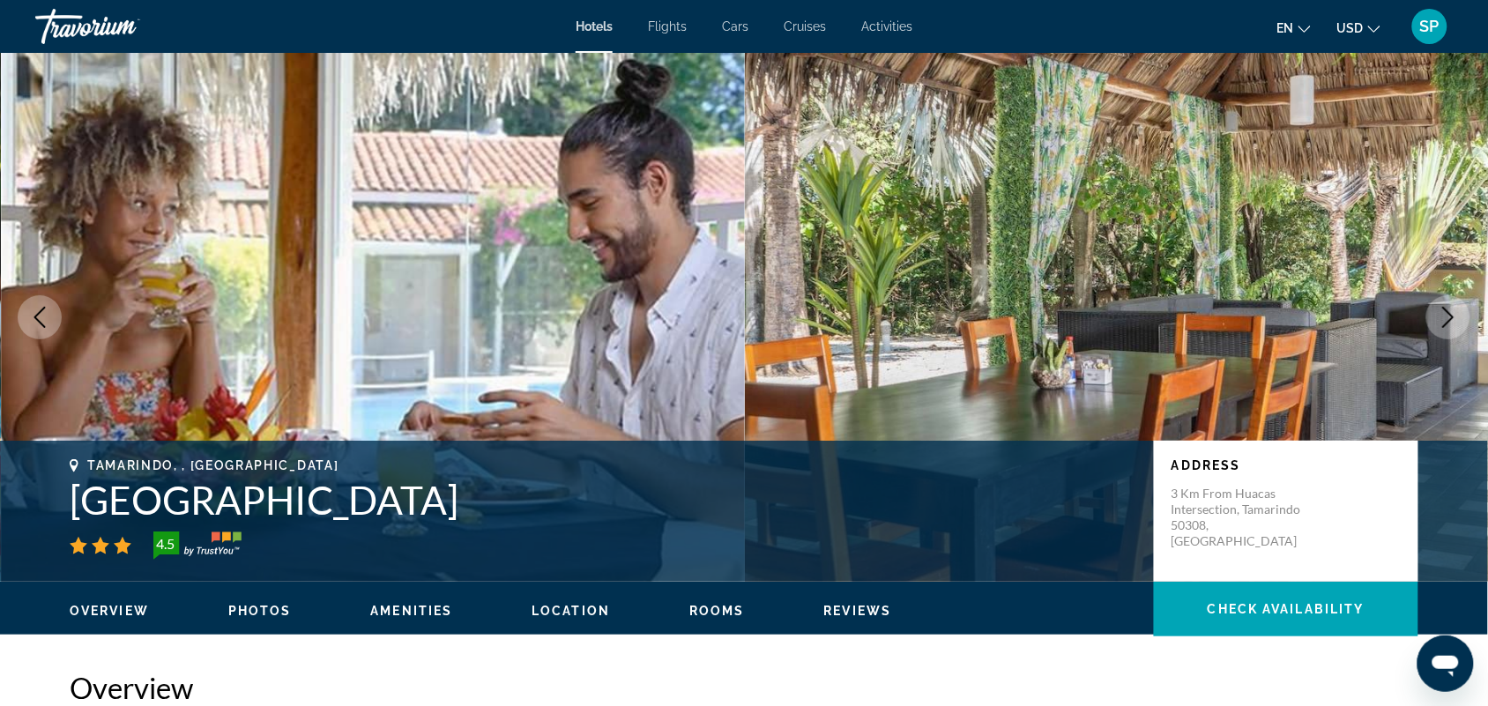
click at [1444, 307] on icon "Next image" at bounding box center [1447, 317] width 21 height 21
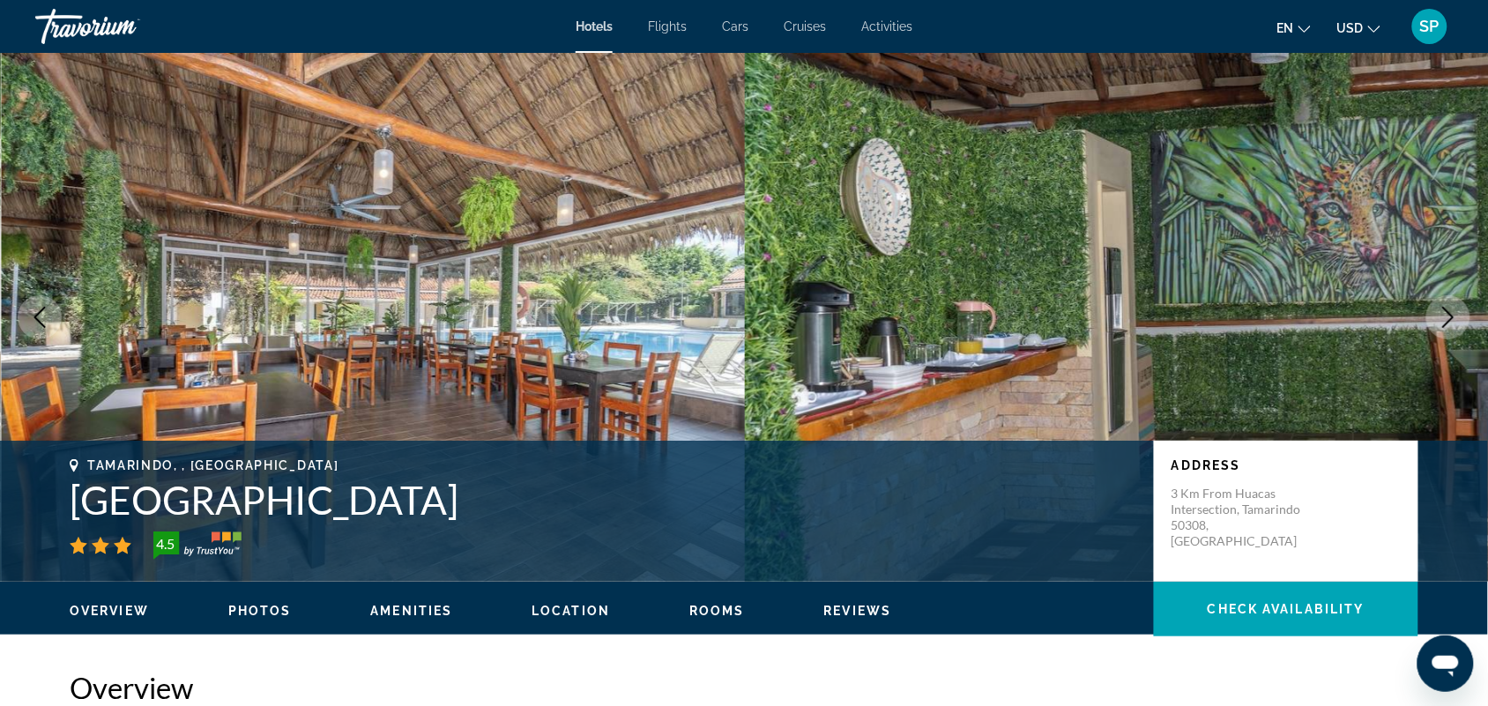
click at [1444, 307] on icon "Next image" at bounding box center [1447, 317] width 21 height 21
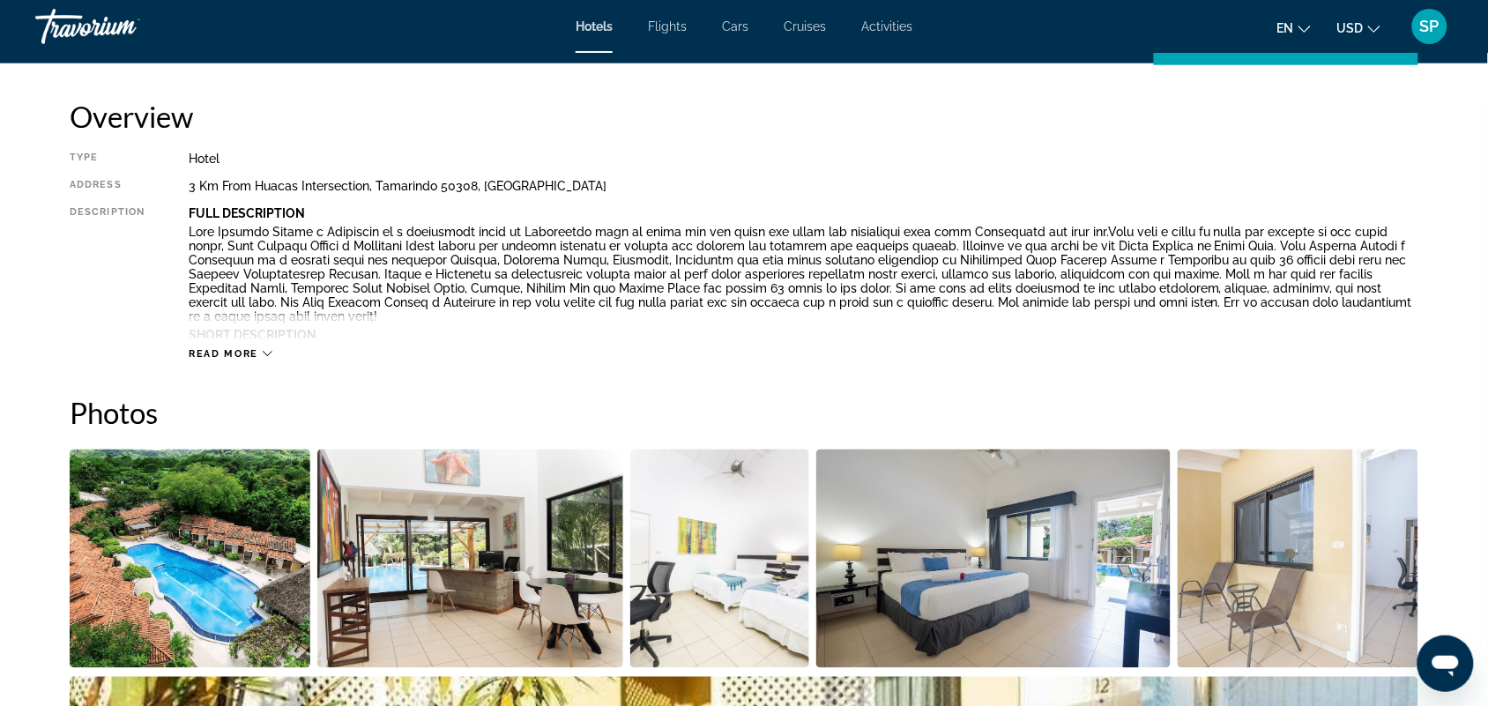
scroll to position [590, 0]
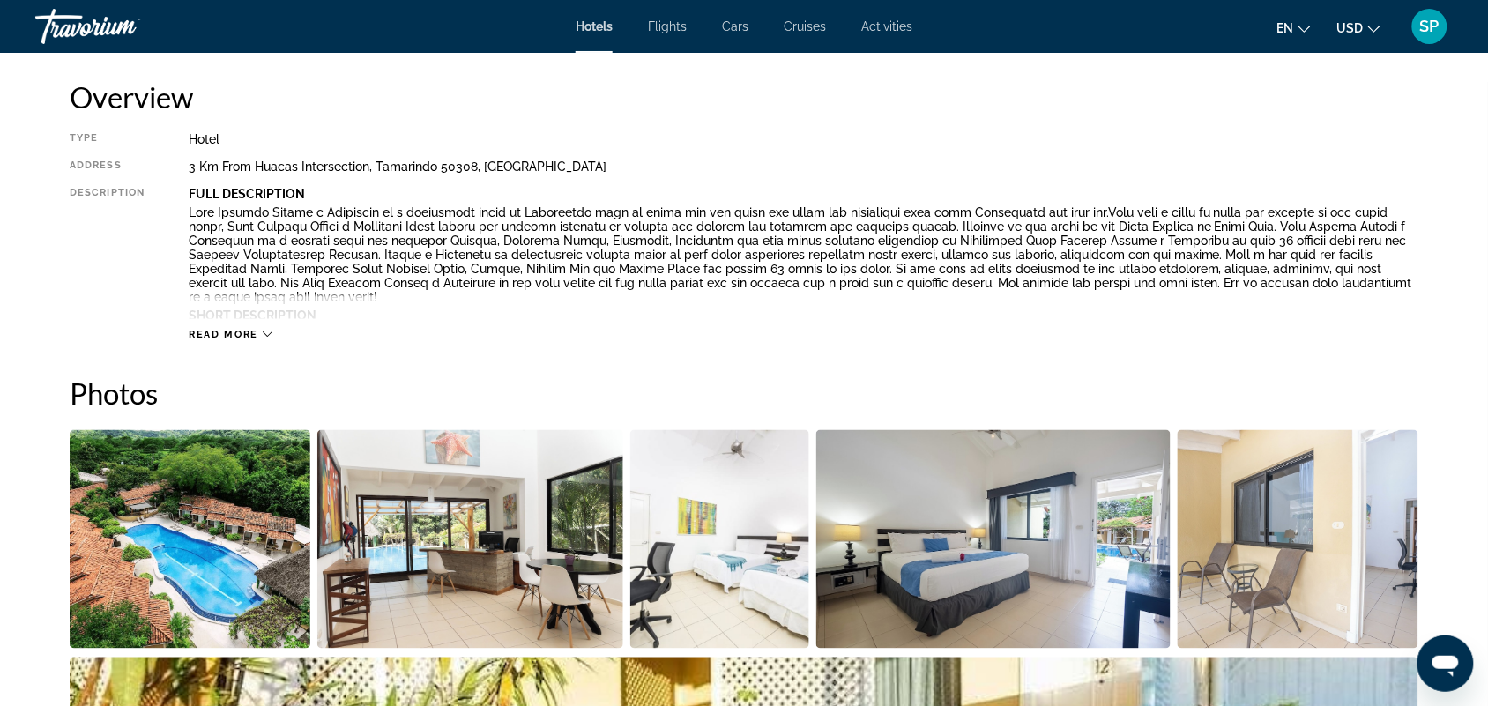
click at [264, 330] on icon "Main content" at bounding box center [268, 335] width 10 height 10
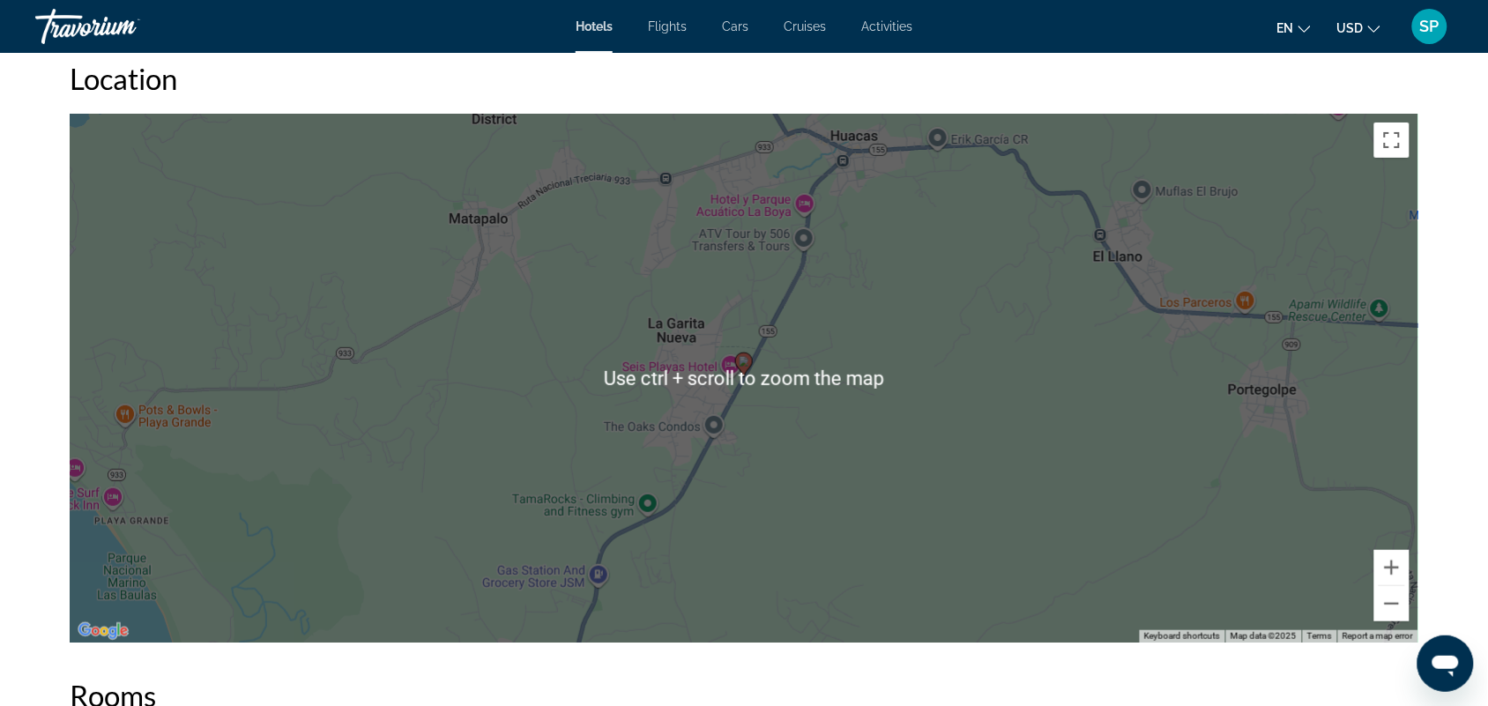
scroll to position [2090, 0]
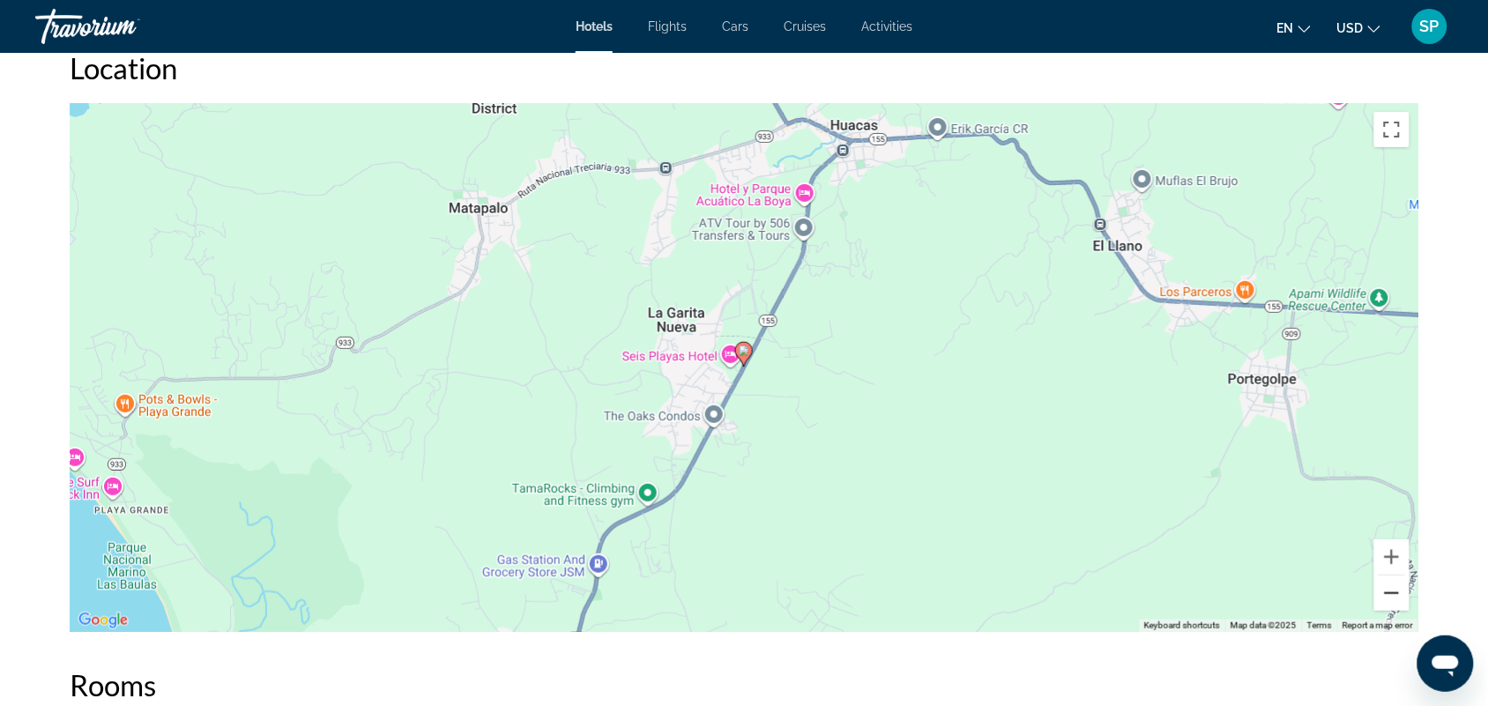
click at [1388, 580] on button "Zoom out" at bounding box center [1391, 592] width 35 height 35
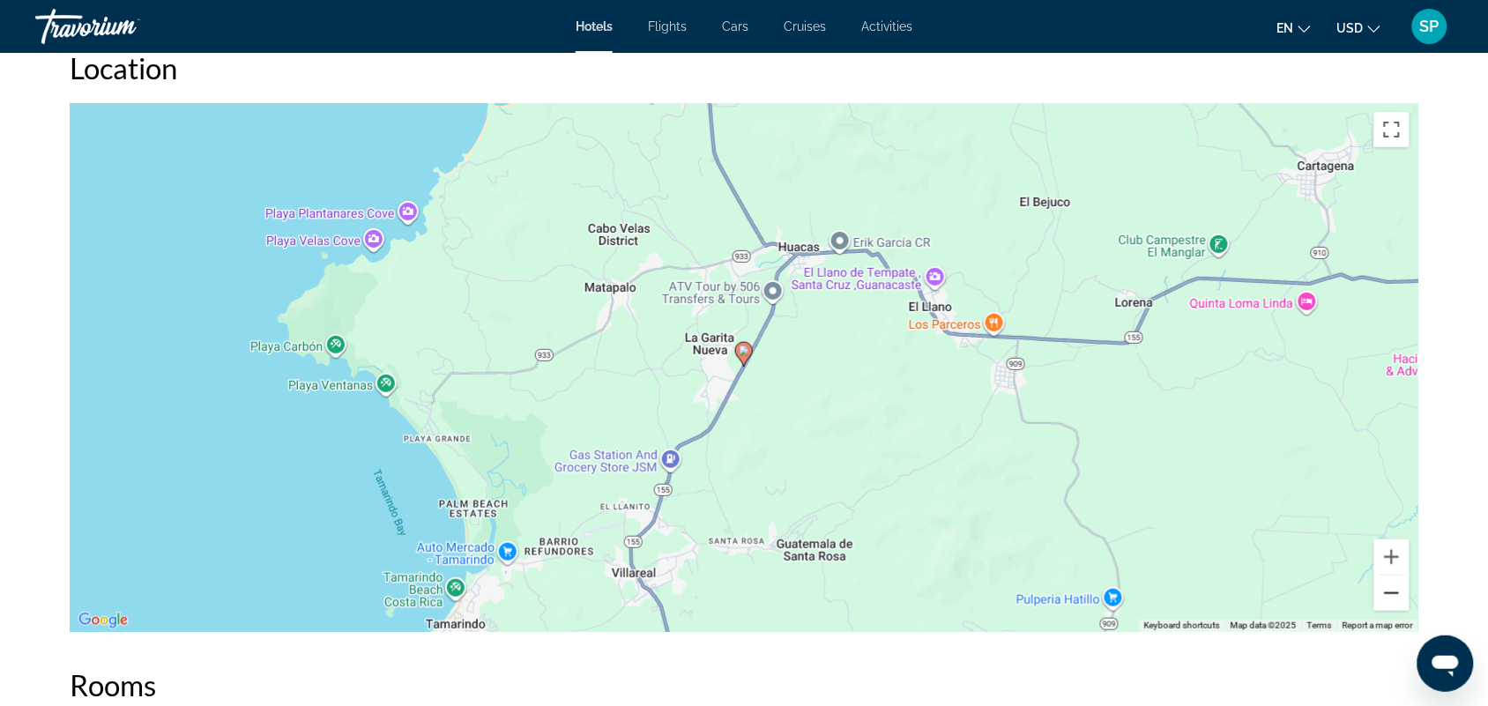
click at [1388, 580] on button "Zoom out" at bounding box center [1391, 592] width 35 height 35
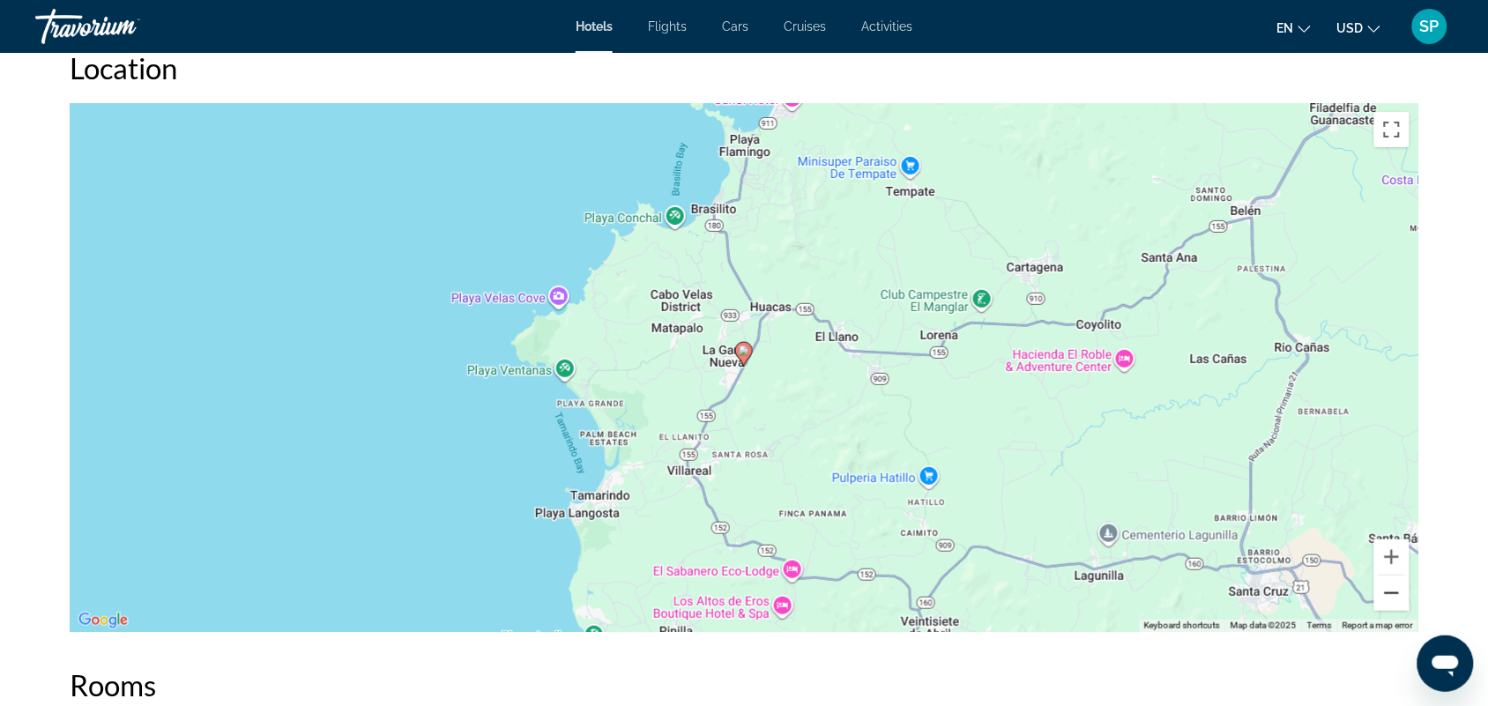
click at [1388, 580] on button "Zoom out" at bounding box center [1391, 592] width 35 height 35
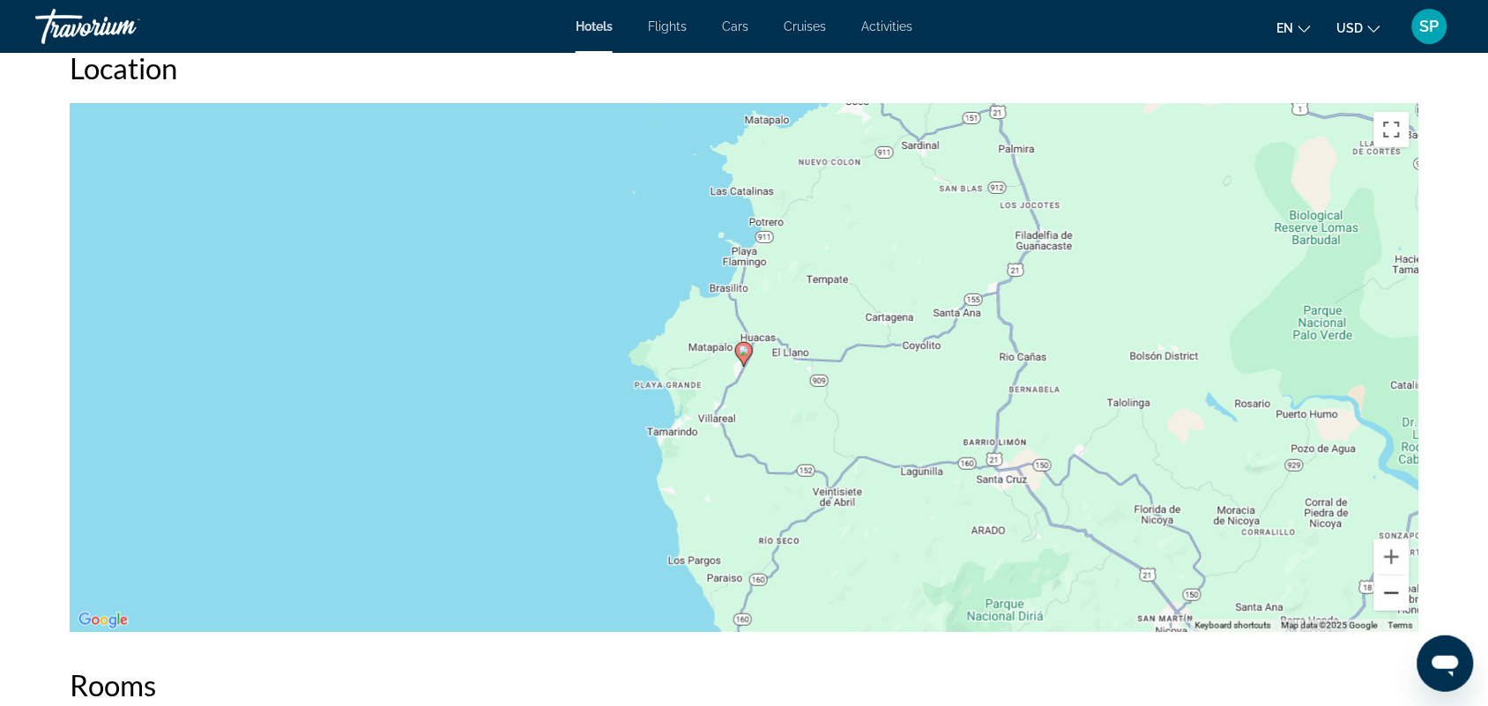
click at [1388, 575] on button "Zoom out" at bounding box center [1391, 592] width 35 height 35
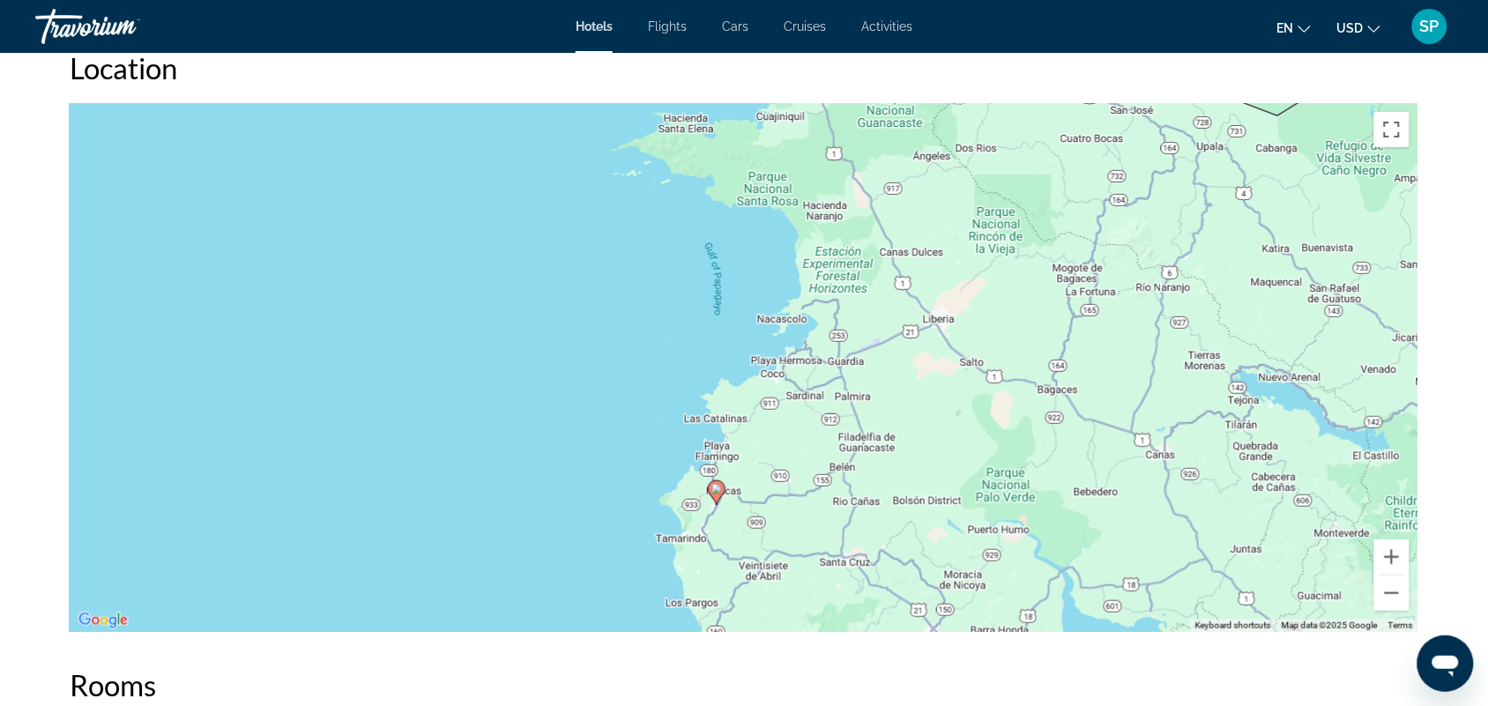
drag, startPoint x: 834, startPoint y: 316, endPoint x: 806, endPoint y: 456, distance: 142.8
click at [806, 456] on div "To activate drag with keyboard, press Alt + Enter. Once in keyboard drag state,…" at bounding box center [744, 367] width 1348 height 529
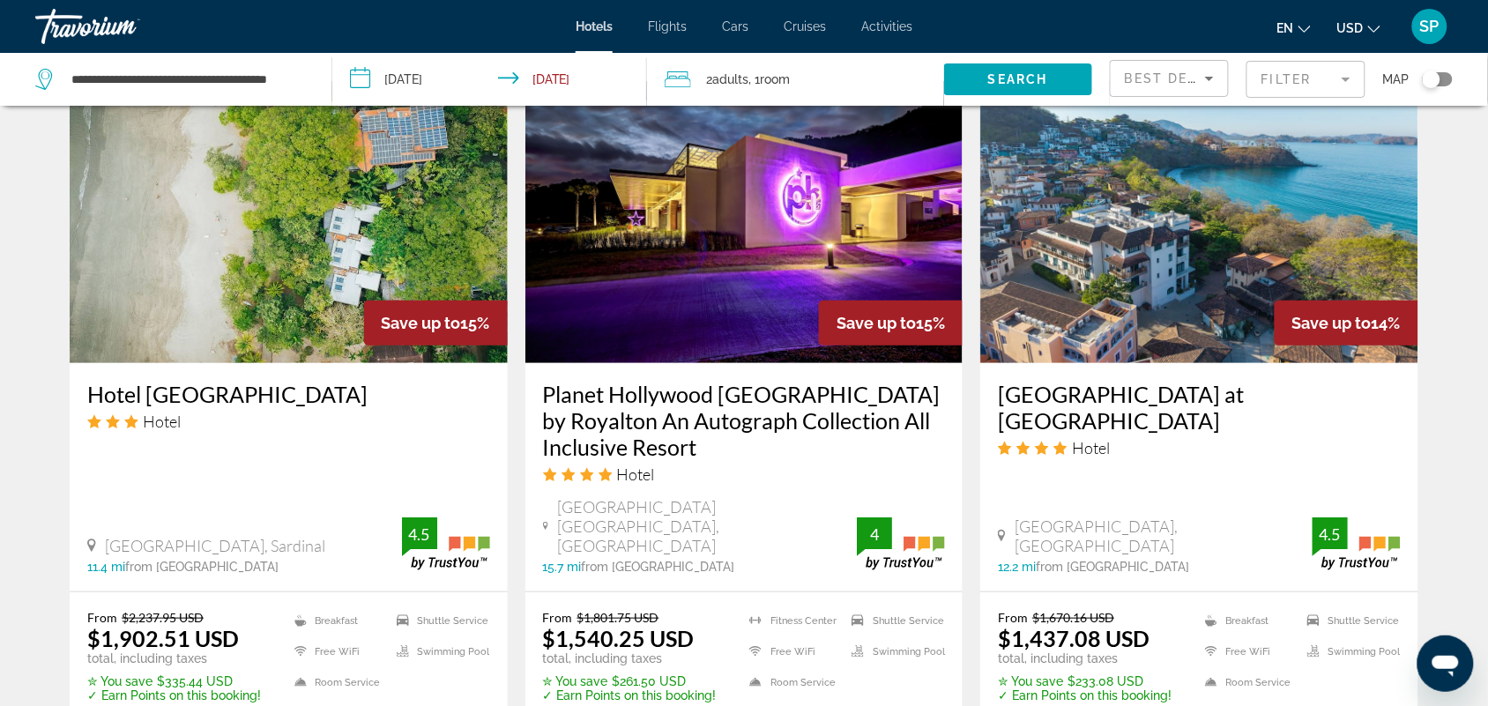
scroll to position [2117, 0]
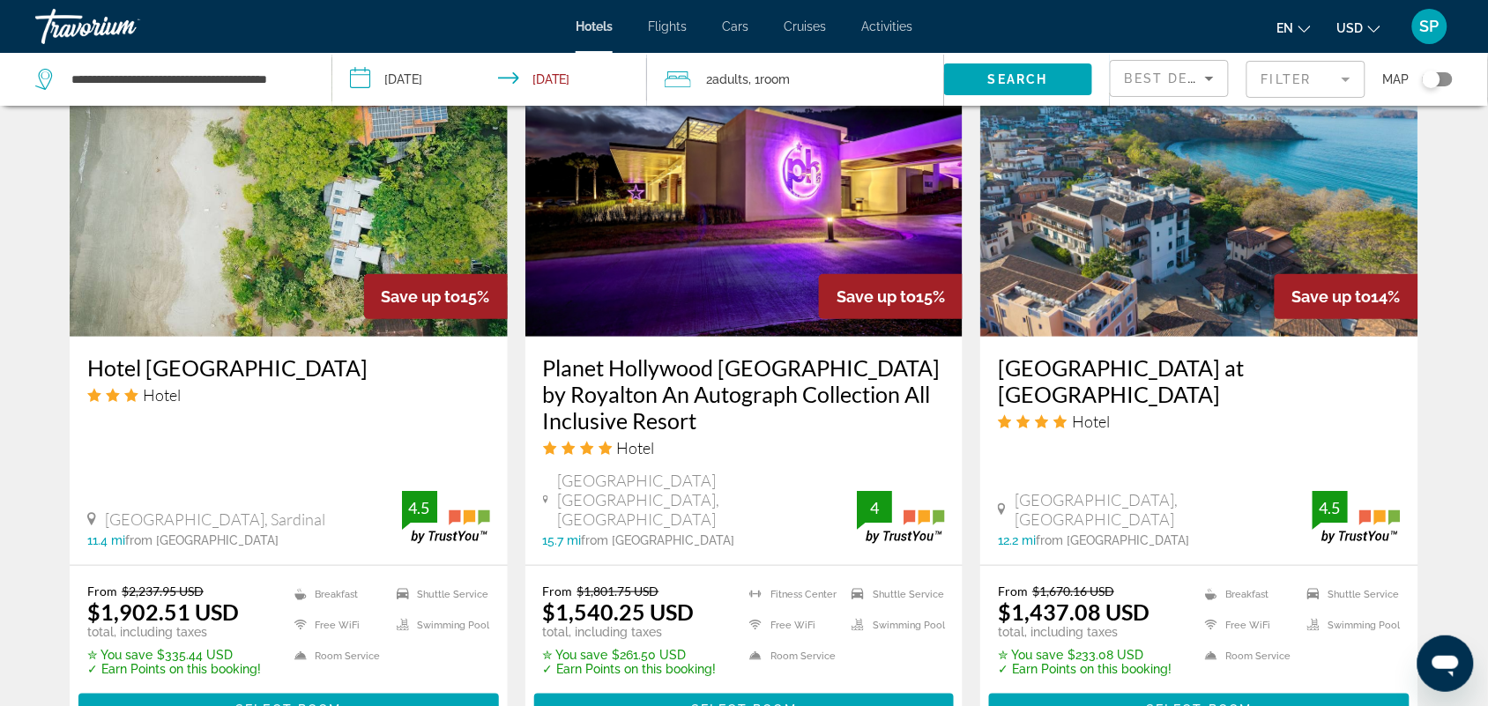
click at [733, 254] on img "Main content" at bounding box center [744, 196] width 438 height 282
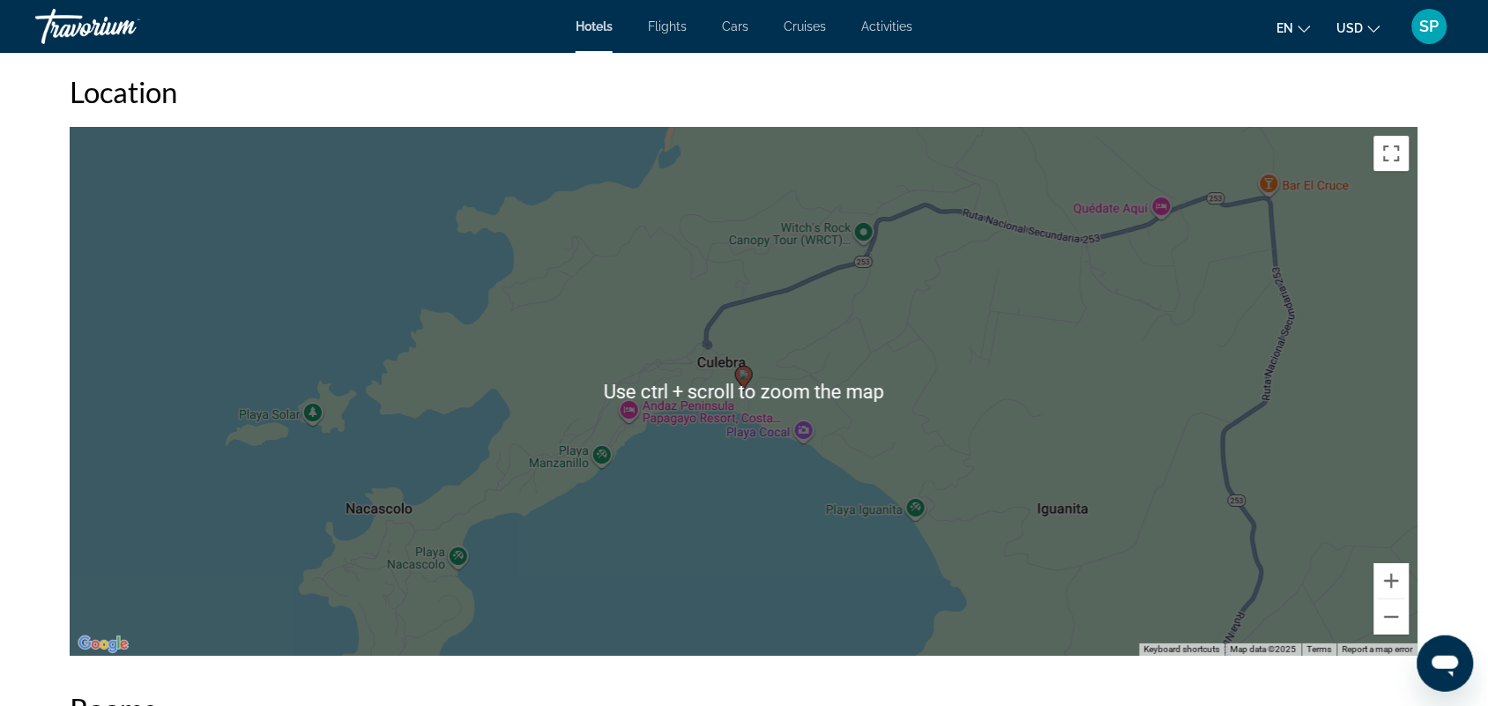
scroll to position [1650, 0]
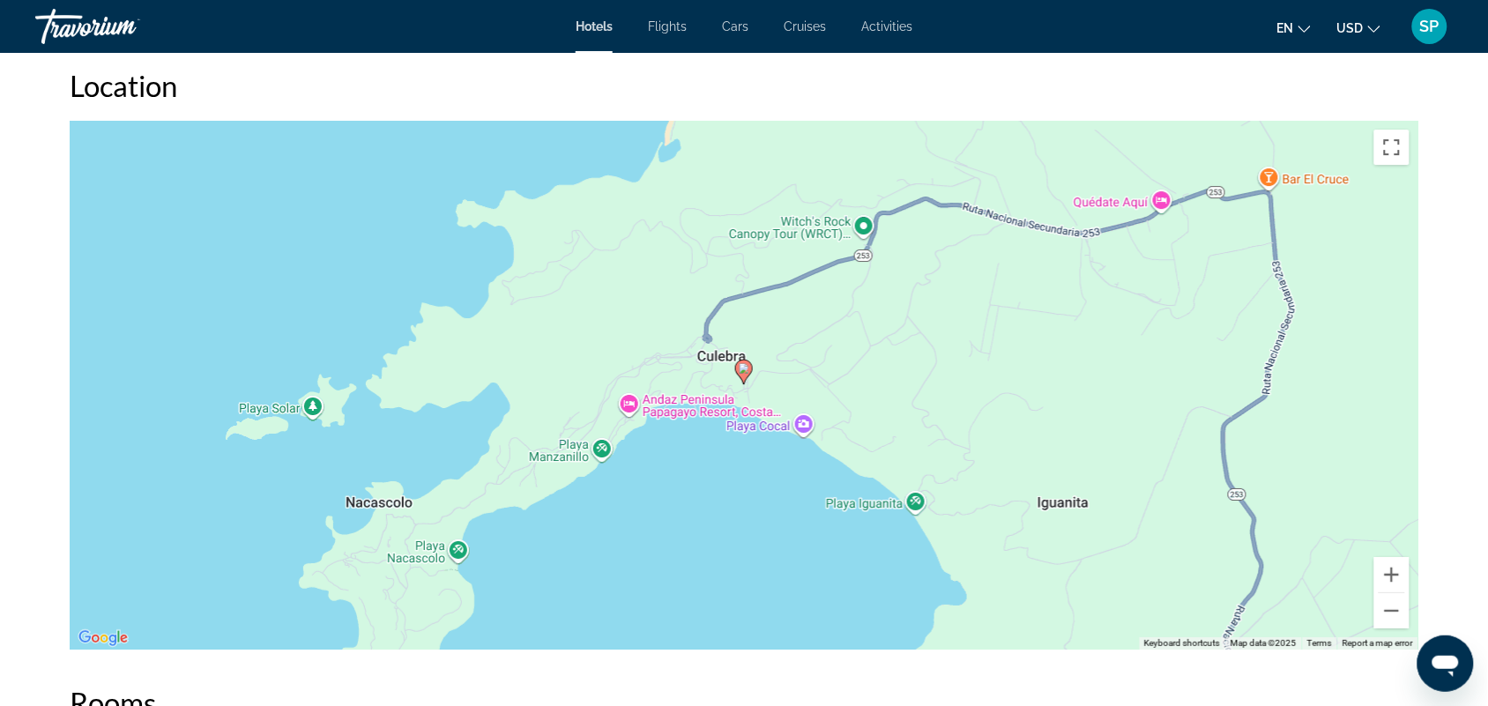
click at [785, 509] on div "To activate drag with keyboard, press Alt + Enter. Once in keyboard drag state,…" at bounding box center [744, 385] width 1348 height 529
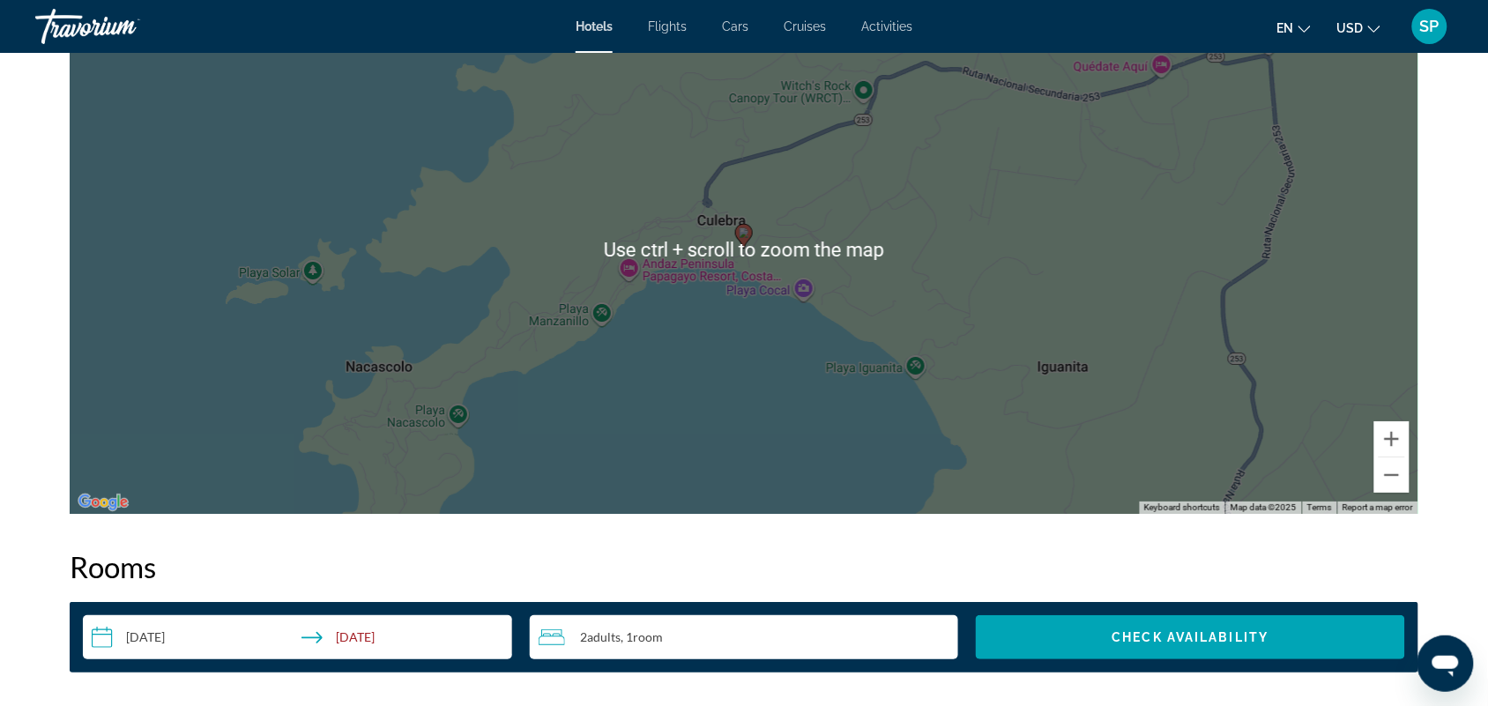
scroll to position [1796, 0]
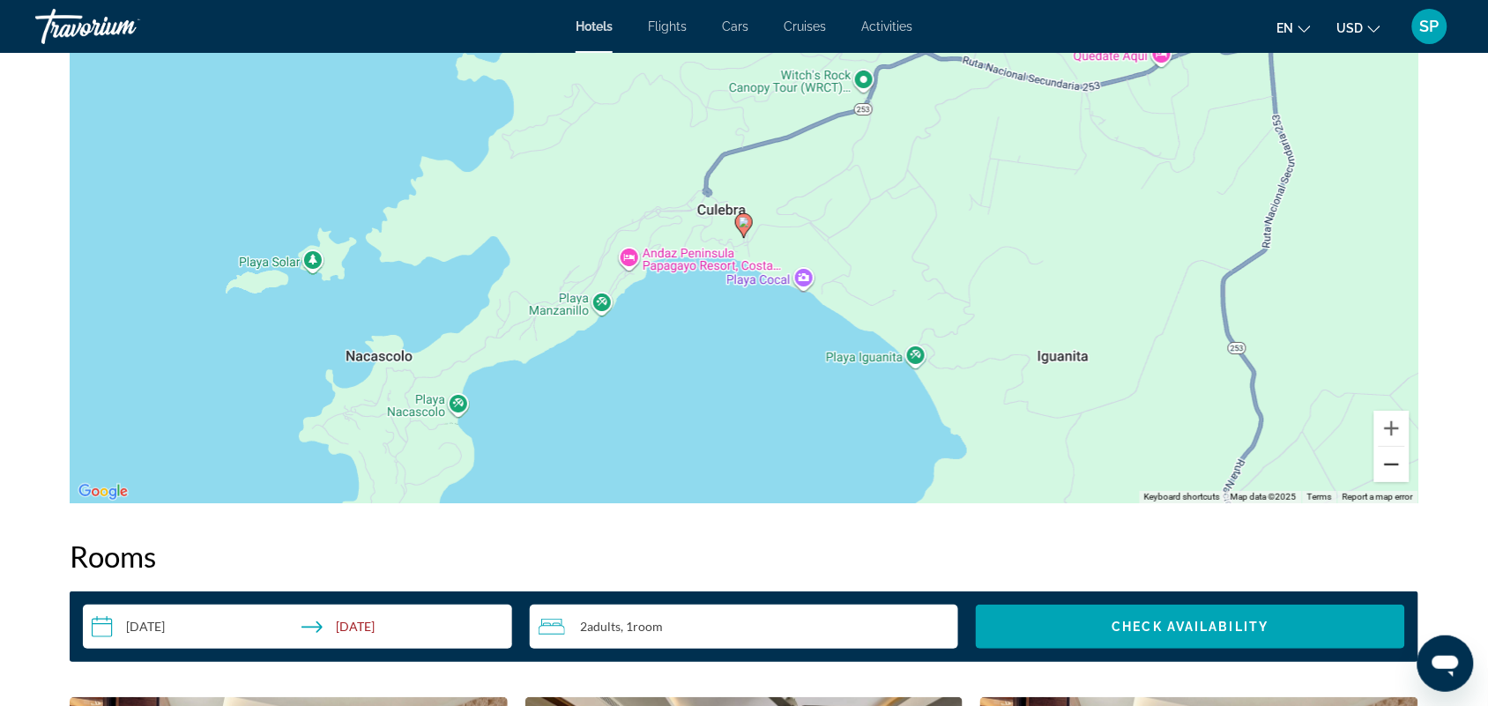
click at [1391, 450] on button "Zoom out" at bounding box center [1391, 464] width 35 height 35
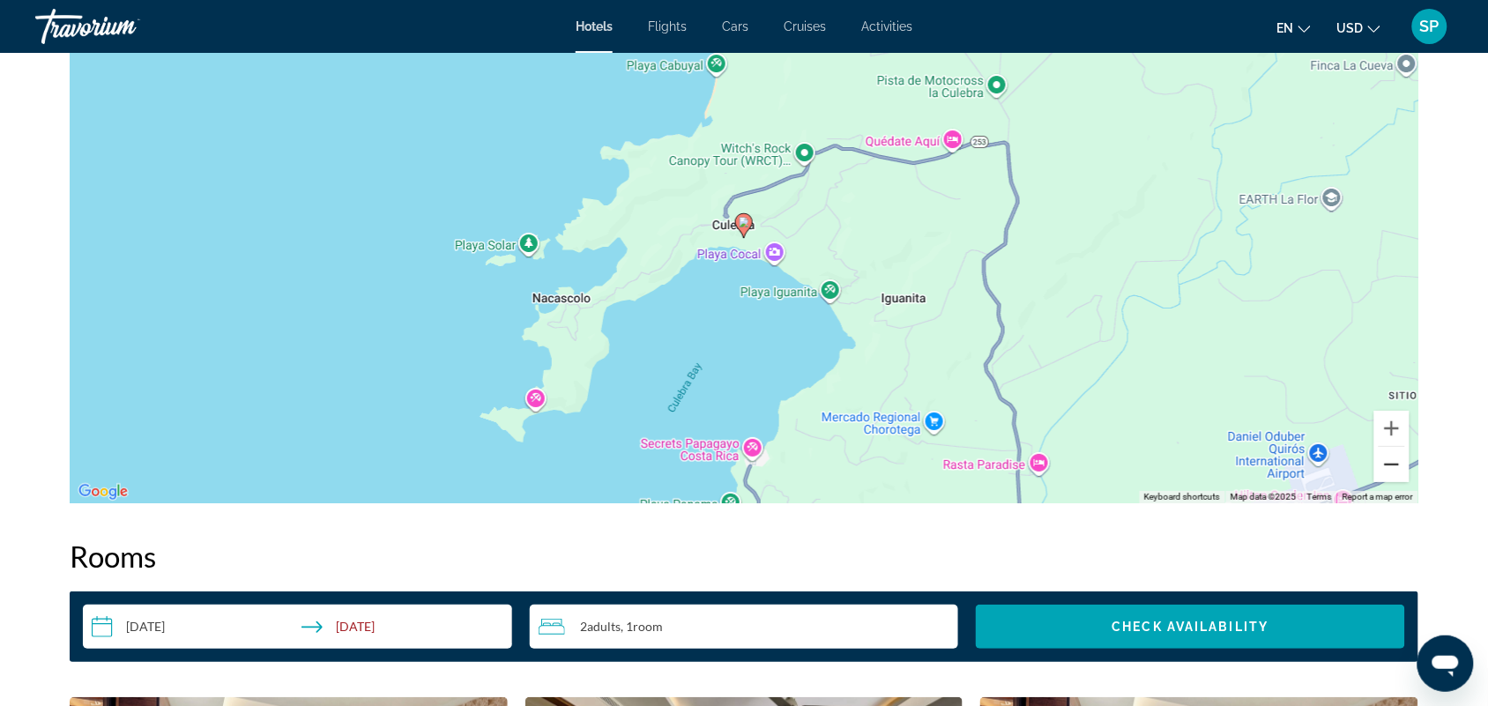
click at [1391, 450] on button "Zoom out" at bounding box center [1391, 464] width 35 height 35
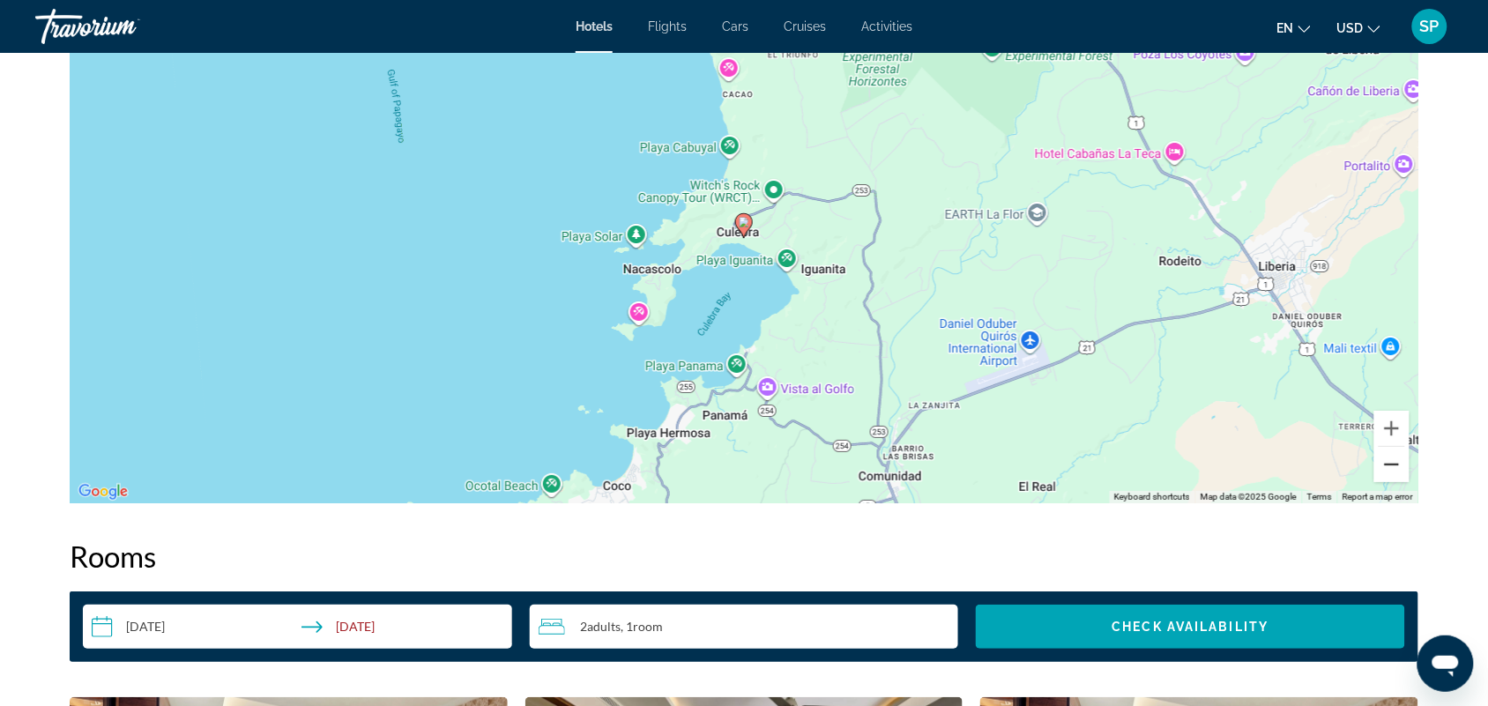
click at [1391, 450] on button "Zoom out" at bounding box center [1391, 464] width 35 height 35
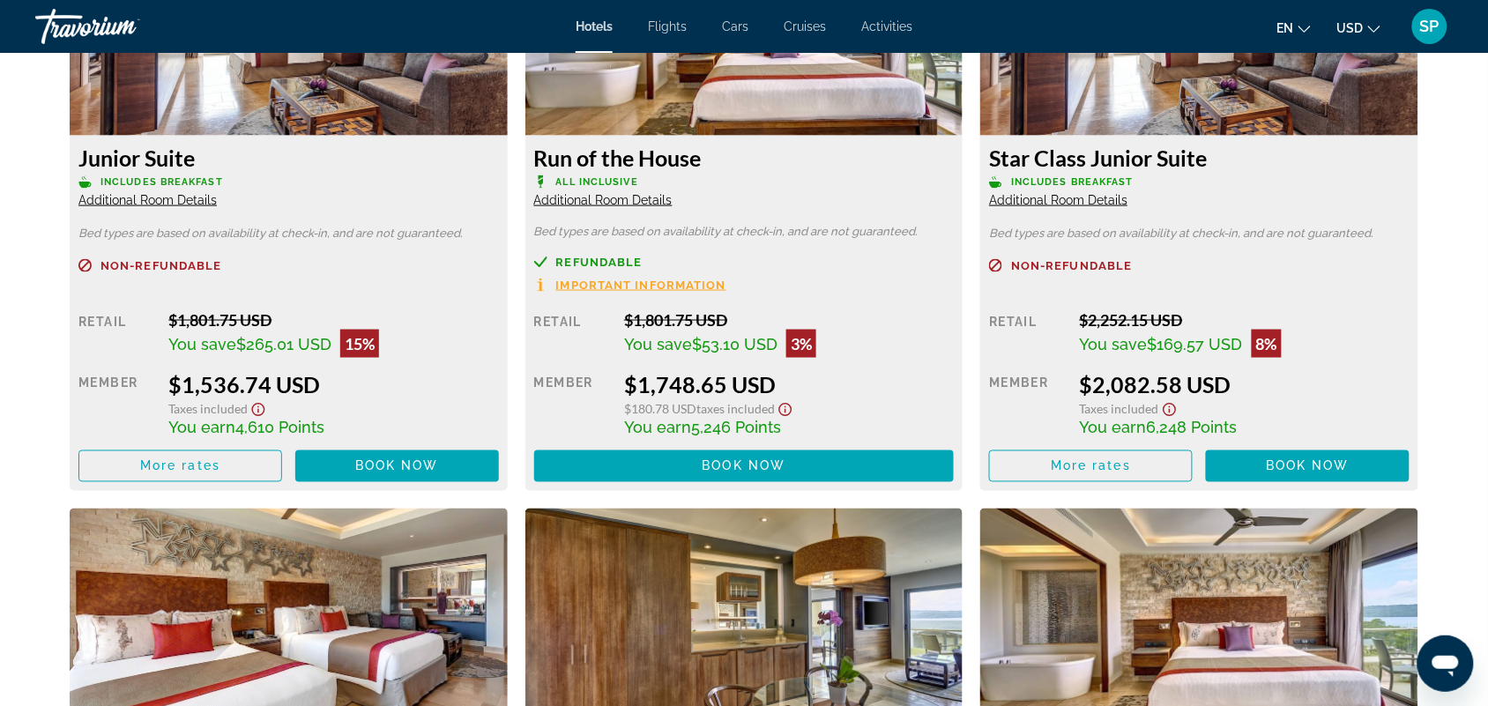
scroll to position [2582, 0]
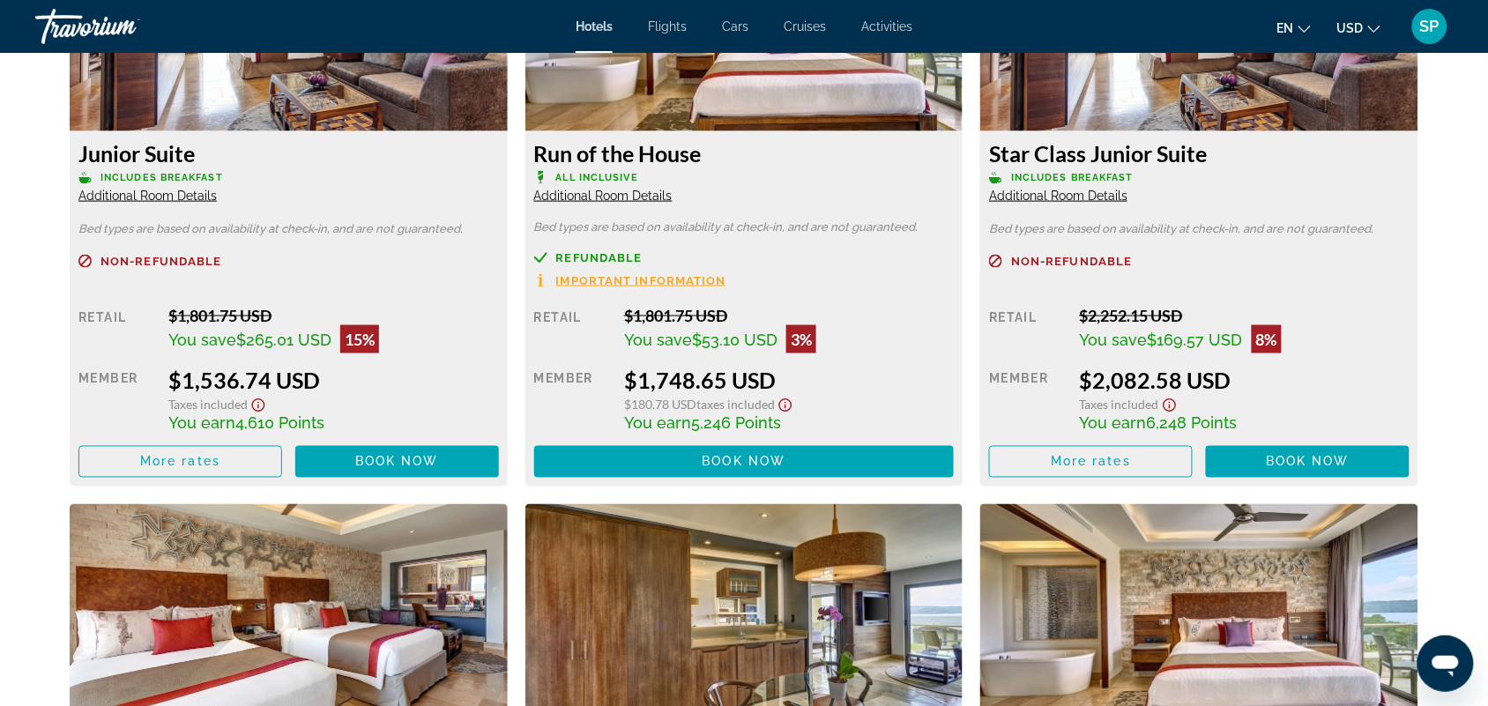
click at [626, 275] on span "Important Information" at bounding box center [641, 280] width 170 height 11
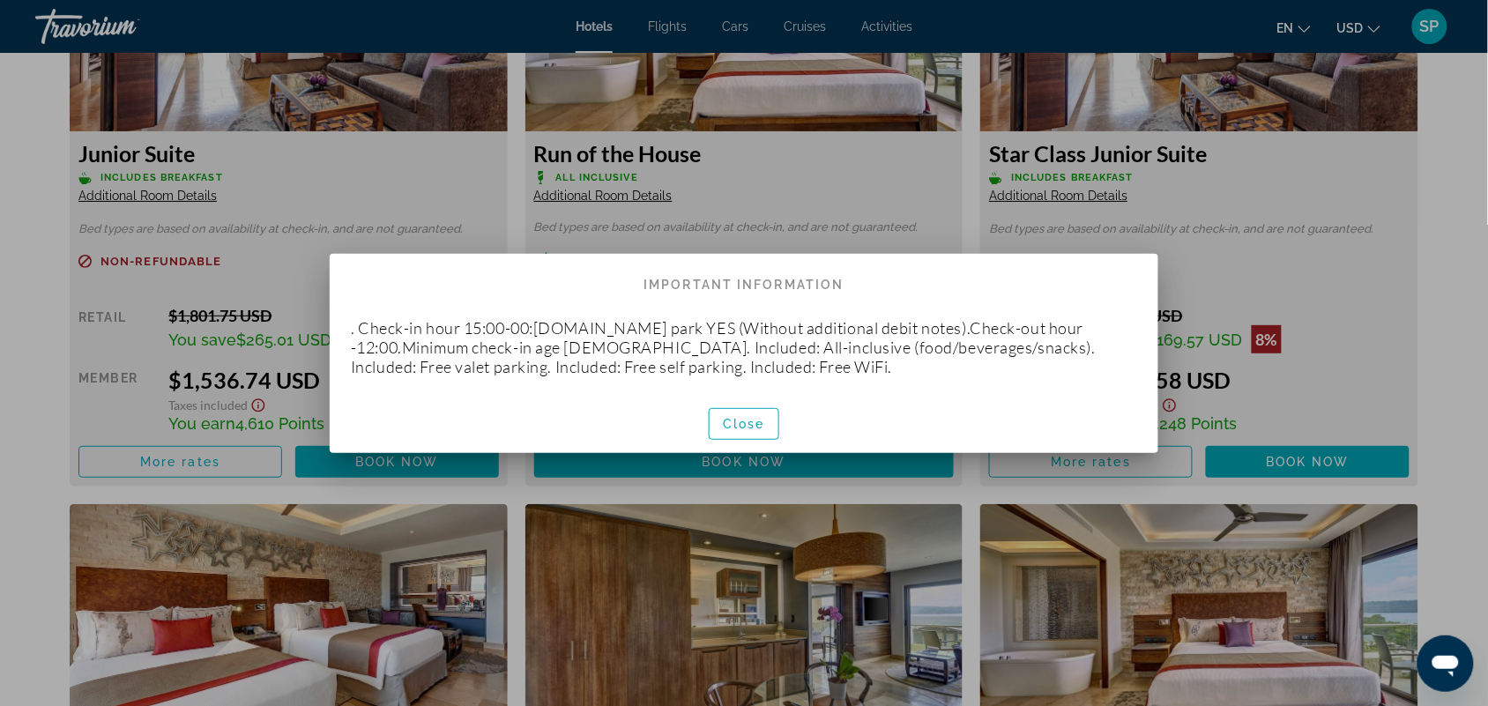
scroll to position [0, 0]
click at [747, 420] on span "Close" at bounding box center [744, 424] width 42 height 14
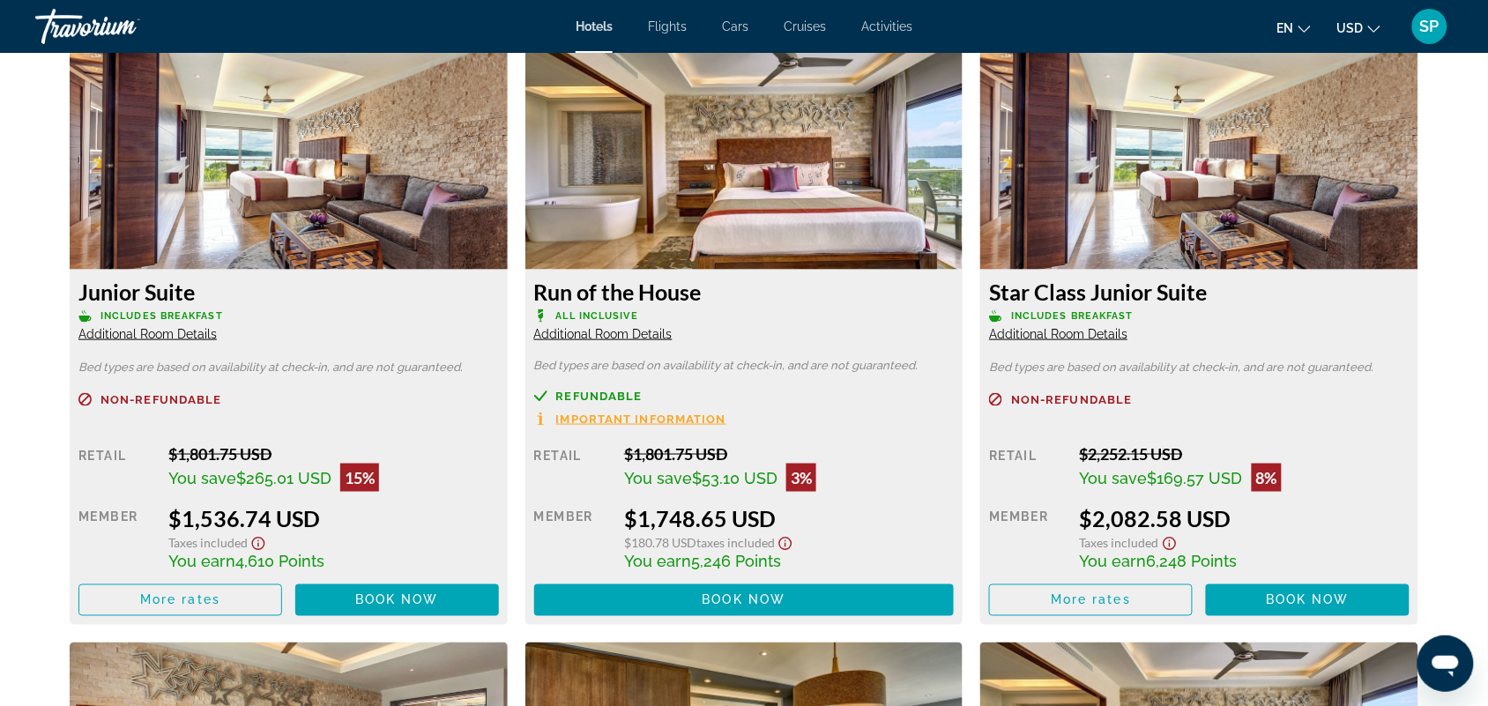
scroll to position [2435, 0]
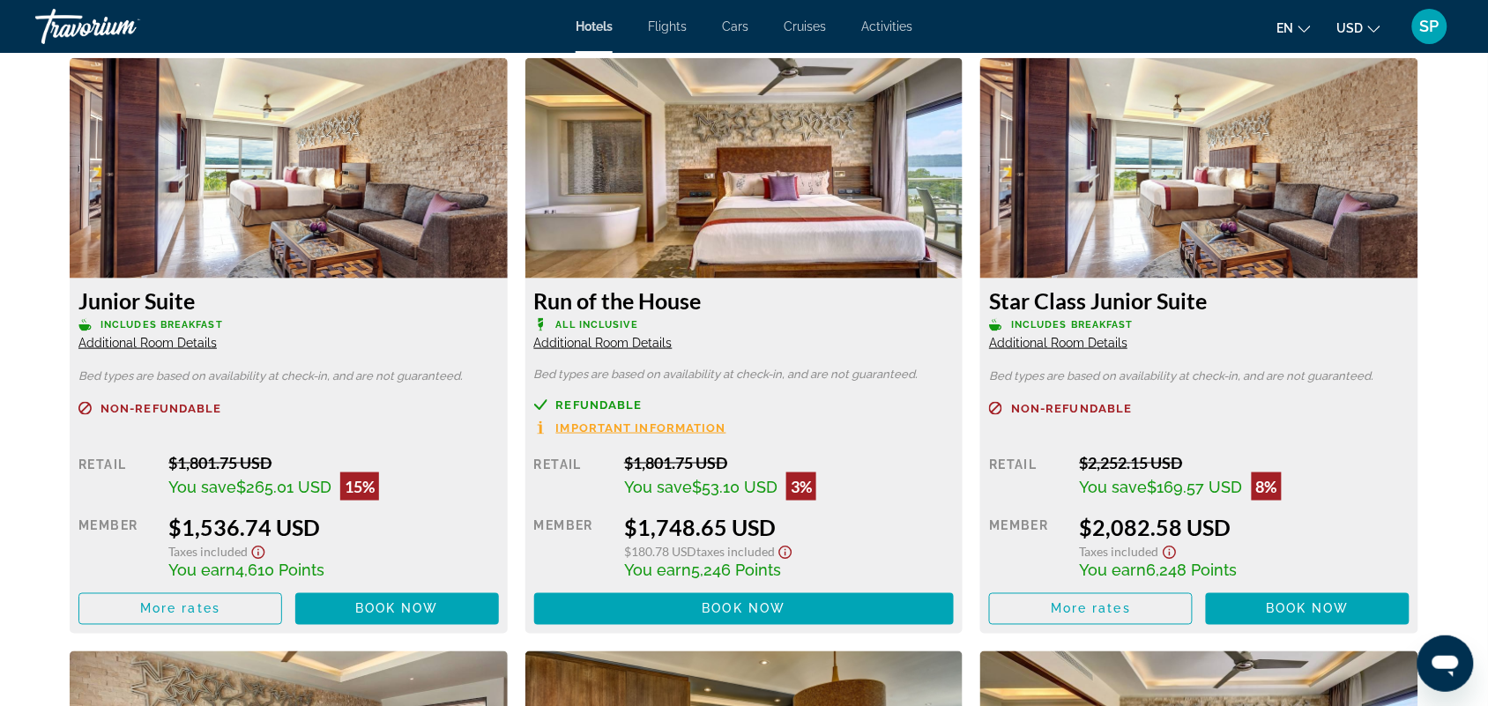
click at [887, 424] on div "Refundable Important Information Retail $1,801.75 USD You save $53.10 USD 3% wh…" at bounding box center [744, 511] width 420 height 226
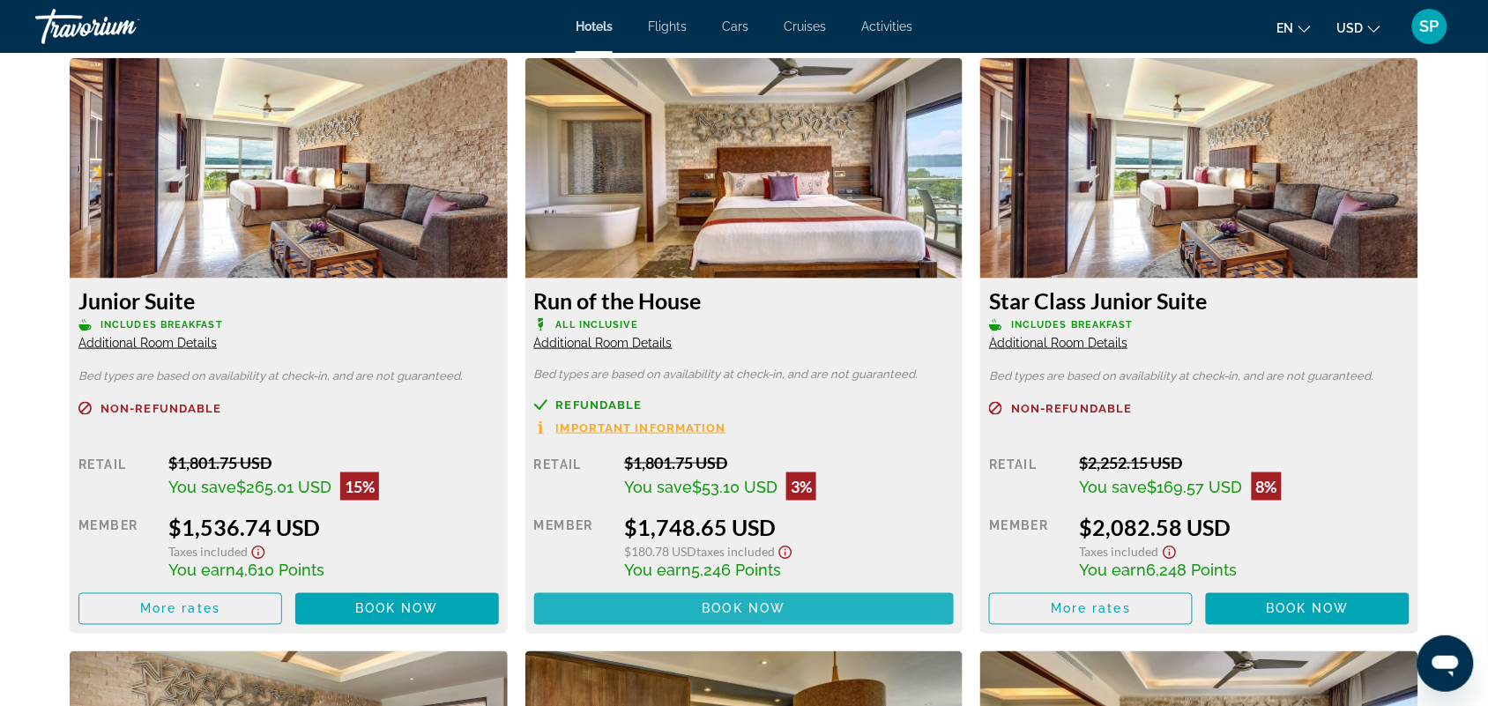
click at [835, 590] on span "Main content" at bounding box center [744, 609] width 420 height 42
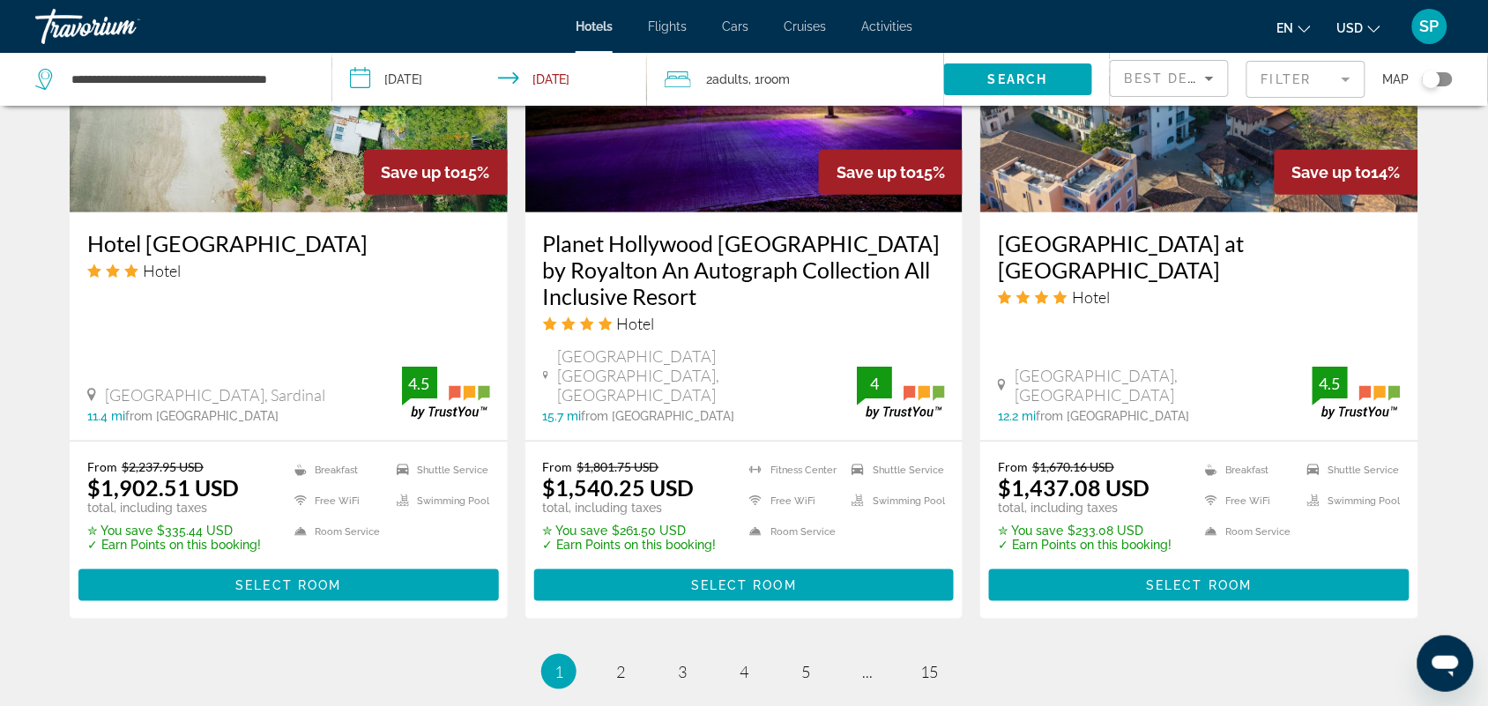
scroll to position [2247, 0]
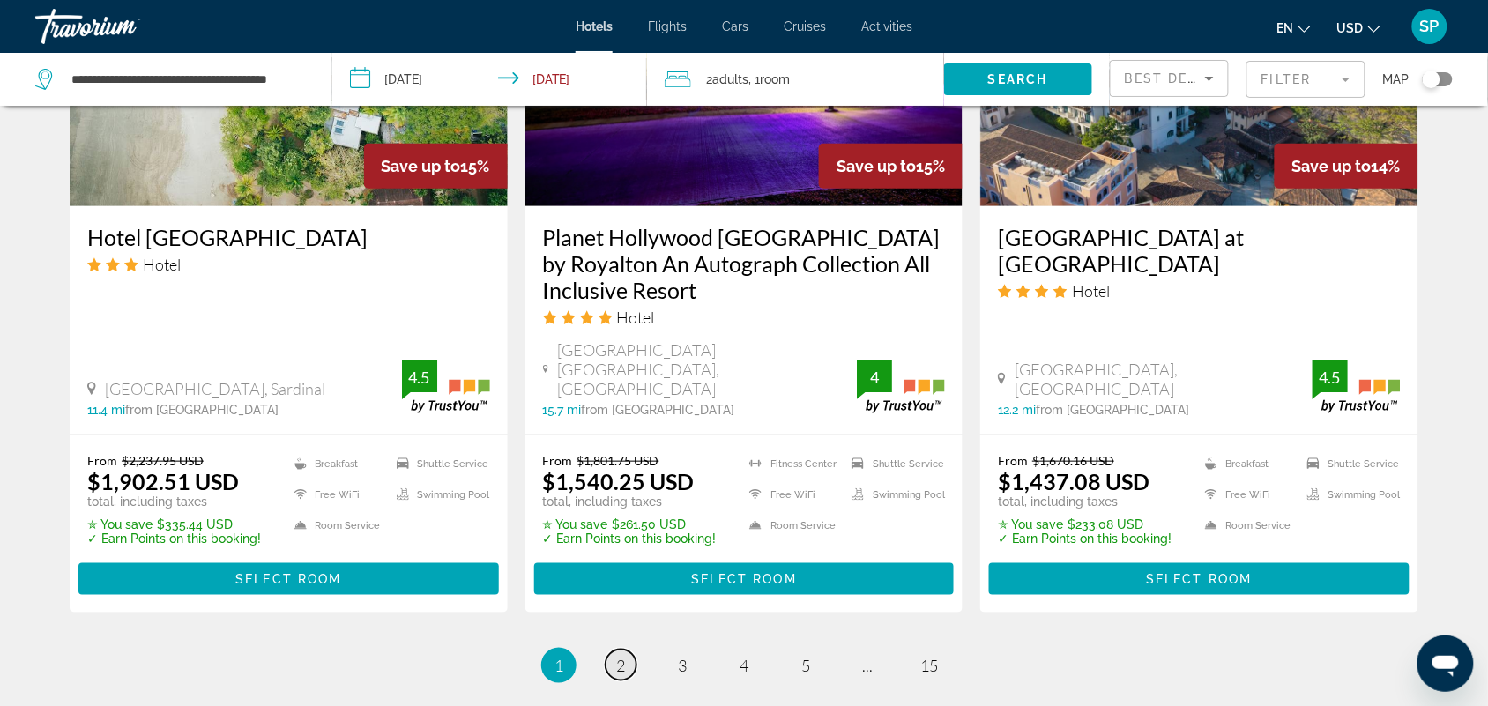
click at [628, 650] on link "page 2" at bounding box center [620, 665] width 31 height 31
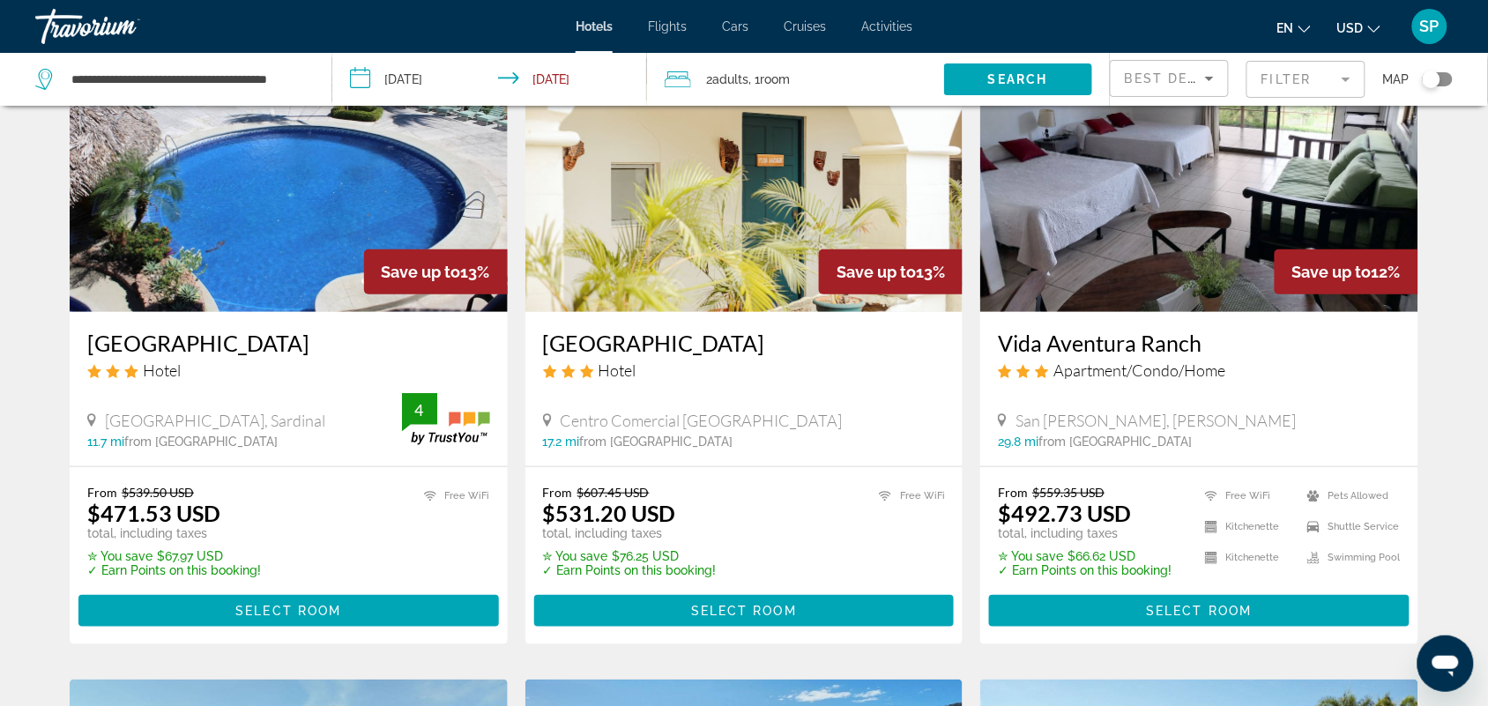
scroll to position [142, 0]
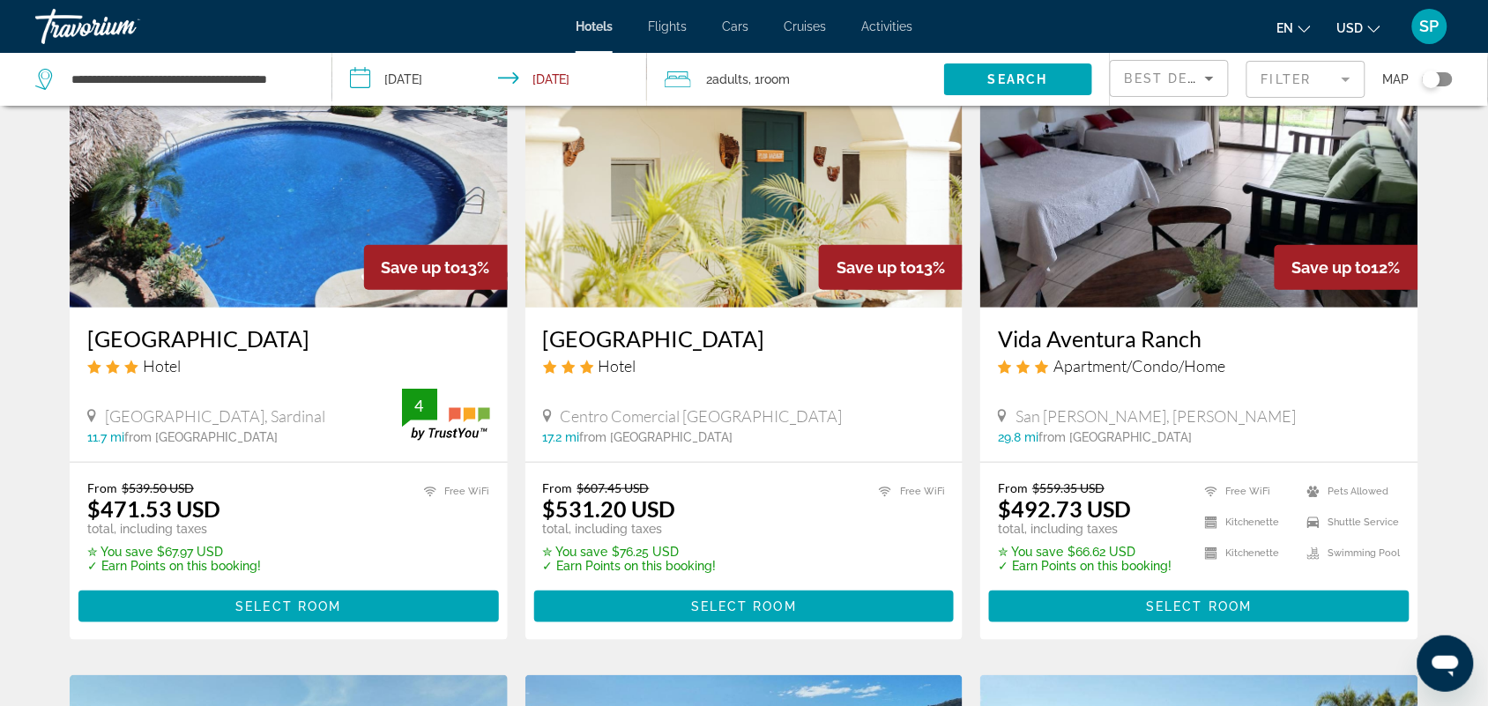
click at [326, 253] on img "Main content" at bounding box center [289, 167] width 438 height 282
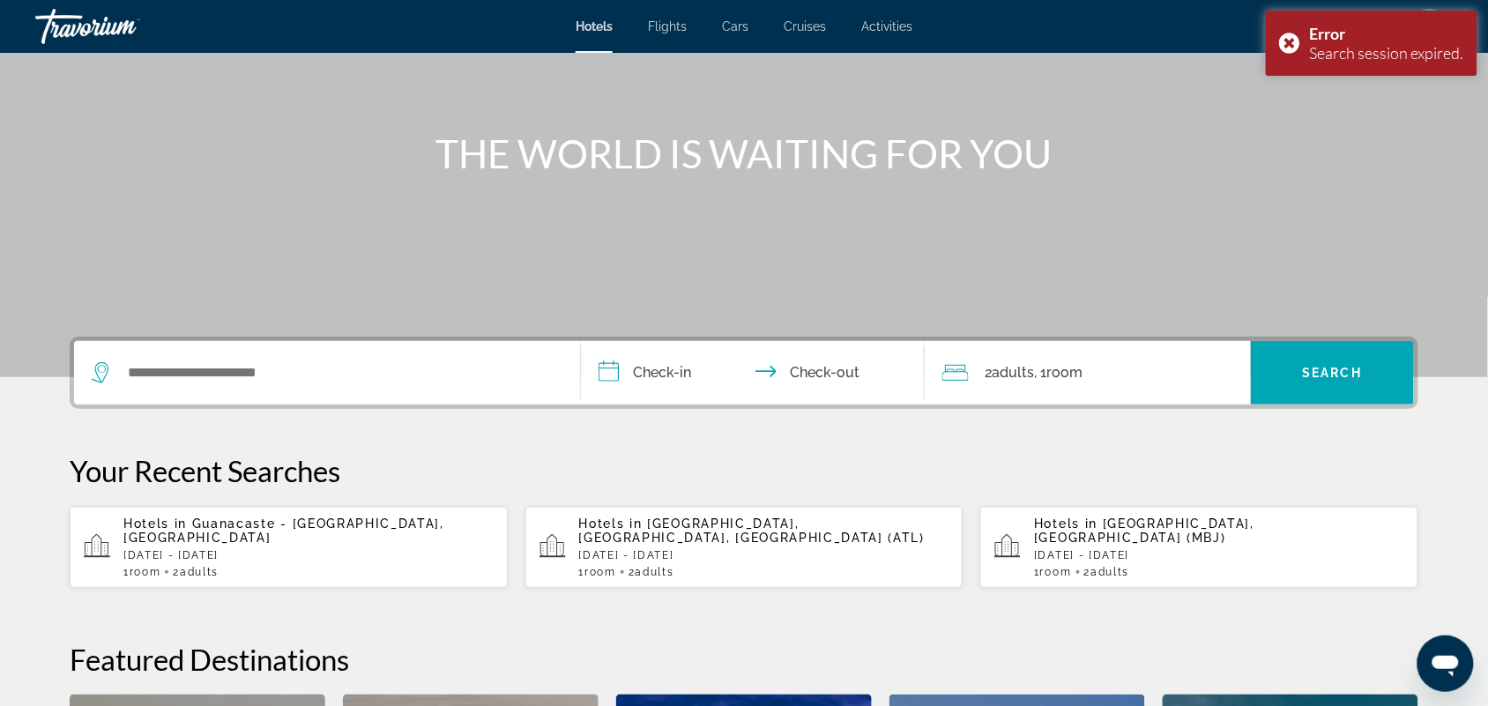
scroll to position [217, 0]
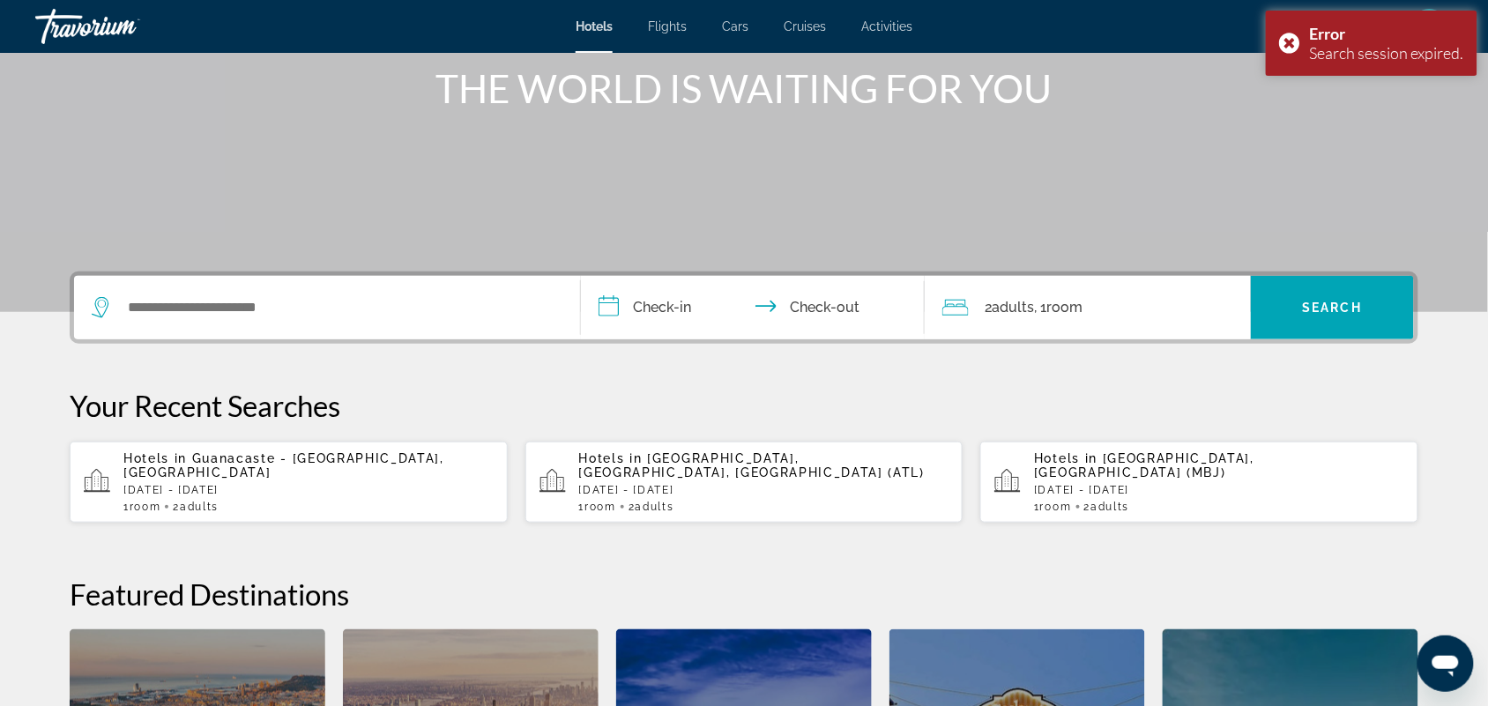
click at [383, 492] on p "[DATE] - [DATE]" at bounding box center [308, 490] width 370 height 12
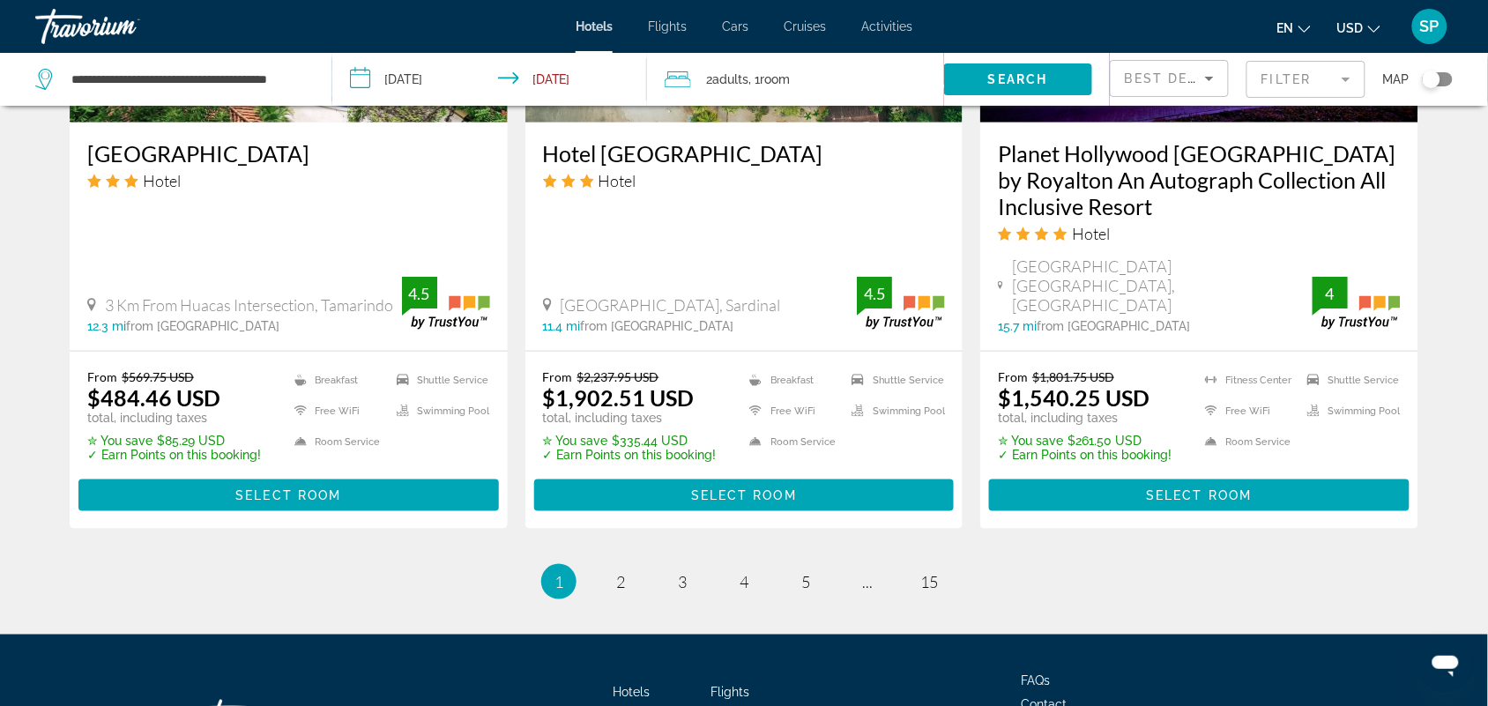
scroll to position [2335, 0]
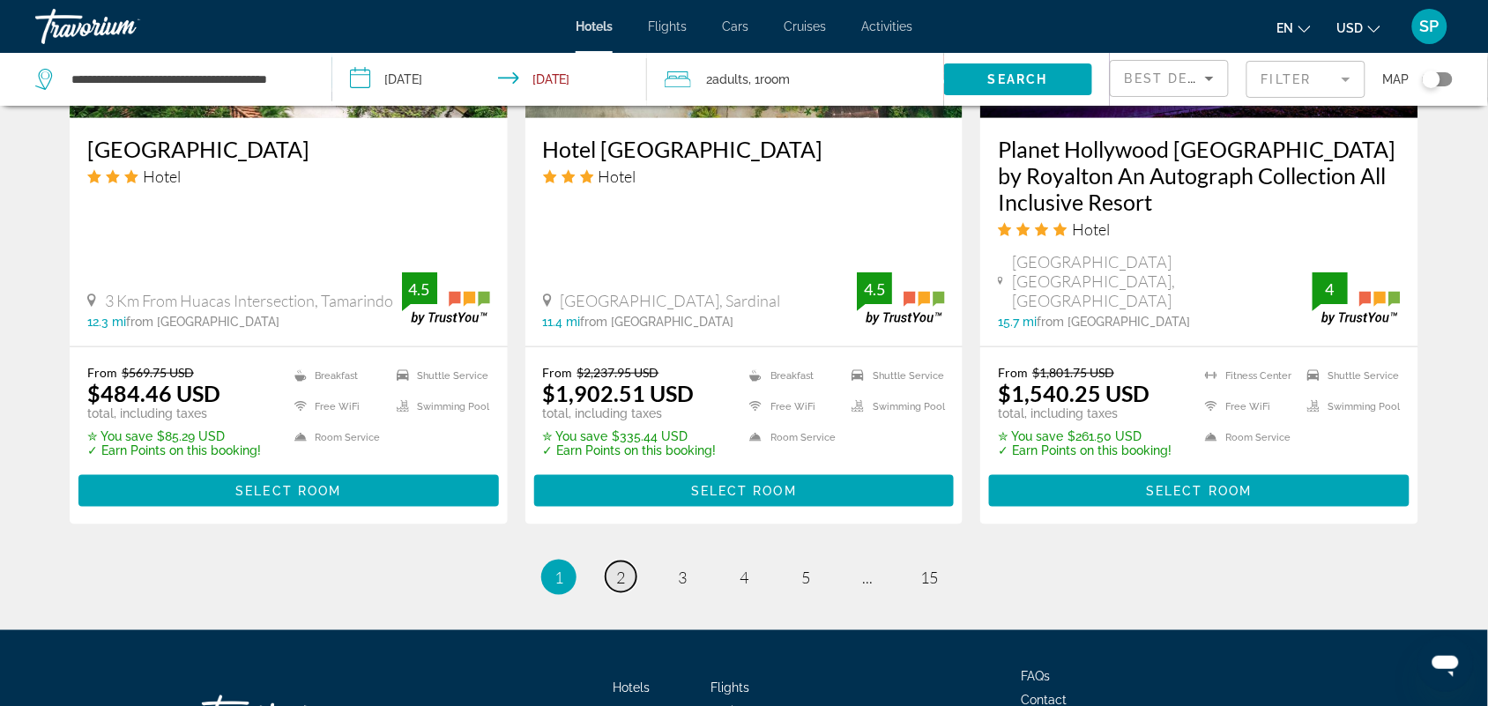
click at [618, 568] on span "2" at bounding box center [620, 577] width 9 height 19
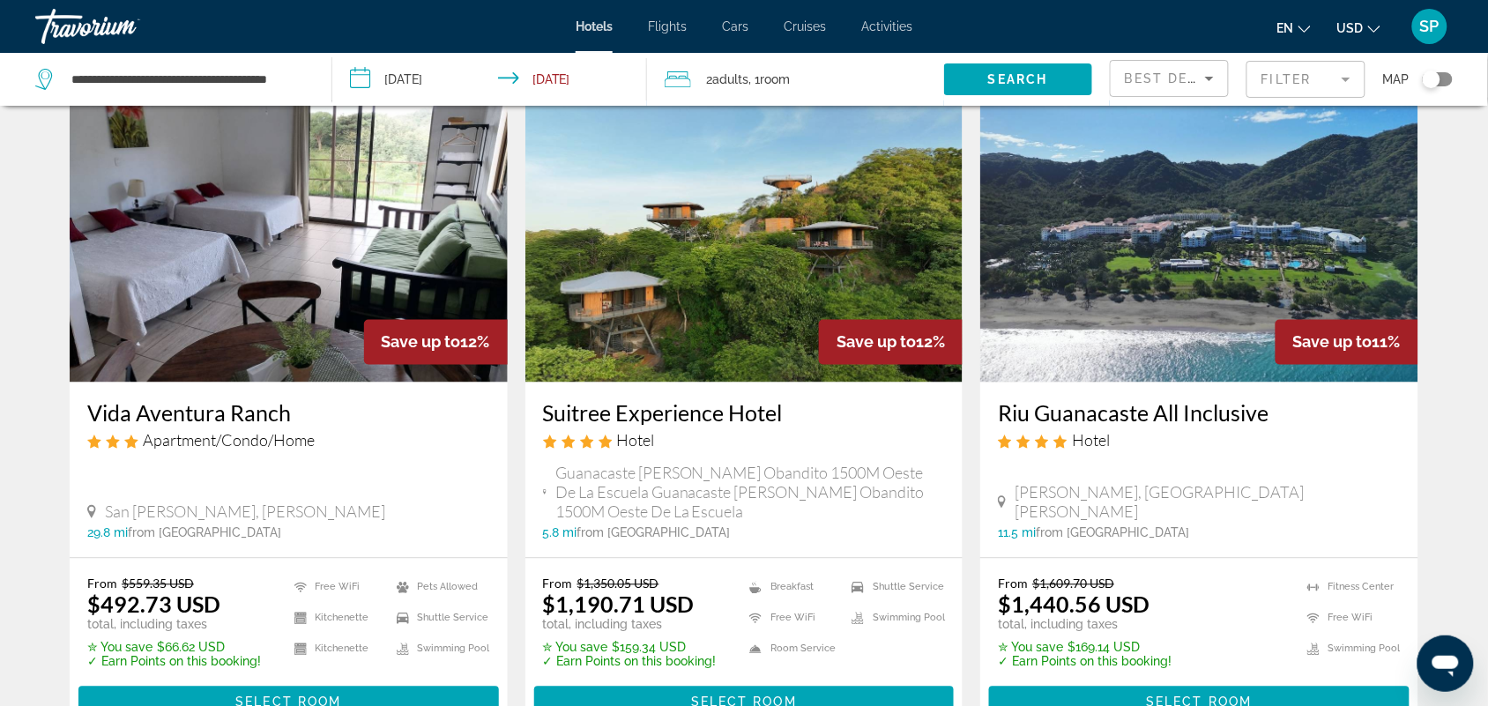
scroll to position [749, 0]
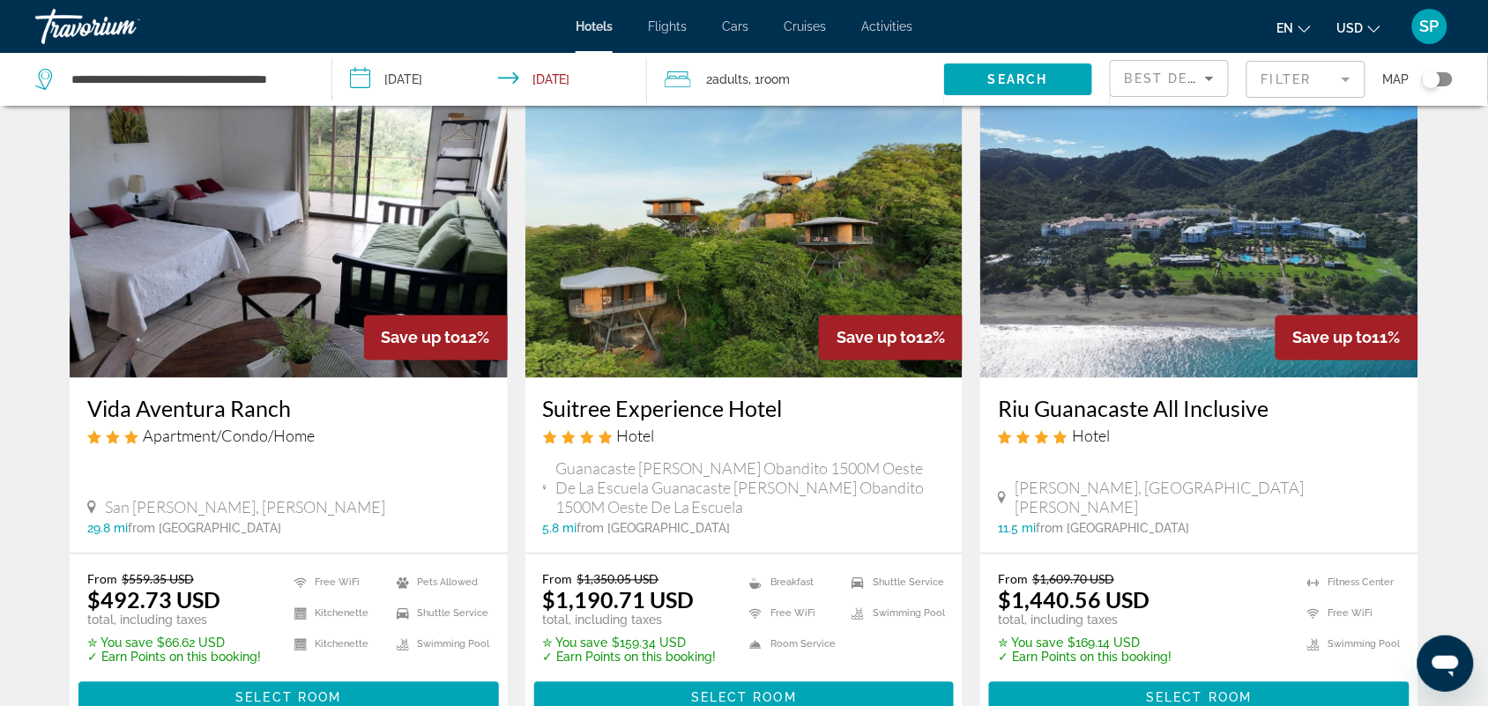
click at [1187, 288] on img "Main content" at bounding box center [1199, 237] width 438 height 282
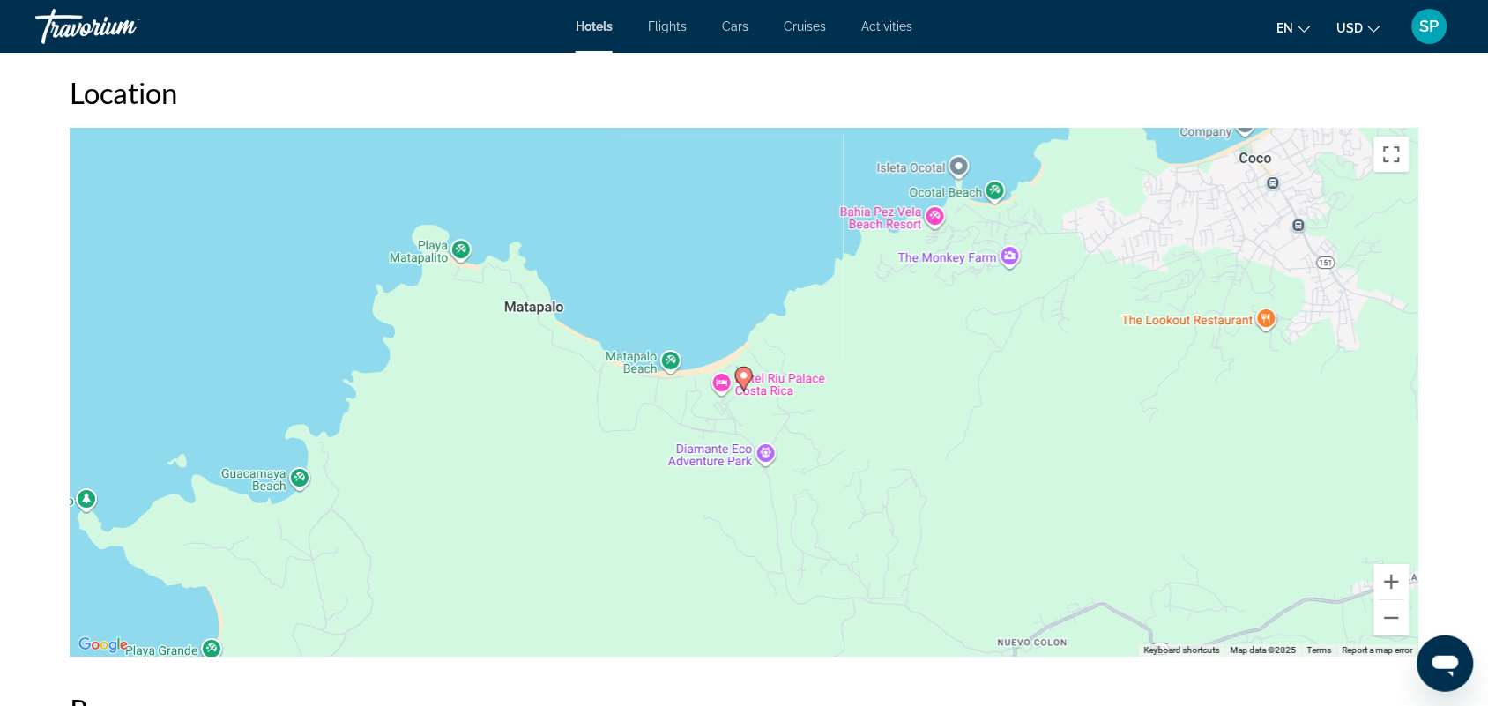
scroll to position [1637, 0]
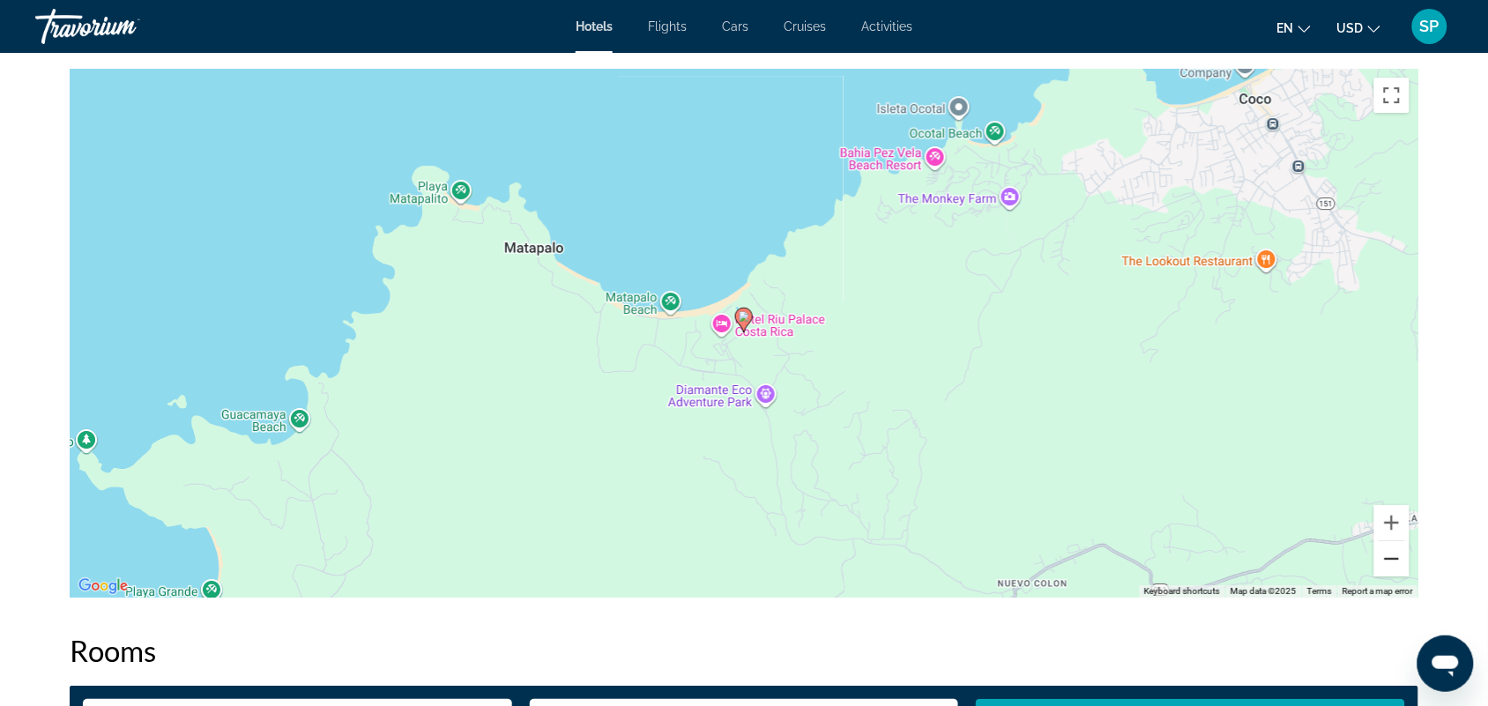
click at [1391, 541] on button "Zoom out" at bounding box center [1391, 558] width 35 height 35
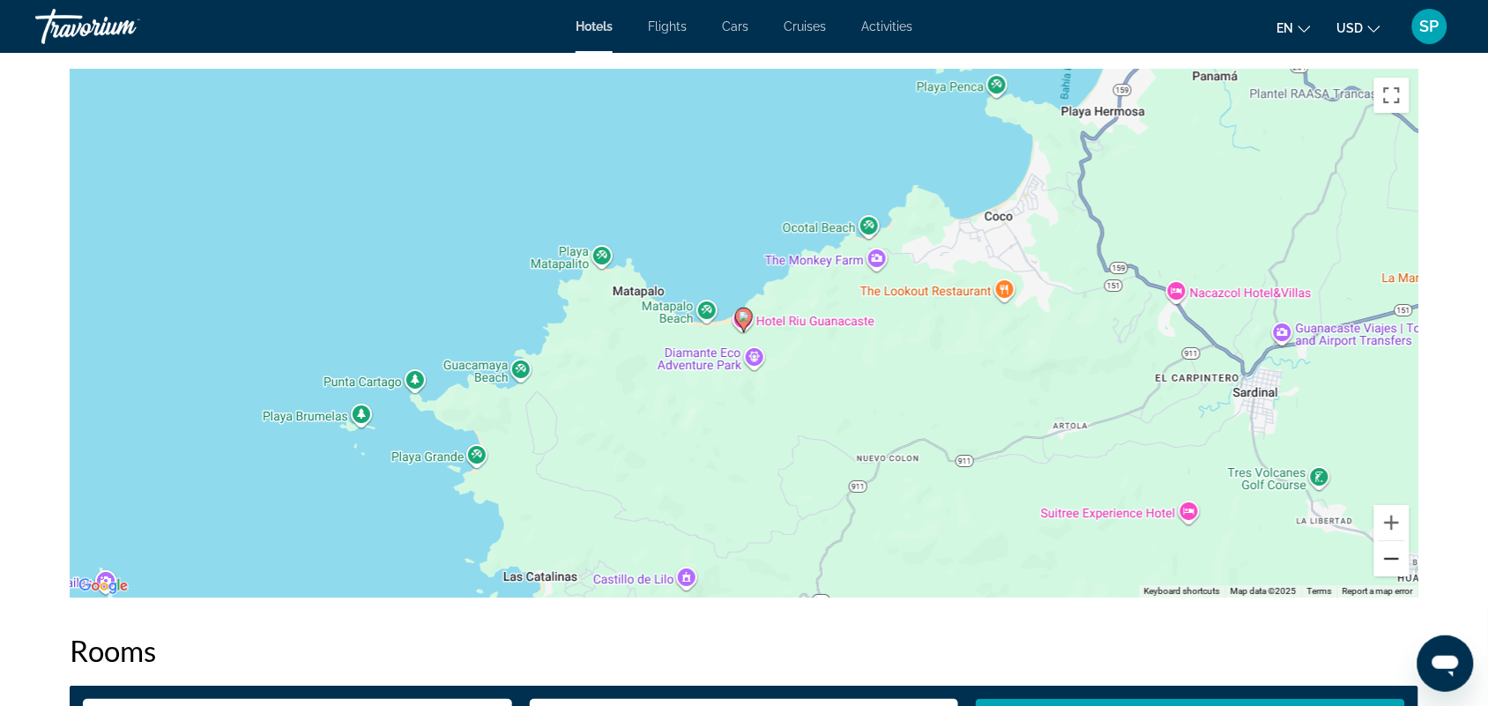
click at [1391, 541] on button "Zoom out" at bounding box center [1391, 558] width 35 height 35
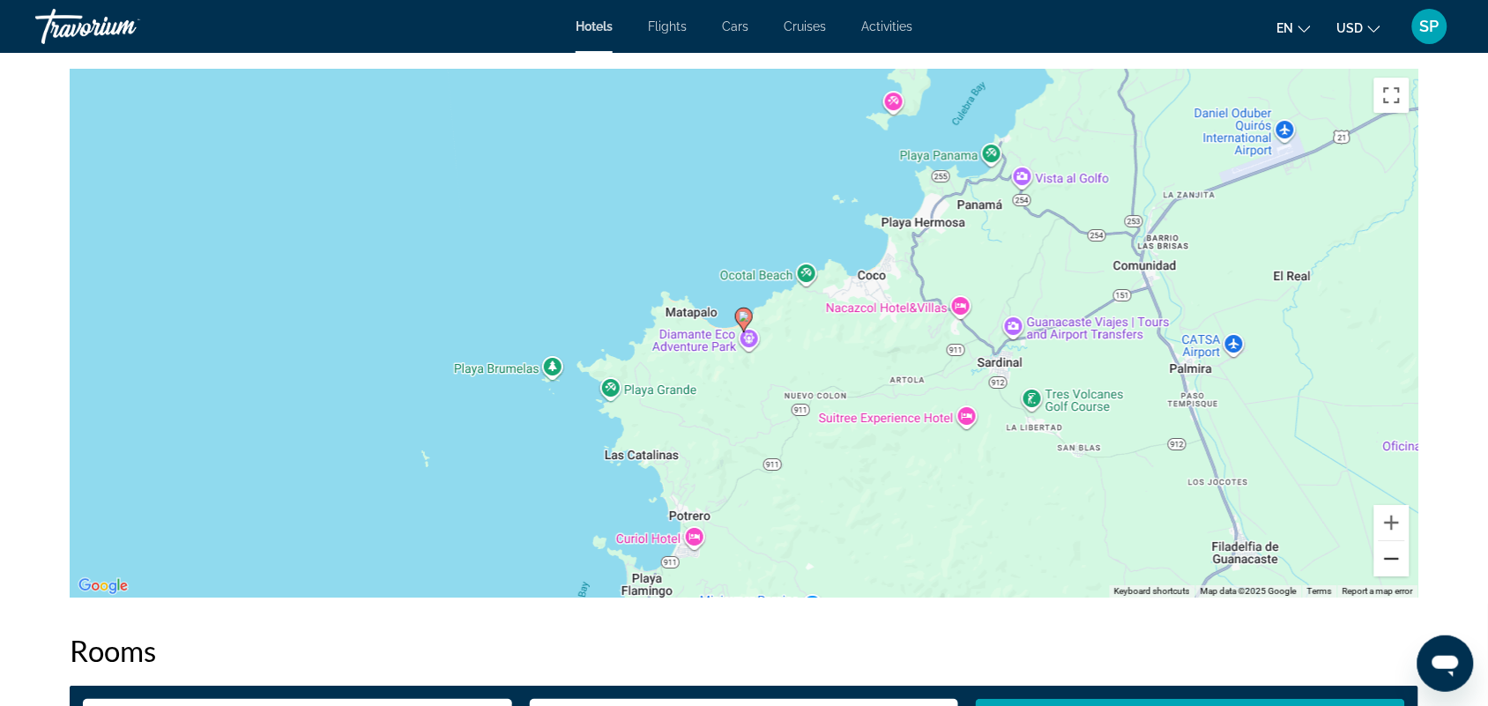
click at [1391, 541] on button "Zoom out" at bounding box center [1391, 558] width 35 height 35
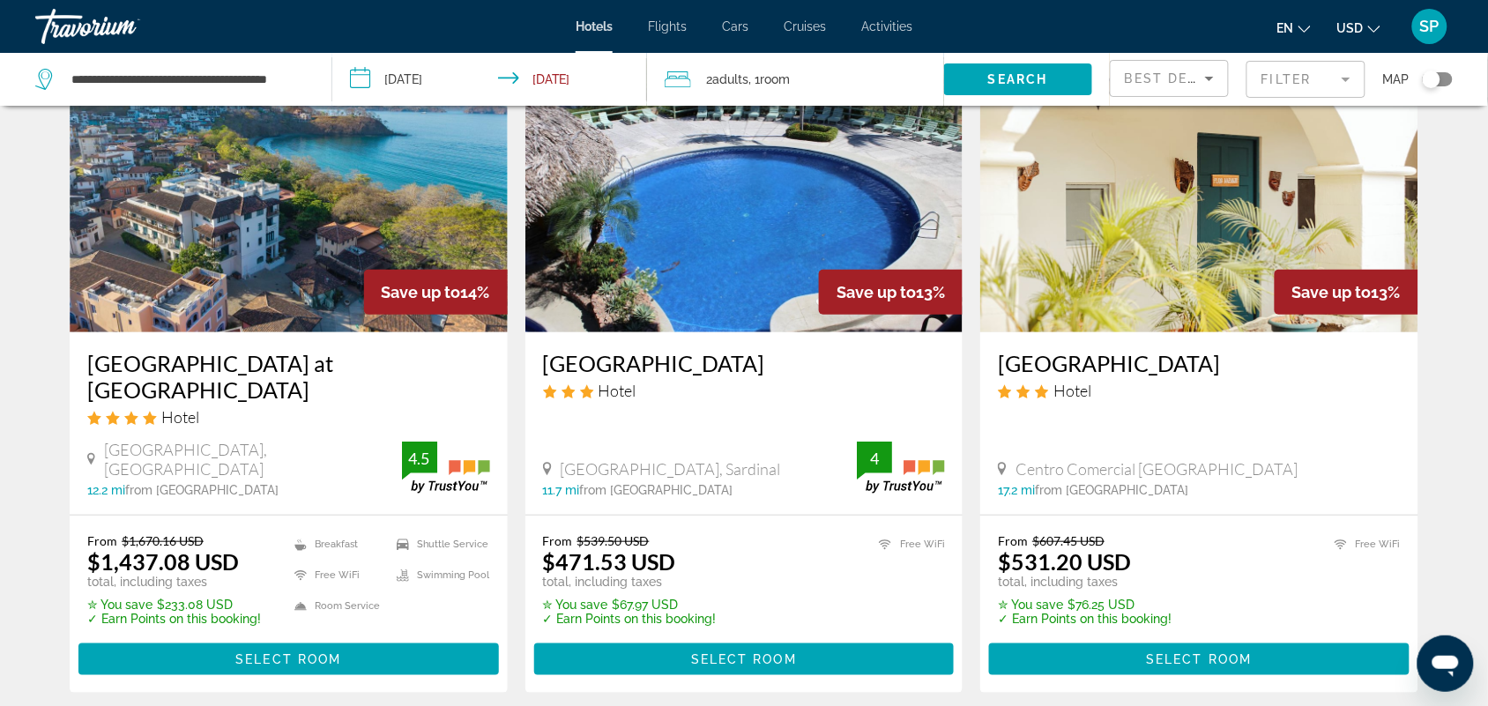
scroll to position [119, 0]
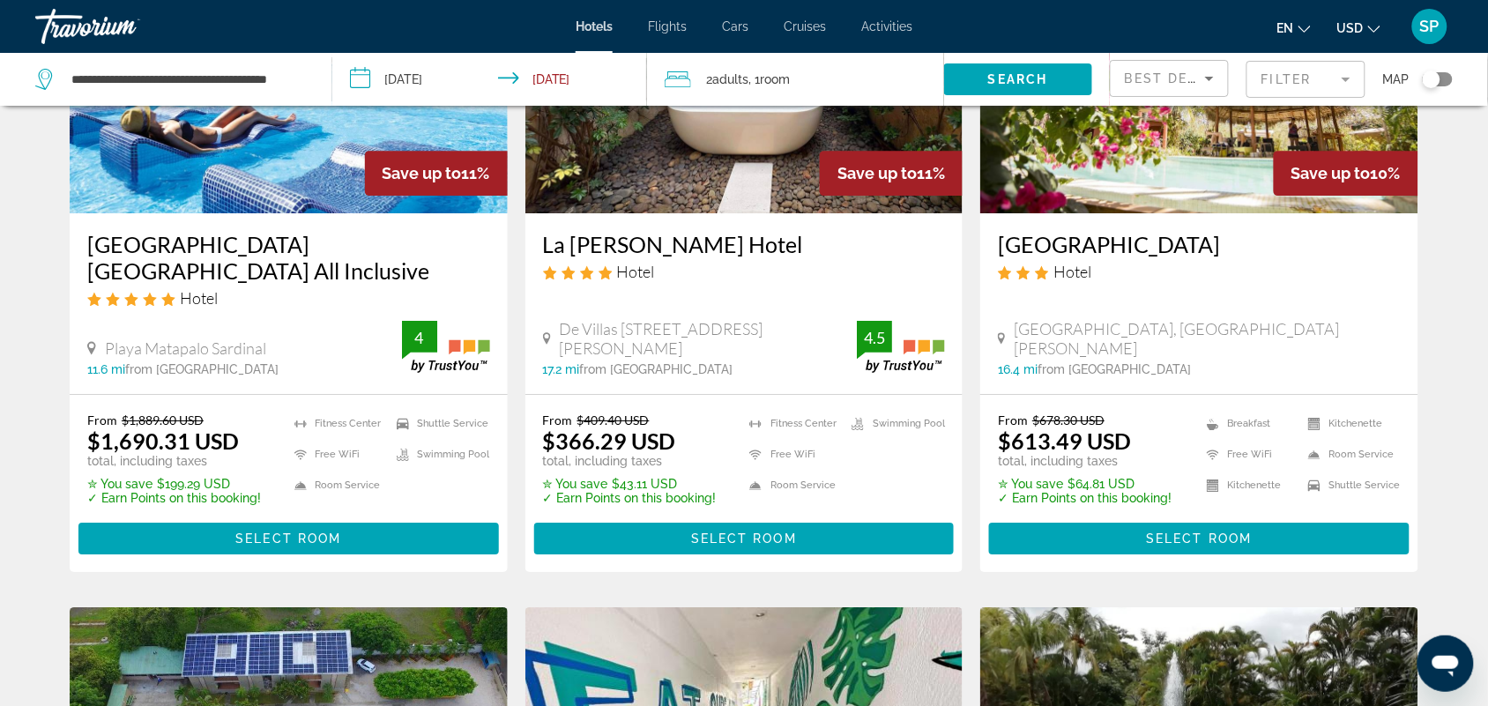
click at [627, 441] on div "From $409.40 USD $366.29 USD total, including taxes ✮ You save $43.11 USD ✓ Ear…" at bounding box center [630, 458] width 174 height 93
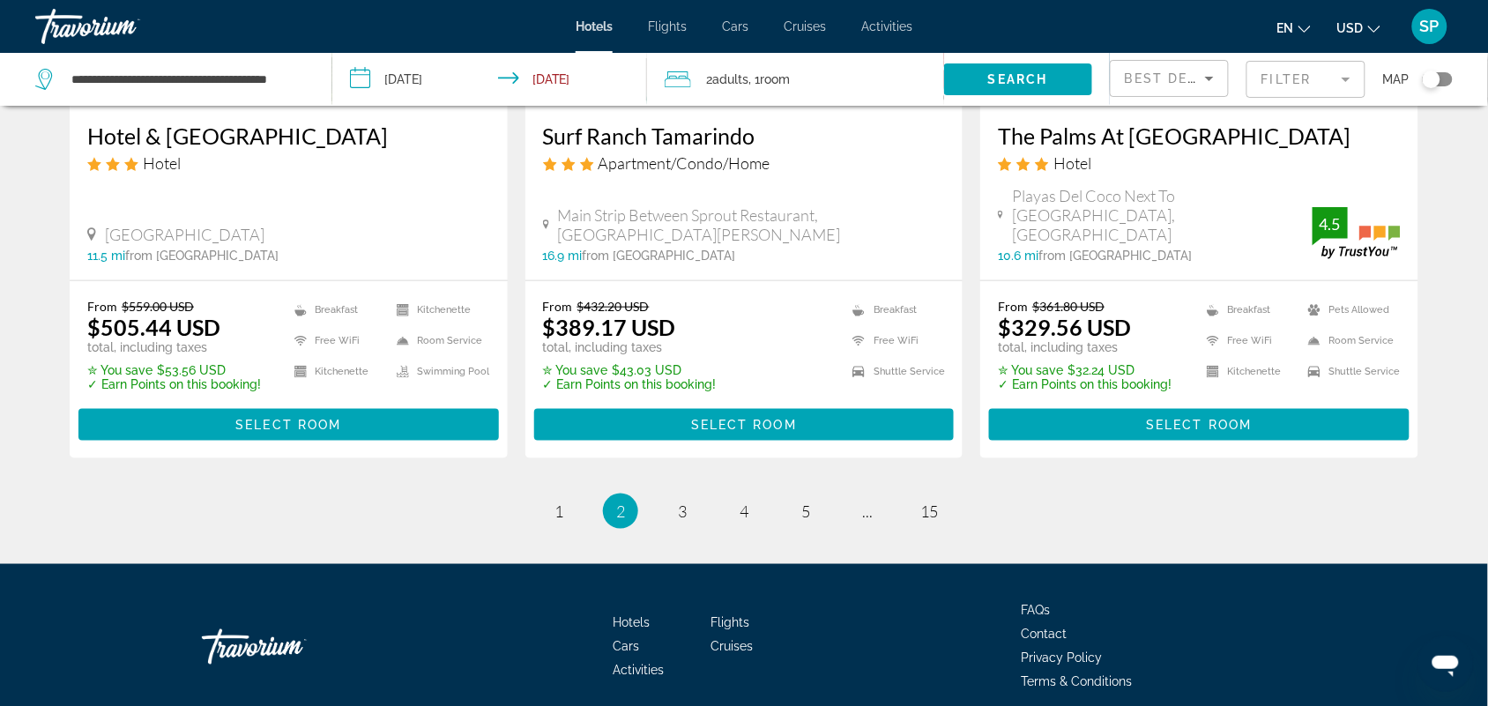
scroll to position [2371, 0]
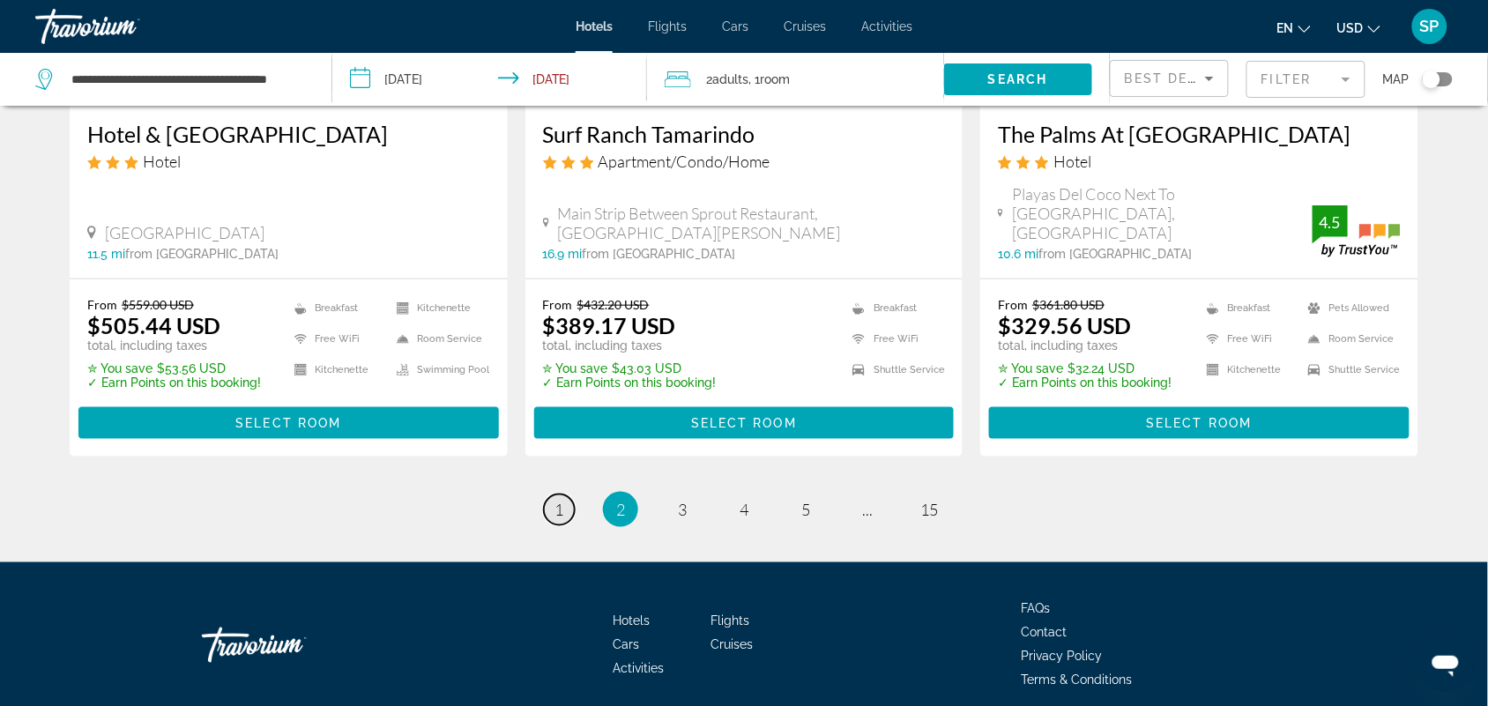
click at [557, 500] on span "1" at bounding box center [558, 509] width 9 height 19
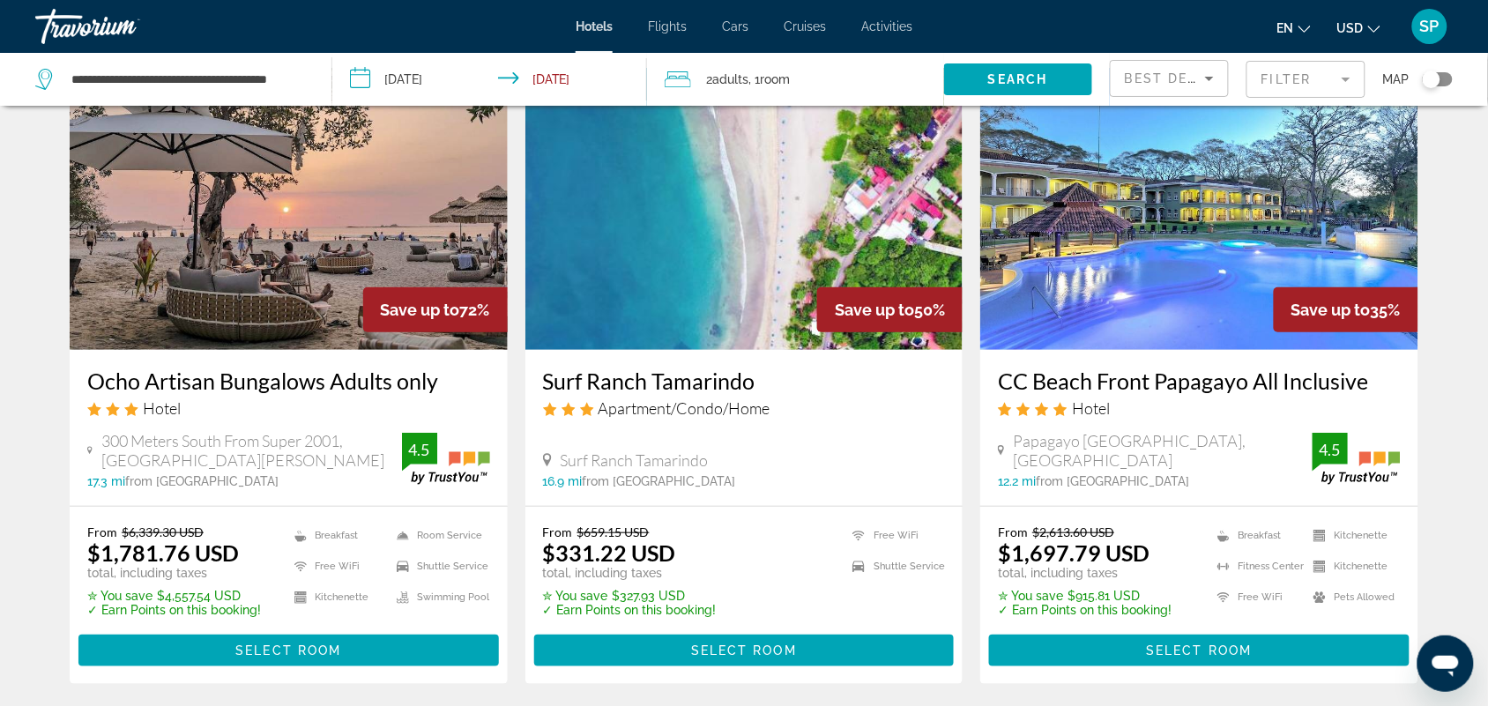
scroll to position [102, 0]
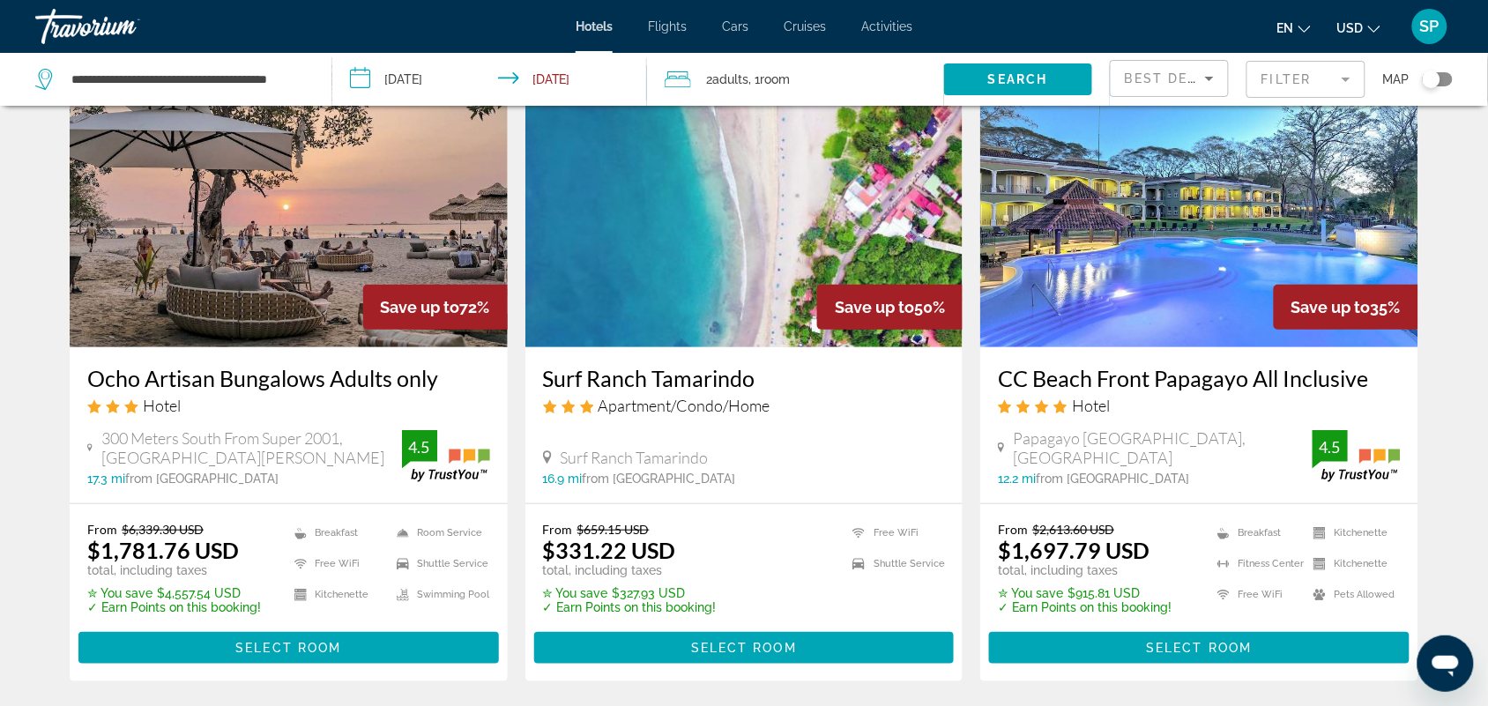
click at [278, 289] on img "Main content" at bounding box center [289, 206] width 438 height 282
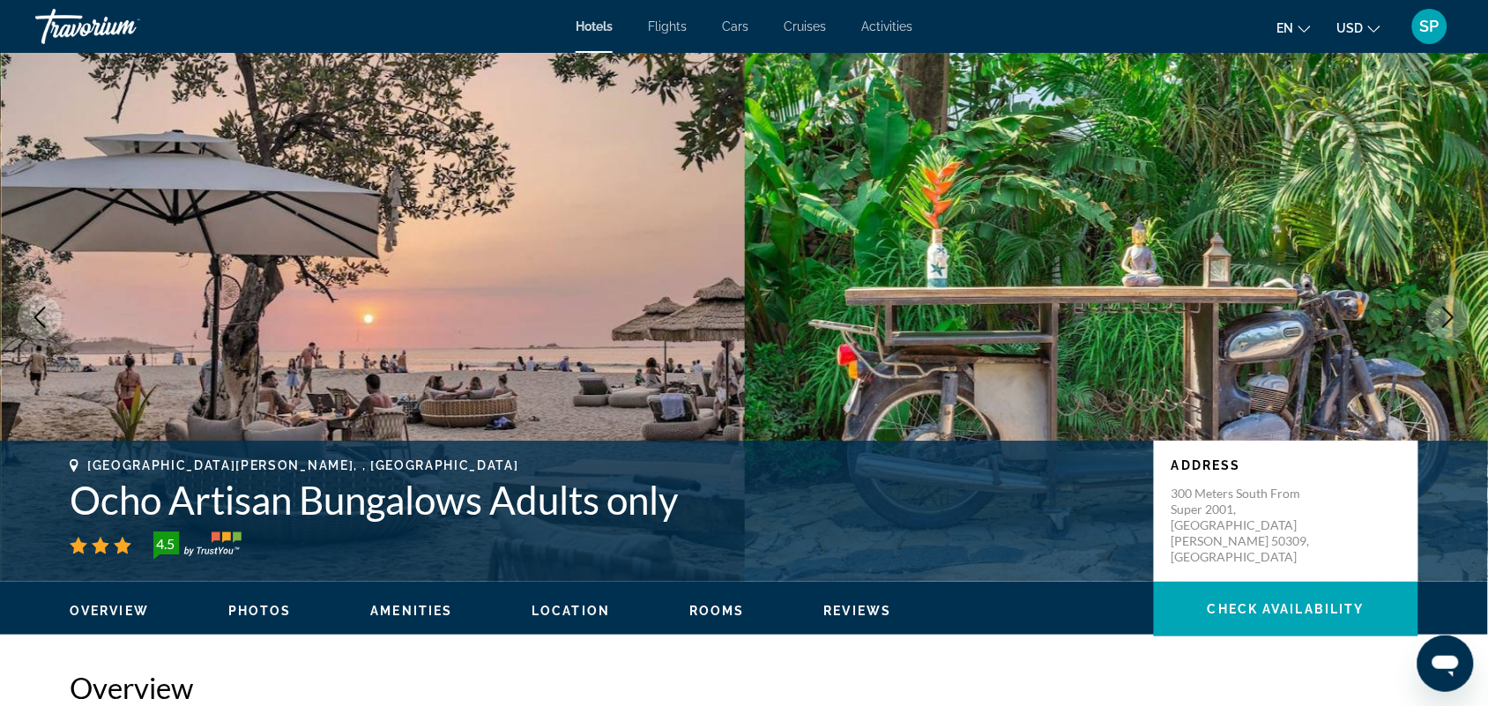
click at [1447, 313] on icon "Next image" at bounding box center [1447, 317] width 21 height 21
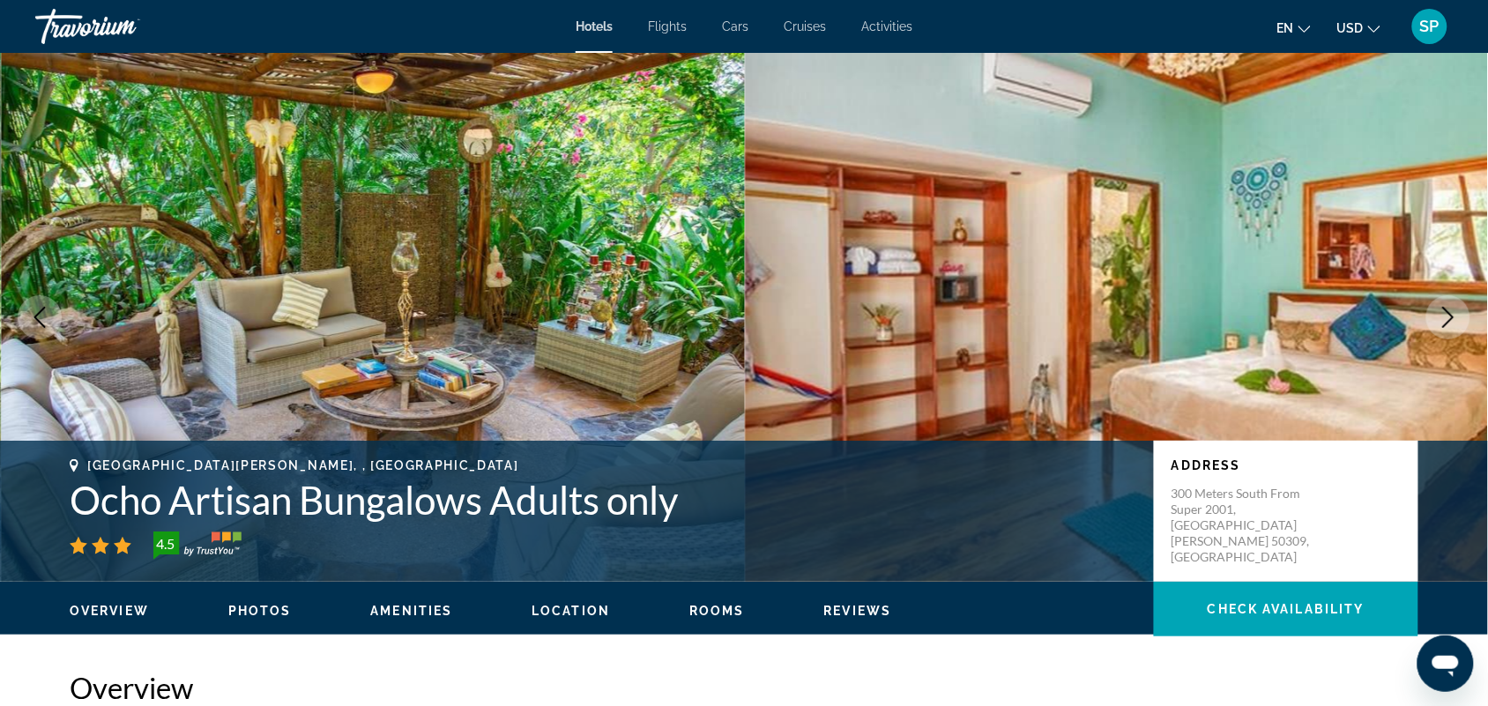
click at [1447, 313] on icon "Next image" at bounding box center [1447, 317] width 21 height 21
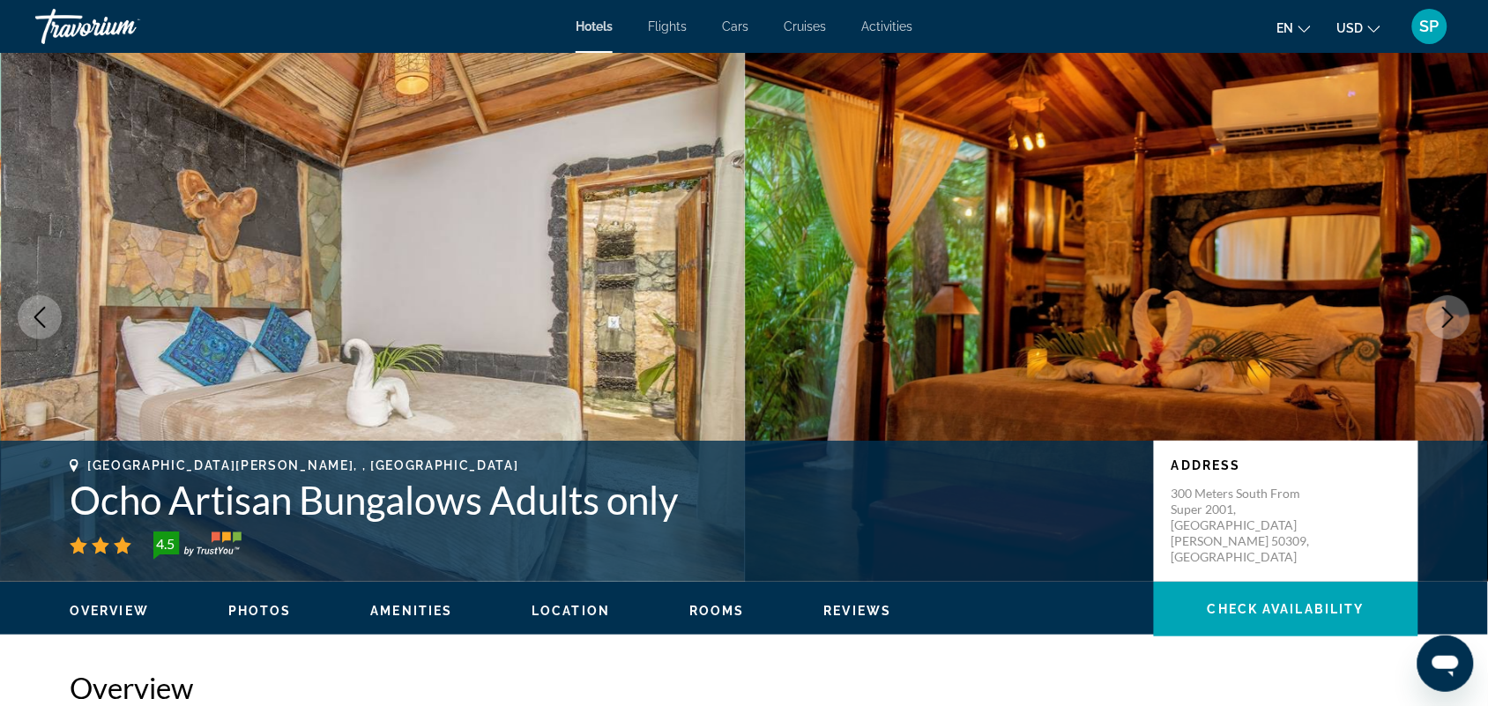
click at [1447, 313] on icon "Next image" at bounding box center [1447, 317] width 21 height 21
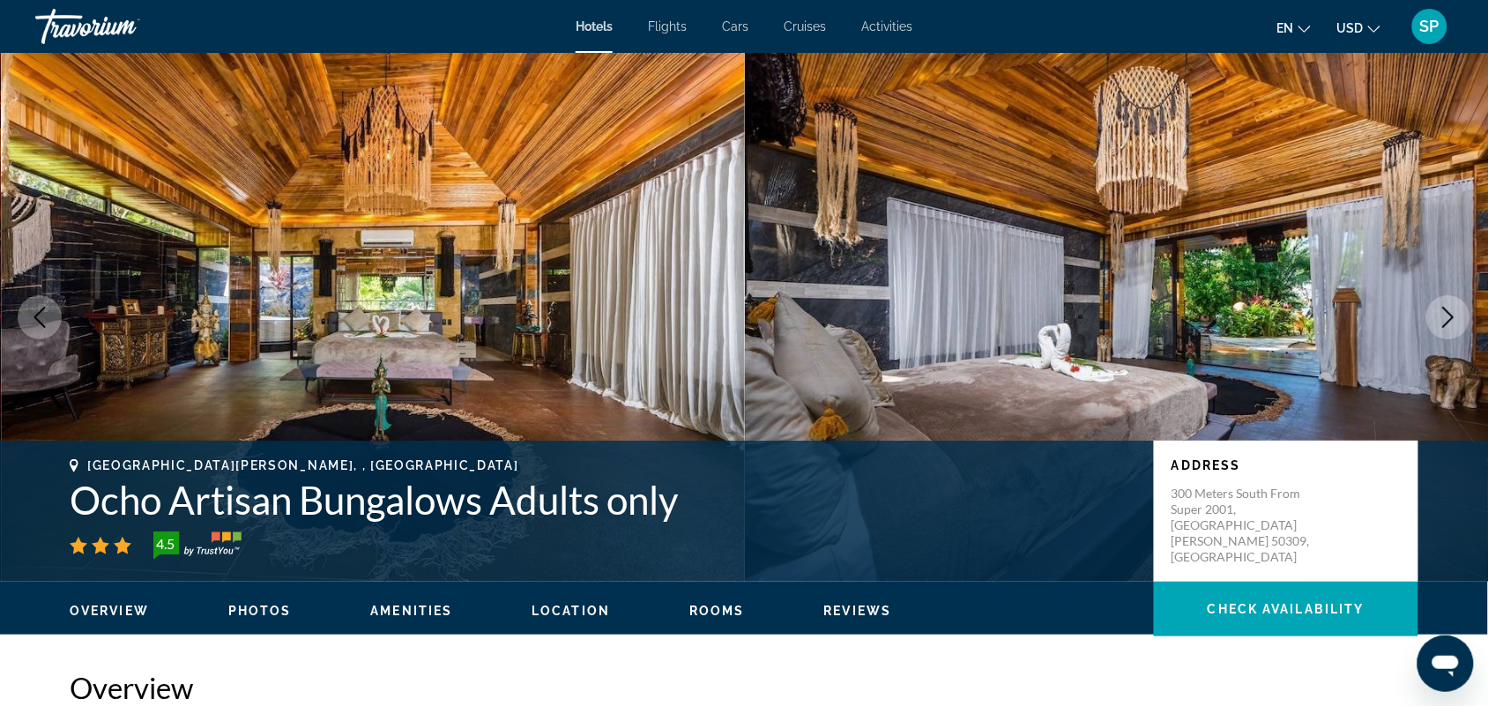
click at [1447, 313] on icon "Next image" at bounding box center [1447, 317] width 21 height 21
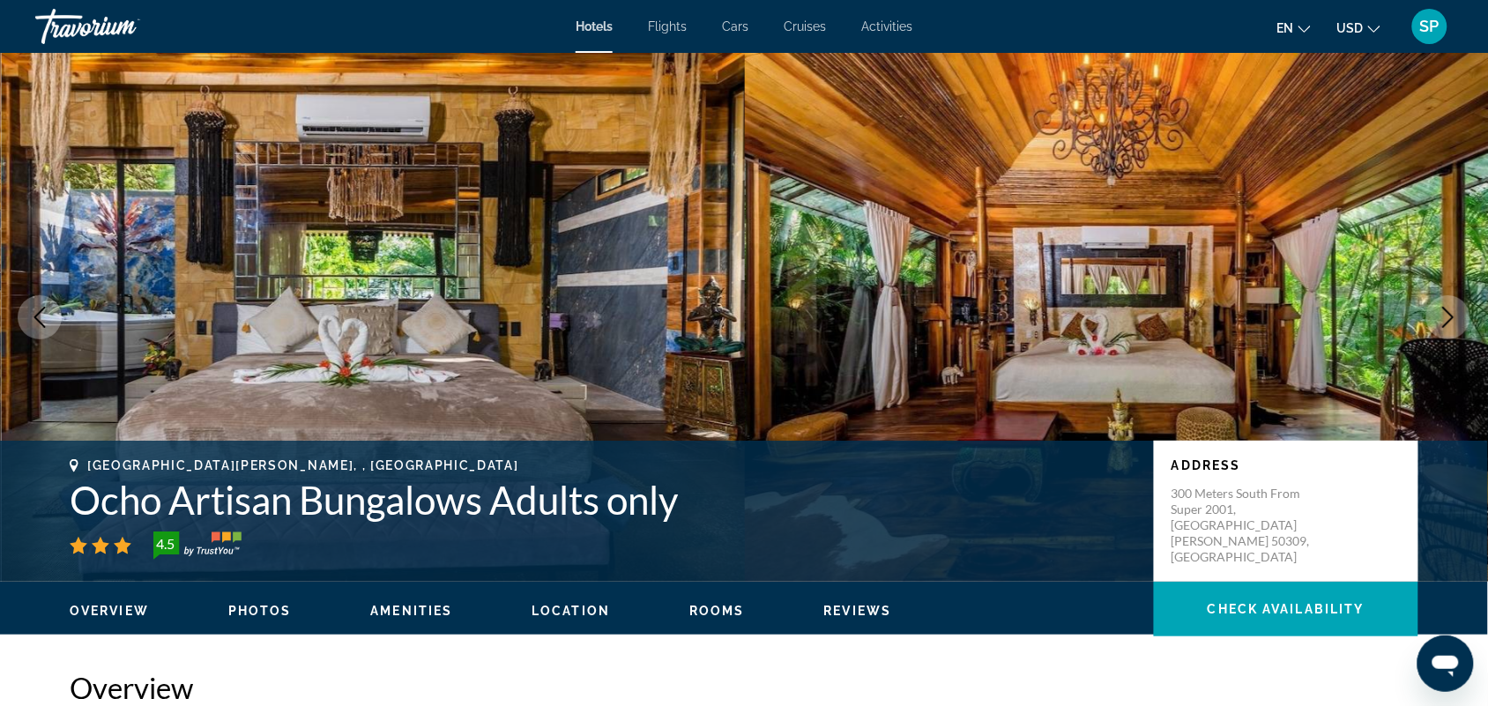
click at [1447, 313] on icon "Next image" at bounding box center [1447, 317] width 21 height 21
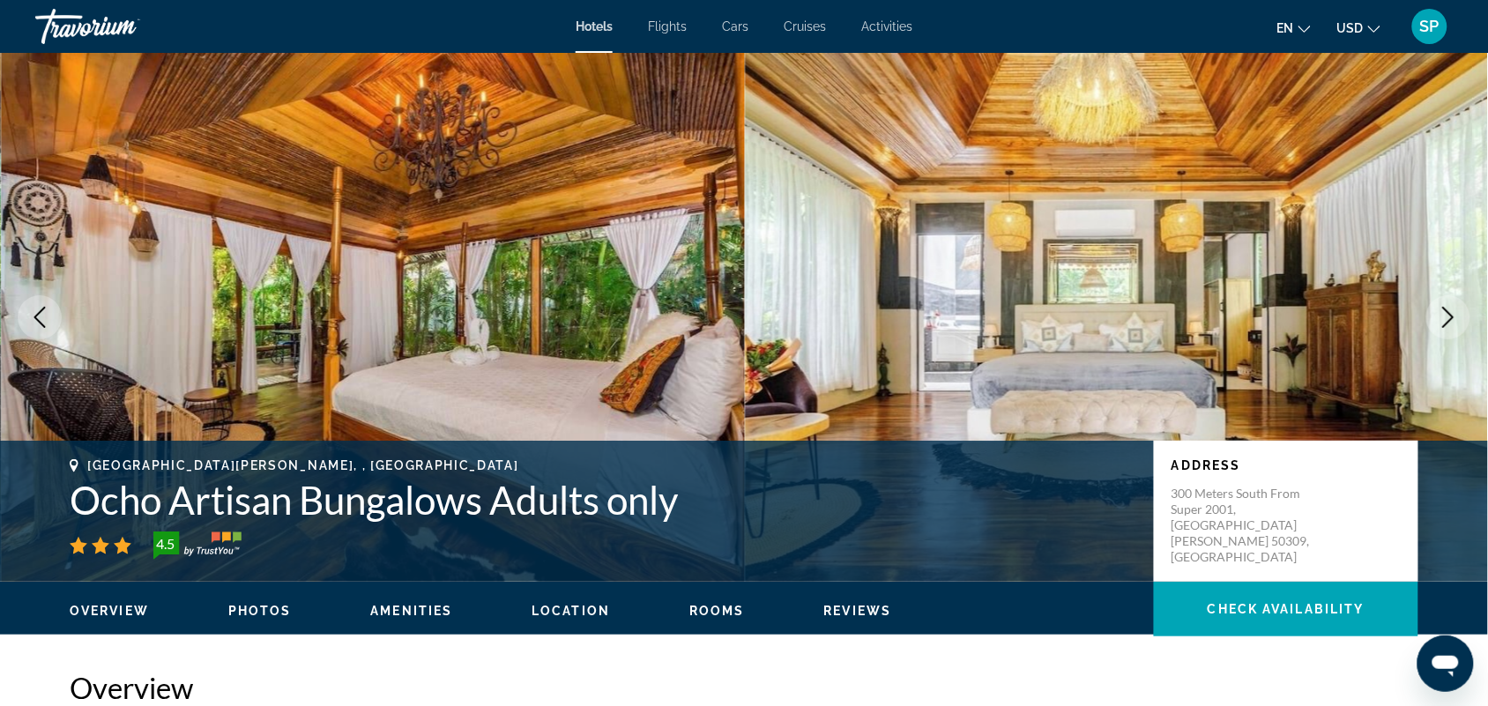
click at [1447, 313] on icon "Next image" at bounding box center [1447, 317] width 21 height 21
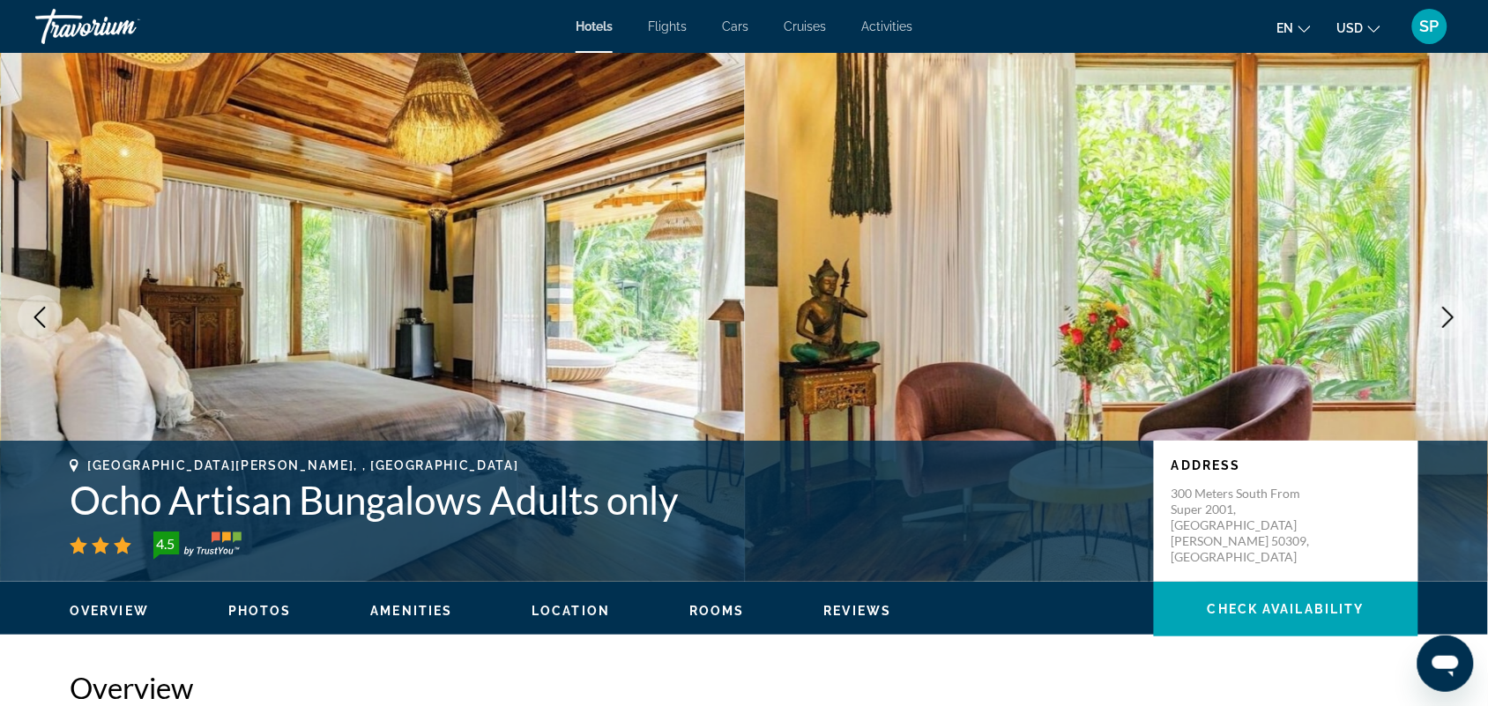
click at [1446, 319] on icon "Next image" at bounding box center [1447, 317] width 21 height 21
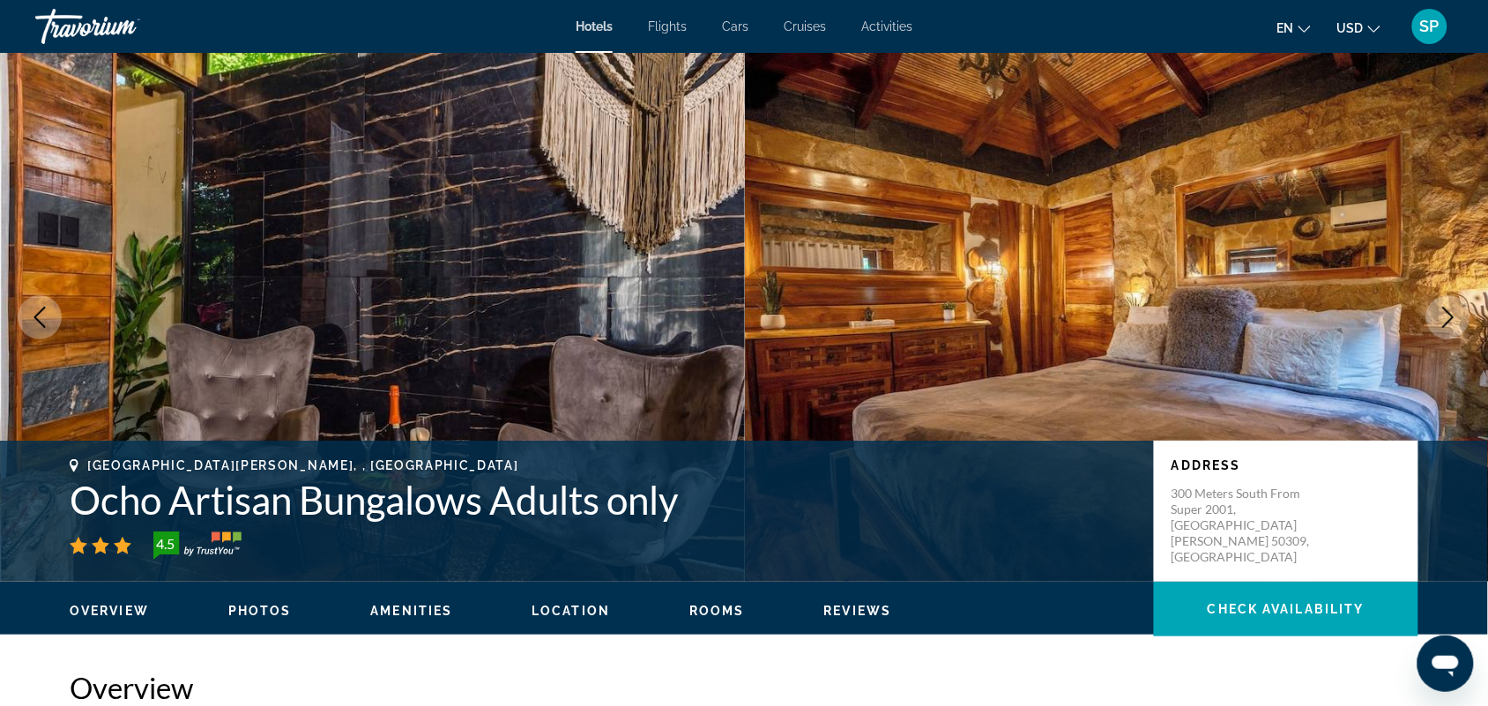
click at [1442, 319] on icon "Next image" at bounding box center [1447, 317] width 21 height 21
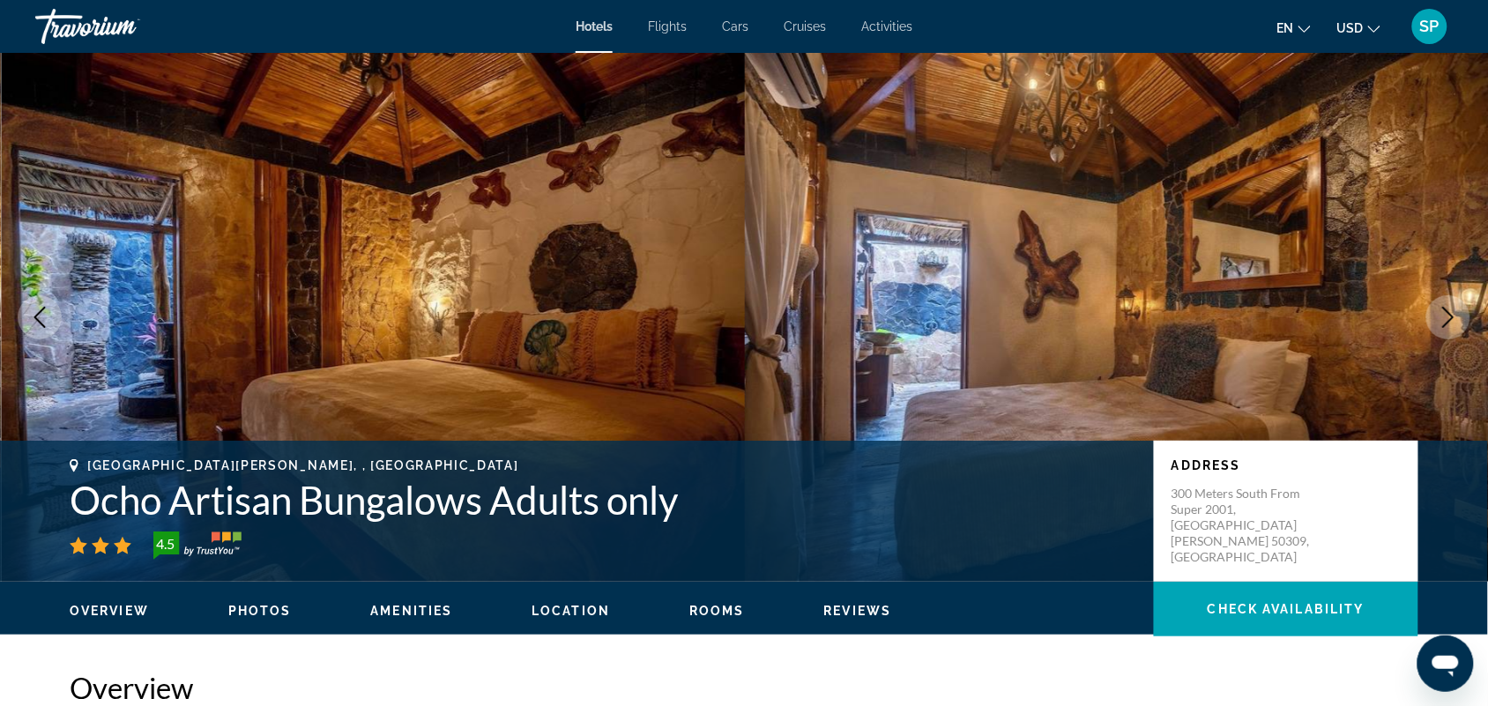
click at [1442, 319] on icon "Next image" at bounding box center [1447, 317] width 21 height 21
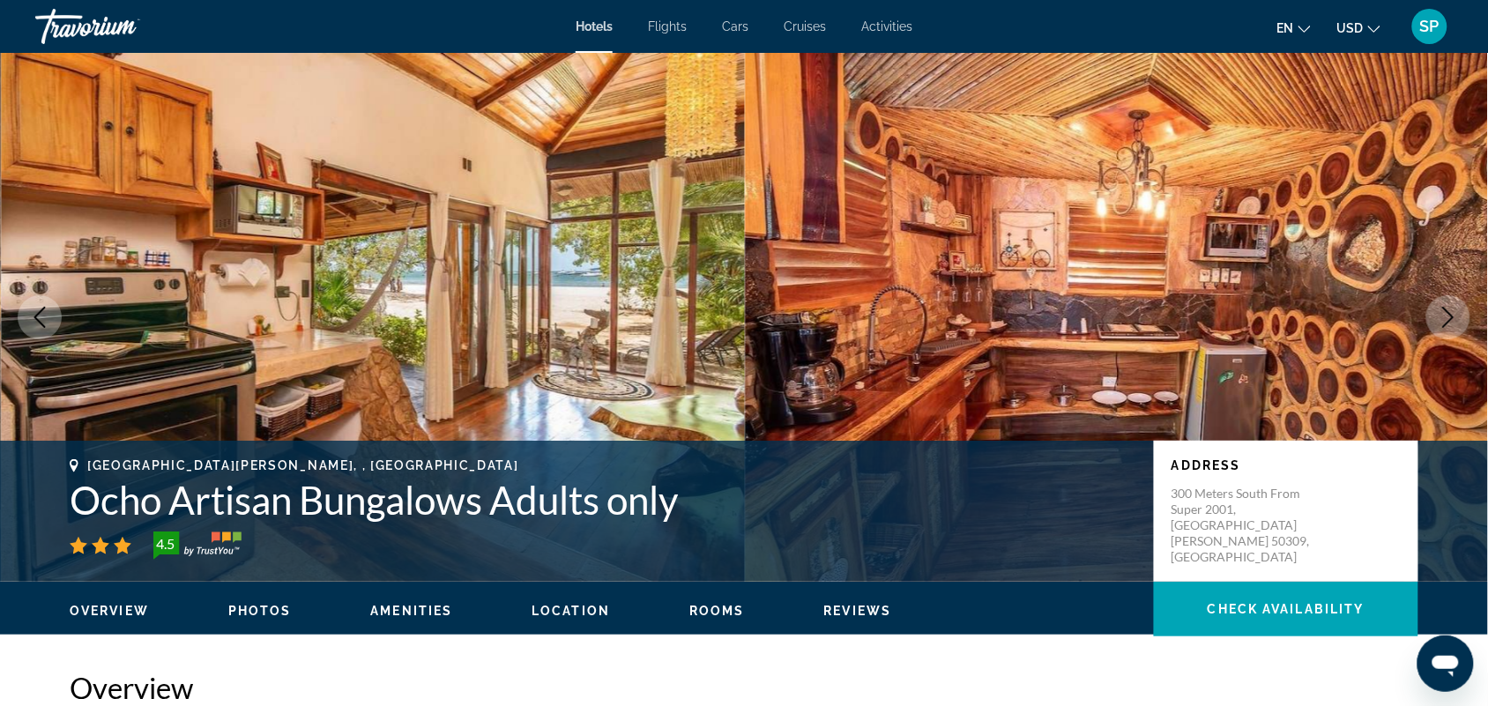
click at [1442, 319] on icon "Next image" at bounding box center [1447, 317] width 21 height 21
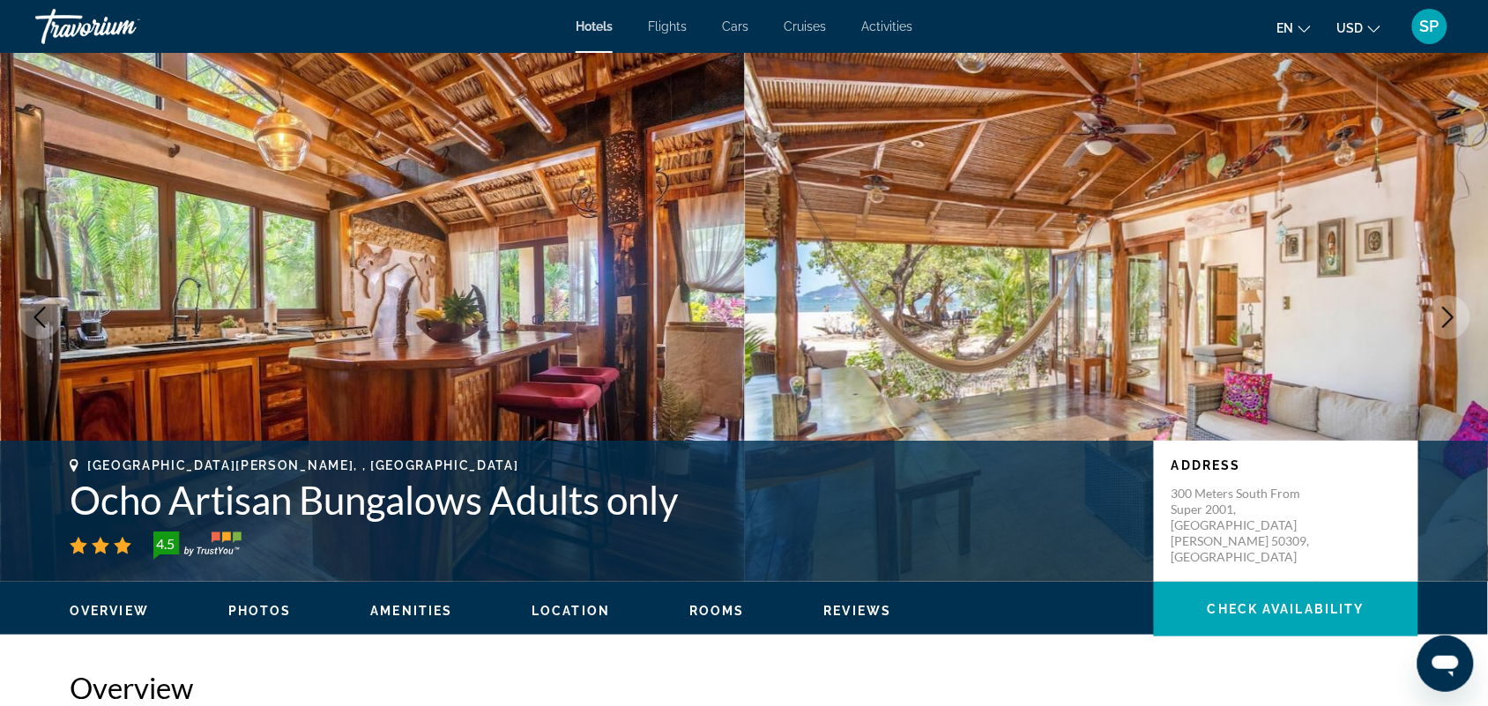
click at [1442, 319] on icon "Next image" at bounding box center [1447, 317] width 21 height 21
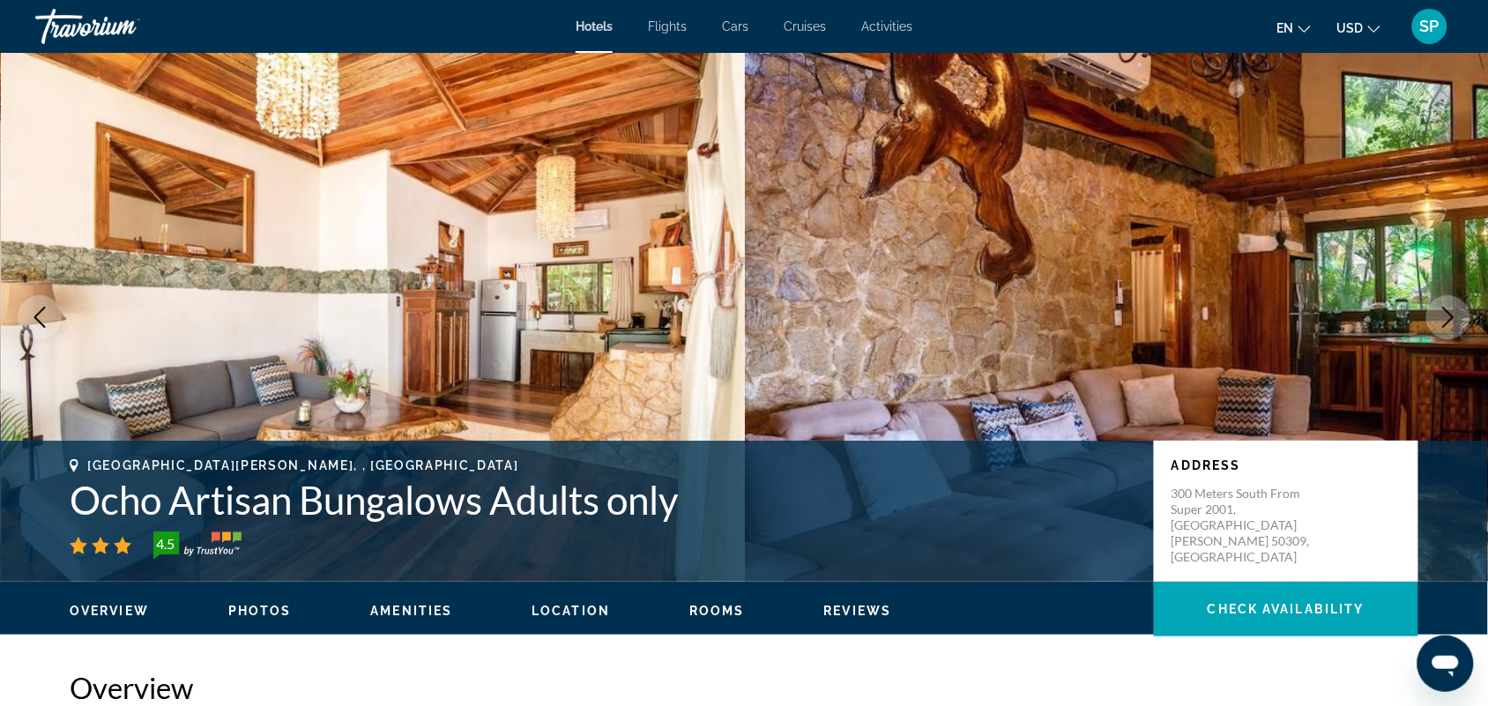
click at [1442, 319] on icon "Next image" at bounding box center [1447, 317] width 21 height 21
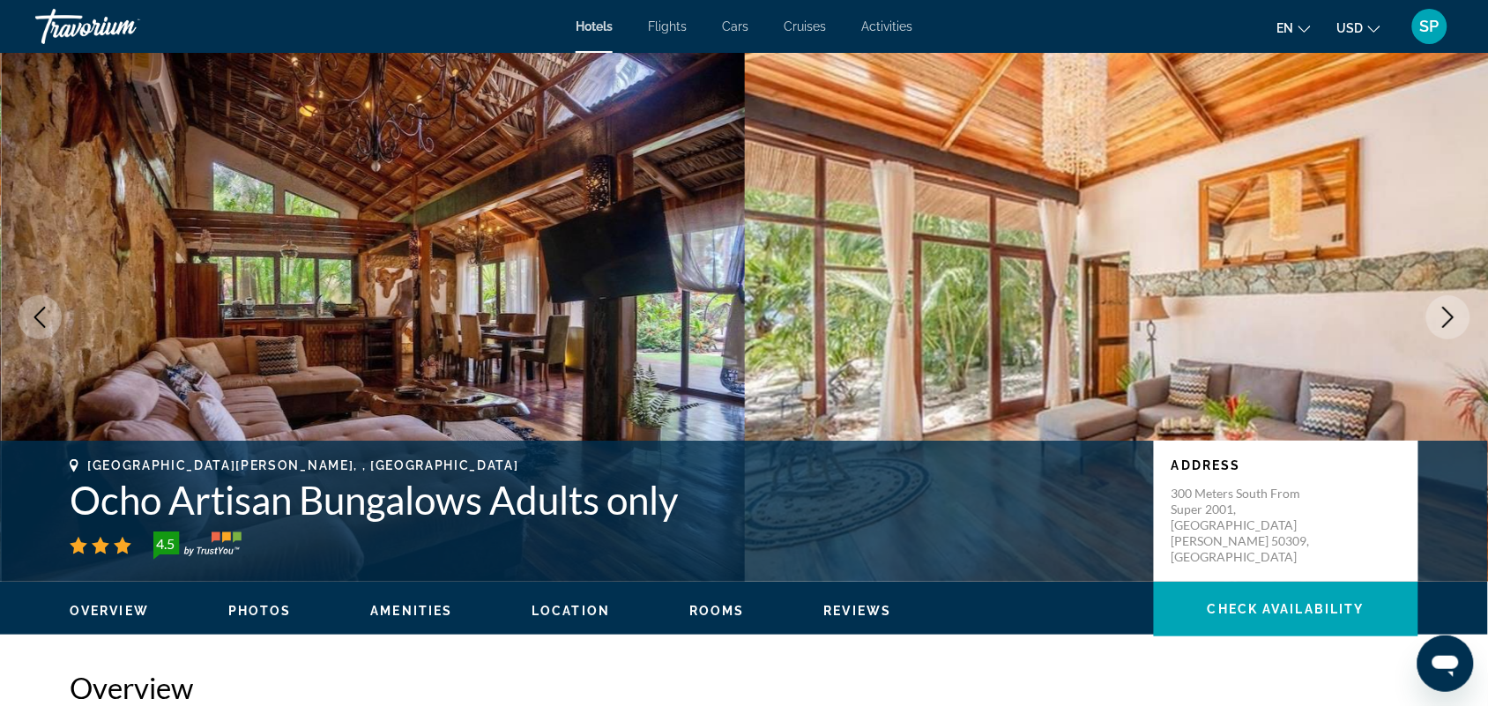
click at [1442, 319] on icon "Next image" at bounding box center [1447, 317] width 21 height 21
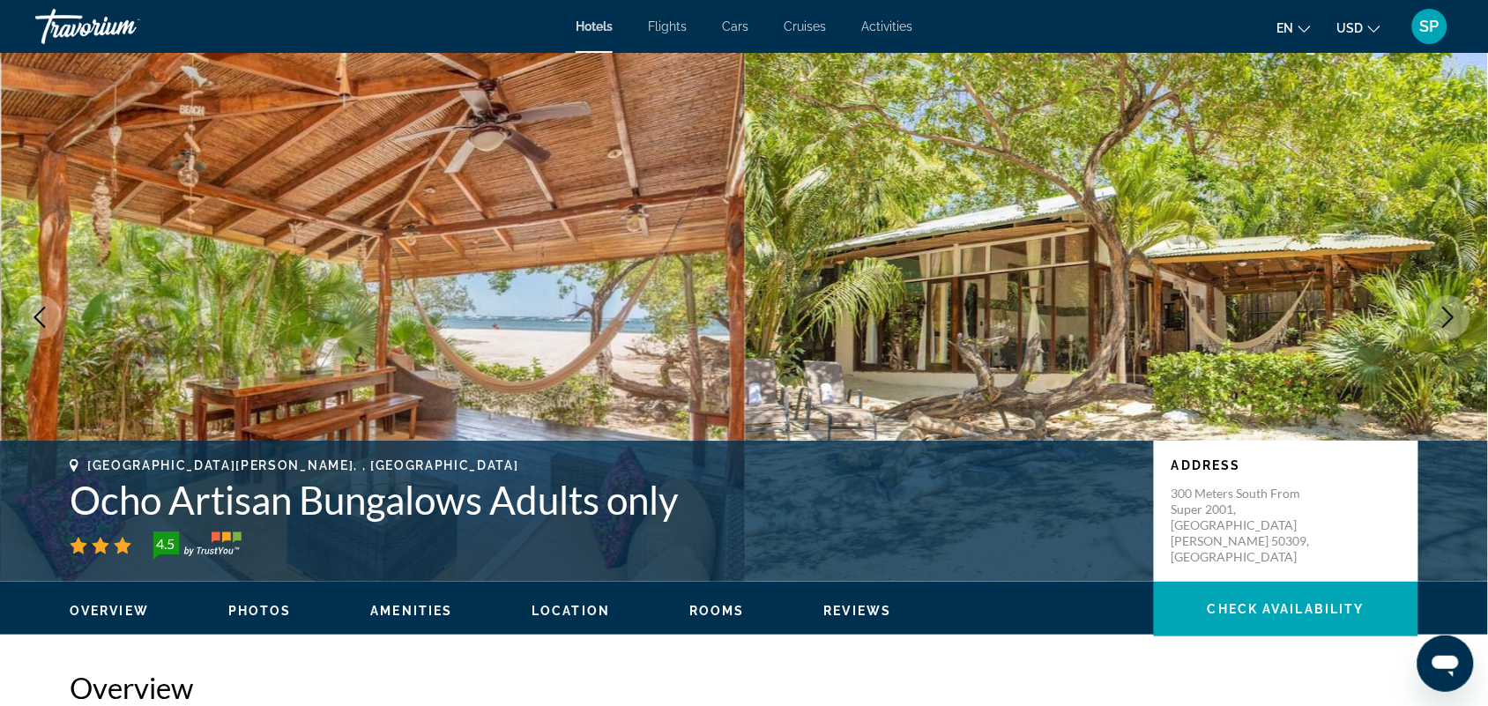
drag, startPoint x: 1442, startPoint y: 319, endPoint x: 1432, endPoint y: 302, distance: 19.3
click at [1432, 302] on button "Next image" at bounding box center [1448, 317] width 44 height 44
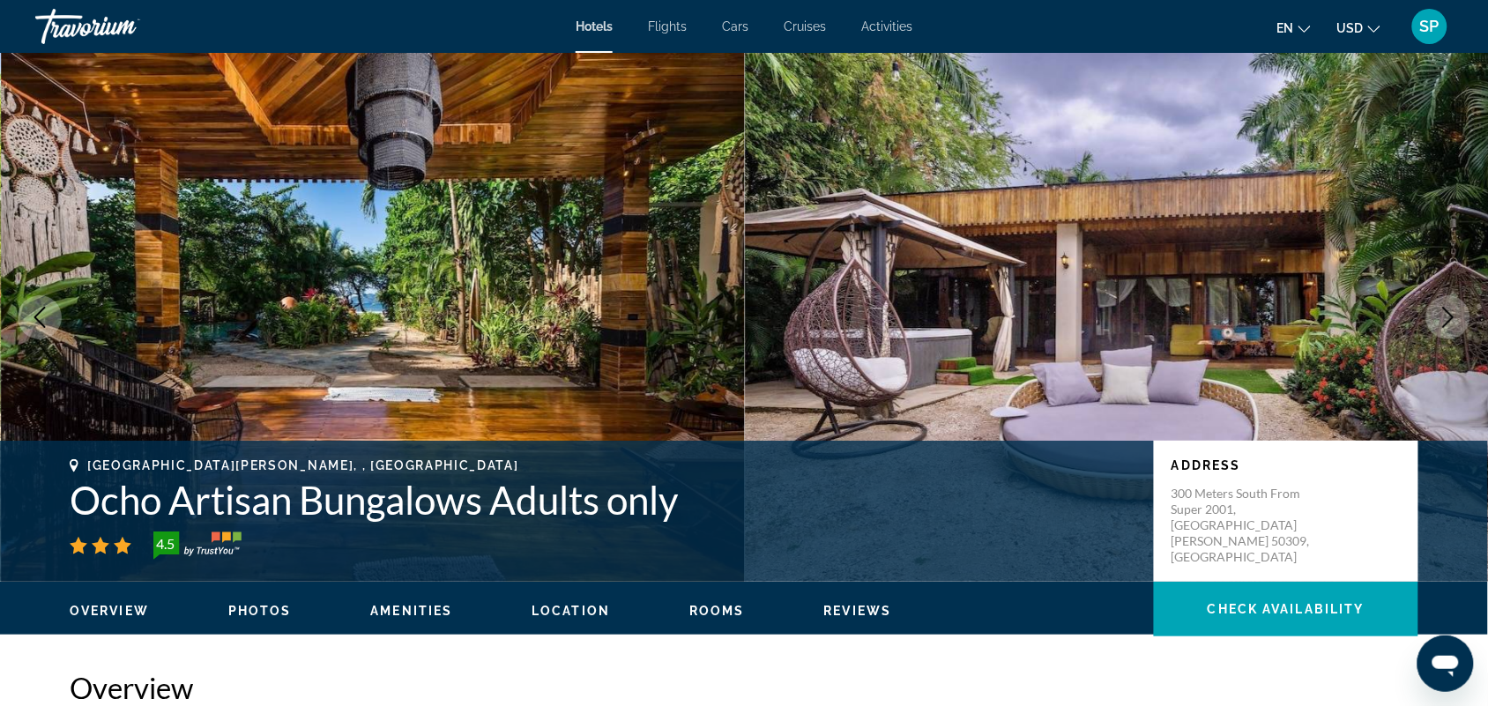
click at [1439, 315] on icon "Next image" at bounding box center [1447, 317] width 21 height 21
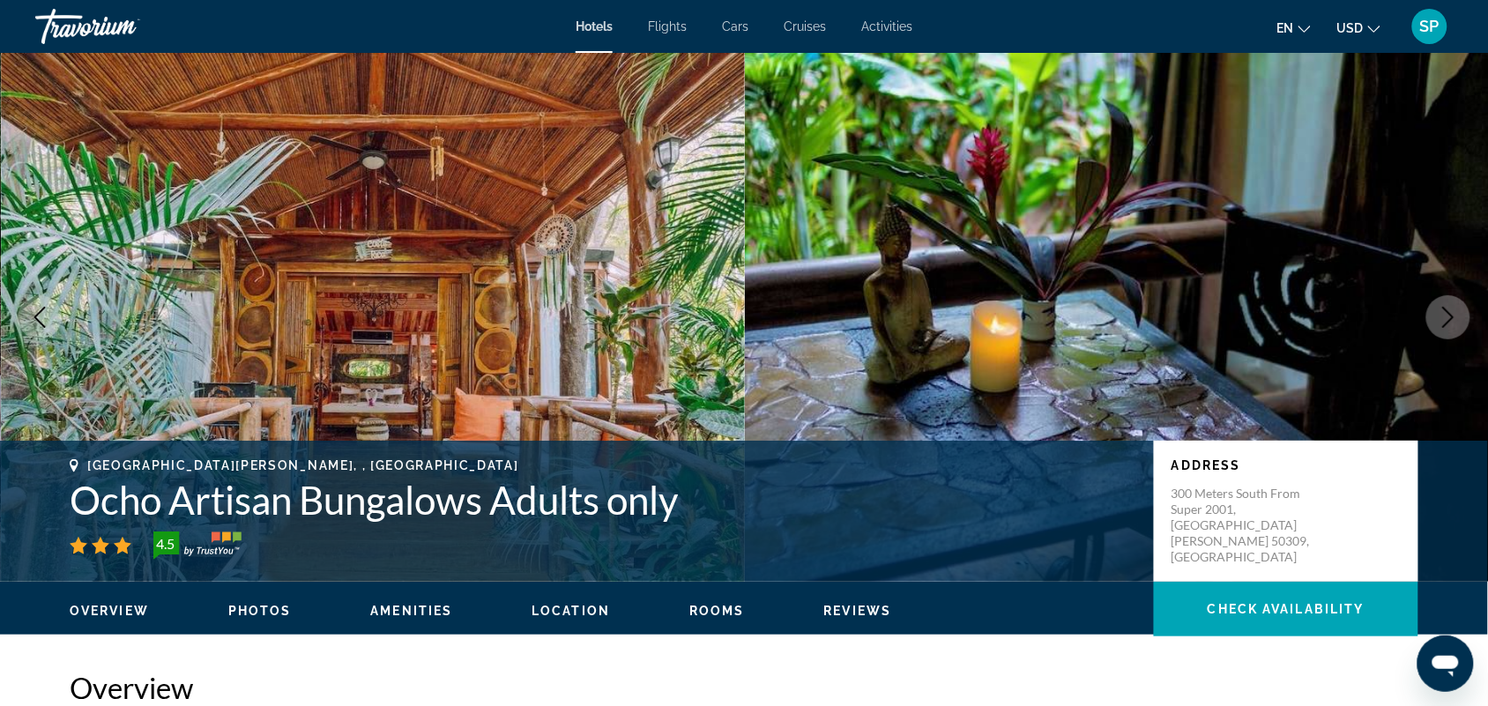
click at [1435, 314] on button "Next image" at bounding box center [1448, 317] width 44 height 44
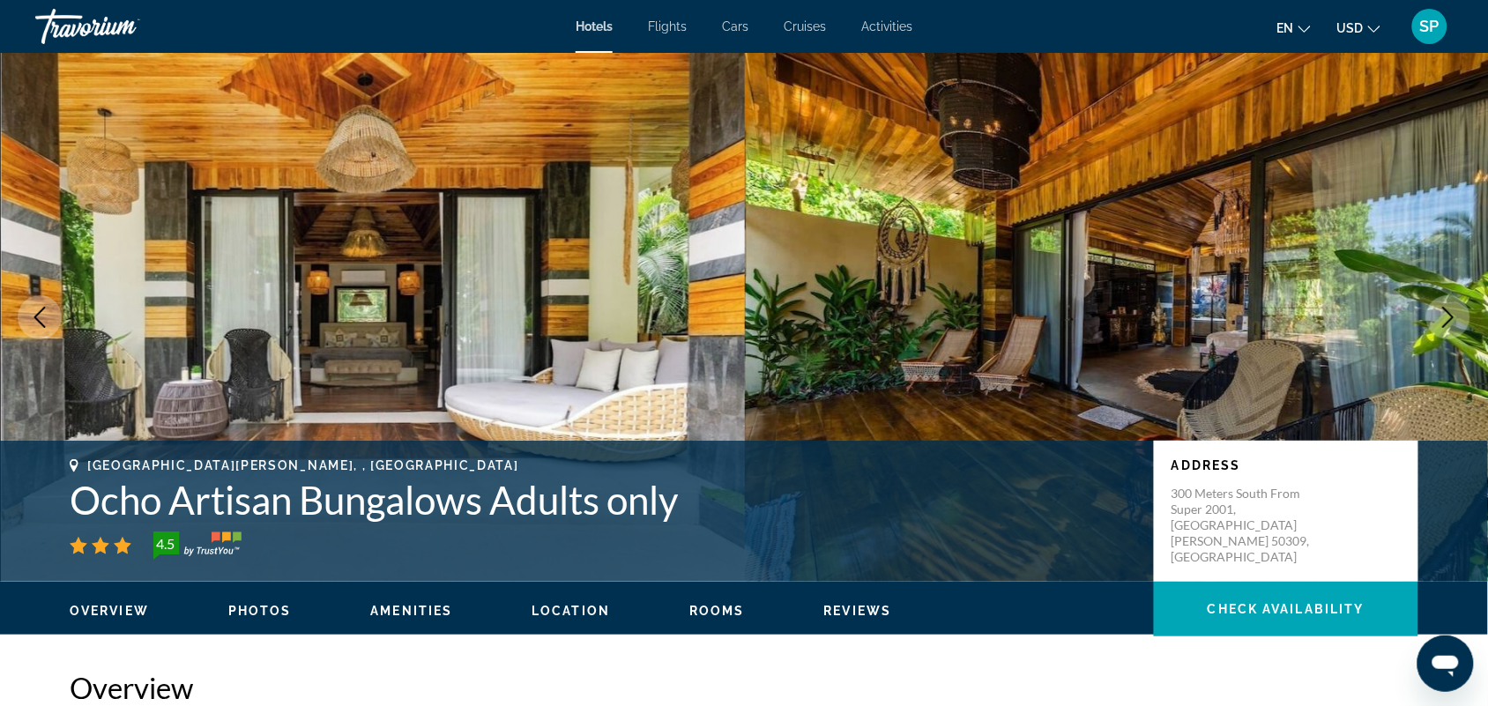
click at [1439, 316] on icon "Next image" at bounding box center [1447, 317] width 21 height 21
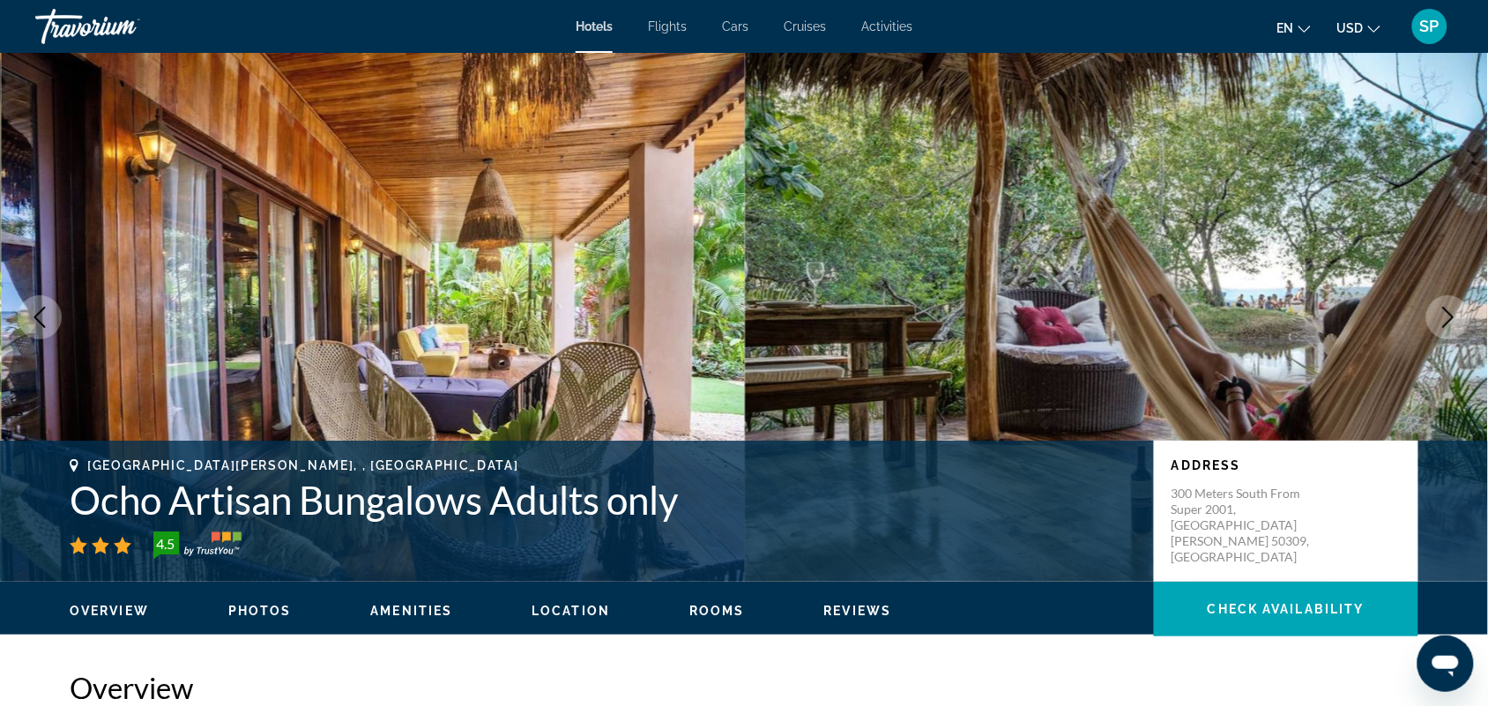
click at [1439, 316] on icon "Next image" at bounding box center [1447, 317] width 21 height 21
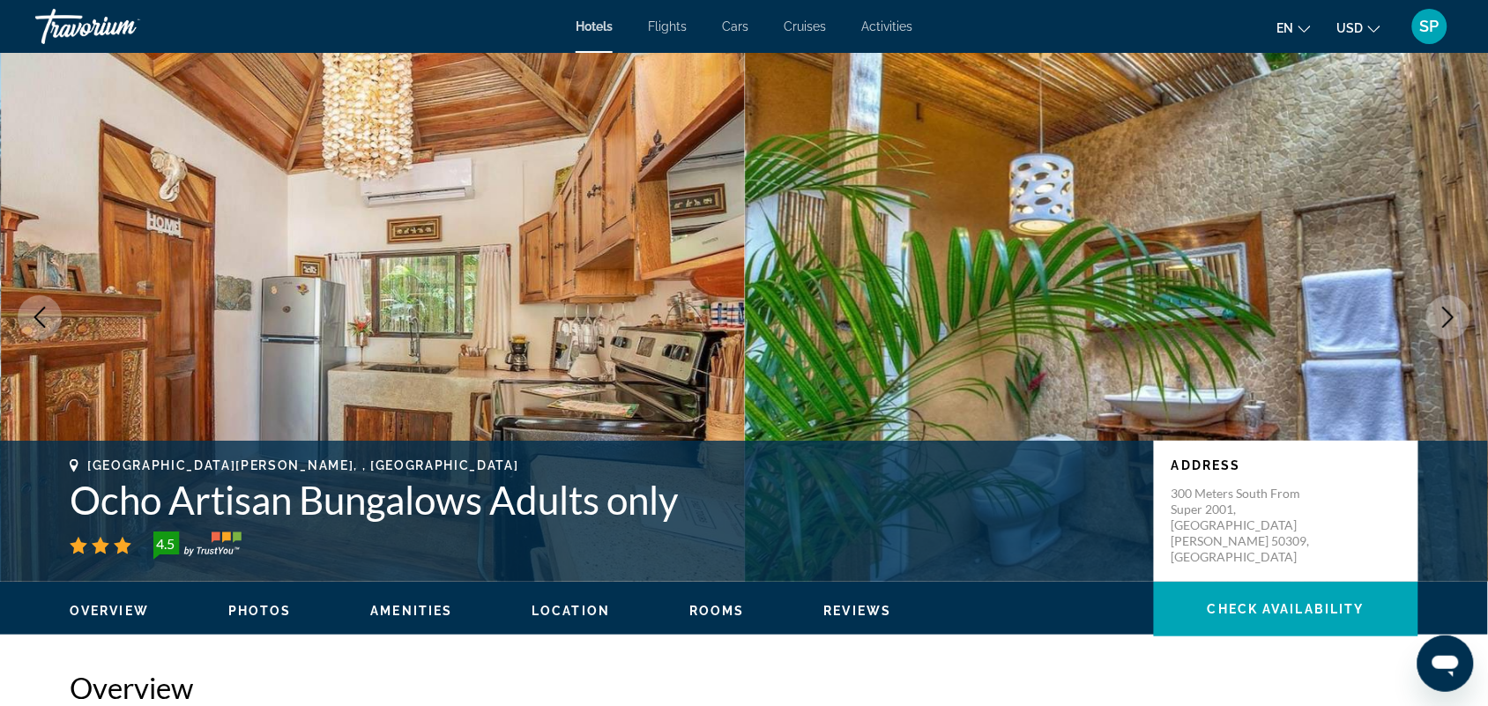
click at [1439, 316] on icon "Next image" at bounding box center [1447, 317] width 21 height 21
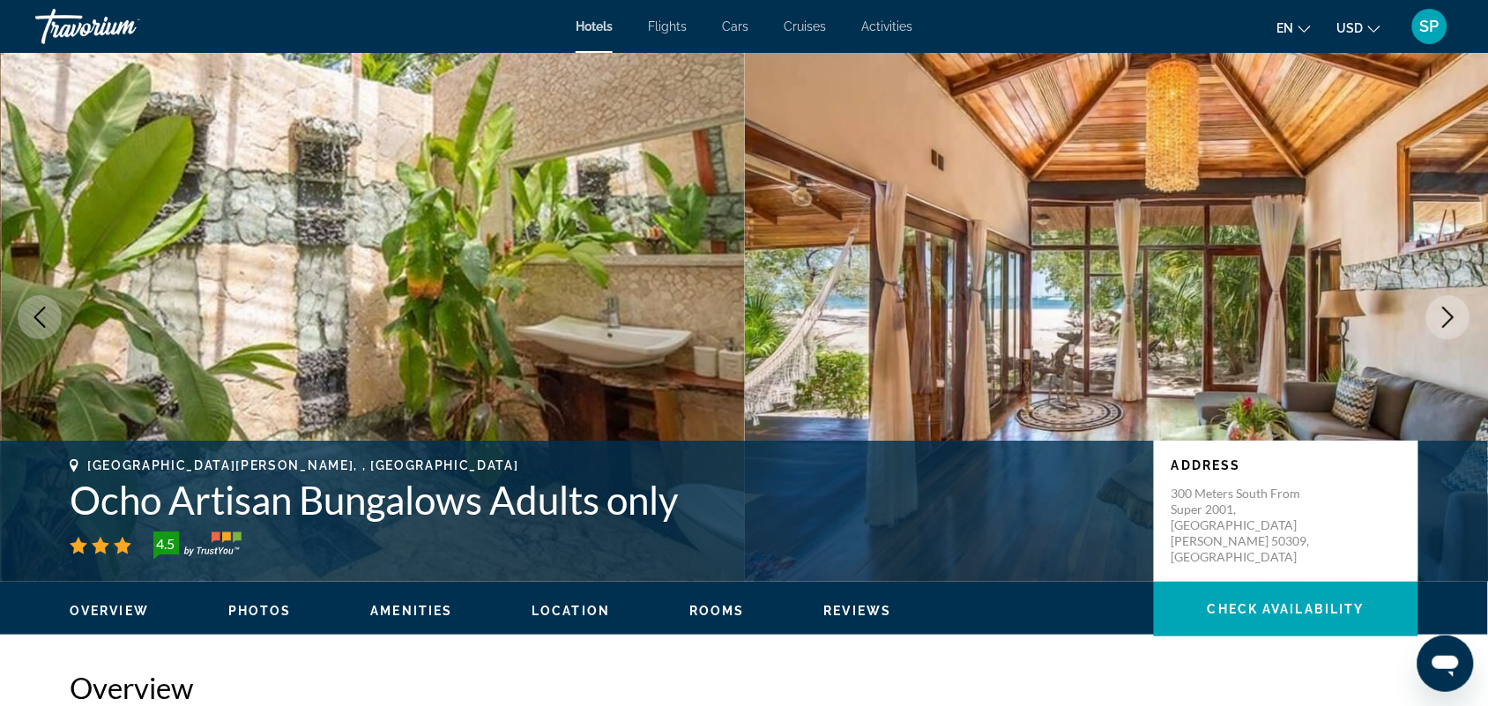
click at [1439, 316] on icon "Next image" at bounding box center [1447, 317] width 21 height 21
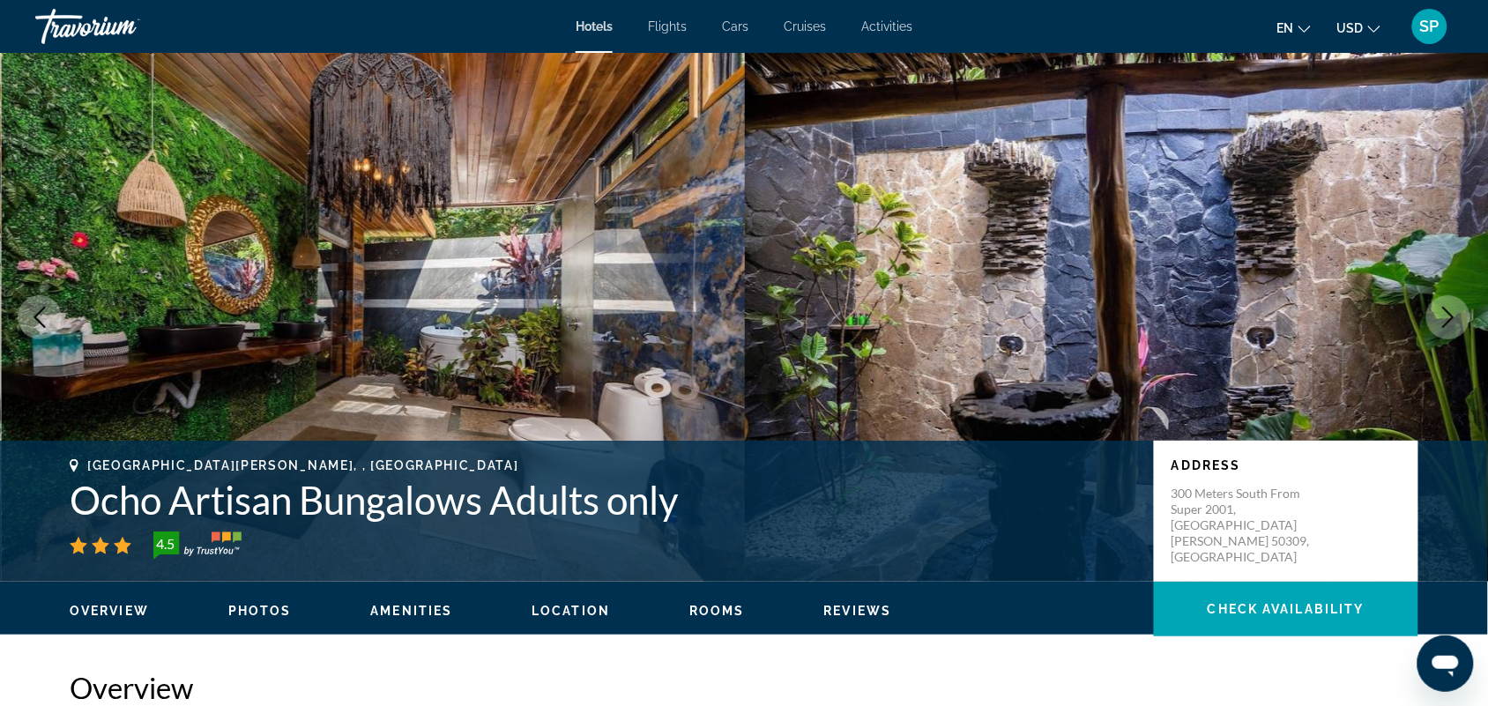
click at [1439, 316] on icon "Next image" at bounding box center [1447, 317] width 21 height 21
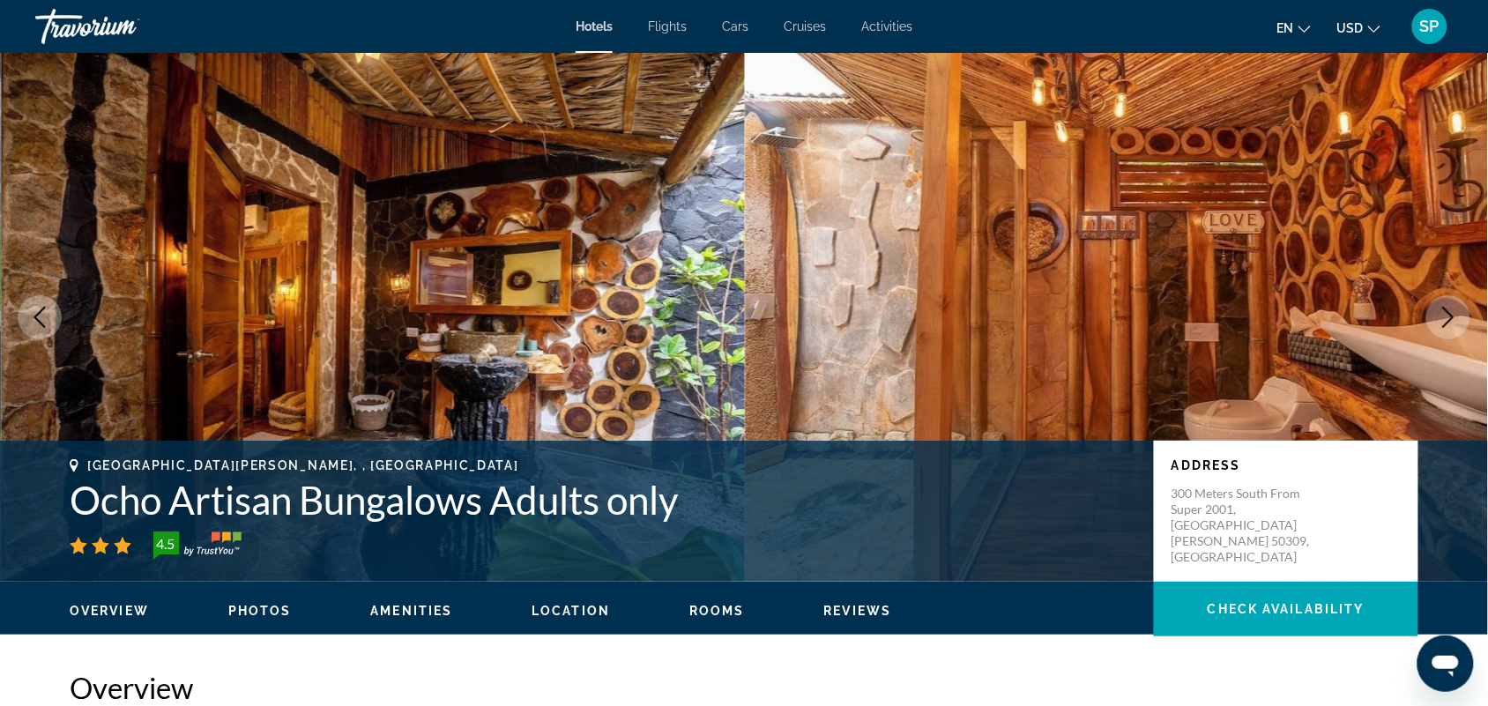
click at [1439, 316] on icon "Next image" at bounding box center [1447, 317] width 21 height 21
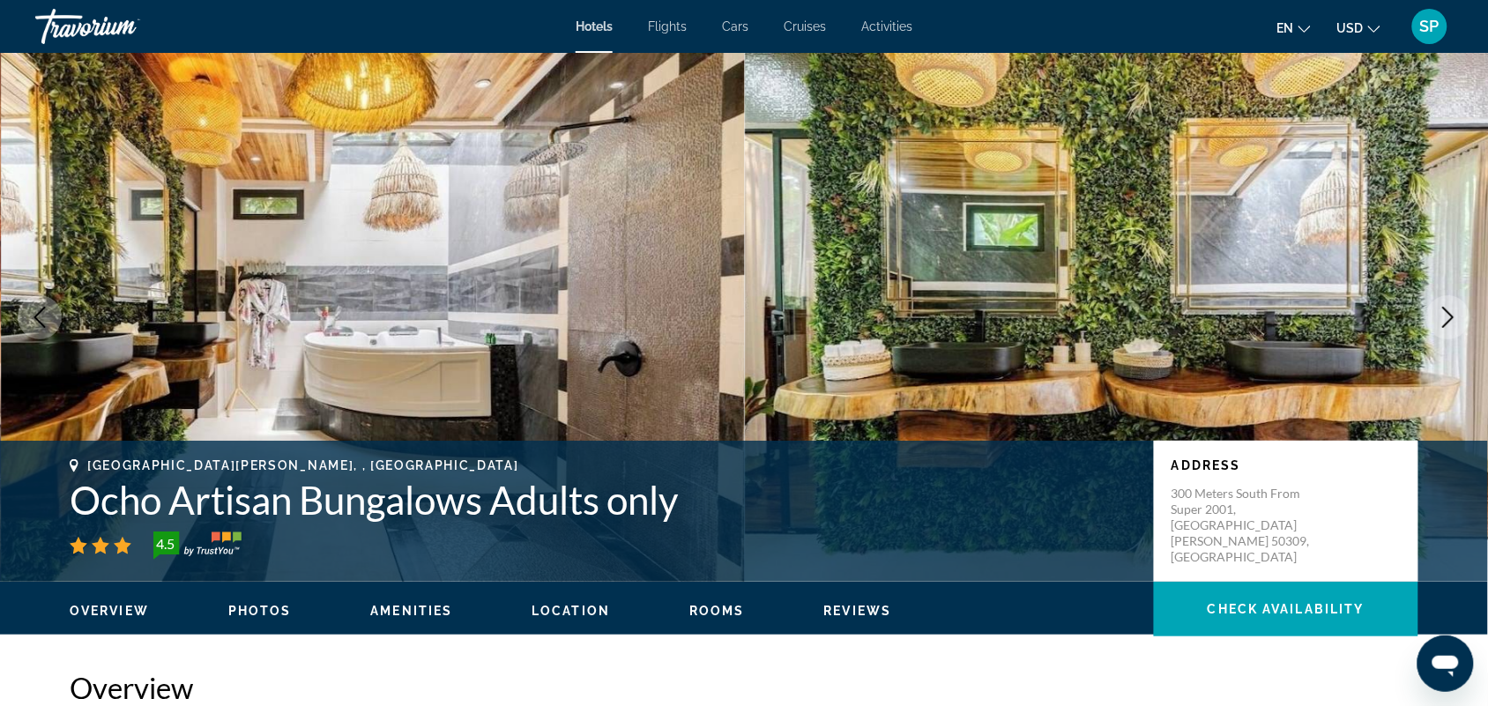
click at [1446, 317] on icon "Next image" at bounding box center [1447, 317] width 21 height 21
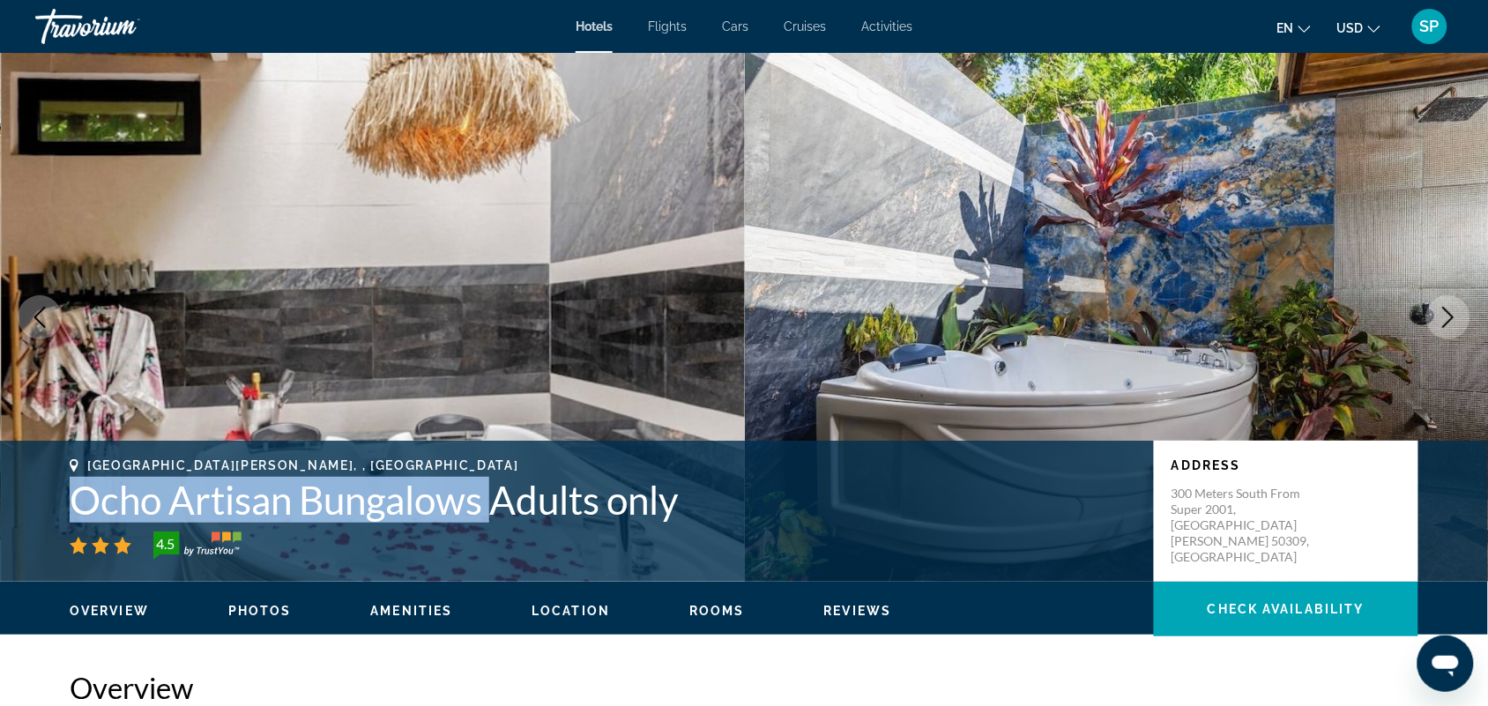
drag, startPoint x: 491, startPoint y: 502, endPoint x: 40, endPoint y: 492, distance: 451.4
click at [40, 492] on div "[GEOGRAPHIC_DATA][PERSON_NAME], , [GEOGRAPHIC_DATA] Ocho Artisan Bungalows Adul…" at bounding box center [743, 511] width 1419 height 106
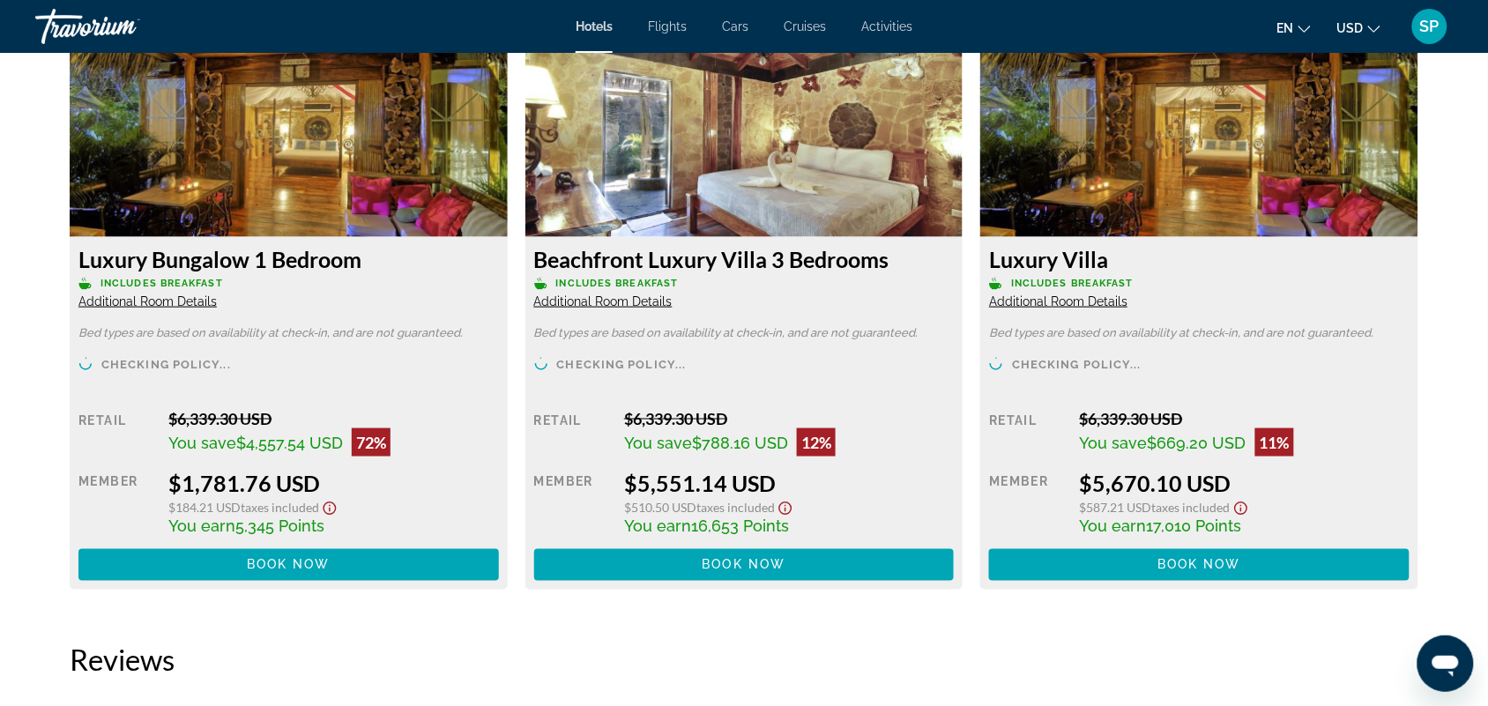
scroll to position [2498, 0]
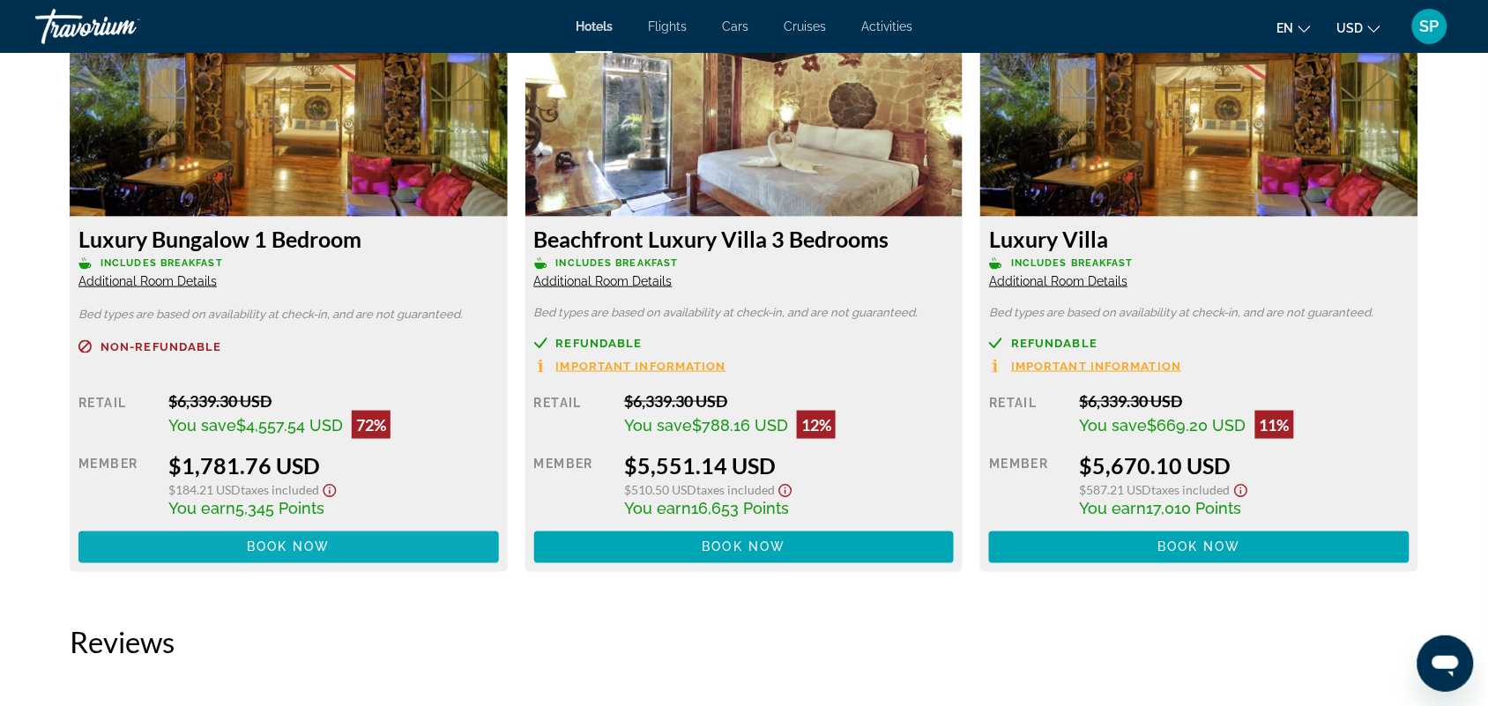
click at [314, 551] on span "Book now" at bounding box center [289, 547] width 84 height 14
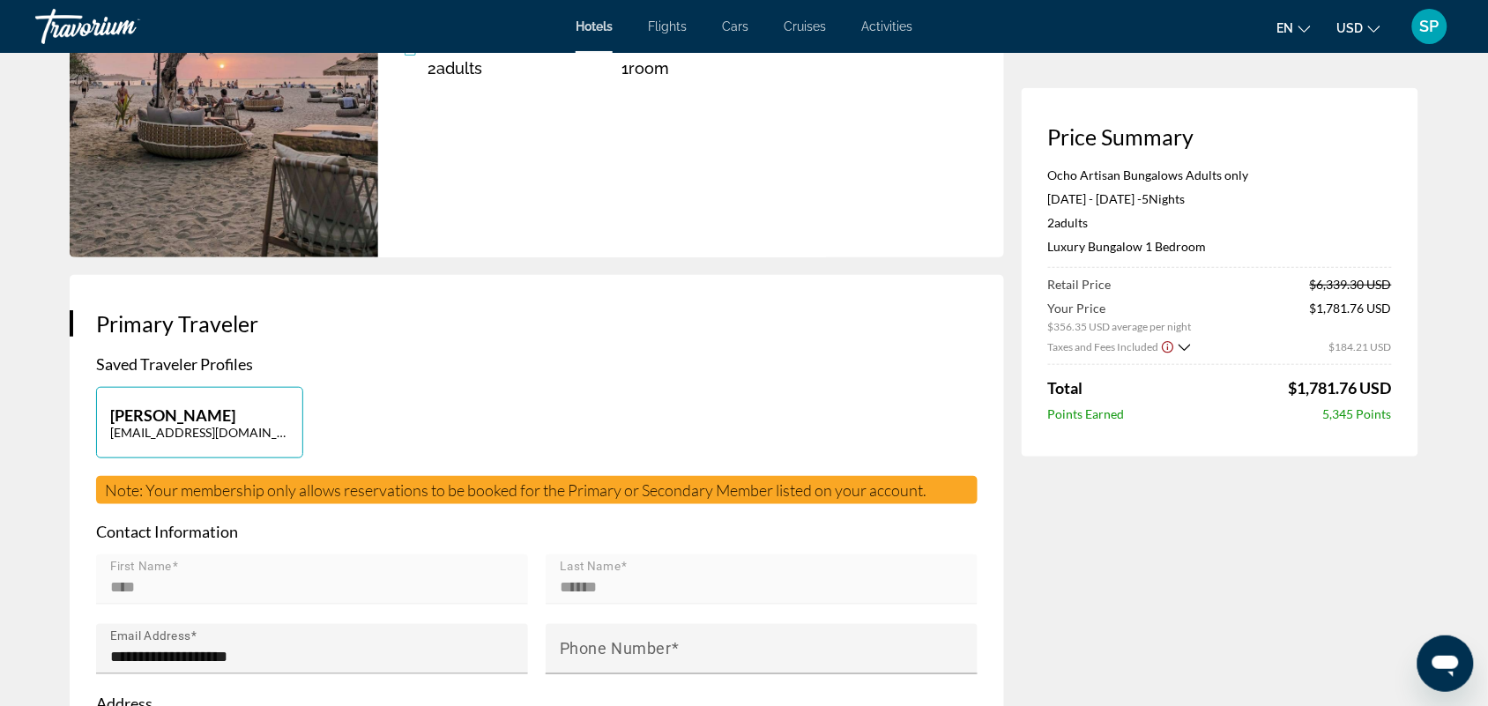
scroll to position [302, 0]
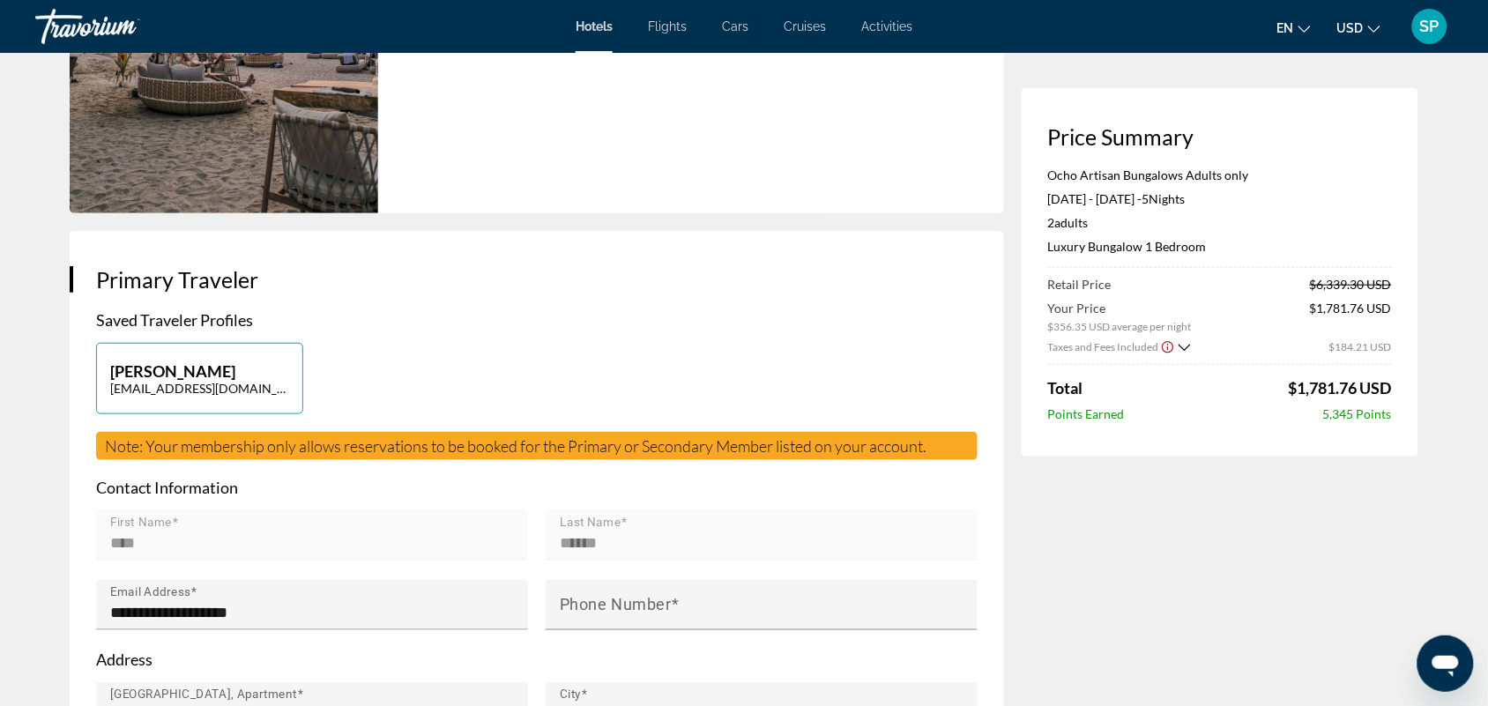
click at [271, 377] on p "[PERSON_NAME]" at bounding box center [199, 370] width 179 height 19
type input "****"
type input "******"
type input "**********"
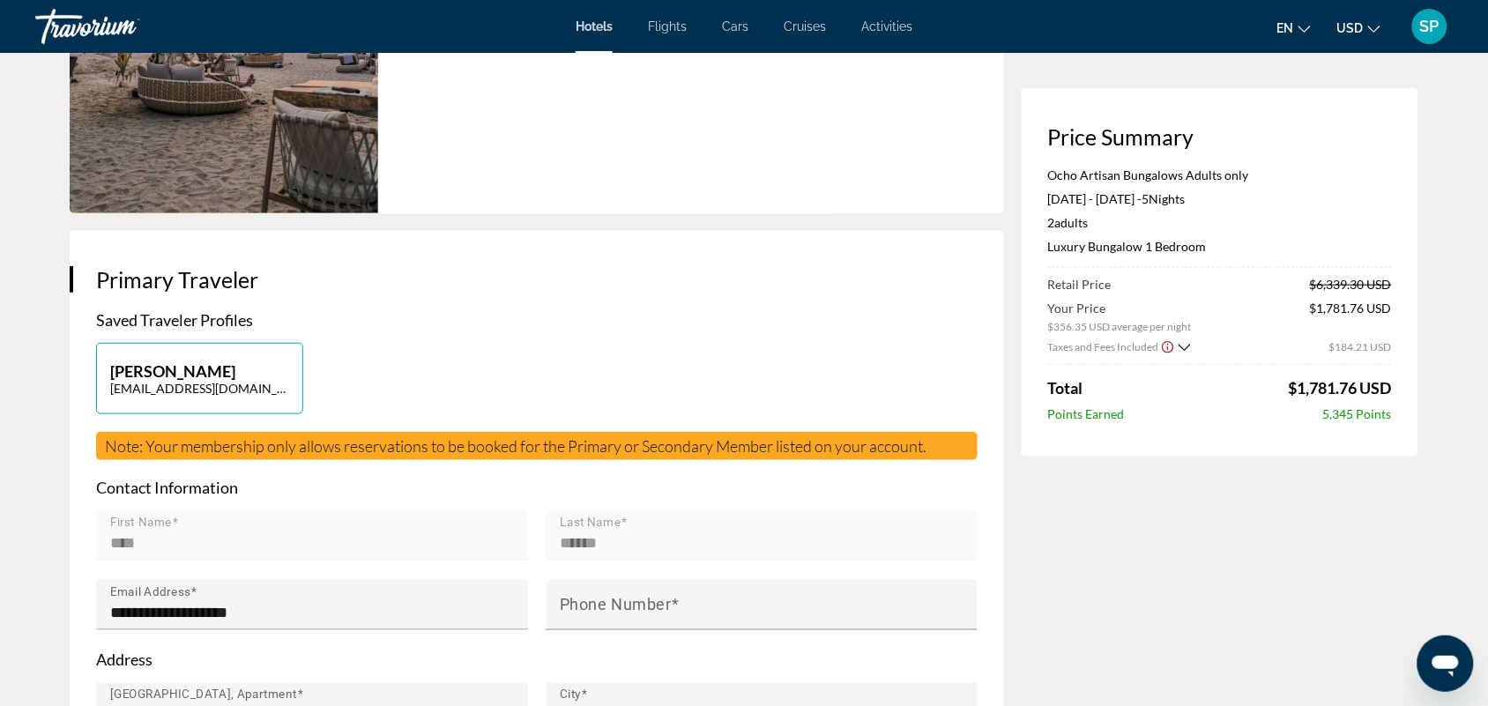
type input "******"
type input "*****"
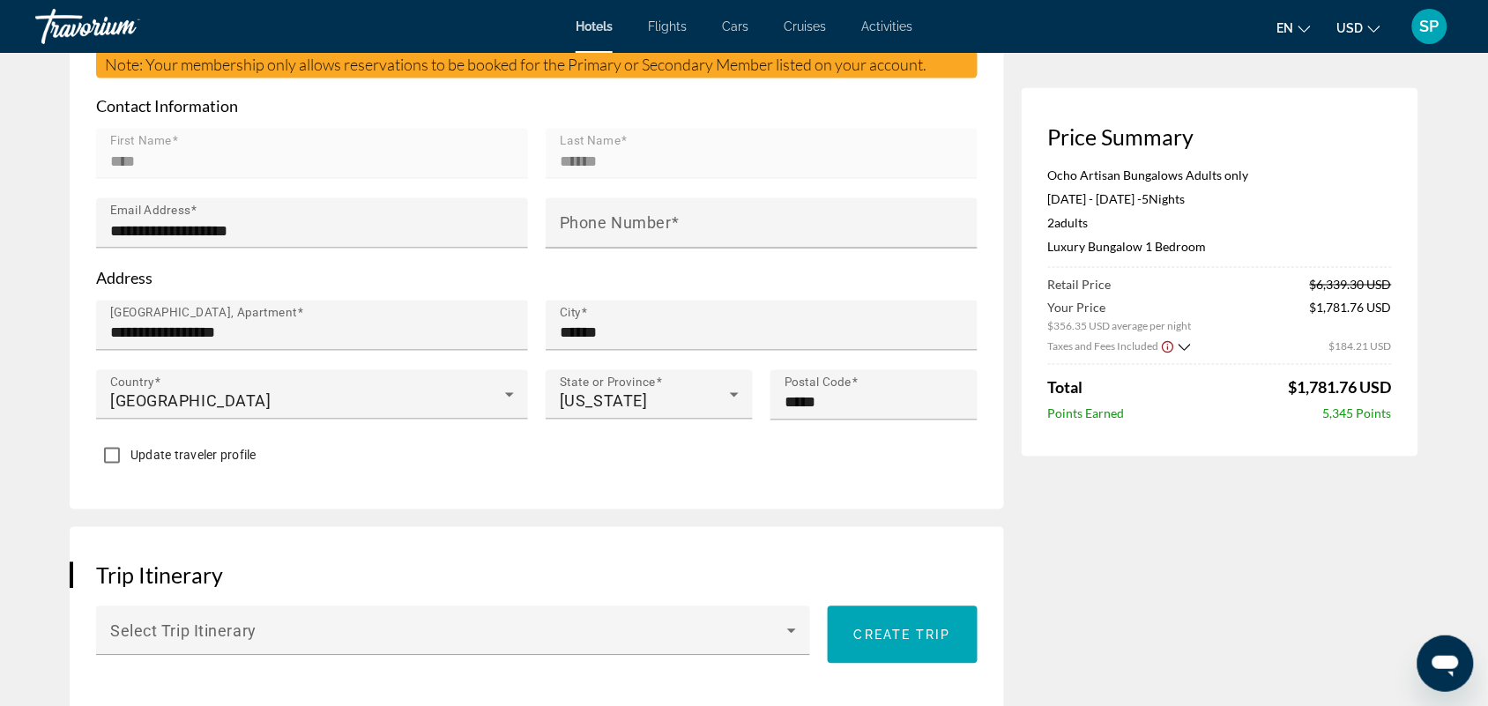
scroll to position [650, 0]
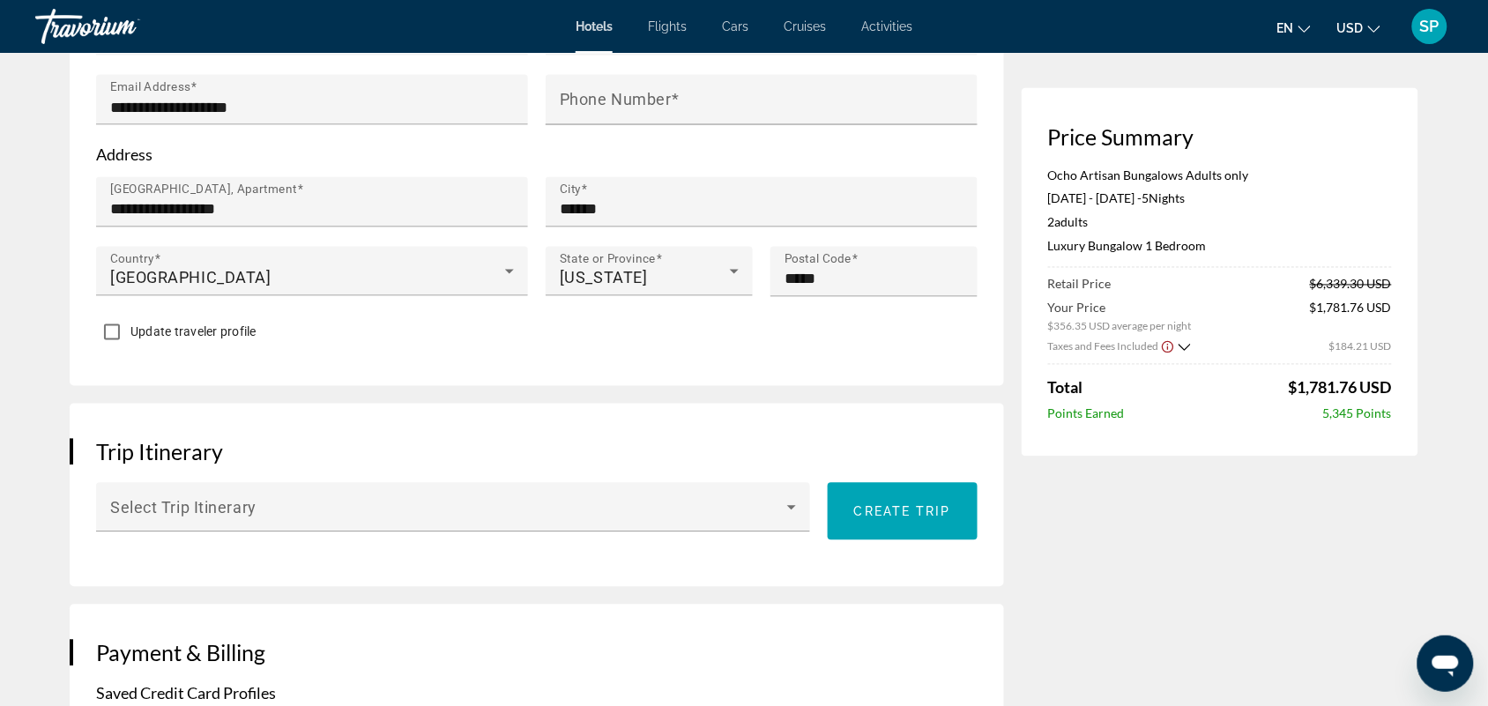
click at [463, 293] on form "**********" at bounding box center [536, 162] width 881 height 378
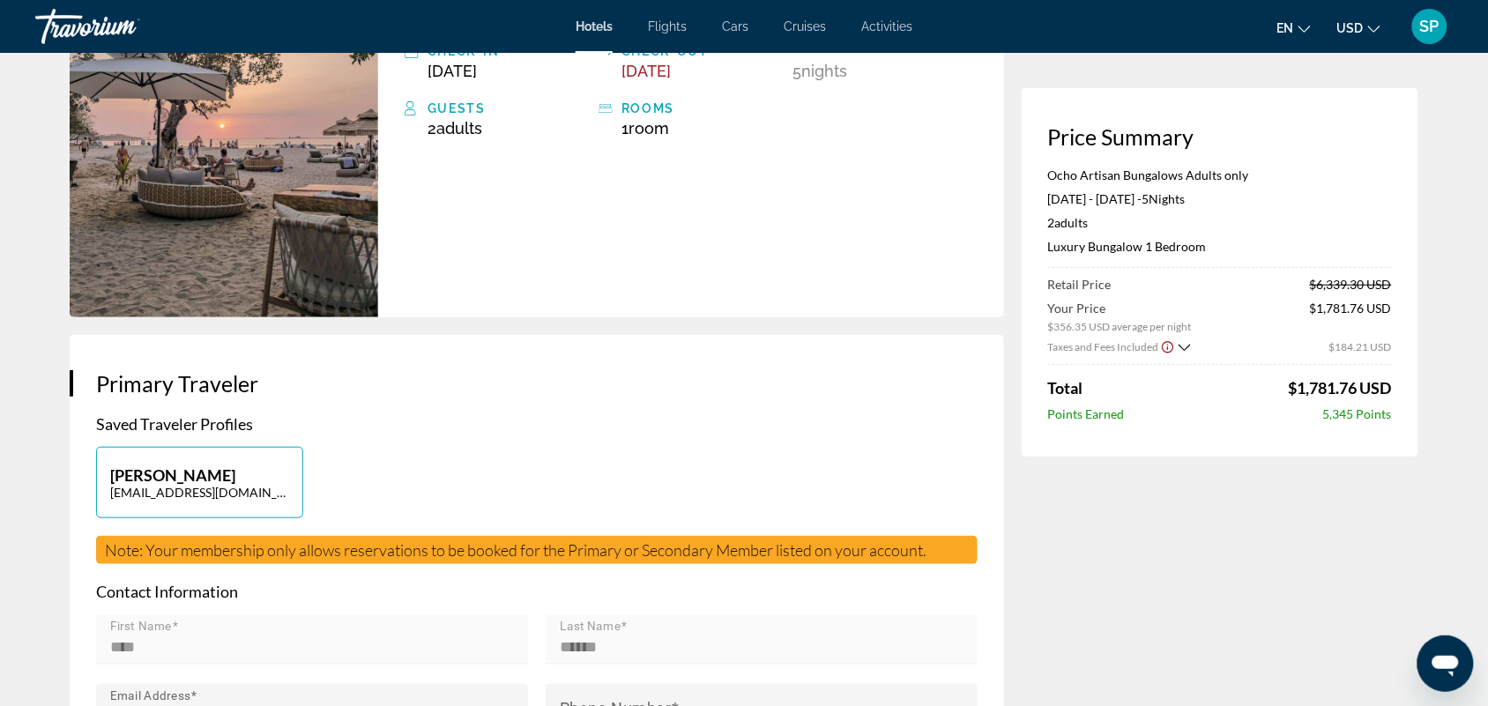
scroll to position [0, 0]
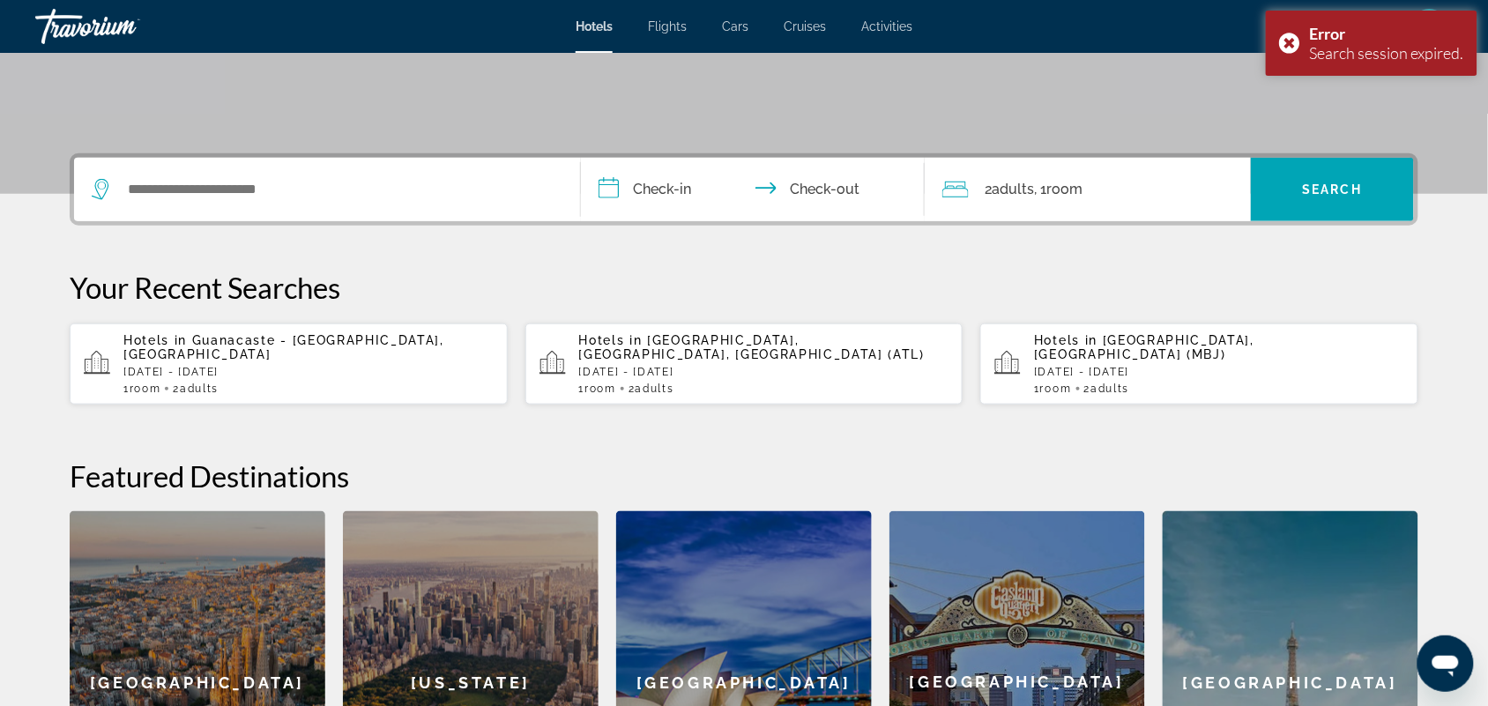
scroll to position [313, 0]
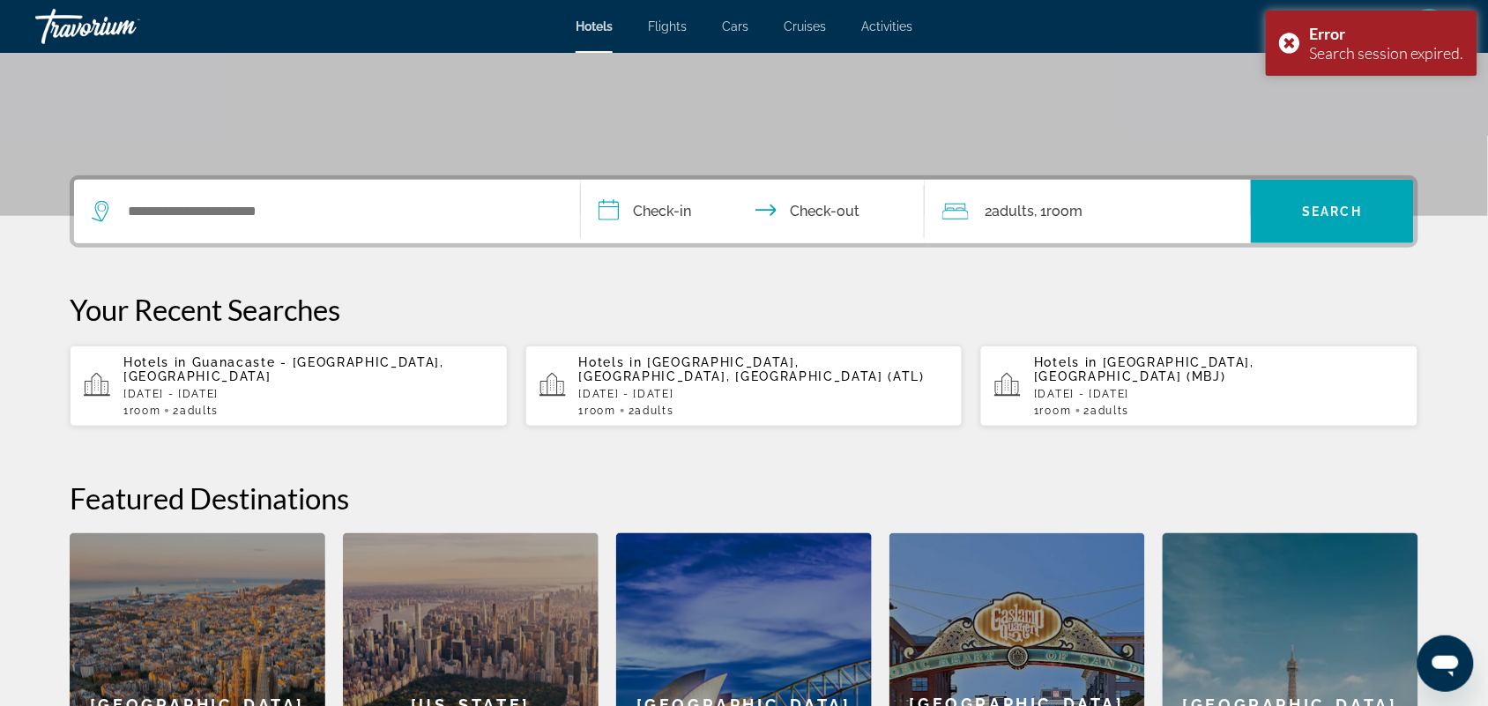
click at [315, 390] on p "[DATE] - [DATE]" at bounding box center [308, 394] width 370 height 12
